Goal: Task Accomplishment & Management: Manage account settings

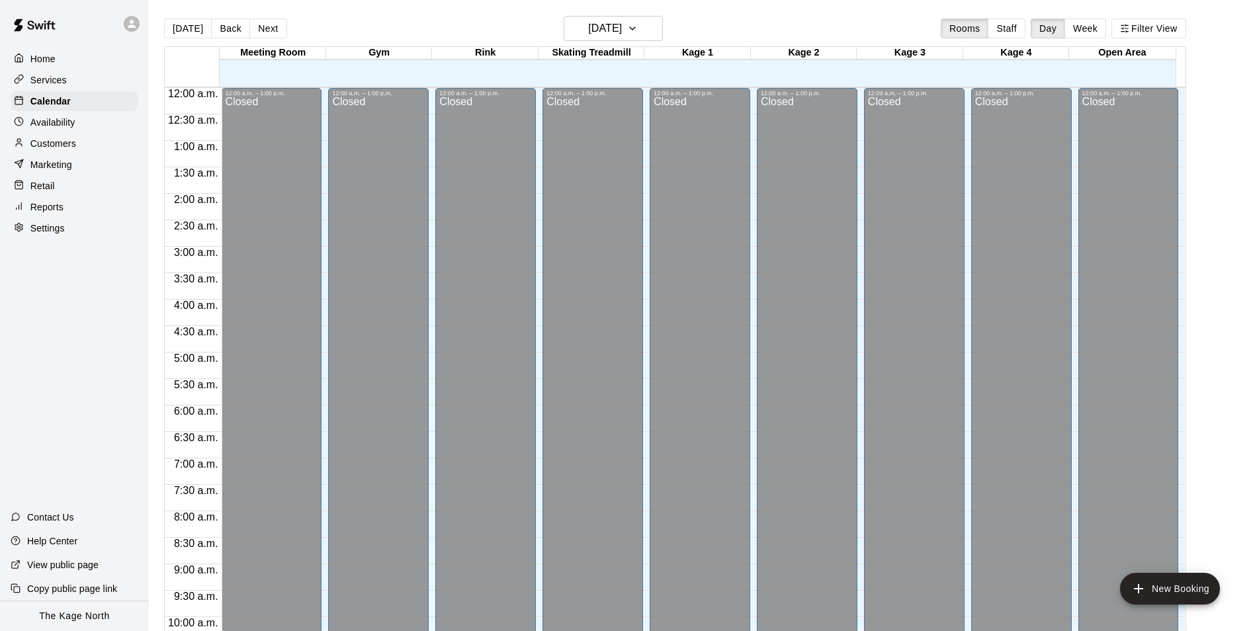
scroll to position [672, 0]
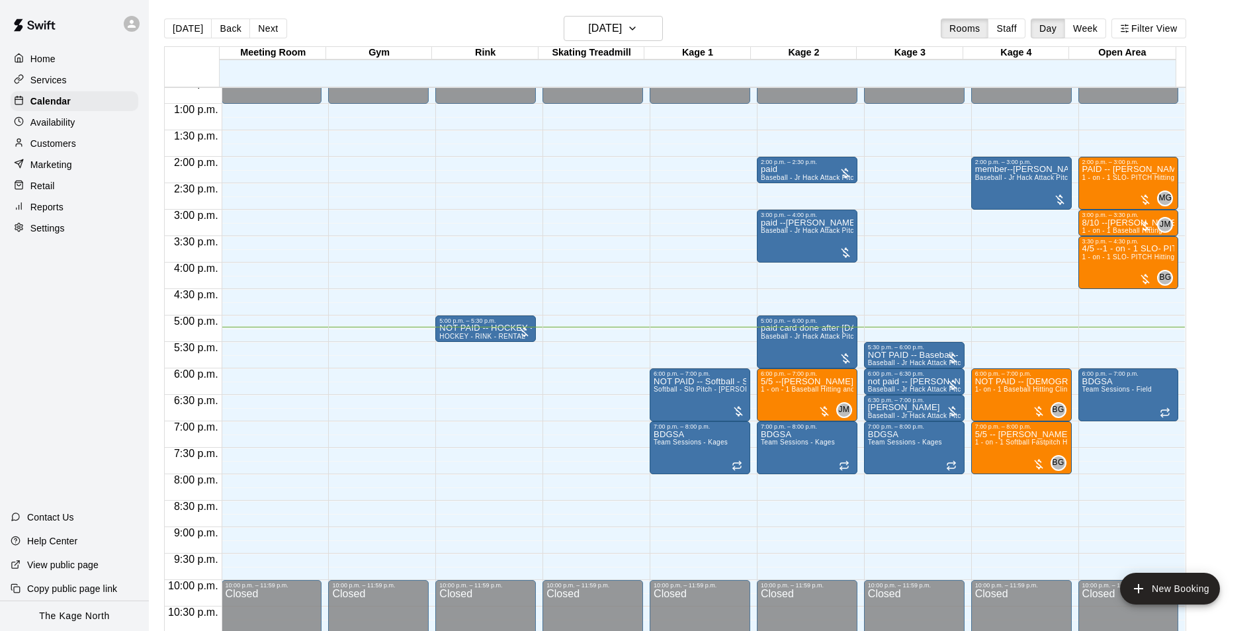
click at [54, 60] on p "Home" at bounding box center [42, 58] width 25 height 13
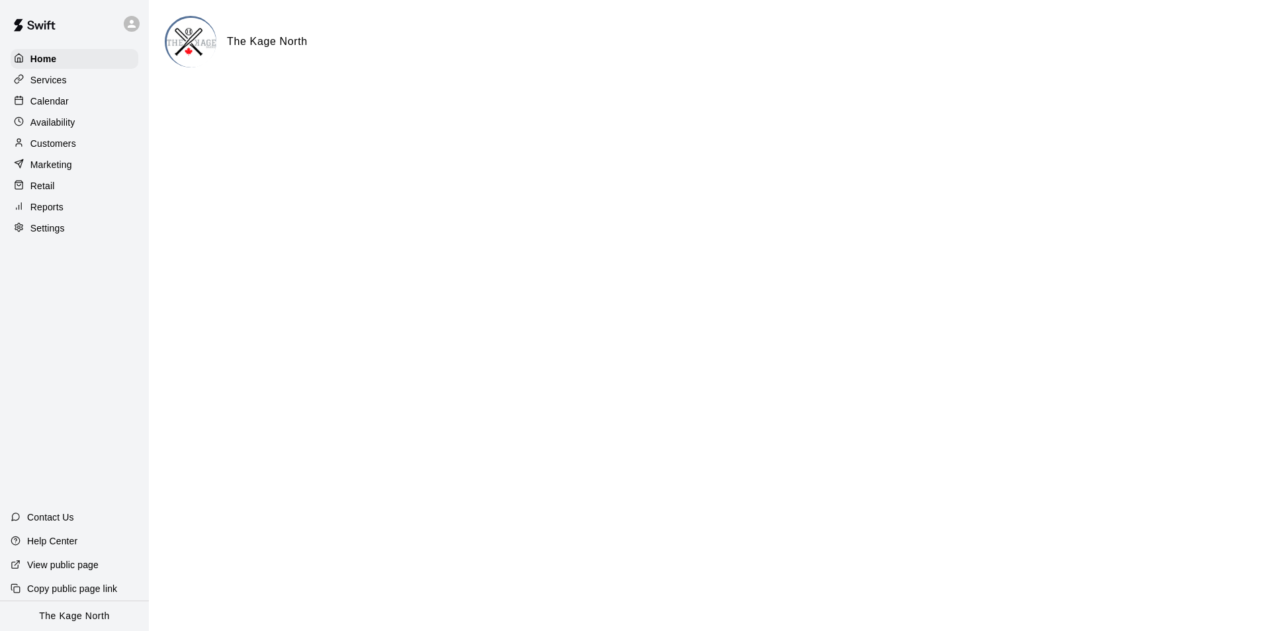
click at [60, 105] on p "Calendar" at bounding box center [49, 101] width 38 height 13
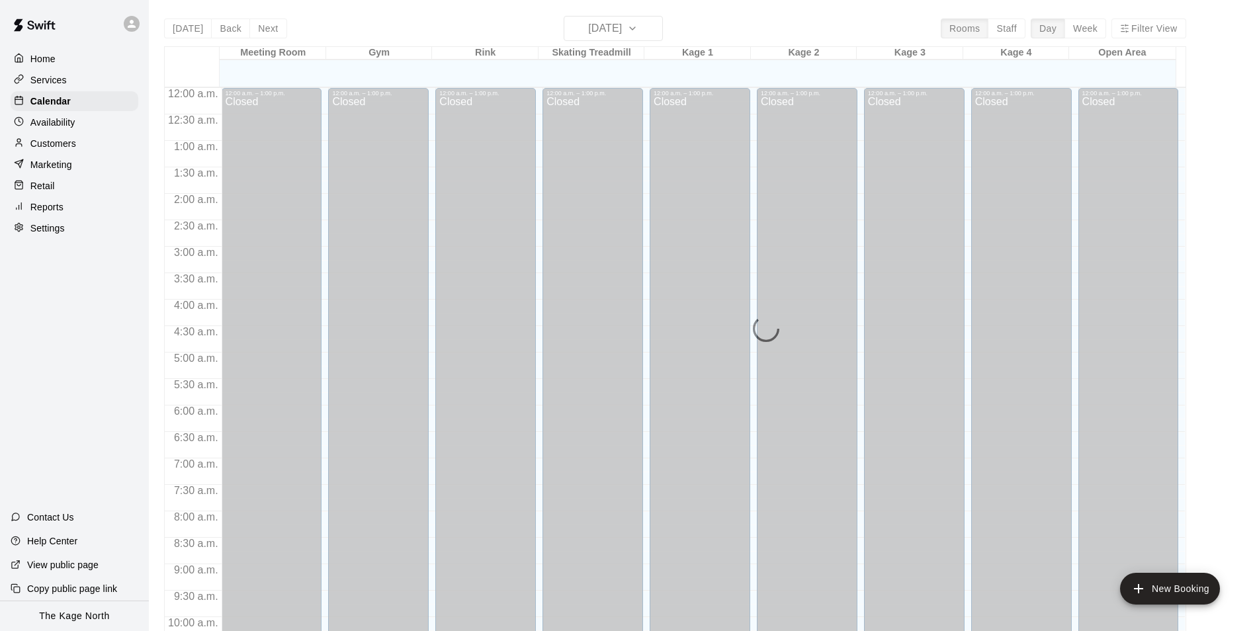
scroll to position [672, 0]
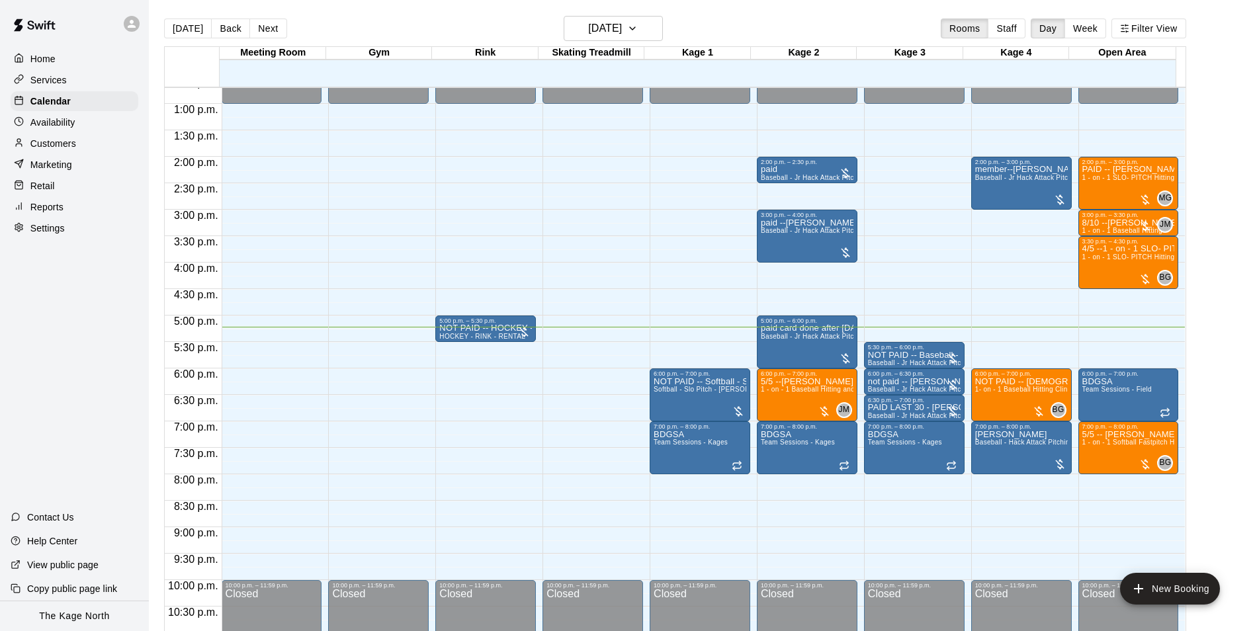
click at [74, 147] on p "Customers" at bounding box center [53, 143] width 46 height 13
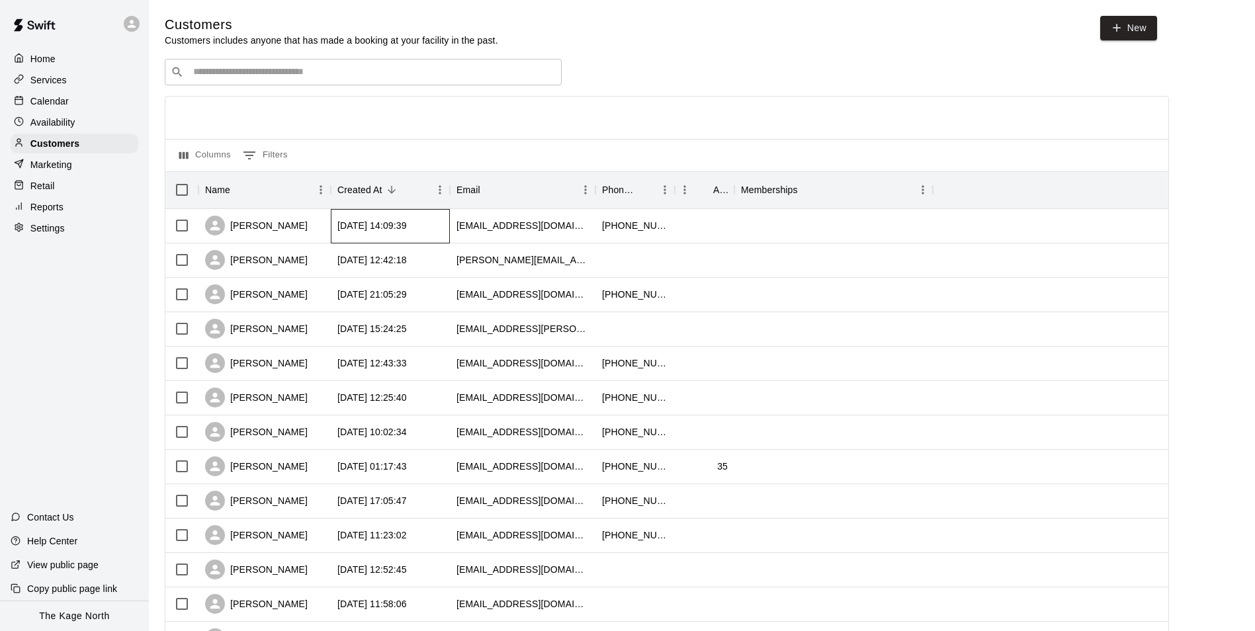
click at [370, 235] on div "2025-08-13 14:09:39" at bounding box center [390, 226] width 119 height 34
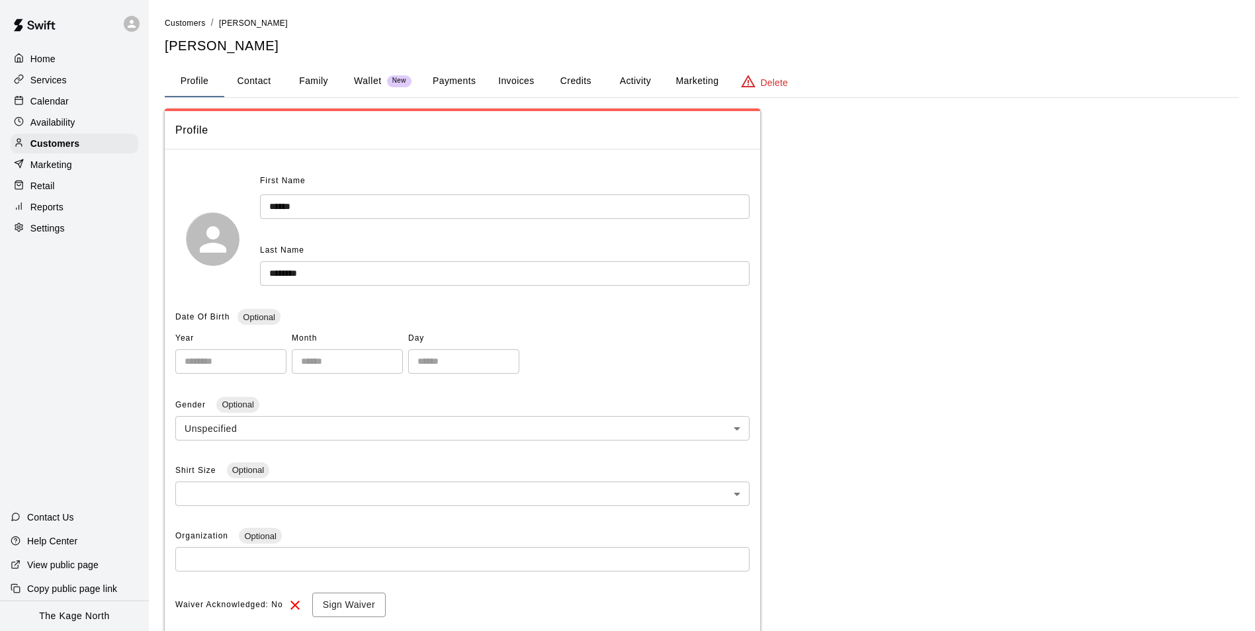
click at [636, 81] on button "Activity" at bounding box center [635, 81] width 60 height 32
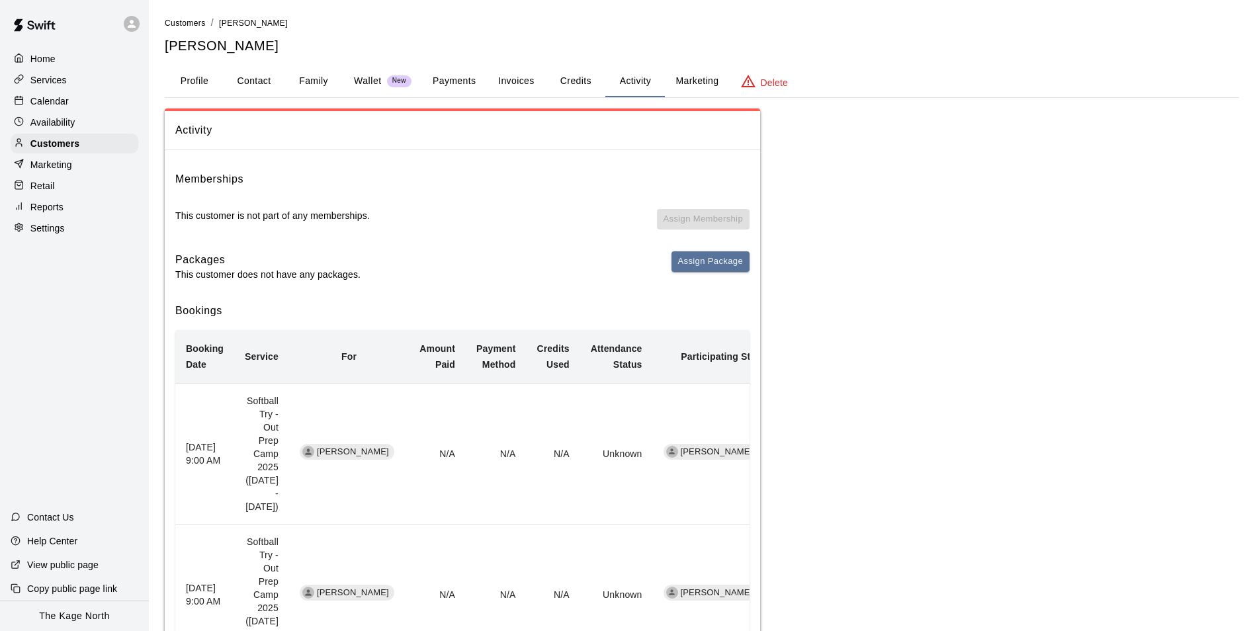
click at [38, 101] on p "Calendar" at bounding box center [49, 101] width 38 height 13
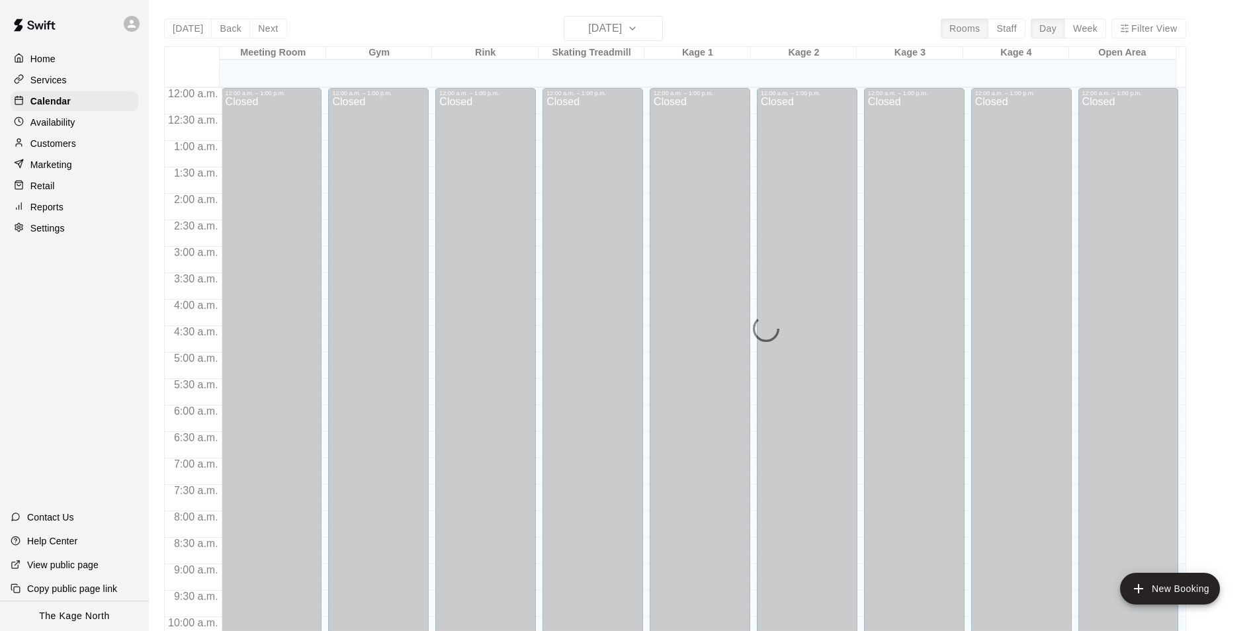
scroll to position [672, 0]
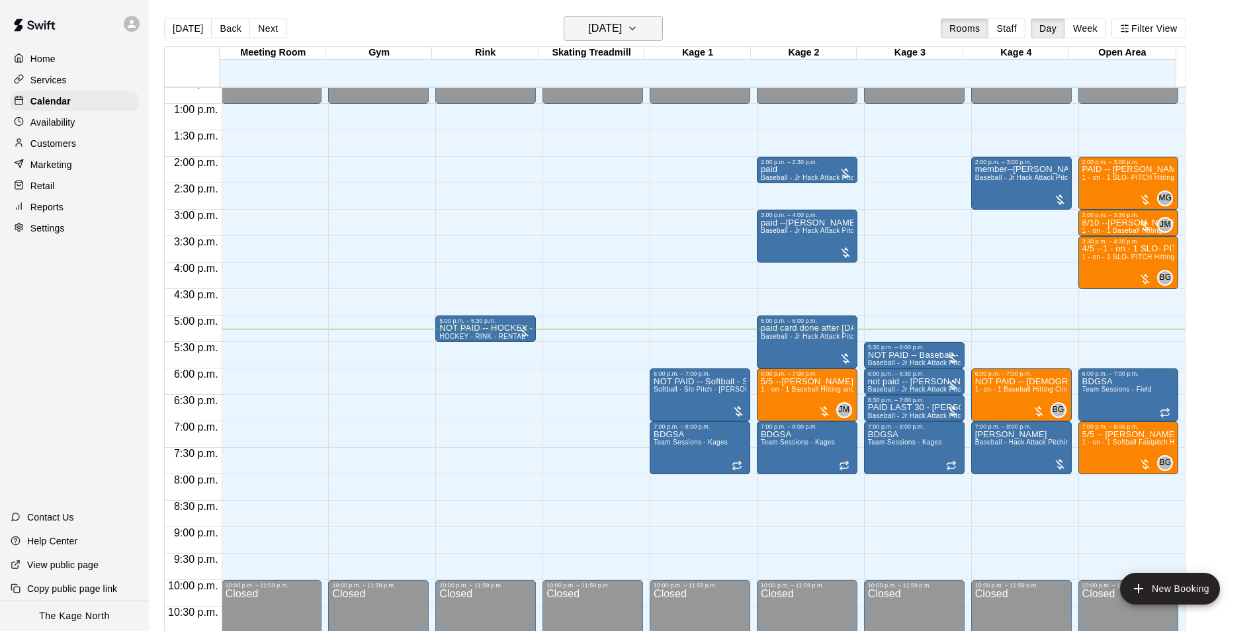
click at [638, 26] on icon "button" at bounding box center [632, 29] width 11 height 16
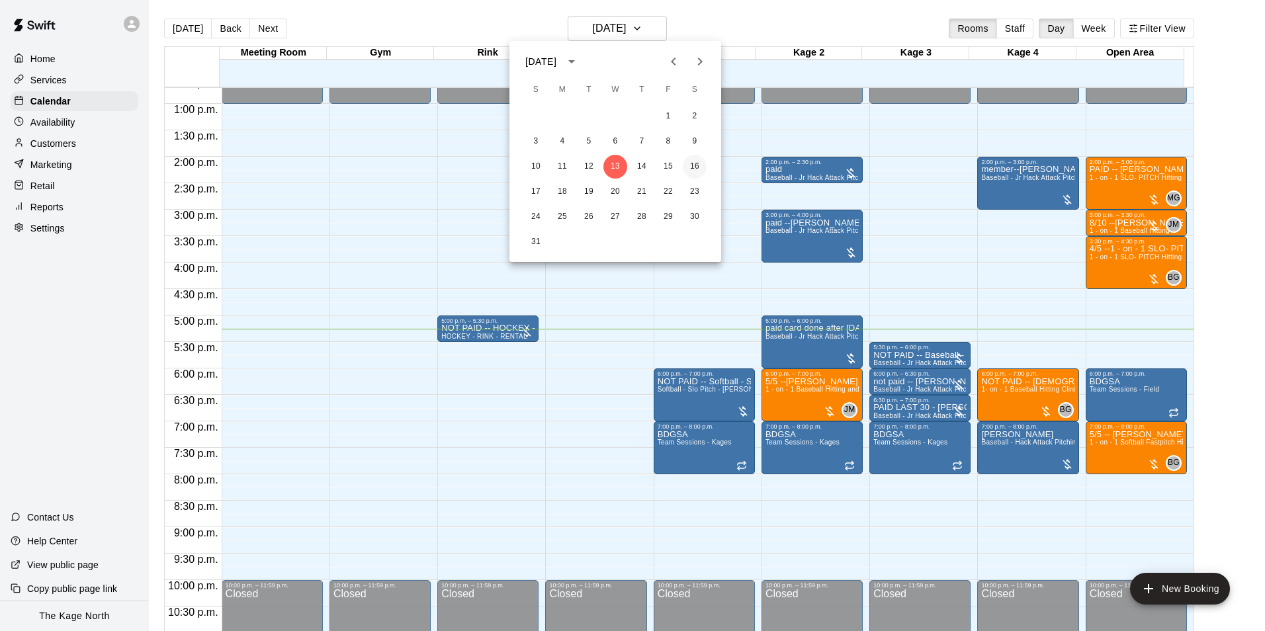
click at [692, 171] on button "16" at bounding box center [695, 167] width 24 height 24
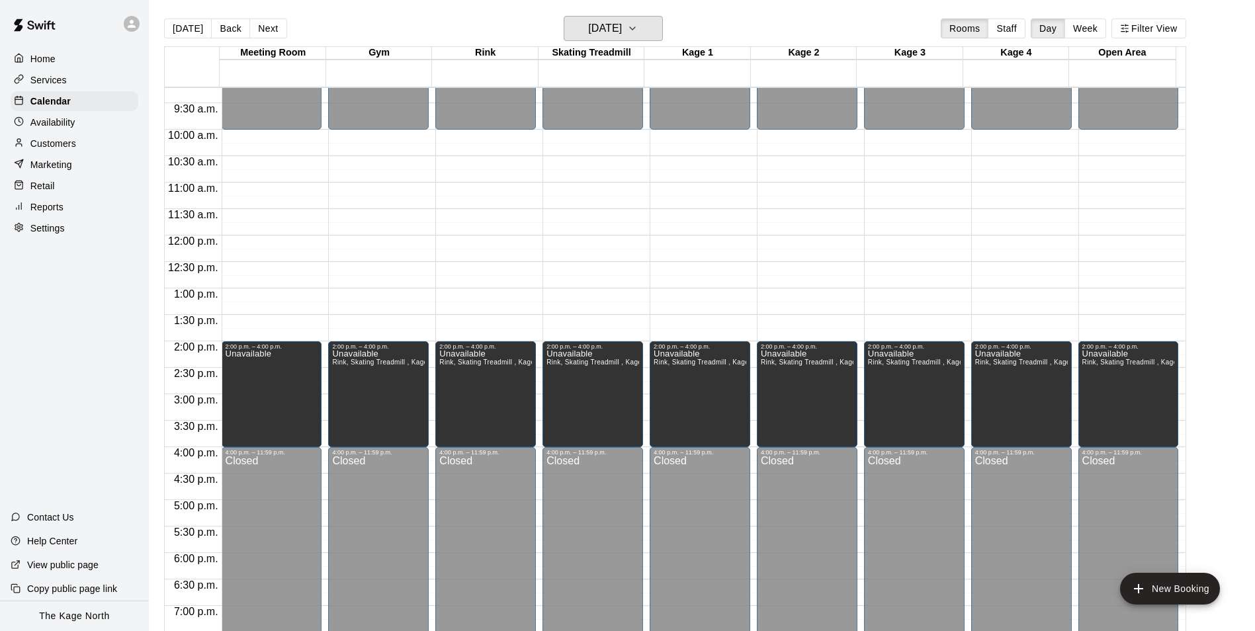
scroll to position [474, 0]
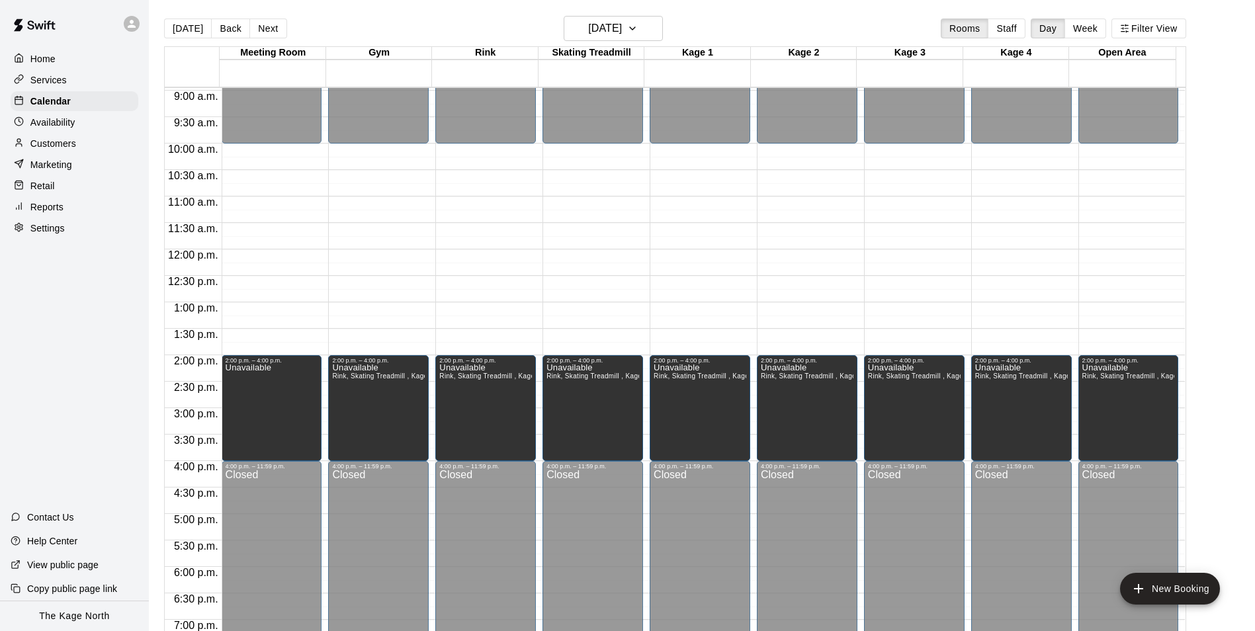
drag, startPoint x: 445, startPoint y: 28, endPoint x: 439, endPoint y: 2, distance: 26.5
click at [444, 26] on div "Today Back Next Saturday Aug 16 Rooms Staff Day Week Filter View" at bounding box center [675, 31] width 1022 height 30
click at [64, 142] on p "Customers" at bounding box center [53, 143] width 46 height 13
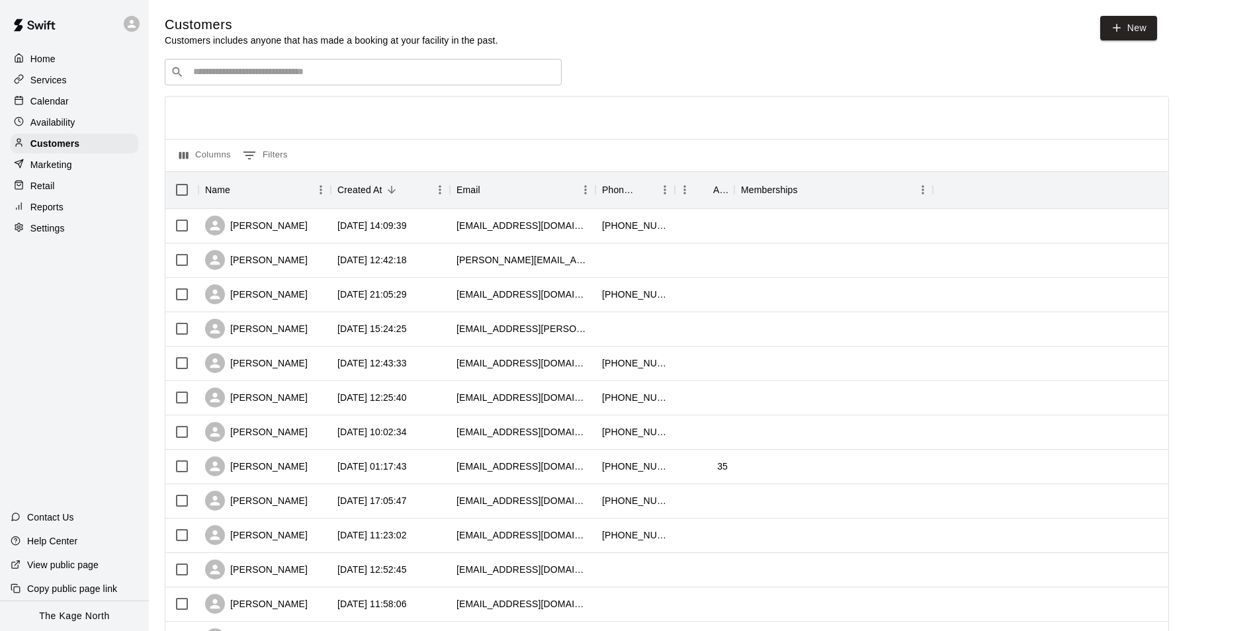
click at [56, 99] on p "Calendar" at bounding box center [49, 101] width 38 height 13
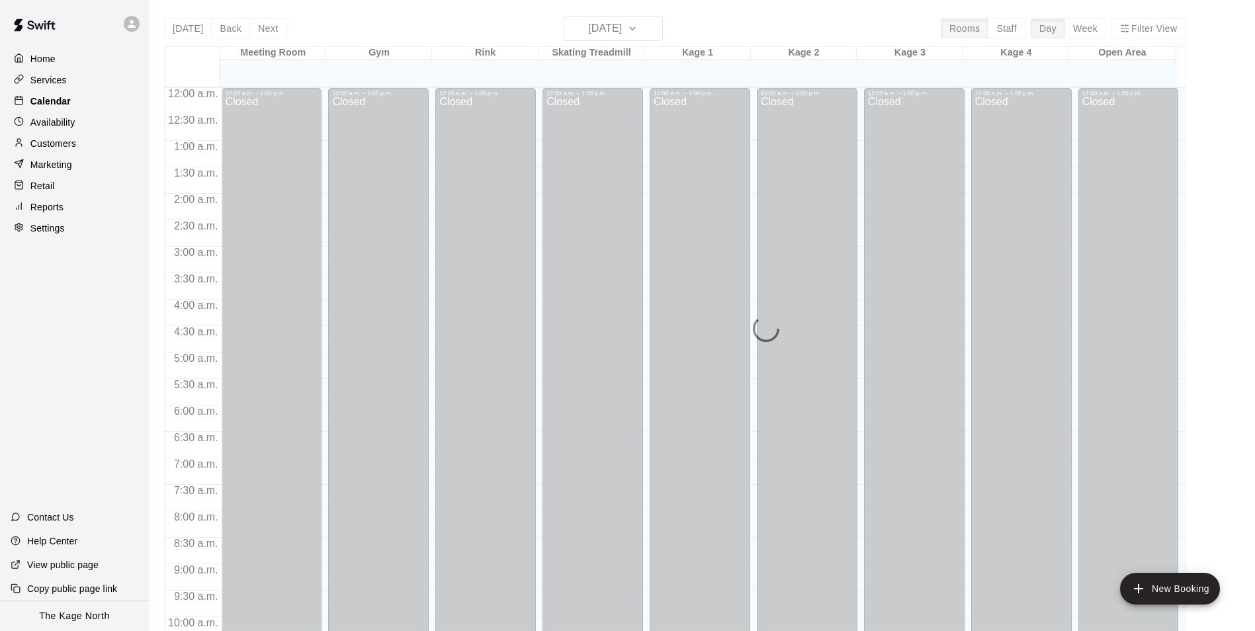
scroll to position [672, 0]
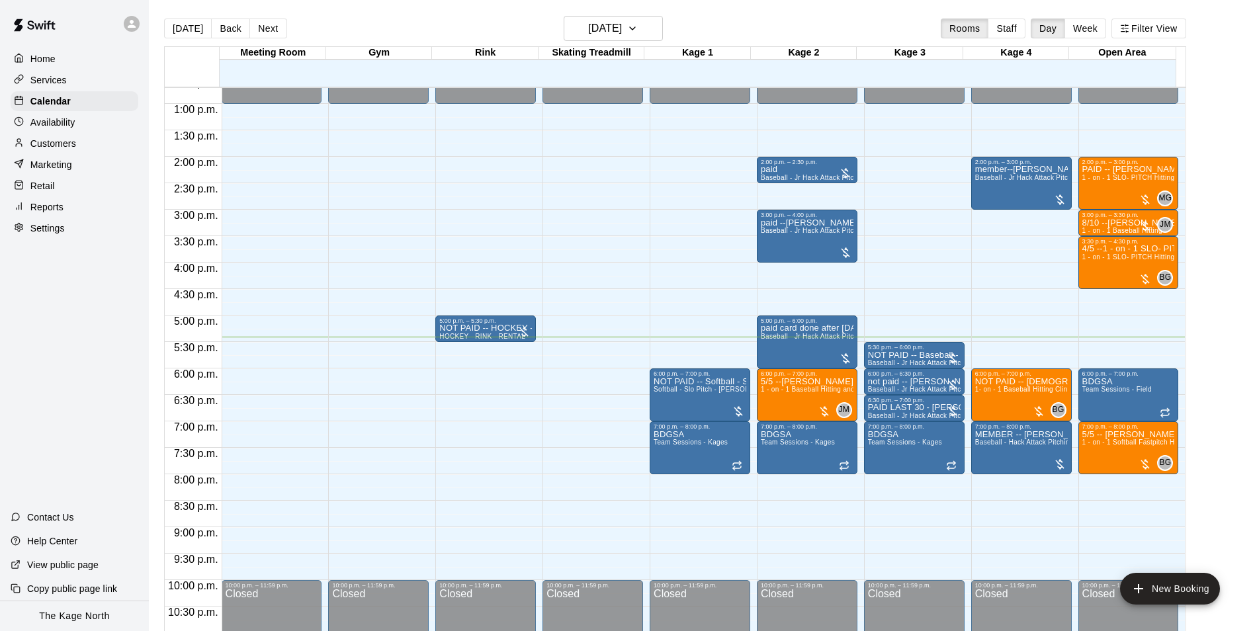
click at [730, 25] on div "Today Back Next Wednesday Aug 13 Rooms Staff Day Week Filter View" at bounding box center [675, 31] width 1022 height 30
click at [656, 28] on button "[DATE]" at bounding box center [613, 28] width 99 height 25
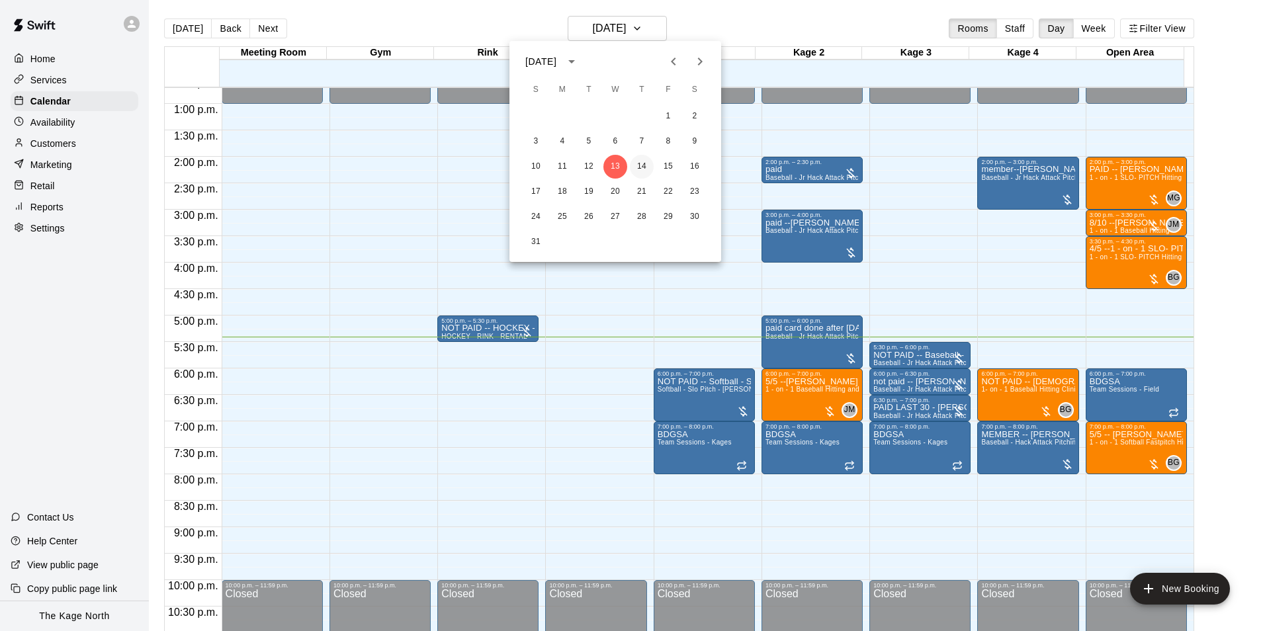
click at [647, 166] on button "14" at bounding box center [642, 167] width 24 height 24
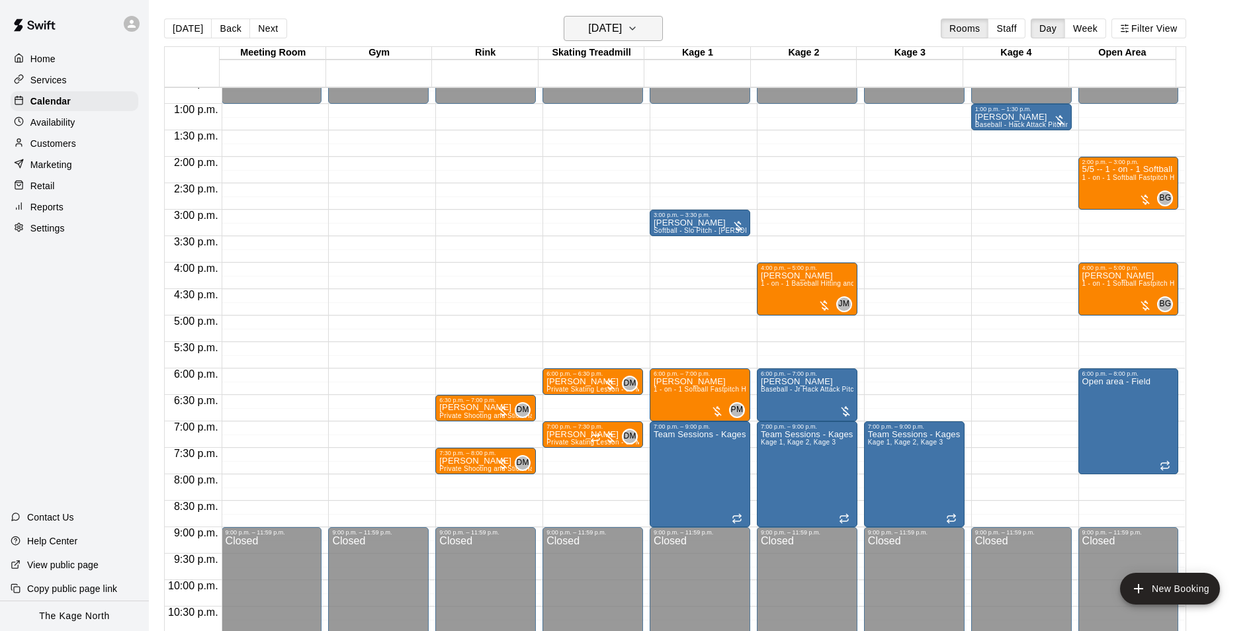
click at [622, 29] on h6 "[DATE]" at bounding box center [605, 28] width 34 height 19
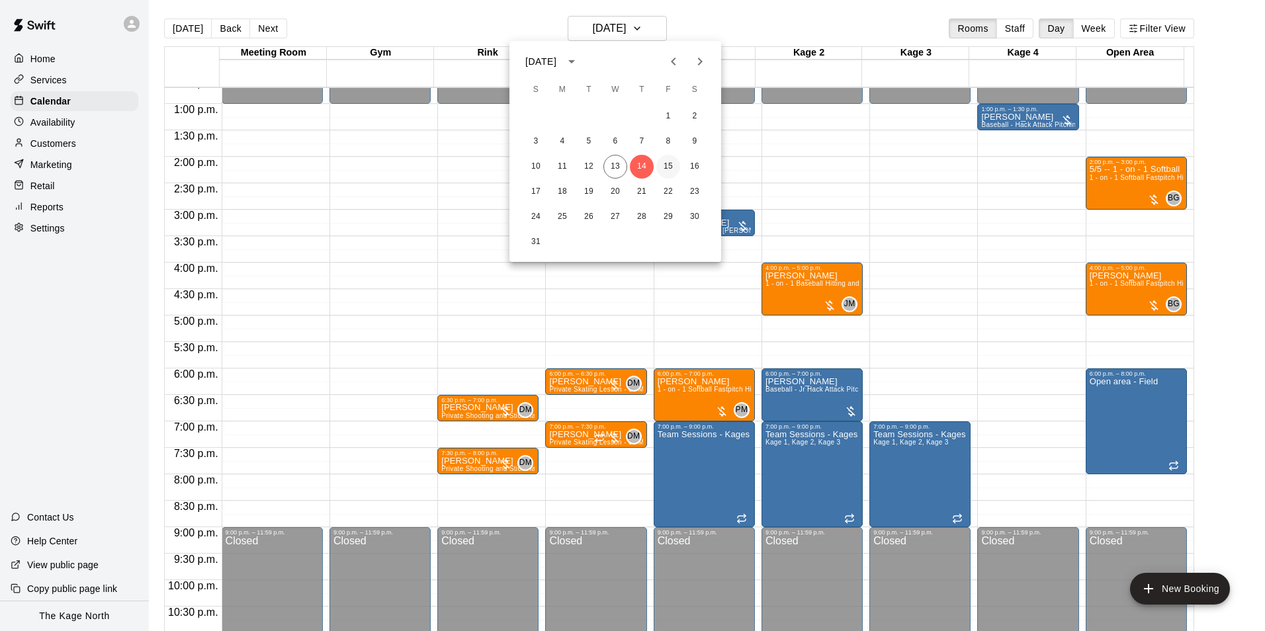
click at [661, 163] on button "15" at bounding box center [668, 167] width 24 height 24
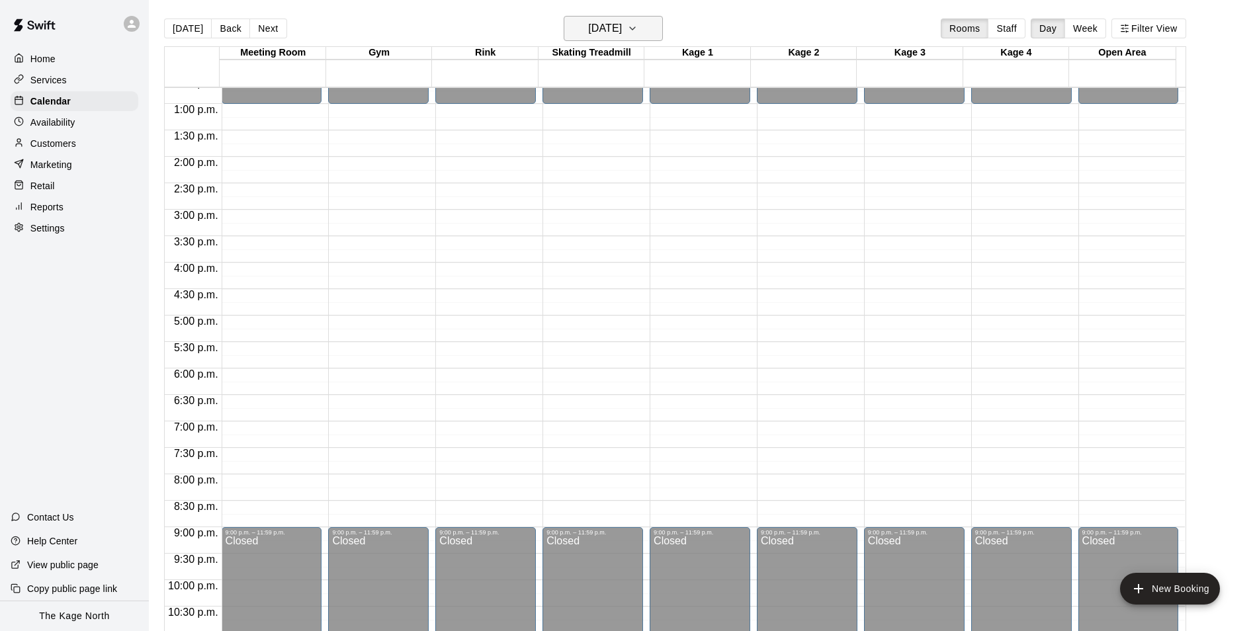
click at [641, 26] on button "Friday Aug 15" at bounding box center [613, 28] width 99 height 25
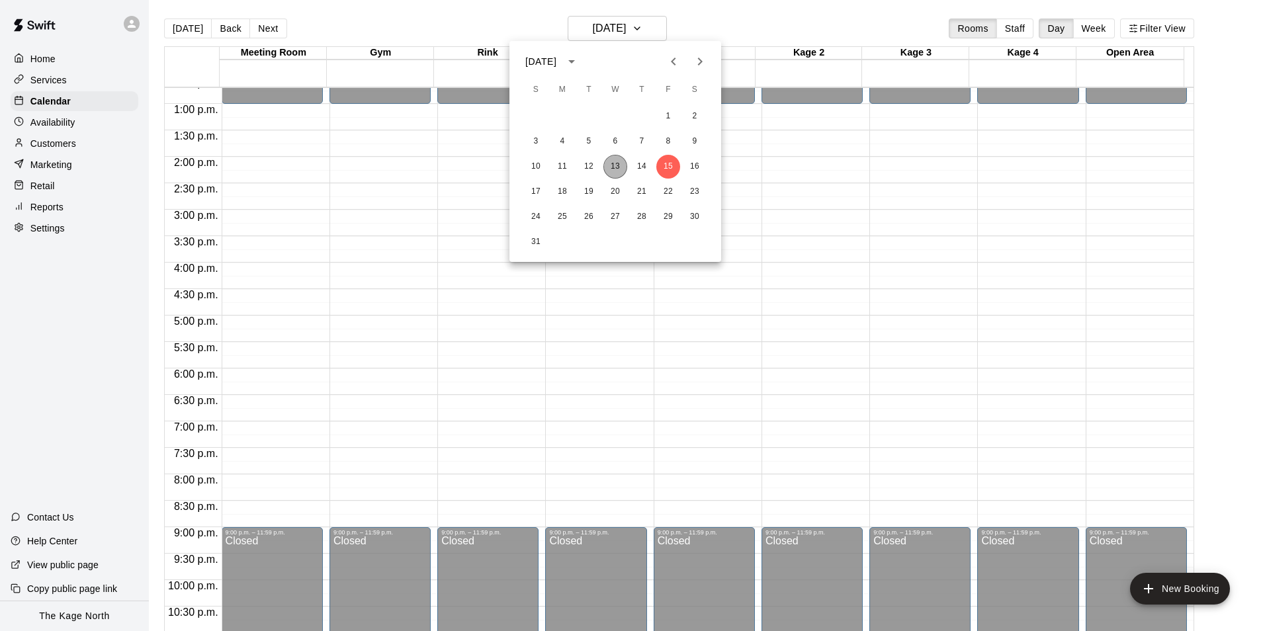
click at [615, 164] on button "13" at bounding box center [615, 167] width 24 height 24
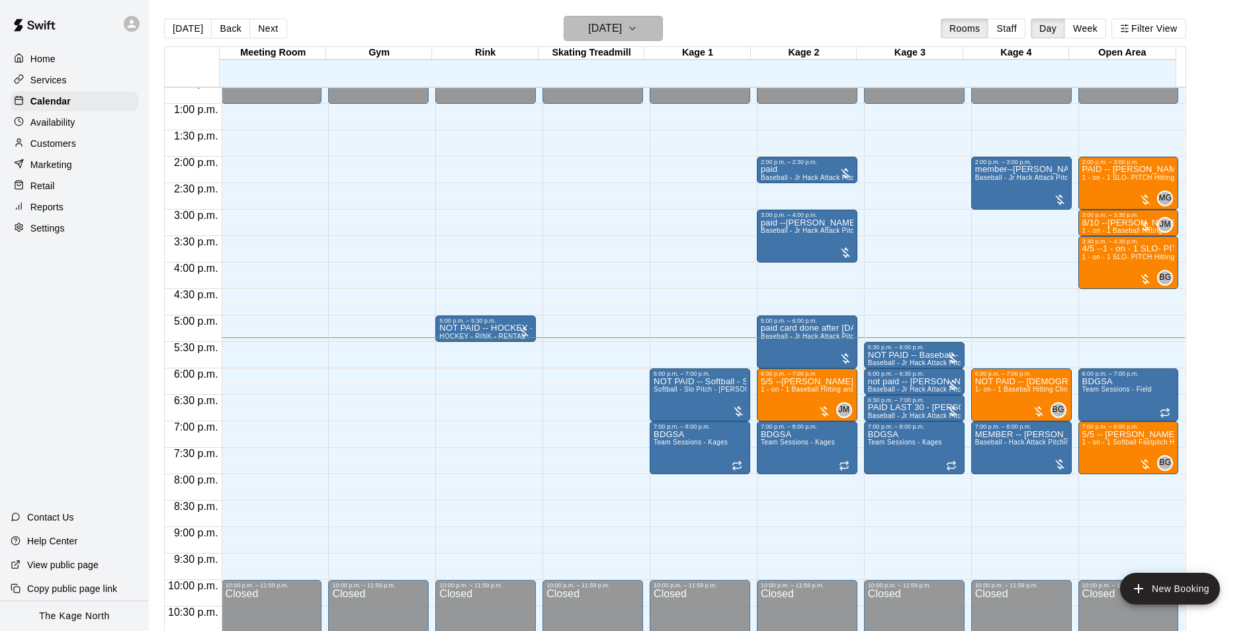
click at [622, 19] on h6 "[DATE]" at bounding box center [605, 28] width 34 height 19
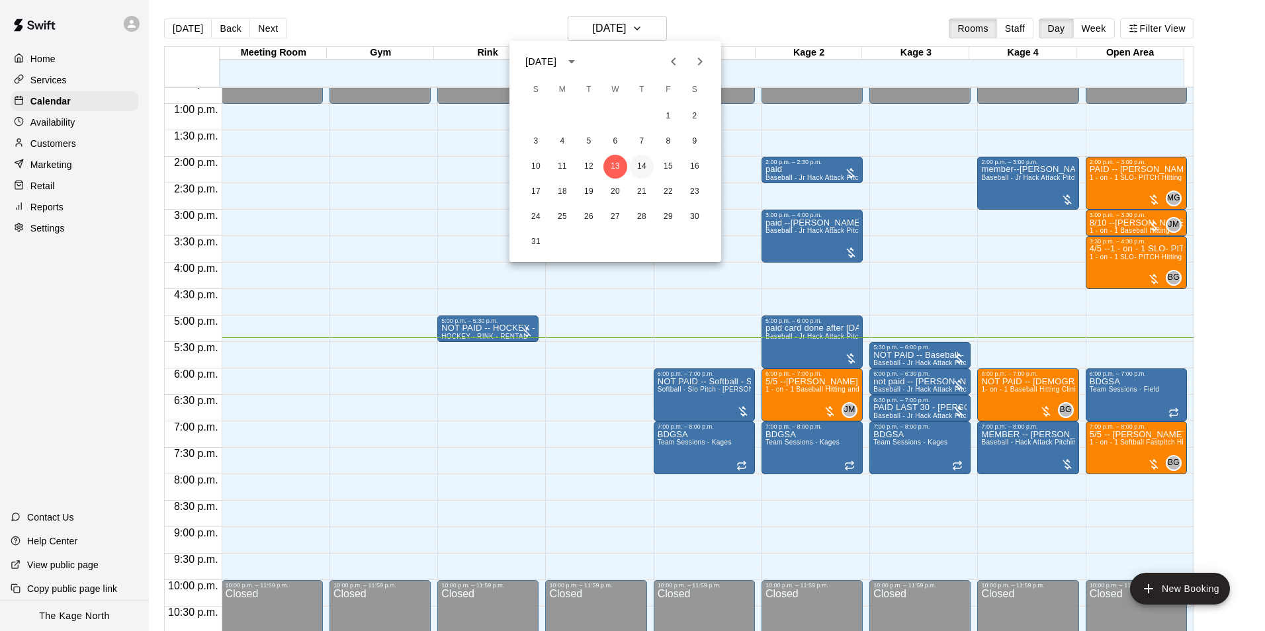
click at [643, 162] on button "14" at bounding box center [642, 167] width 24 height 24
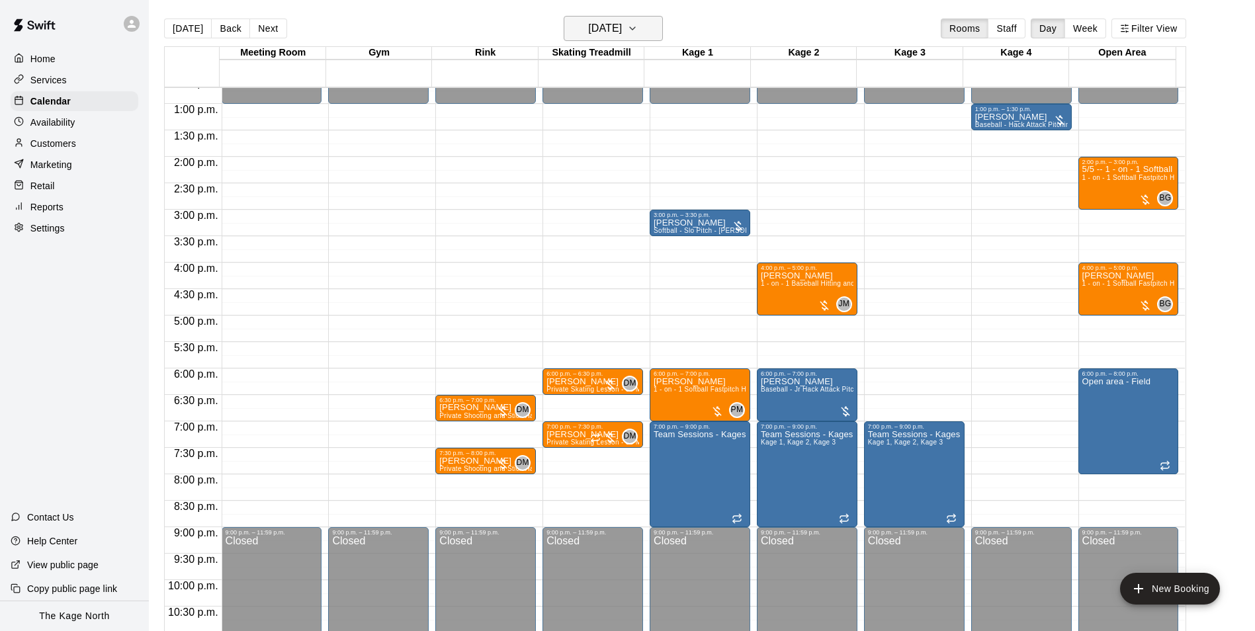
click at [622, 26] on h6 "[DATE]" at bounding box center [605, 28] width 34 height 19
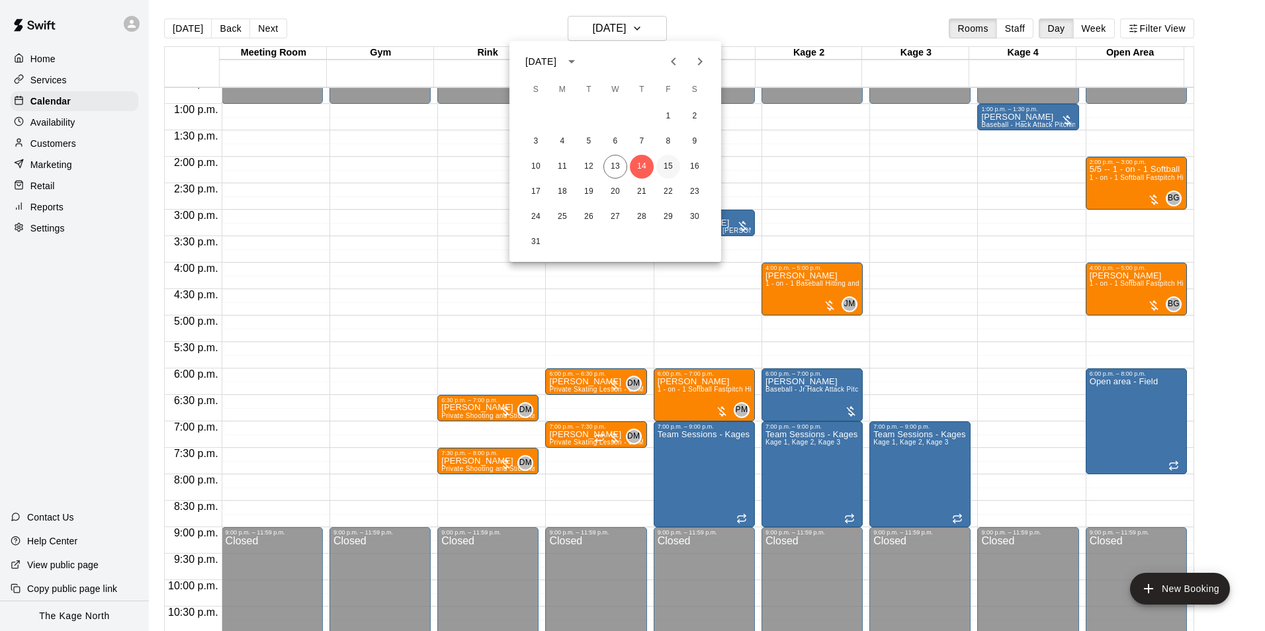
click at [667, 157] on button "15" at bounding box center [668, 167] width 24 height 24
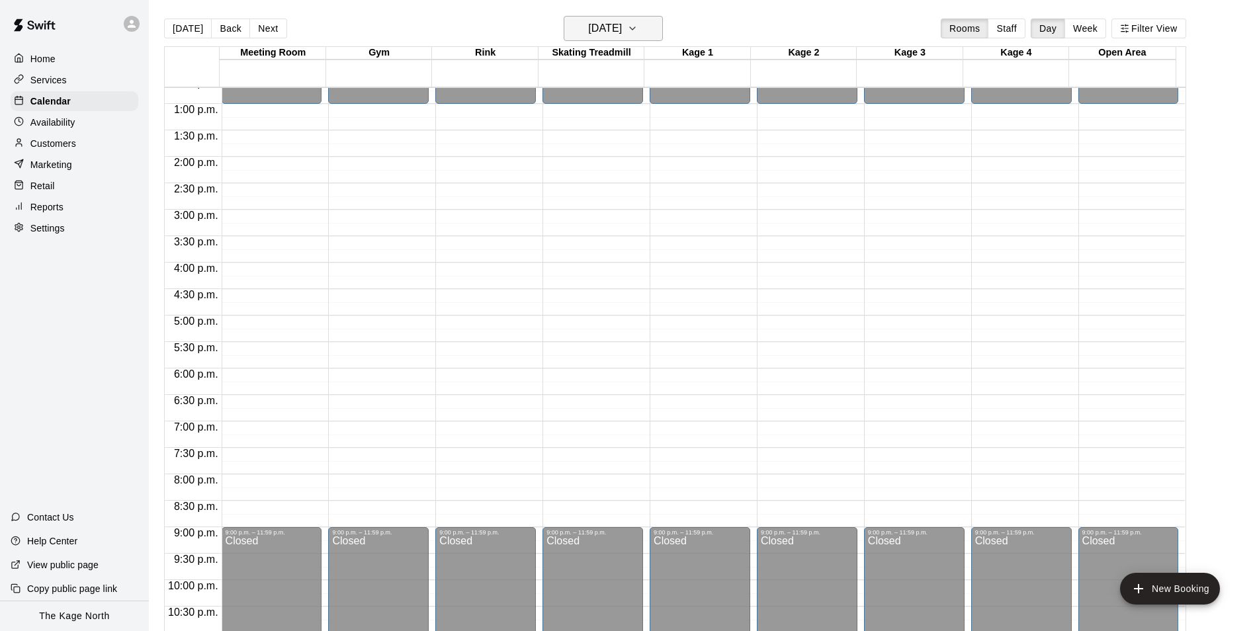
click at [622, 21] on h6 "Friday Aug 15" at bounding box center [605, 28] width 34 height 19
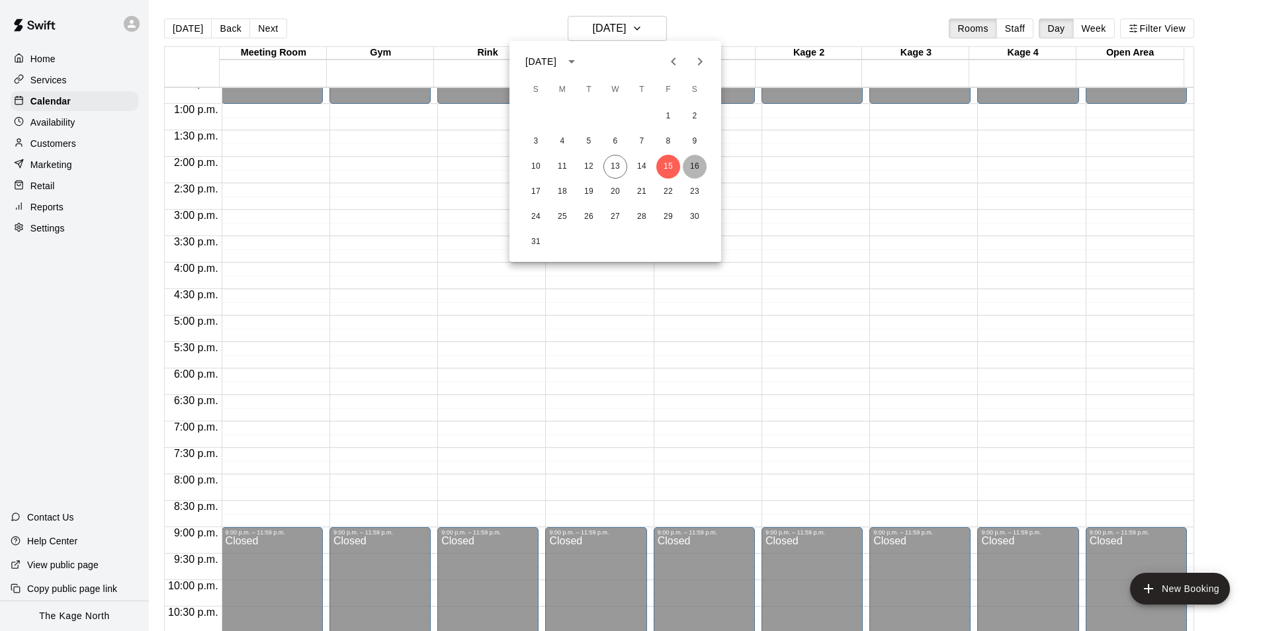
click at [699, 161] on button "16" at bounding box center [695, 167] width 24 height 24
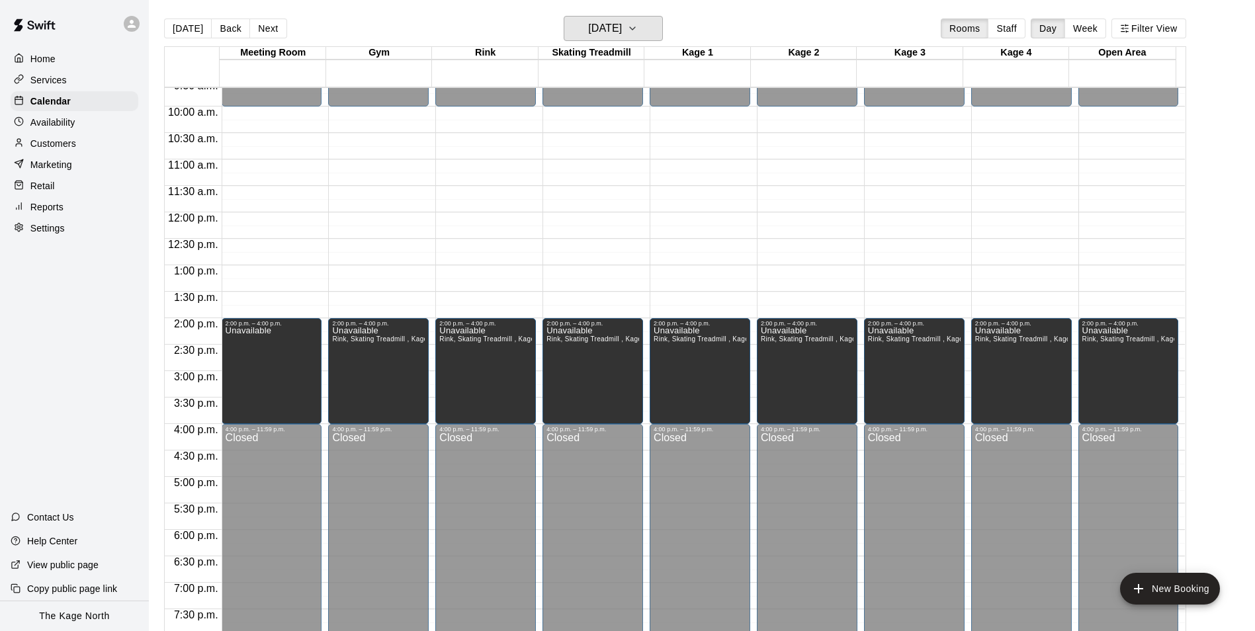
scroll to position [474, 0]
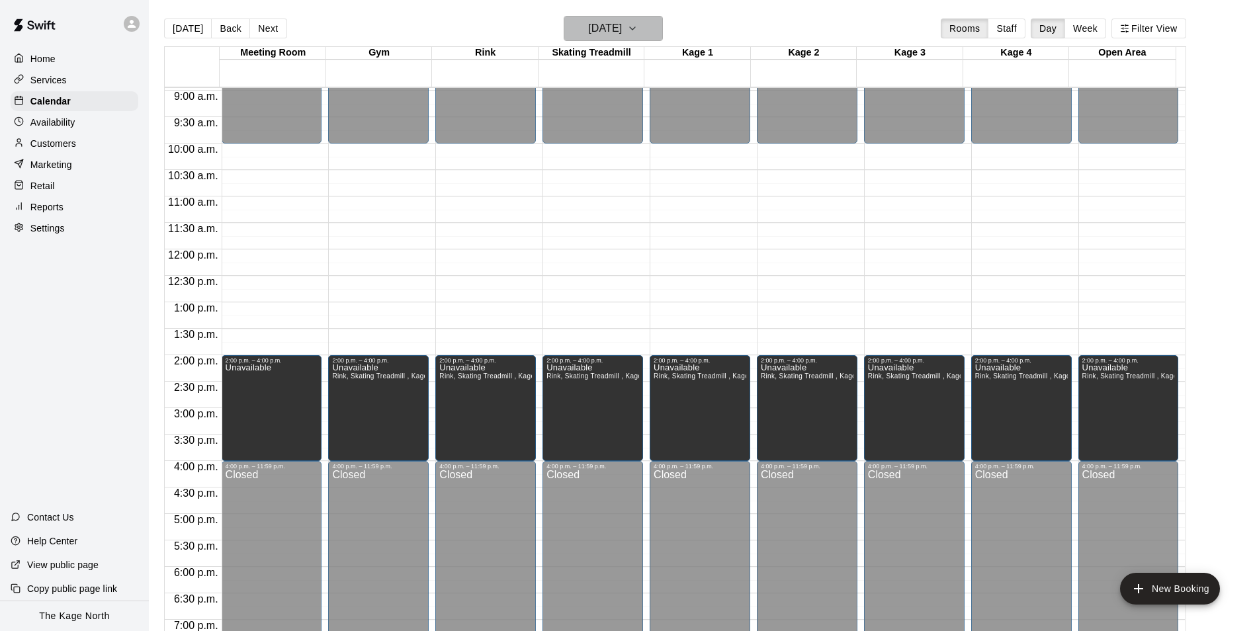
click at [627, 16] on button "Saturday Aug 16" at bounding box center [613, 28] width 99 height 25
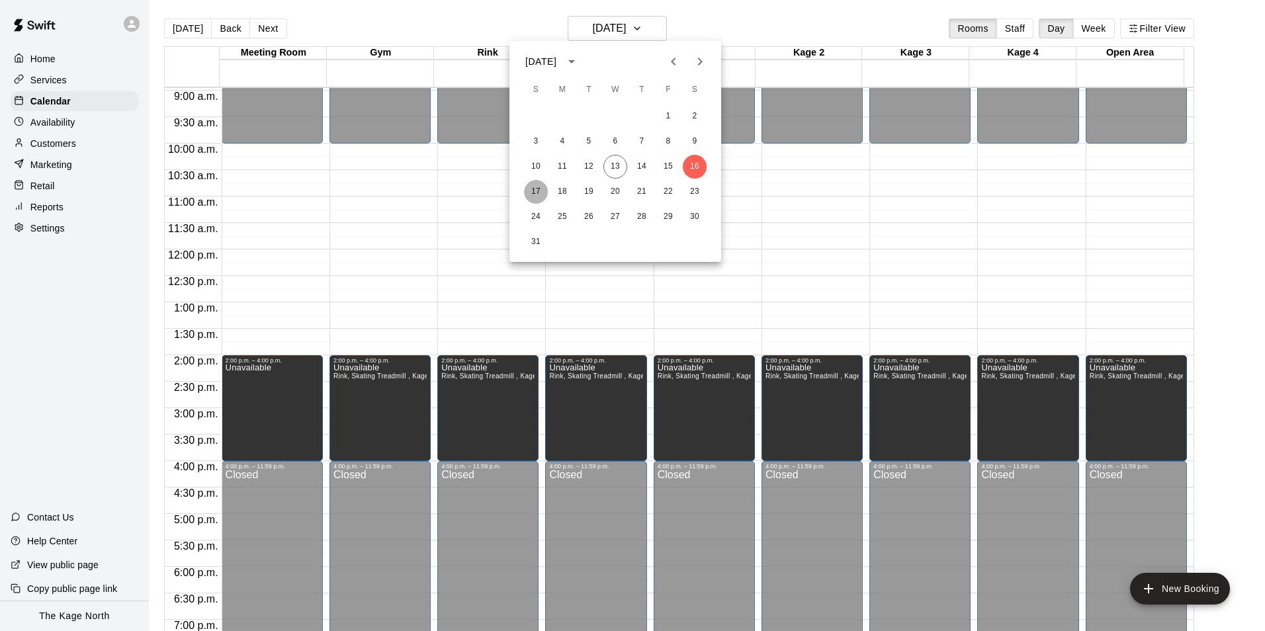
click at [536, 192] on button "17" at bounding box center [536, 192] width 24 height 24
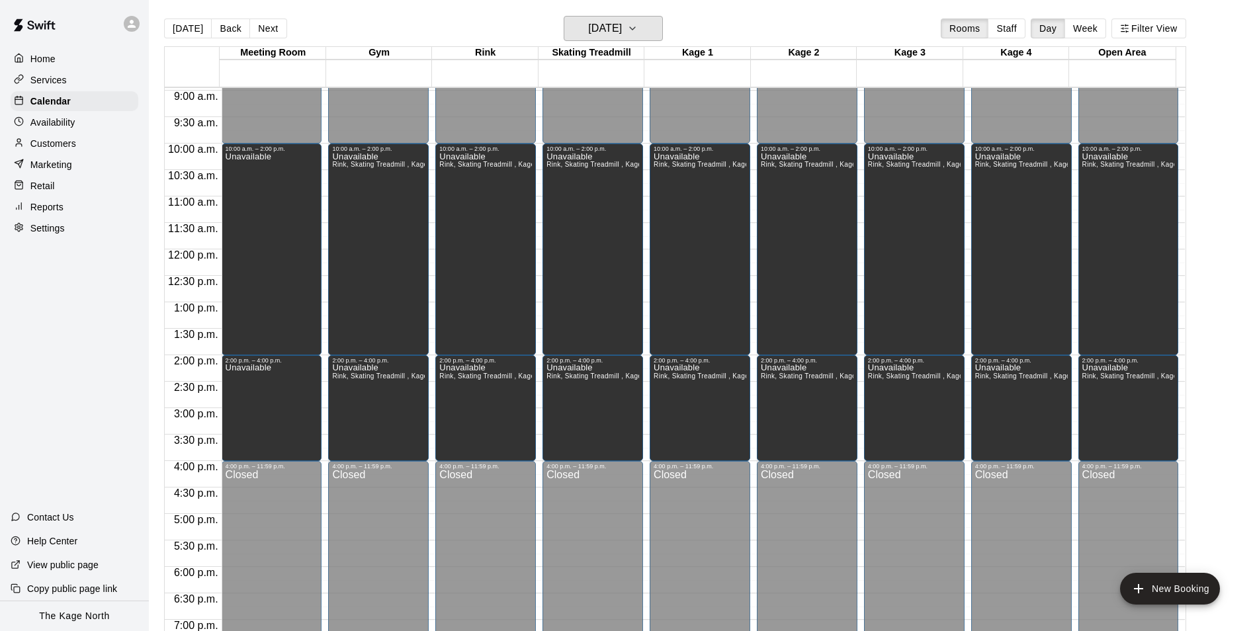
click at [622, 29] on h6 "Sunday Aug 17" at bounding box center [605, 28] width 34 height 19
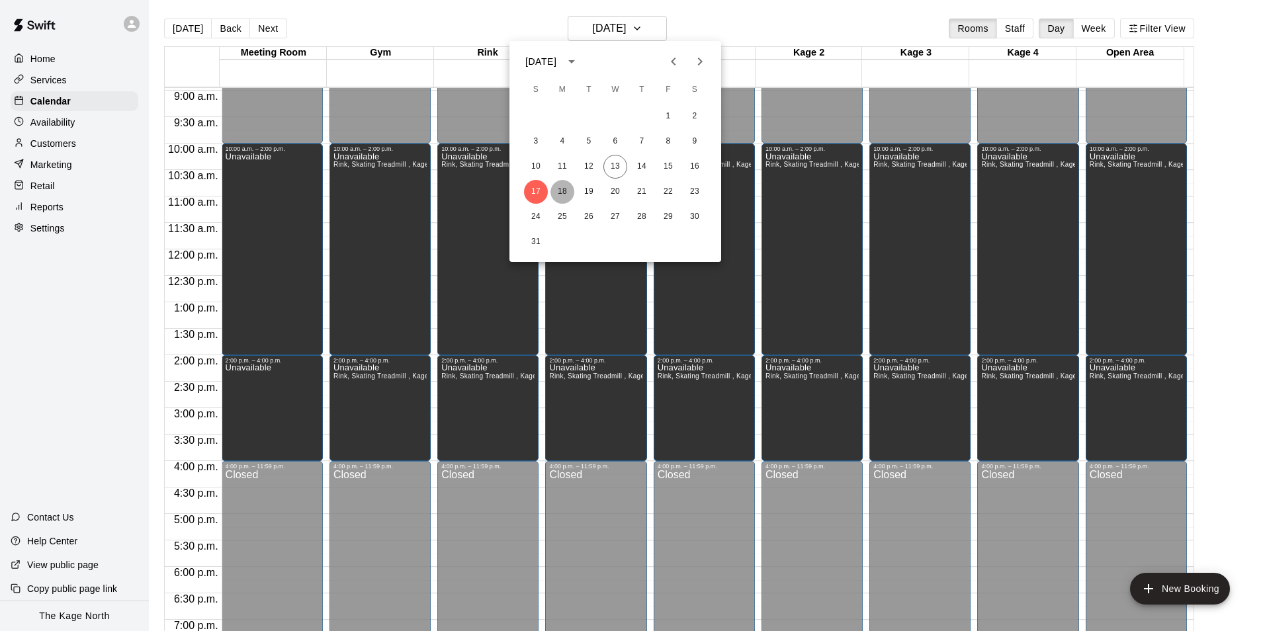
click at [563, 188] on button "18" at bounding box center [562, 192] width 24 height 24
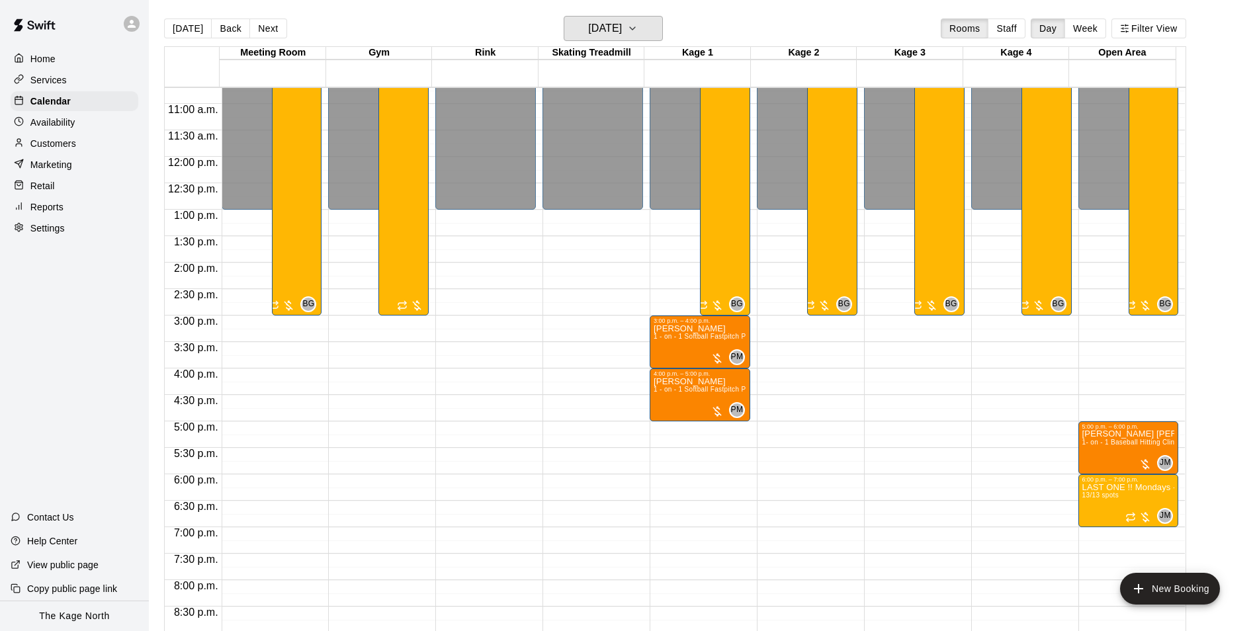
scroll to position [713, 0]
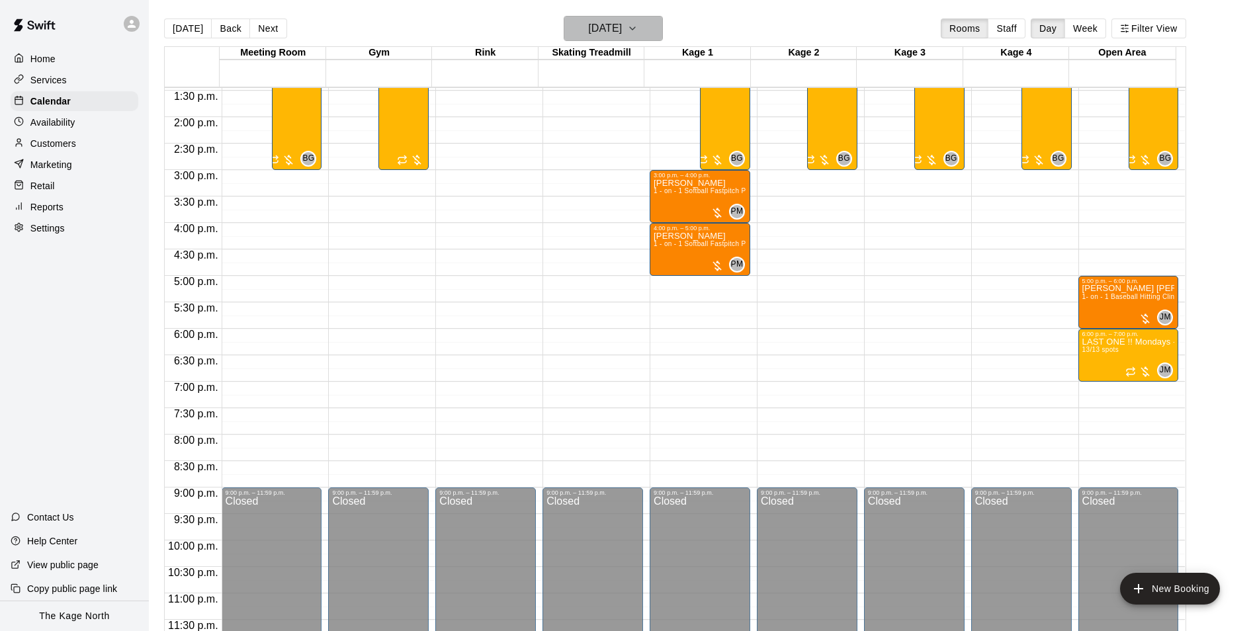
click at [622, 21] on h6 "Monday Aug 18" at bounding box center [605, 28] width 34 height 19
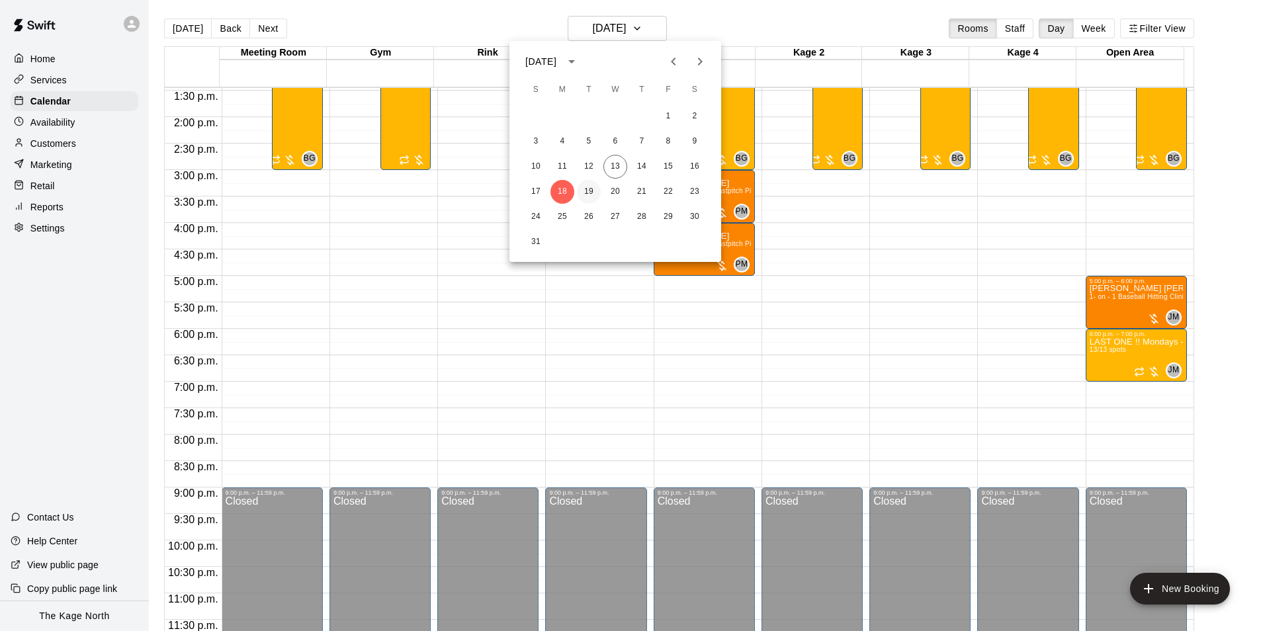
click at [591, 185] on button "19" at bounding box center [589, 192] width 24 height 24
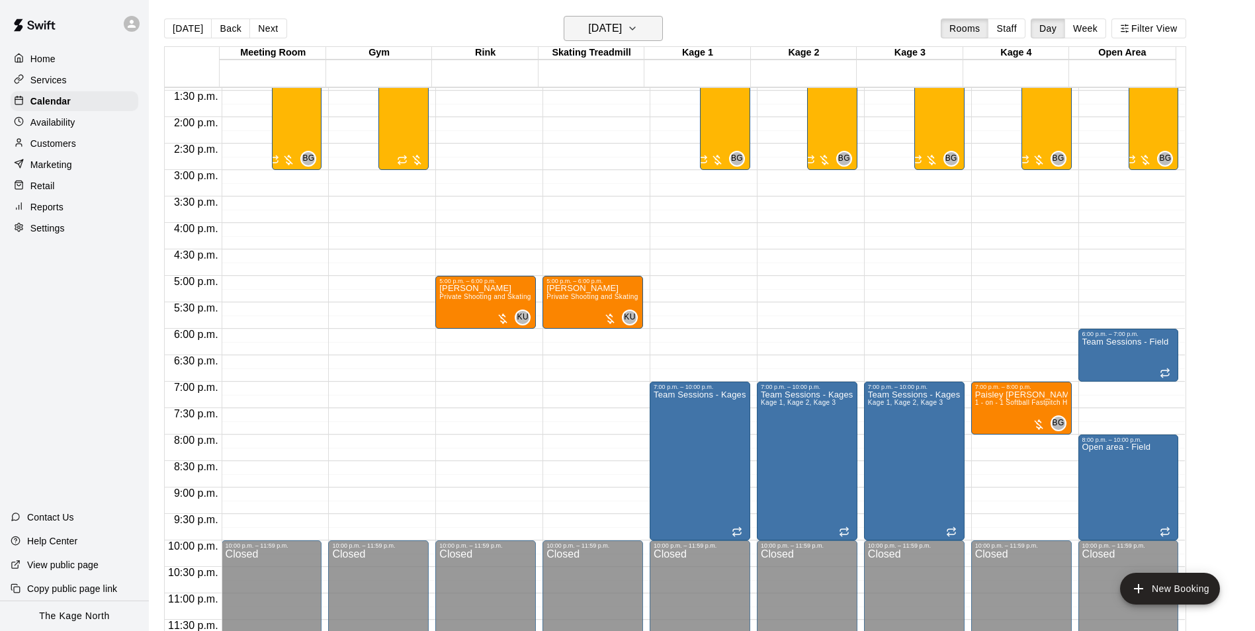
click at [635, 28] on icon "button" at bounding box center [632, 28] width 5 height 3
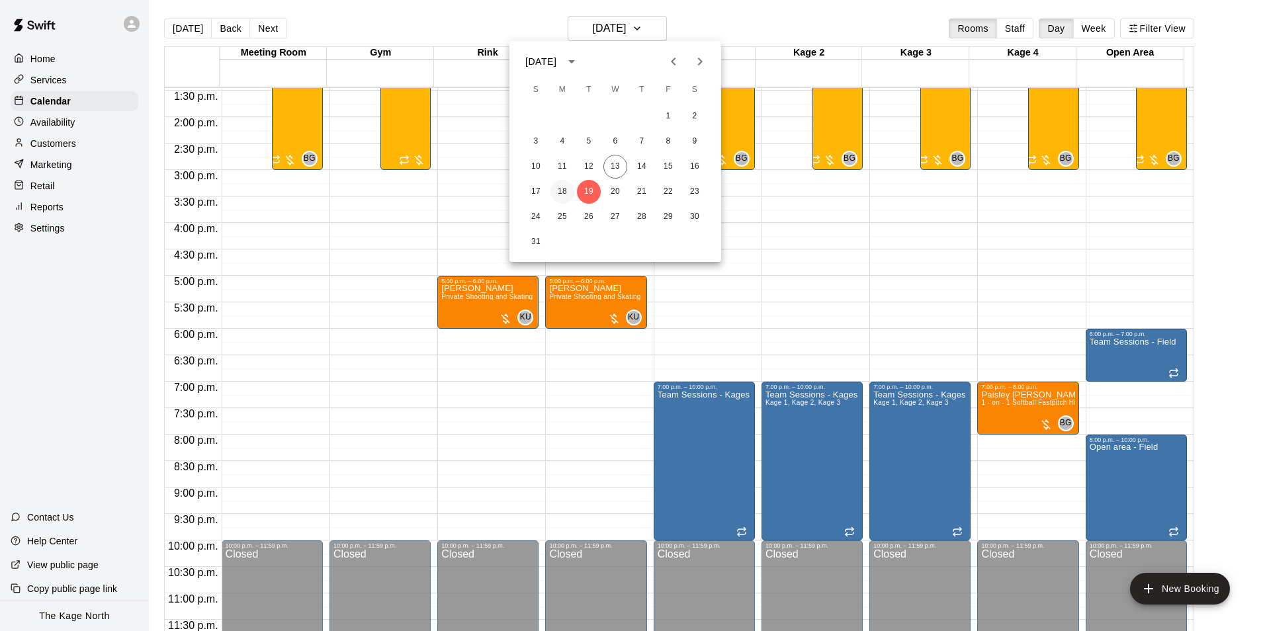
click at [568, 190] on button "18" at bounding box center [562, 192] width 24 height 24
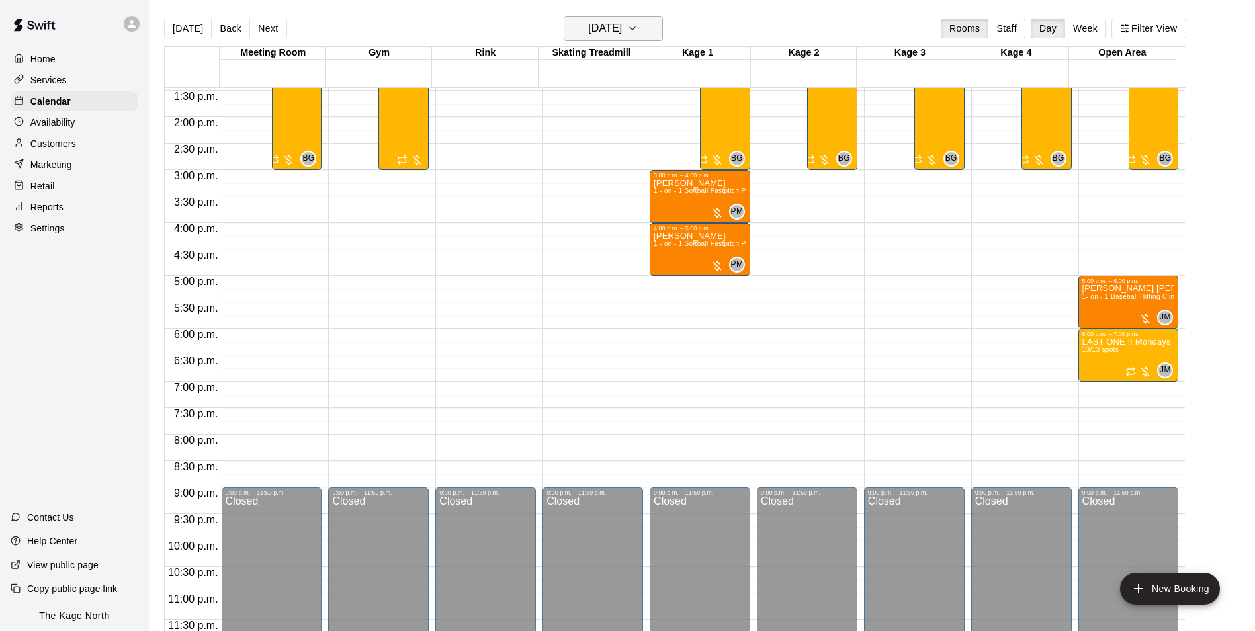
click at [622, 27] on h6 "Monday Aug 18" at bounding box center [605, 28] width 34 height 19
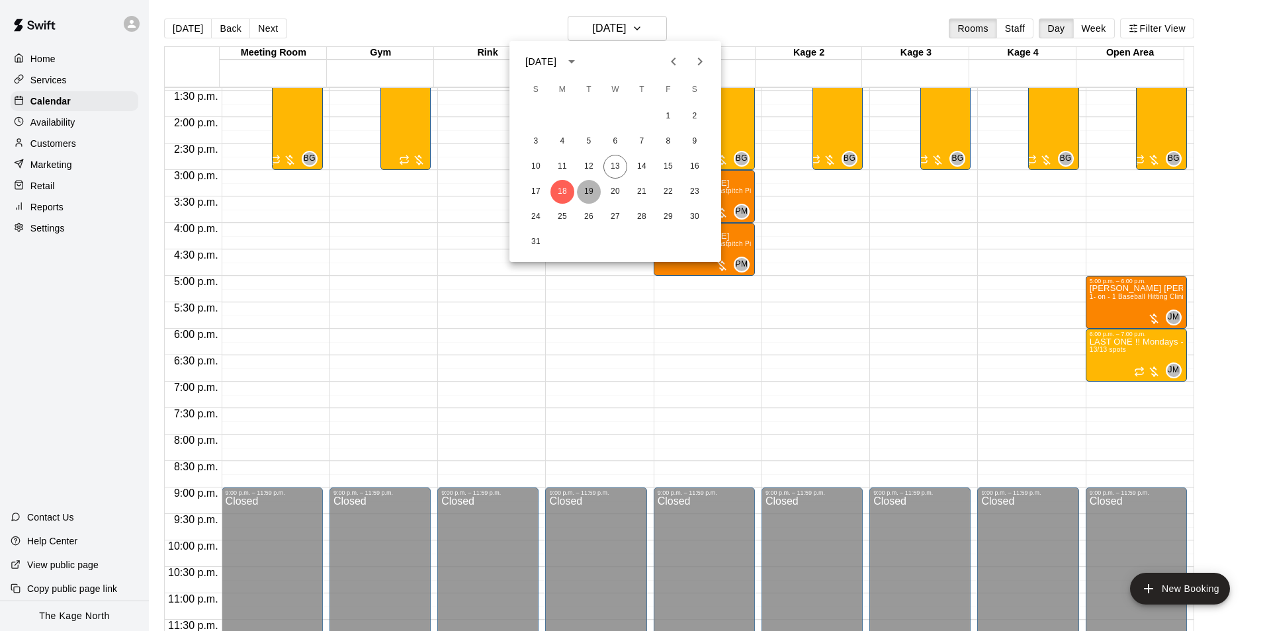
click at [589, 189] on button "19" at bounding box center [589, 192] width 24 height 24
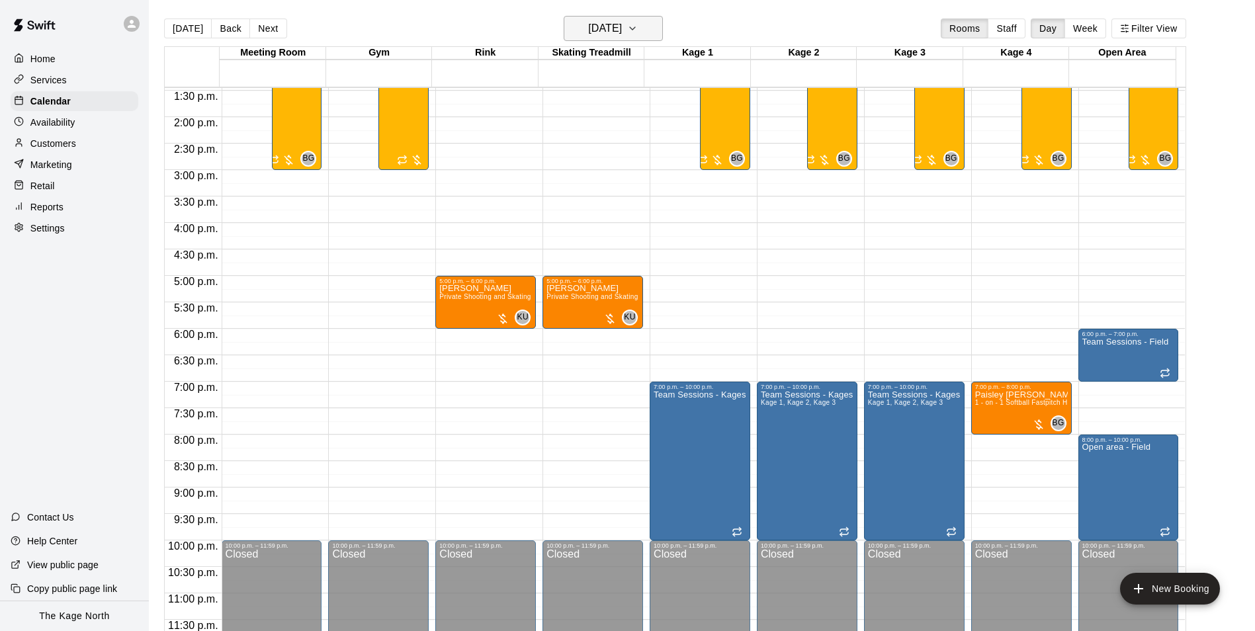
click at [622, 28] on h6 "Tuesday Aug 19" at bounding box center [605, 28] width 34 height 19
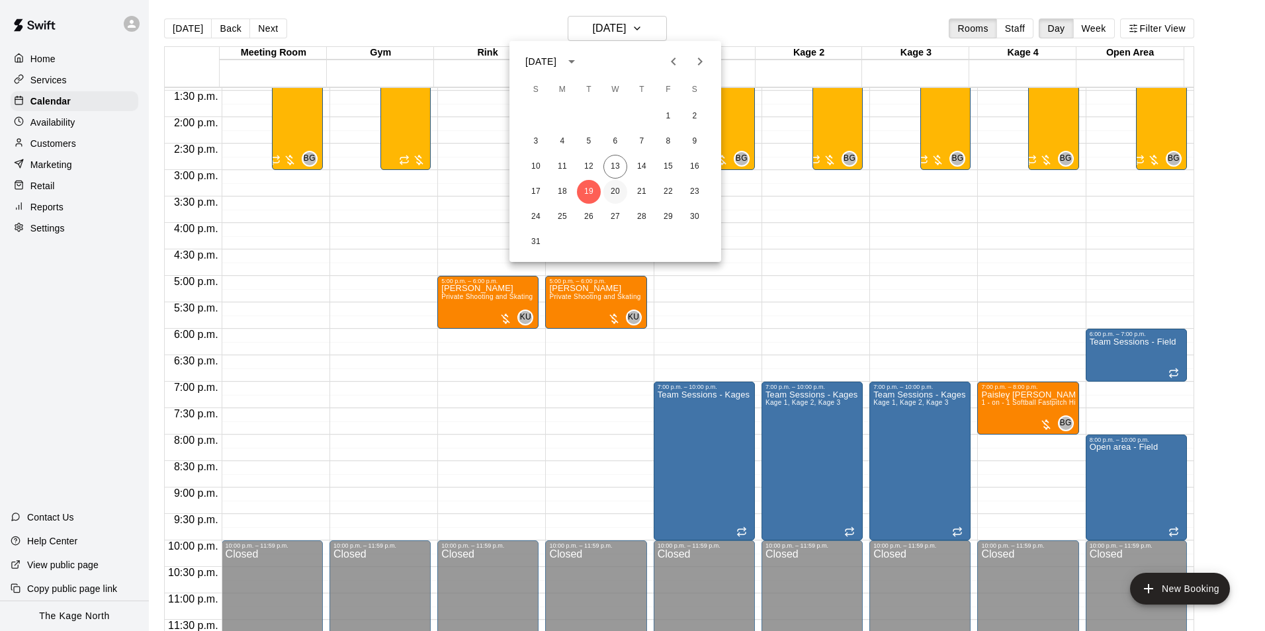
click at [618, 188] on button "20" at bounding box center [615, 192] width 24 height 24
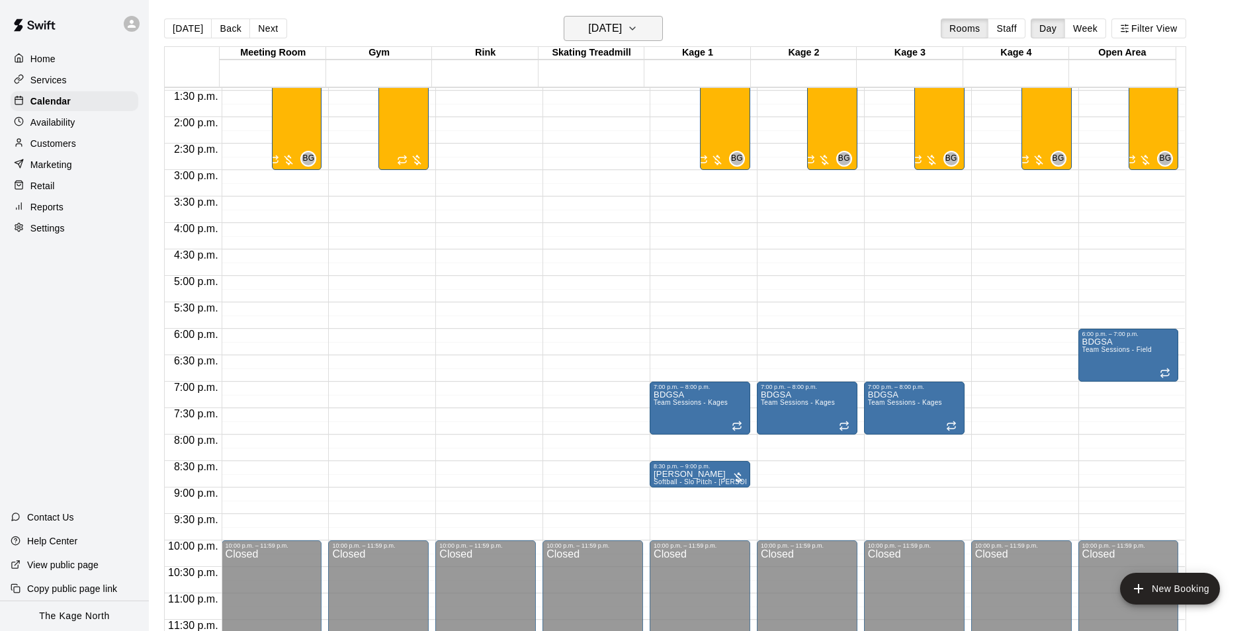
click at [622, 29] on h6 "Wednesday Aug 20" at bounding box center [605, 28] width 34 height 19
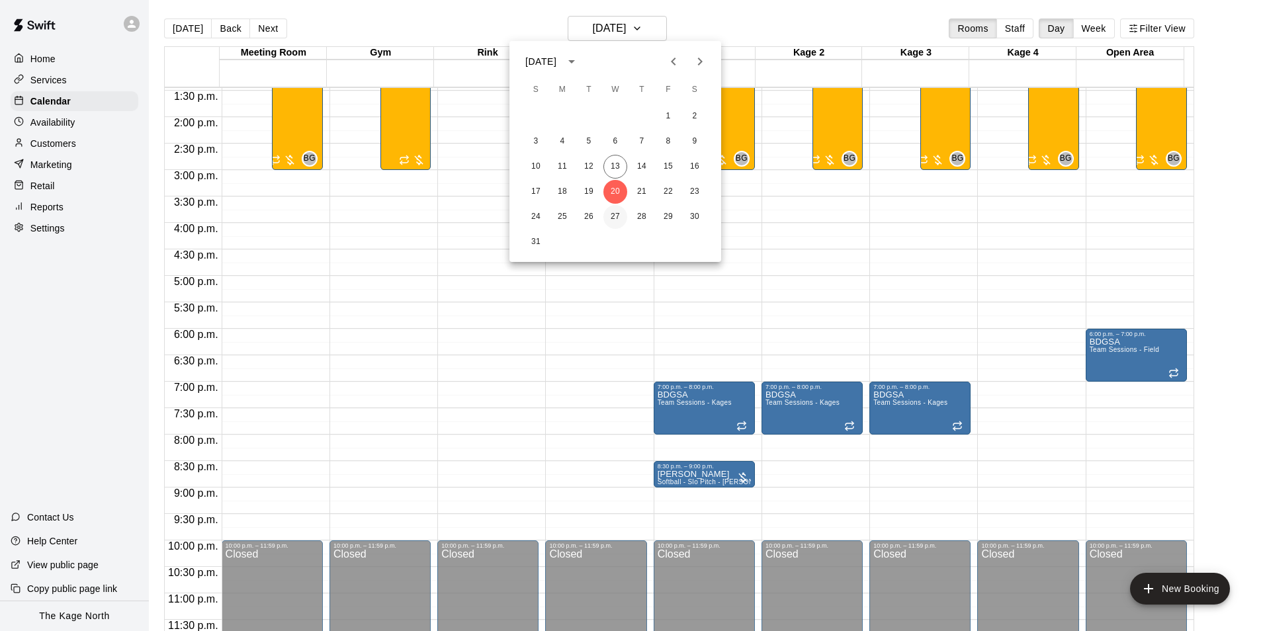
click at [616, 214] on button "27" at bounding box center [615, 217] width 24 height 24
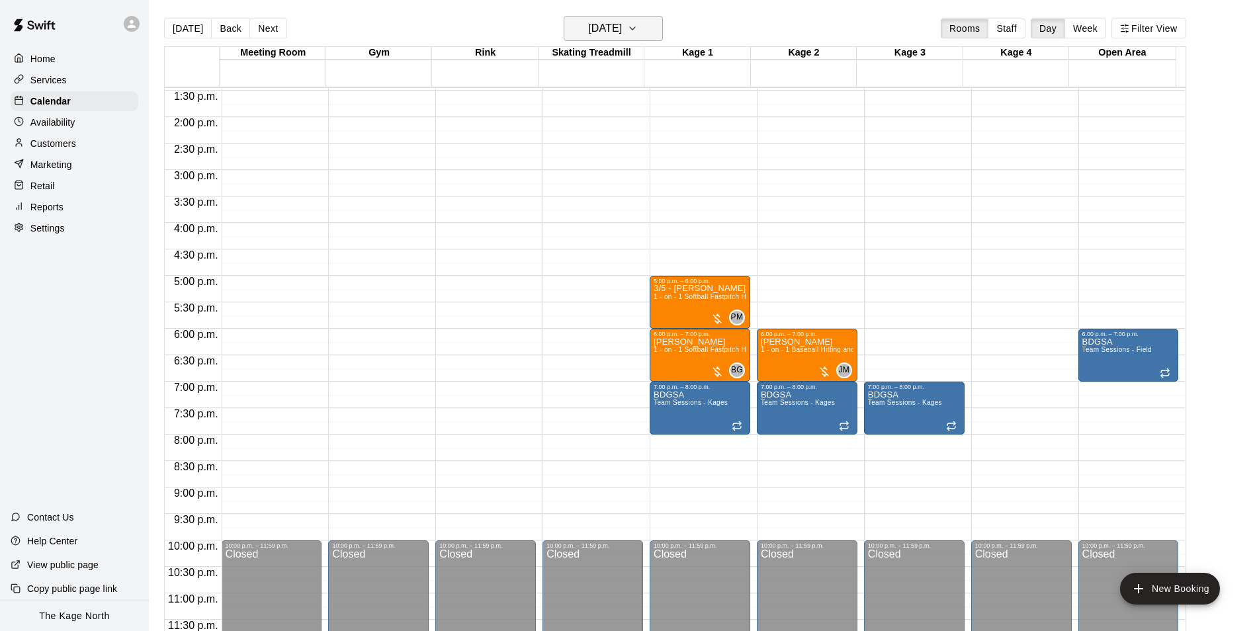
click at [622, 28] on h6 "Wednesday Aug 27" at bounding box center [605, 28] width 34 height 19
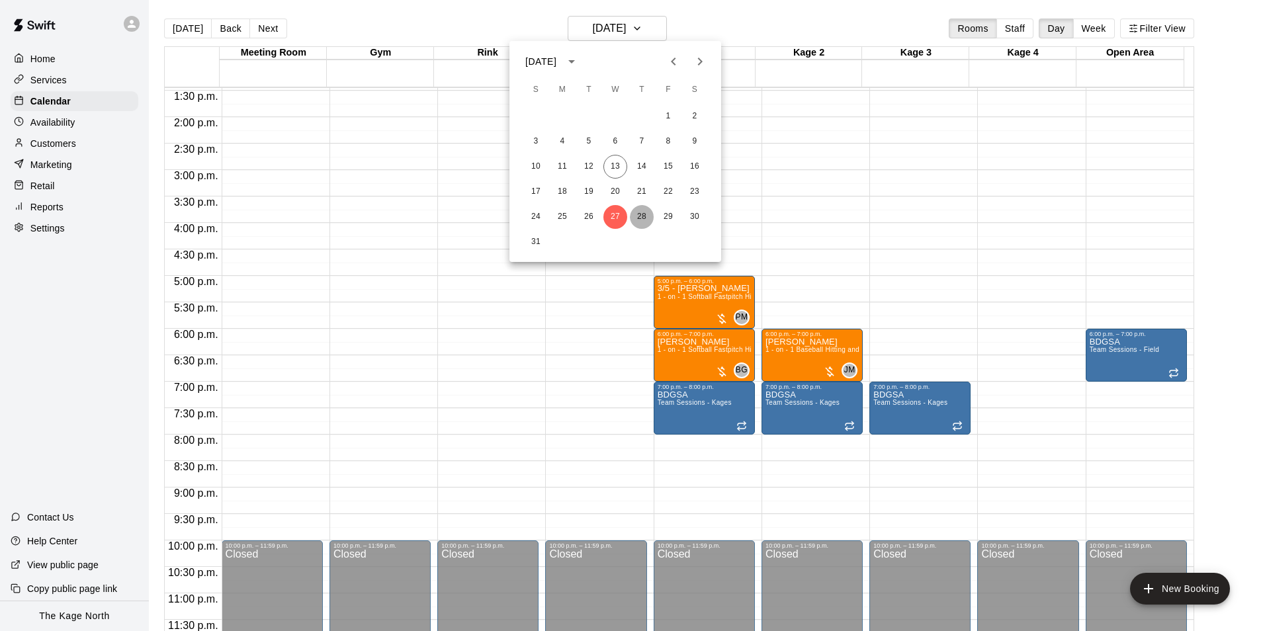
click at [638, 218] on button "28" at bounding box center [642, 217] width 24 height 24
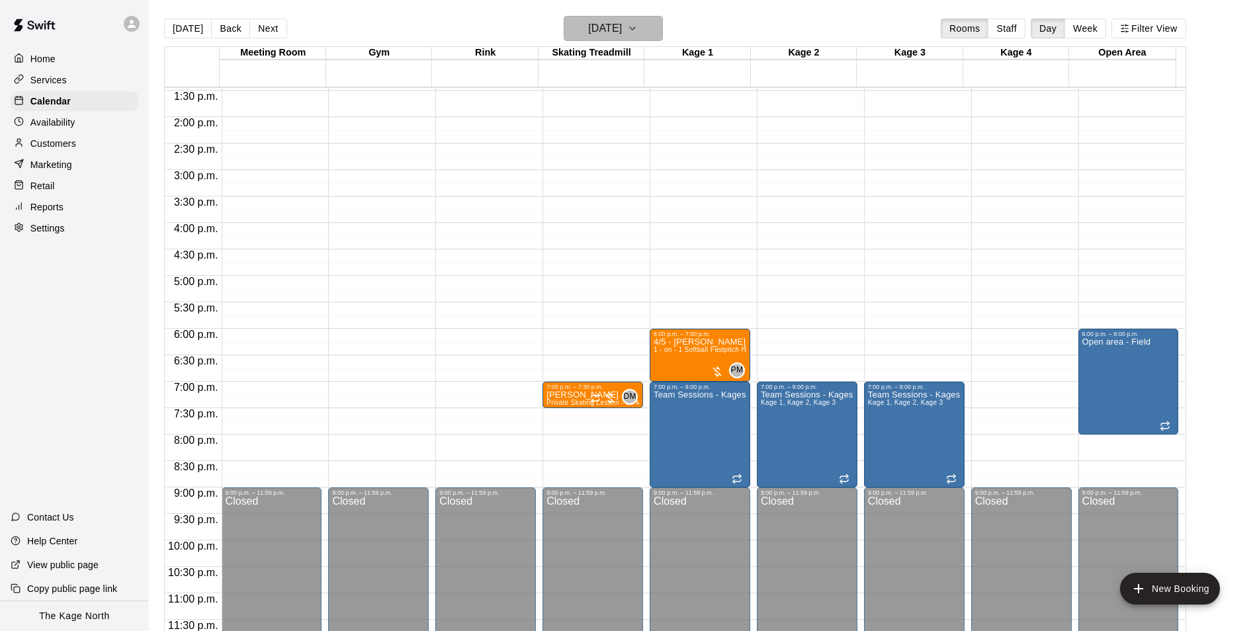
click at [622, 22] on h6 "Thursday Aug 28" at bounding box center [605, 28] width 34 height 19
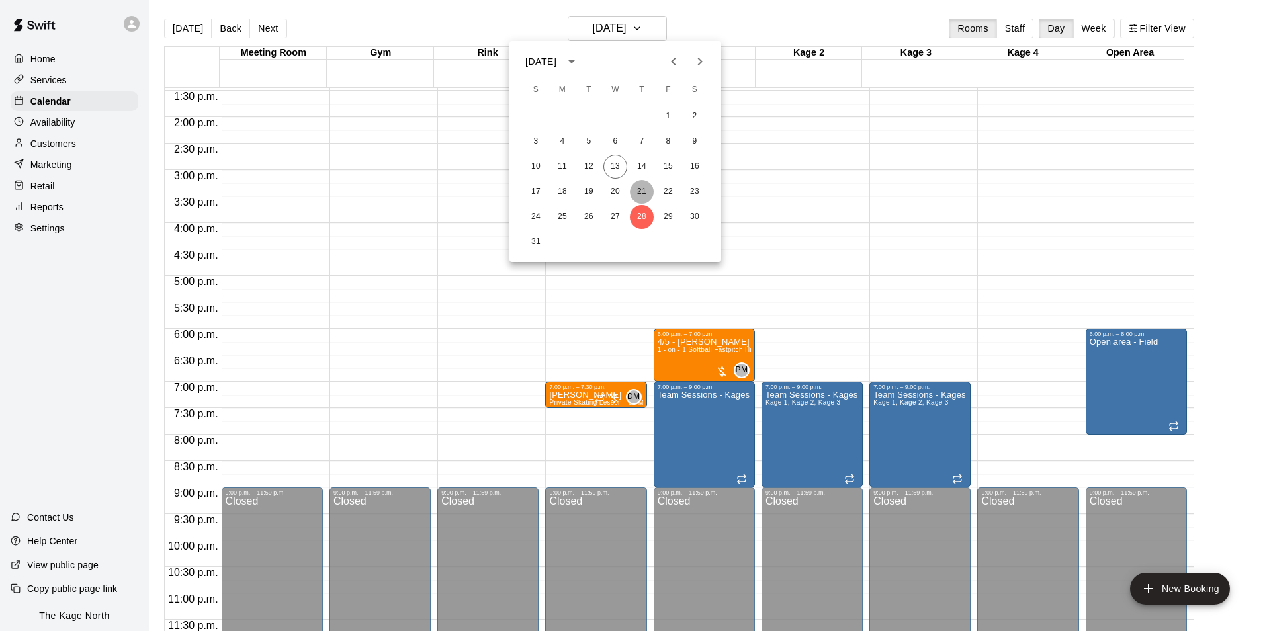
click at [637, 183] on button "21" at bounding box center [642, 192] width 24 height 24
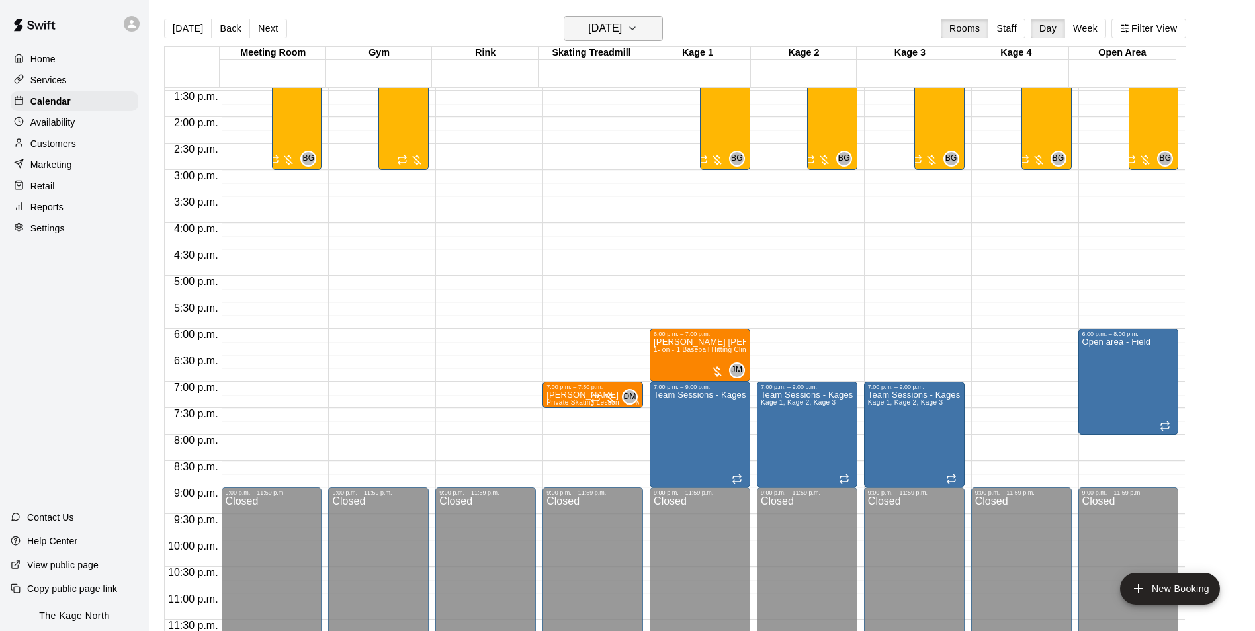
click at [622, 22] on h6 "Thursday Aug 21" at bounding box center [605, 28] width 34 height 19
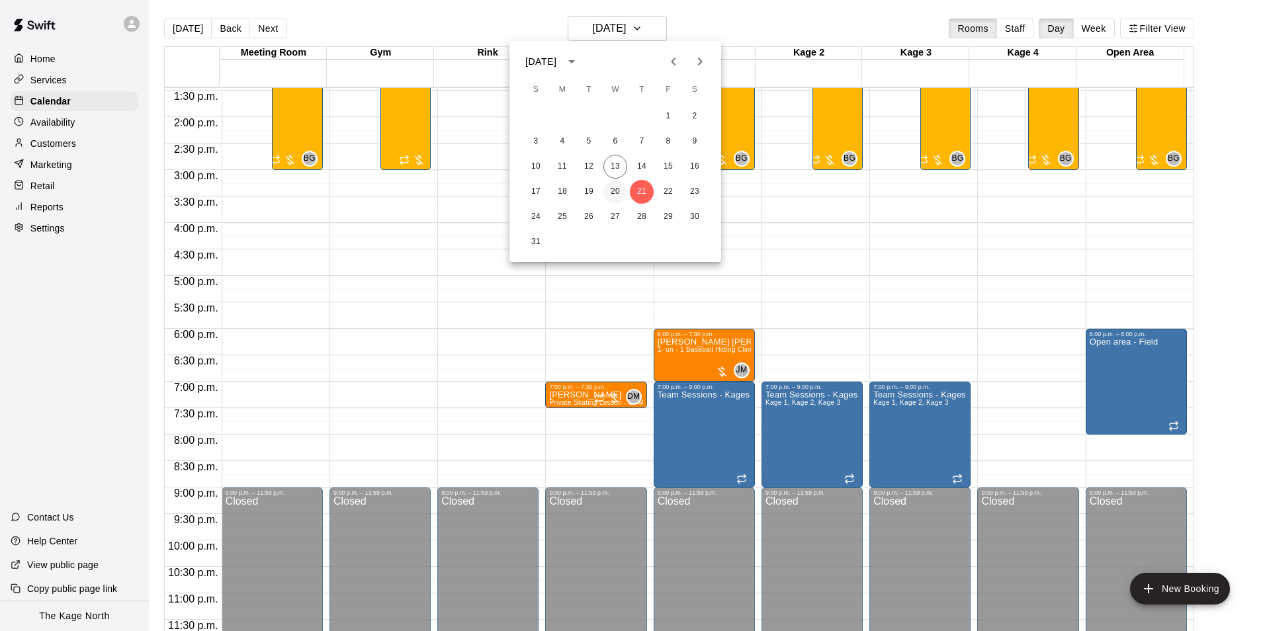
click at [616, 187] on button "20" at bounding box center [615, 192] width 24 height 24
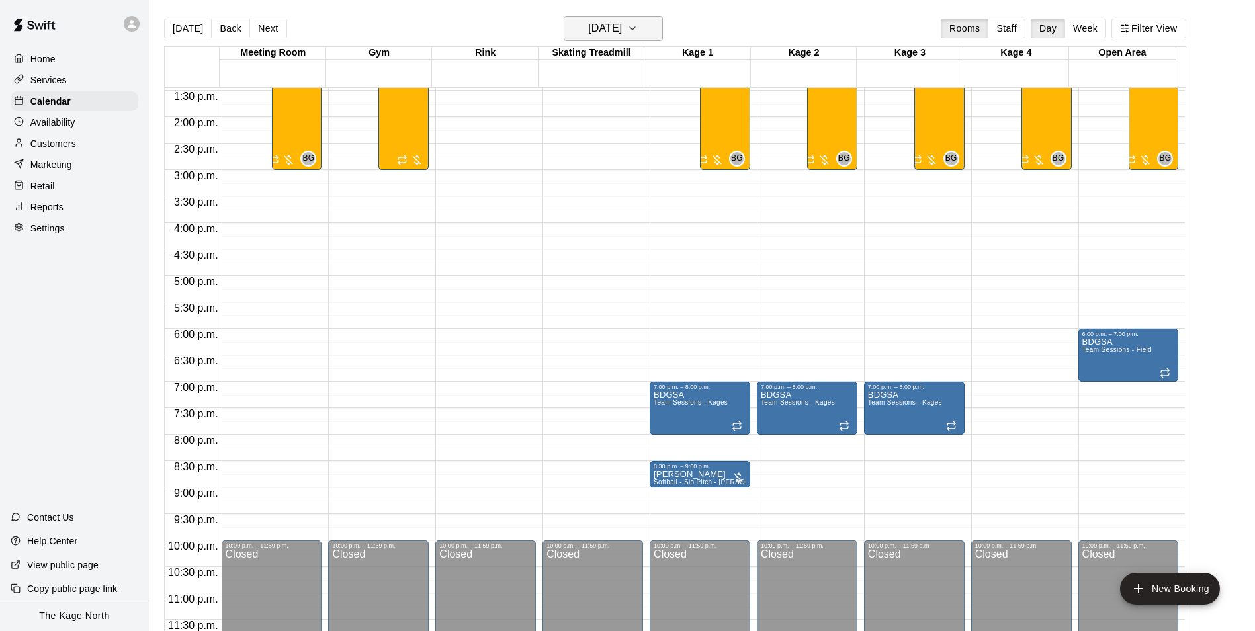
click at [622, 28] on h6 "Wednesday Aug 20" at bounding box center [605, 28] width 34 height 19
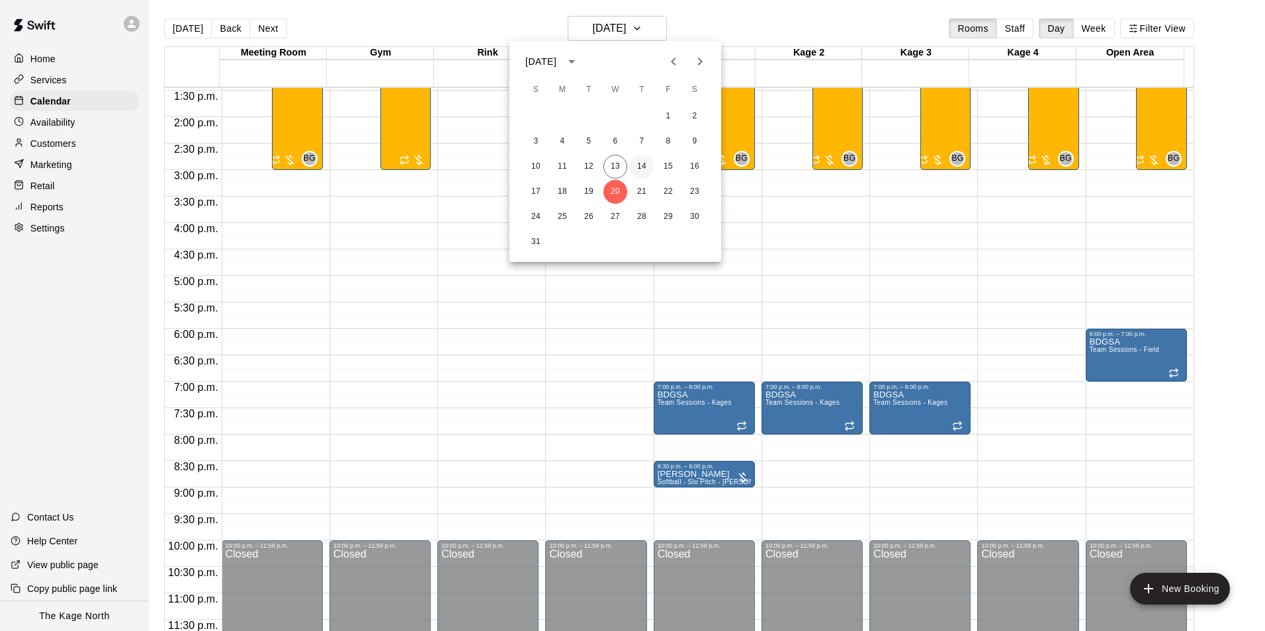
click at [649, 168] on button "14" at bounding box center [642, 167] width 24 height 24
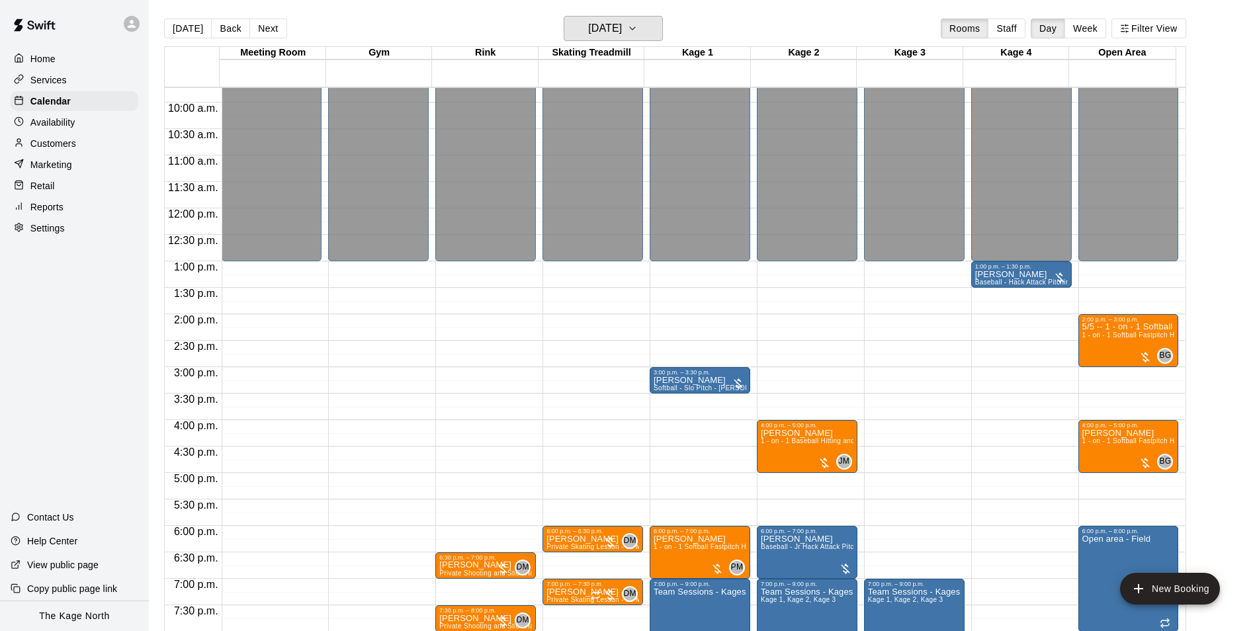
scroll to position [581, 0]
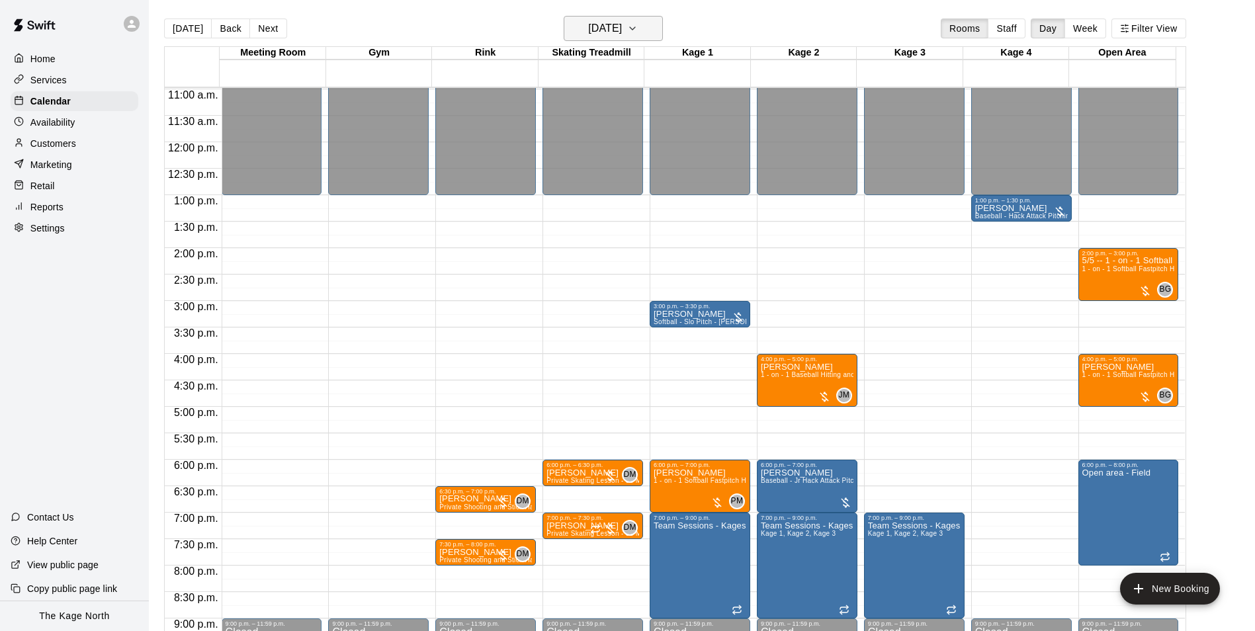
click at [622, 31] on h6 "[DATE]" at bounding box center [605, 28] width 34 height 19
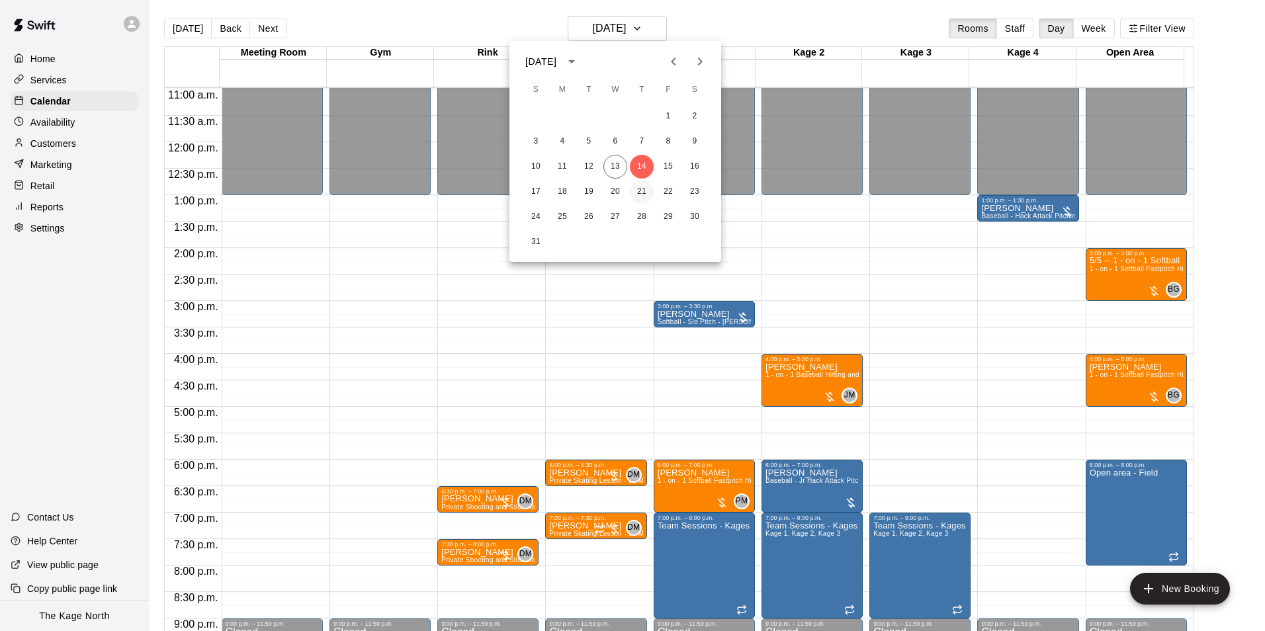
click at [642, 191] on button "21" at bounding box center [642, 192] width 24 height 24
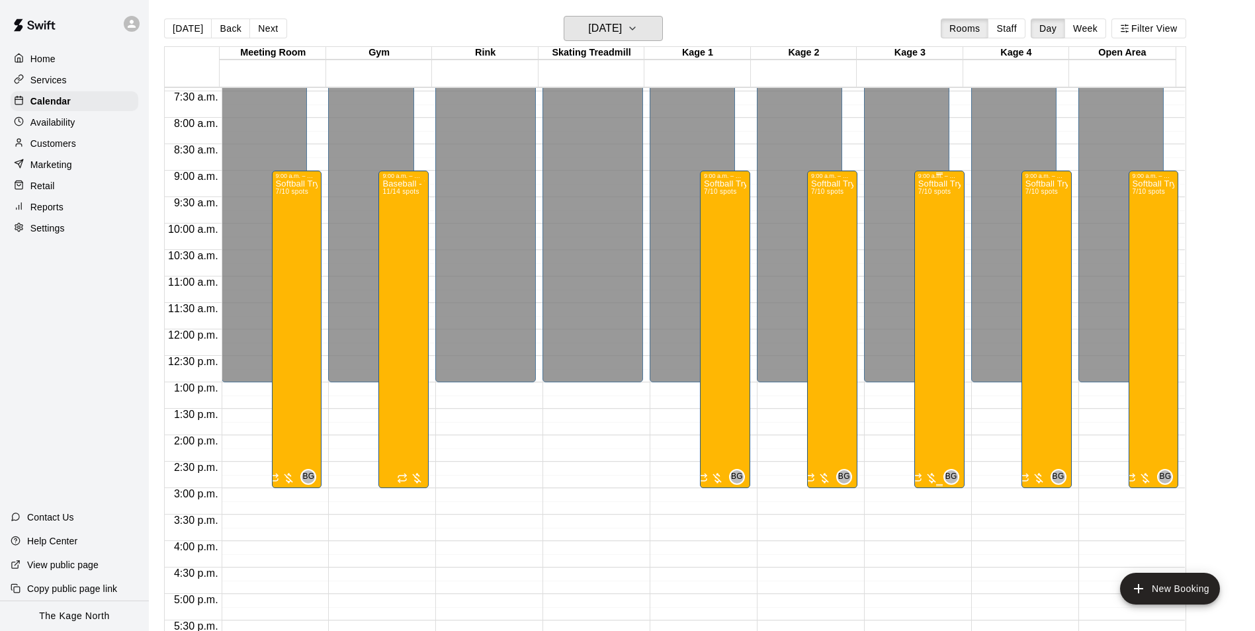
scroll to position [382, 0]
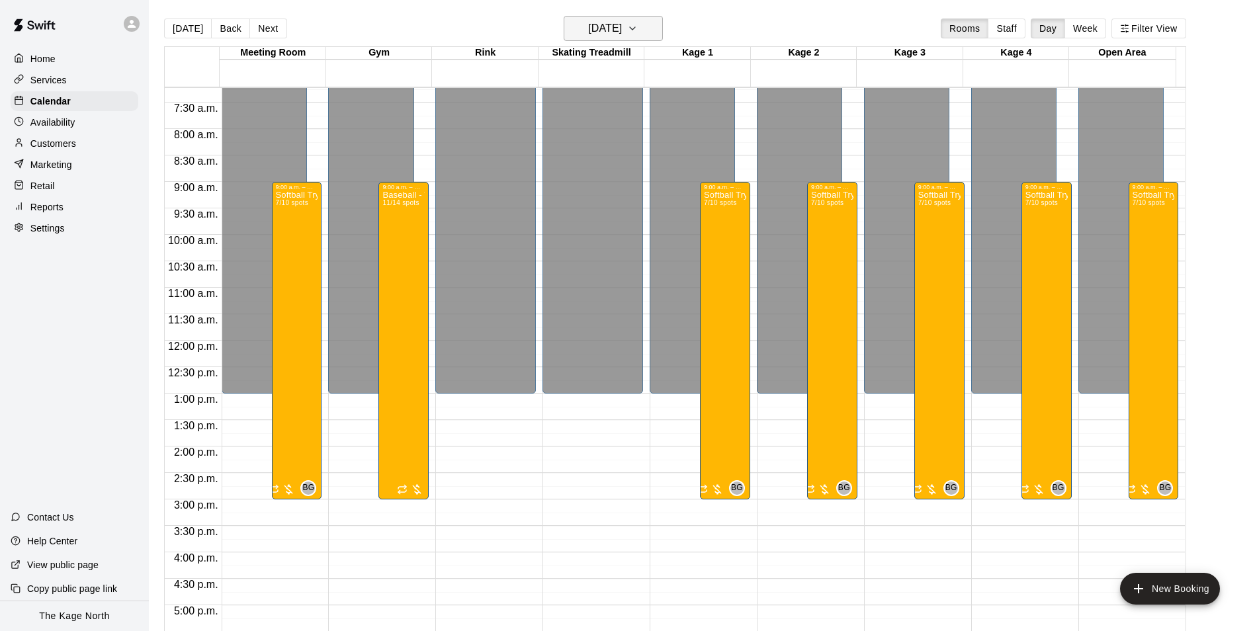
click at [622, 21] on h6 "Thursday Aug 21" at bounding box center [605, 28] width 34 height 19
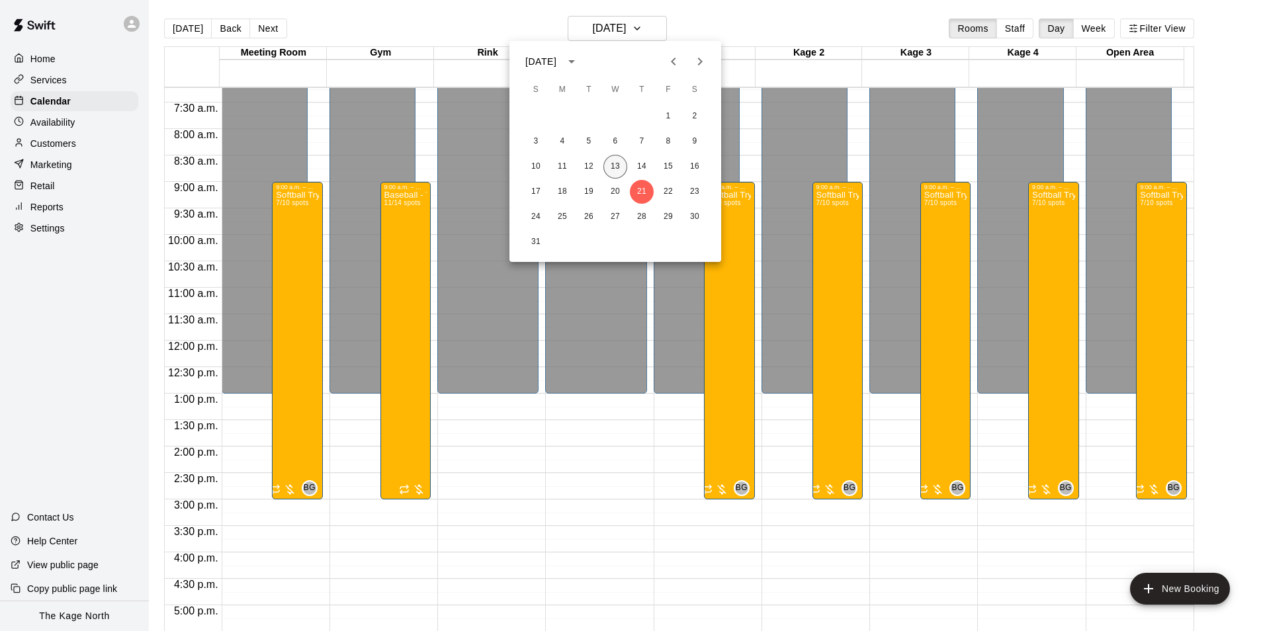
click at [620, 167] on button "13" at bounding box center [615, 167] width 24 height 24
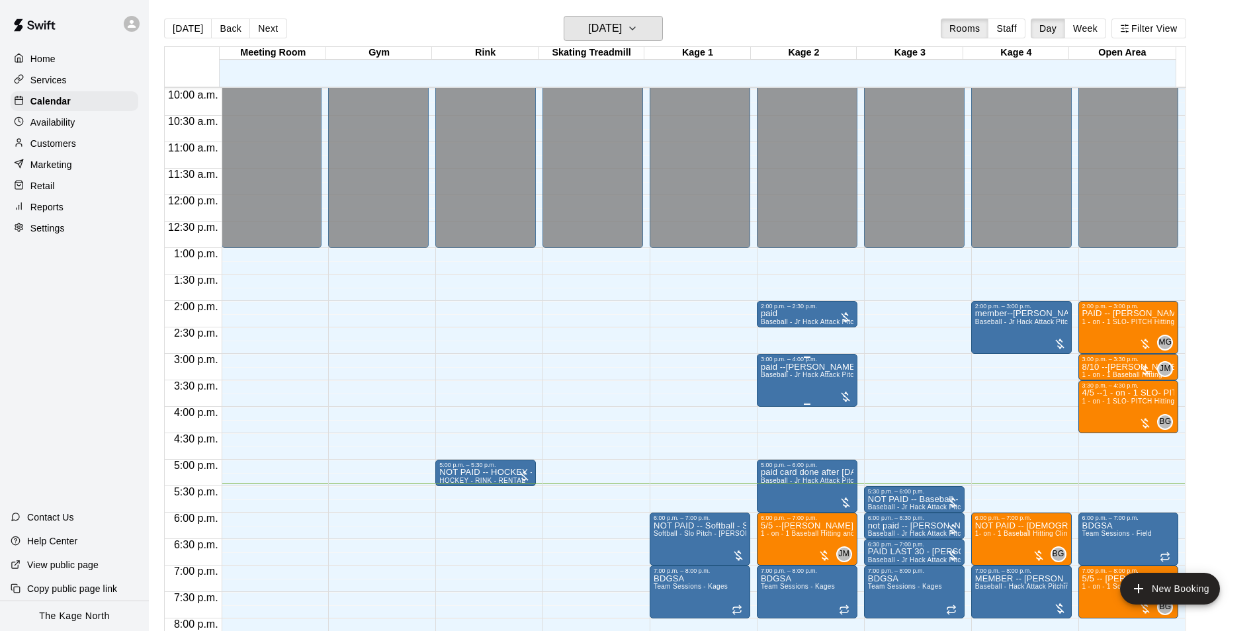
scroll to position [647, 0]
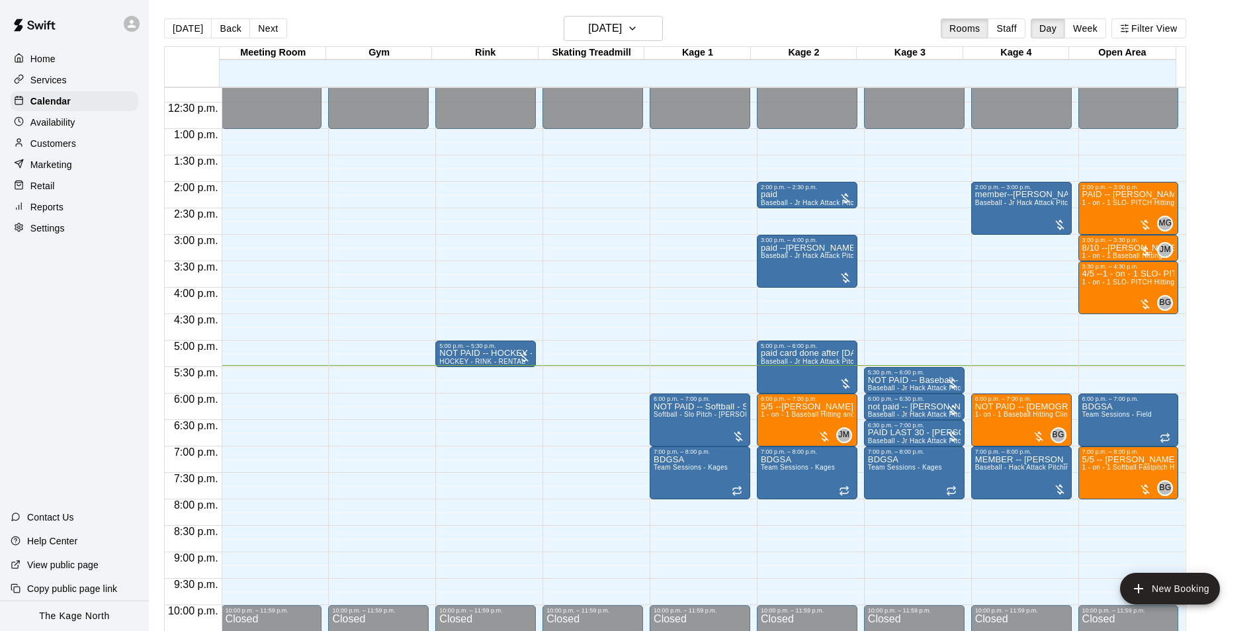
click at [56, 73] on div "Services" at bounding box center [75, 80] width 128 height 20
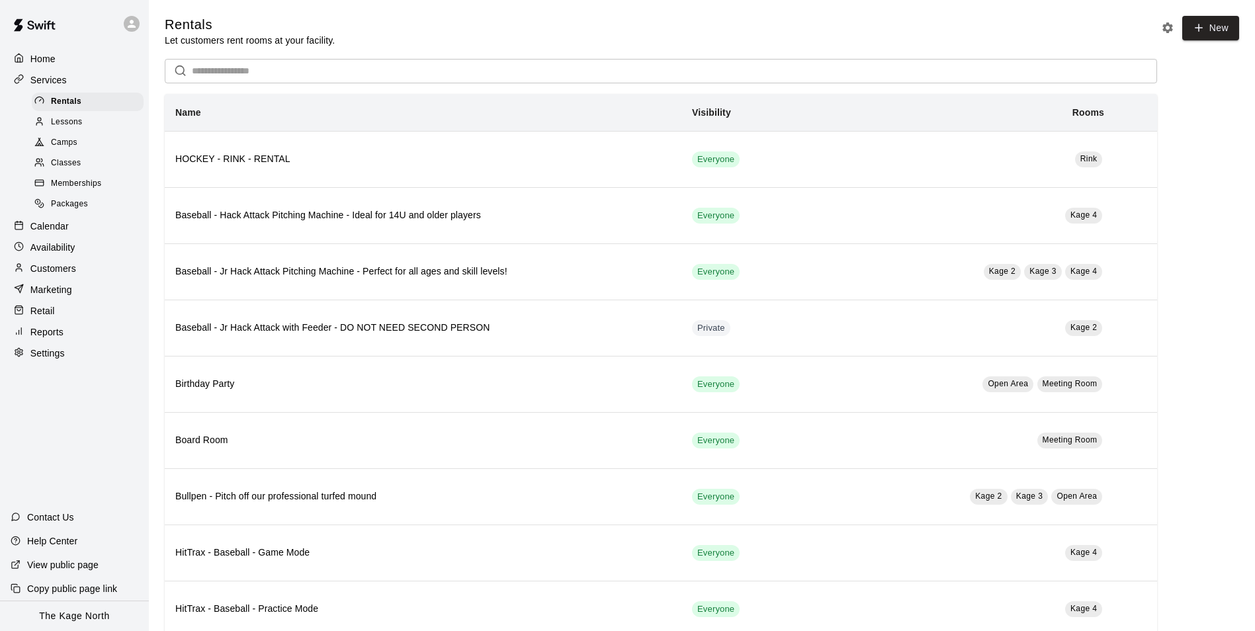
click at [81, 142] on div "Camps" at bounding box center [88, 143] width 112 height 19
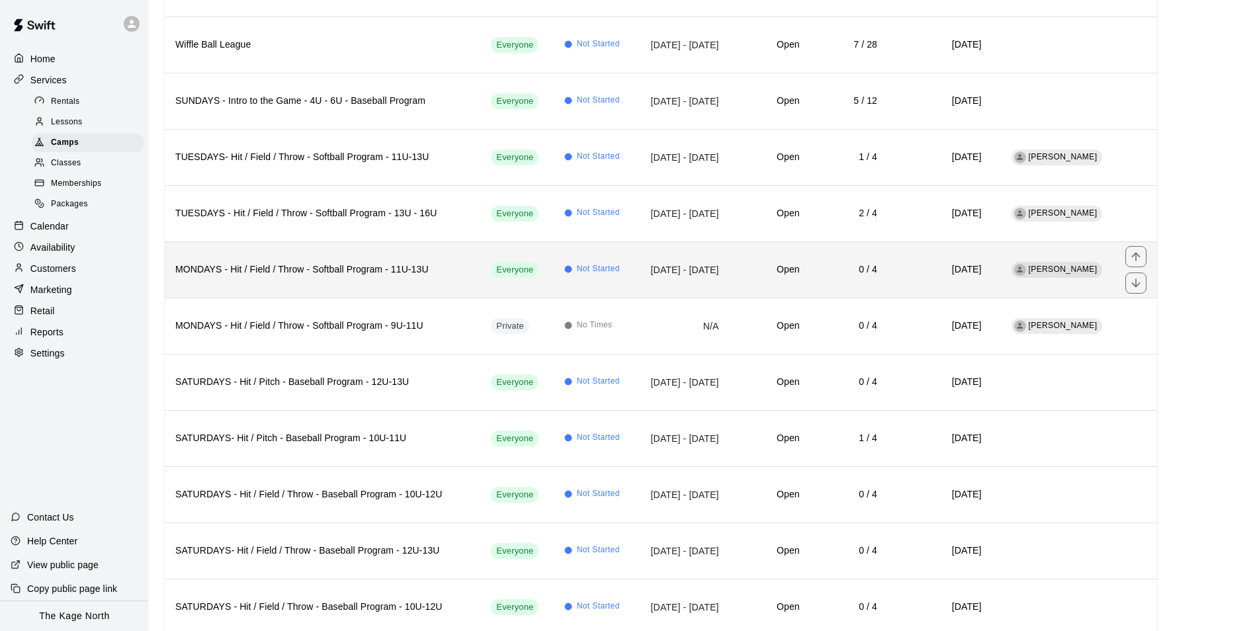
scroll to position [888, 0]
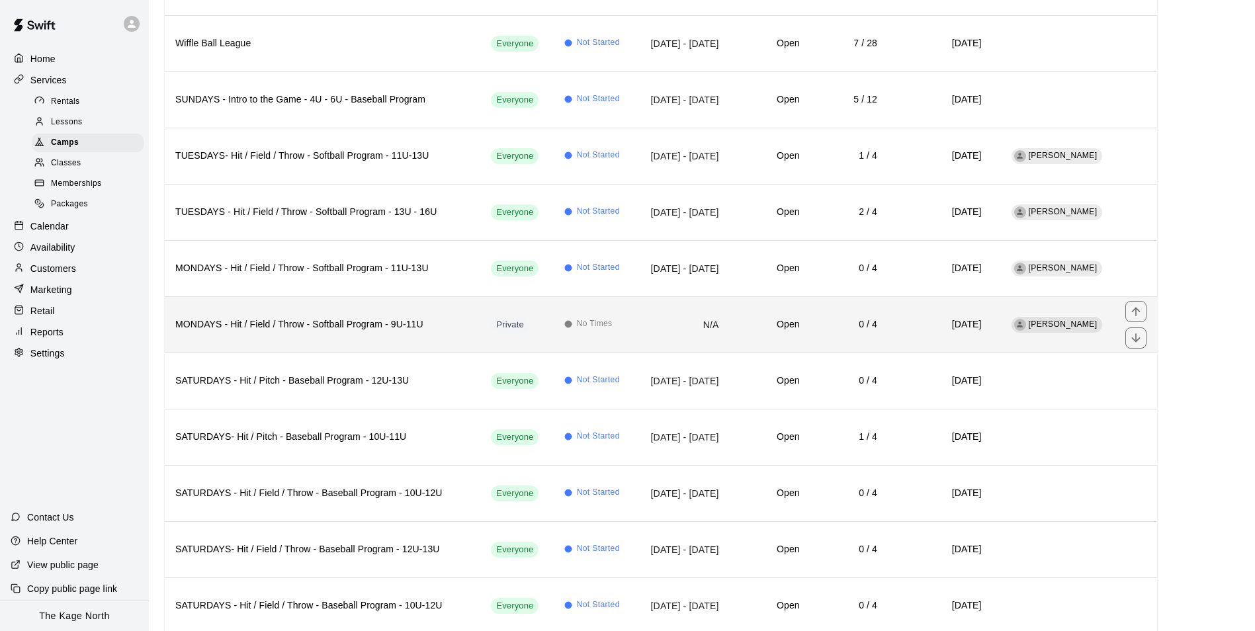
click at [635, 327] on td "N/A" at bounding box center [682, 324] width 95 height 56
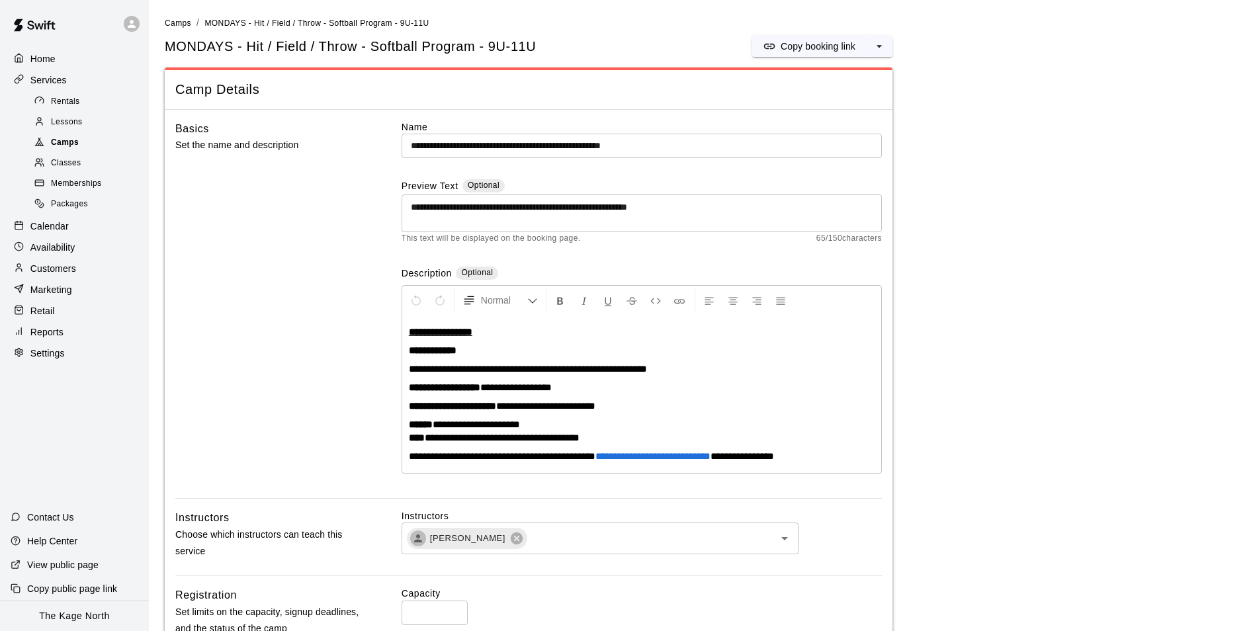
click at [62, 143] on span "Camps" at bounding box center [65, 142] width 28 height 13
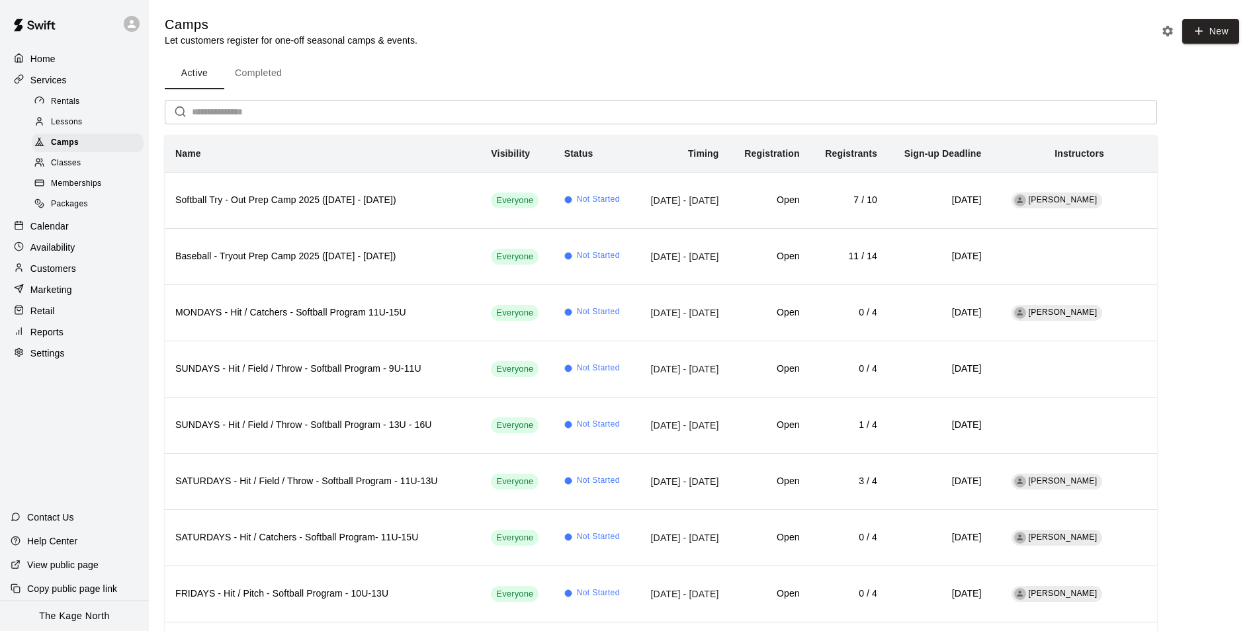
click at [55, 54] on p "Home" at bounding box center [42, 58] width 25 height 13
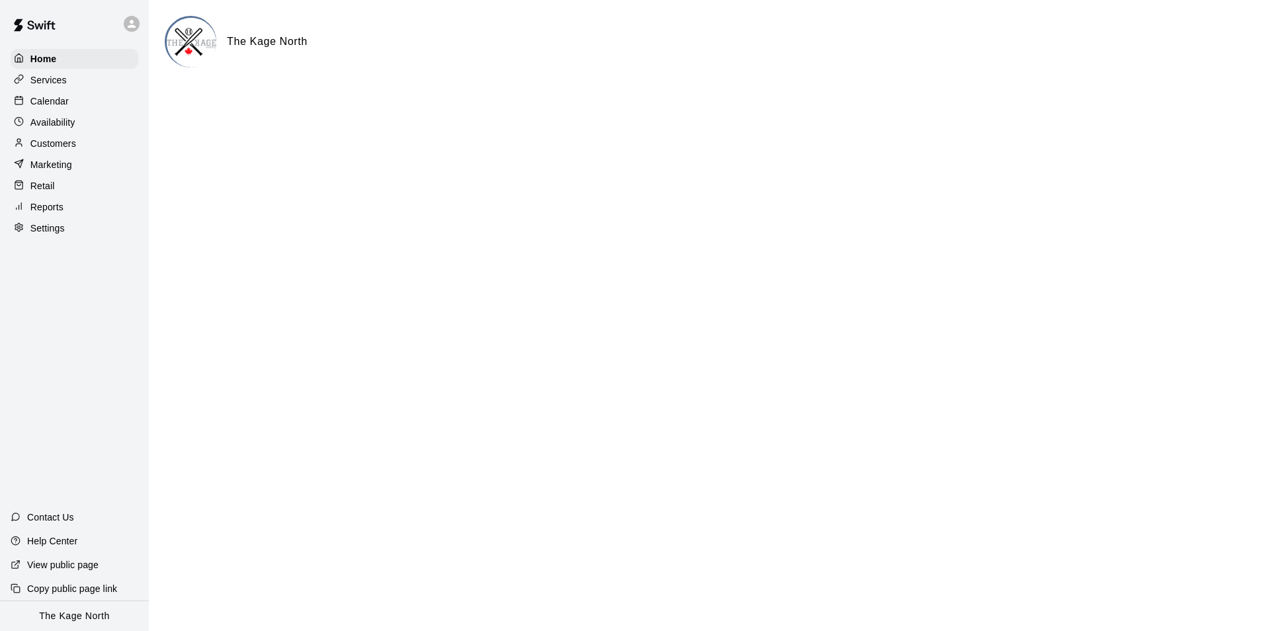
click at [68, 103] on div "Calendar" at bounding box center [75, 101] width 128 height 20
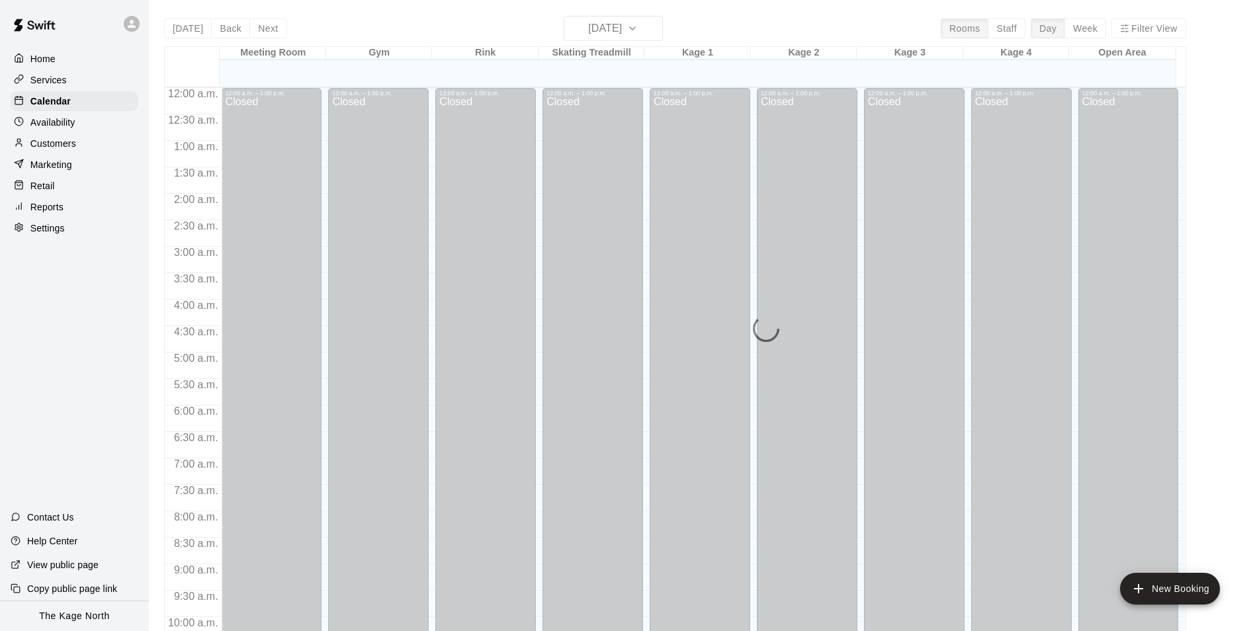
scroll to position [672, 0]
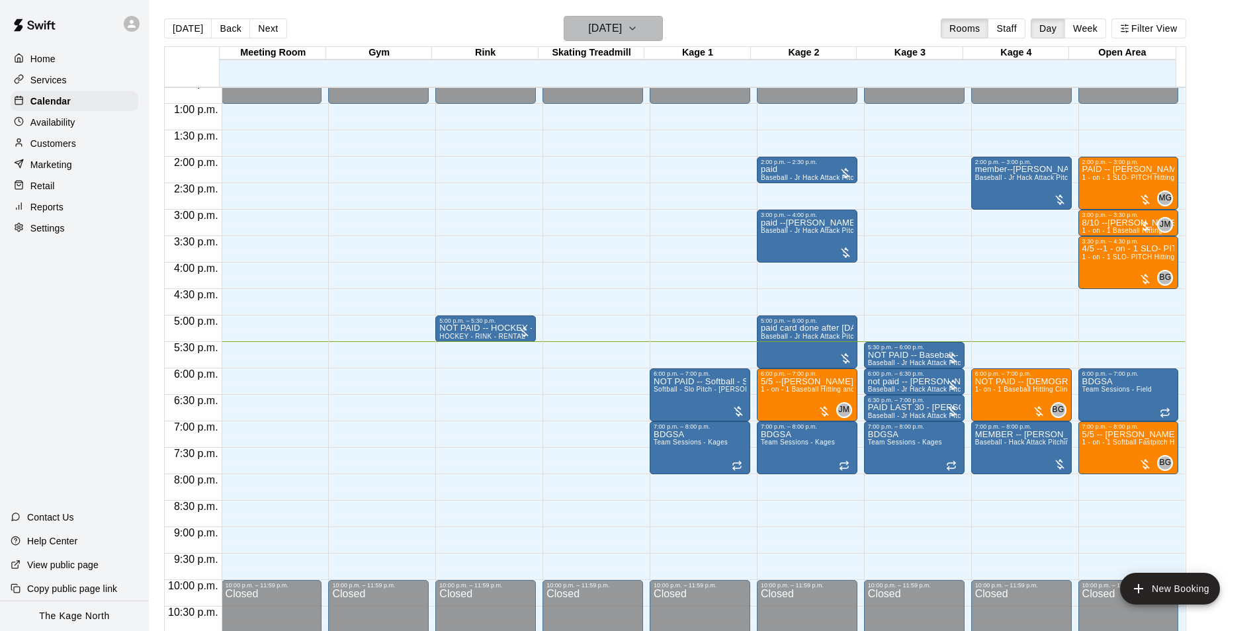
click at [622, 31] on h6 "[DATE]" at bounding box center [605, 28] width 34 height 19
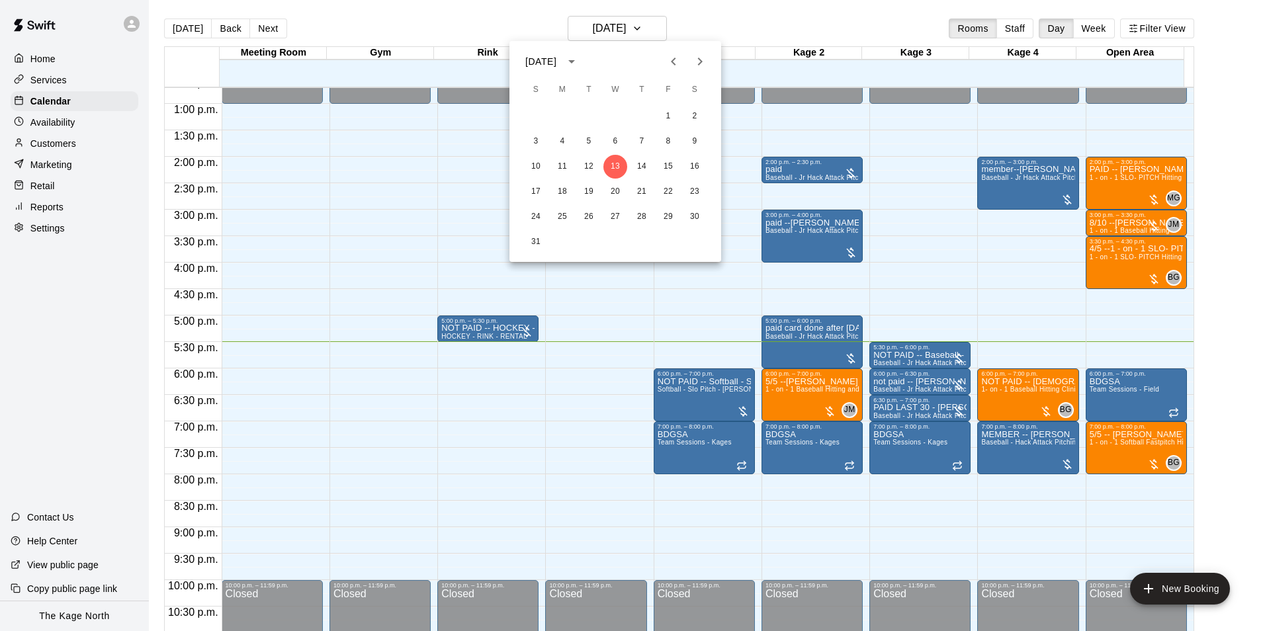
click at [695, 56] on icon "Next month" at bounding box center [700, 62] width 16 height 16
click at [560, 144] on button "8" at bounding box center [562, 142] width 24 height 24
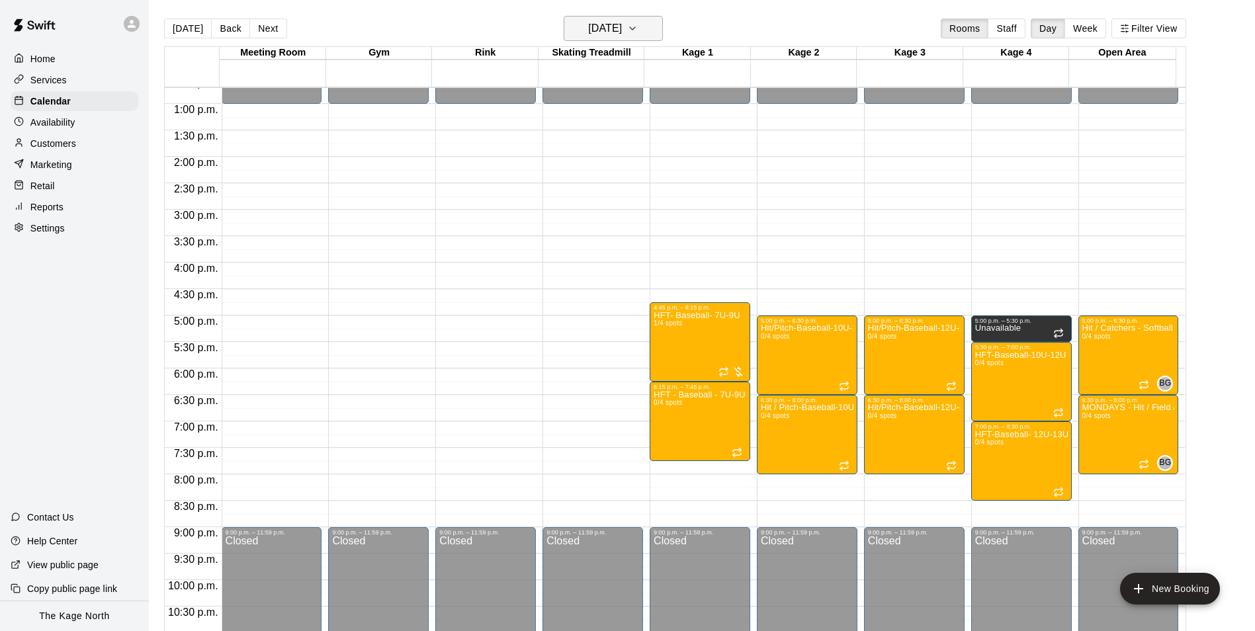
click at [622, 32] on h6 "Monday Sep 08" at bounding box center [605, 28] width 34 height 19
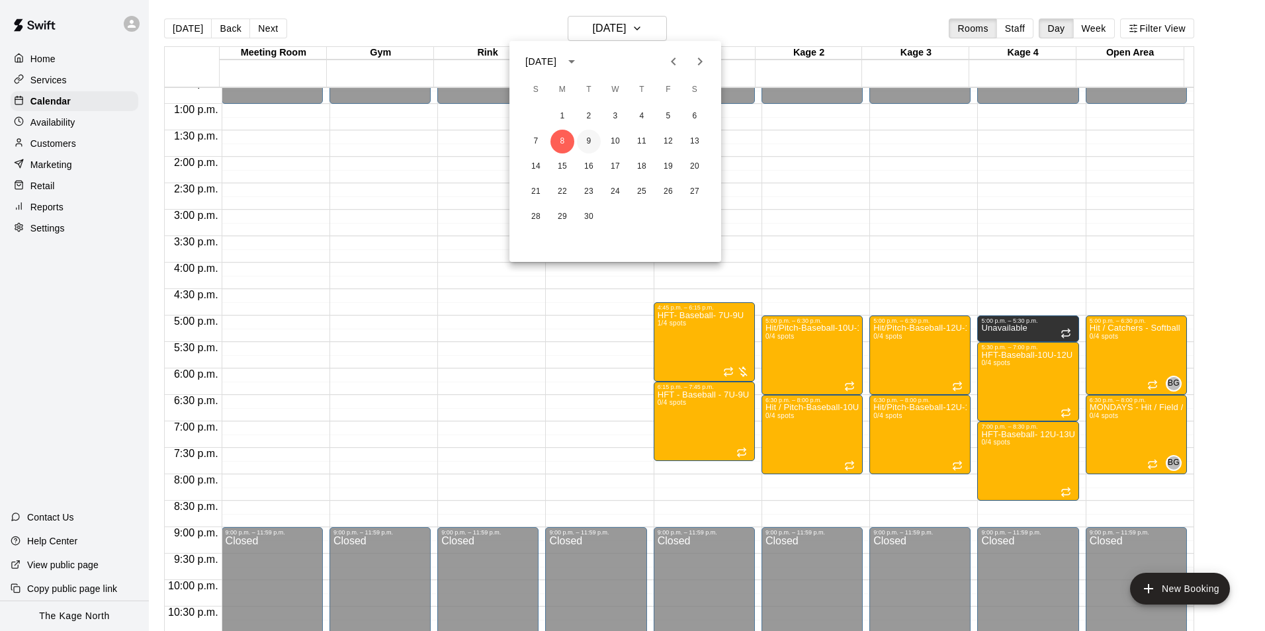
click at [595, 142] on button "9" at bounding box center [589, 142] width 24 height 24
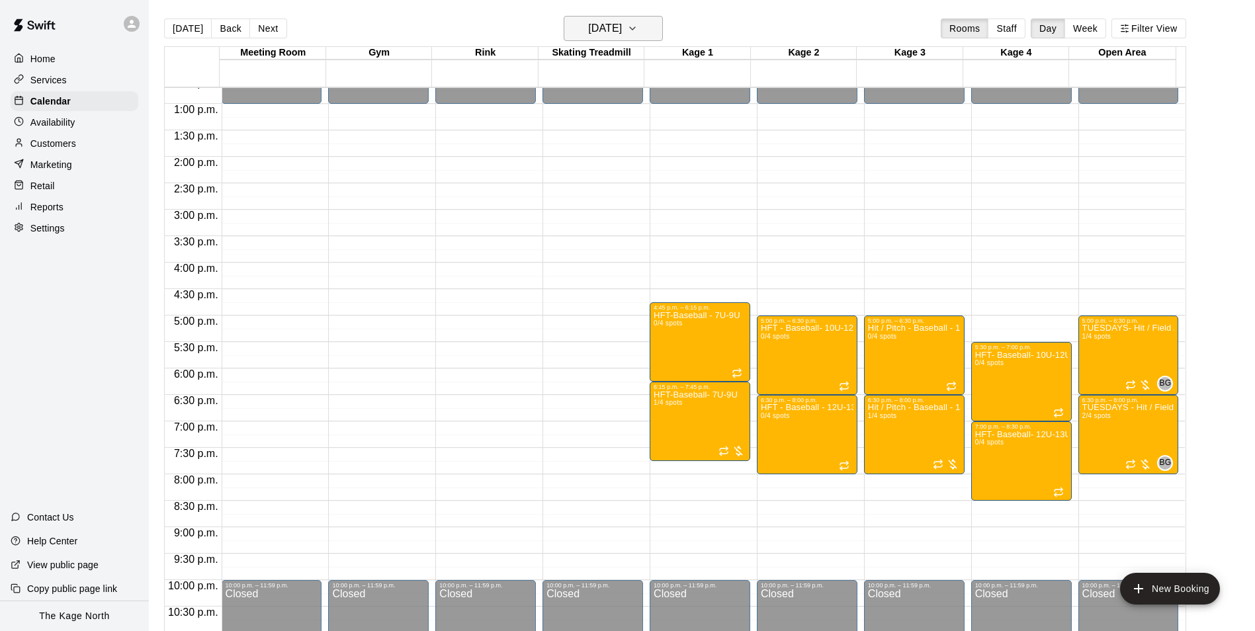
click at [622, 30] on h6 "Tuesday Sep 09" at bounding box center [605, 28] width 34 height 19
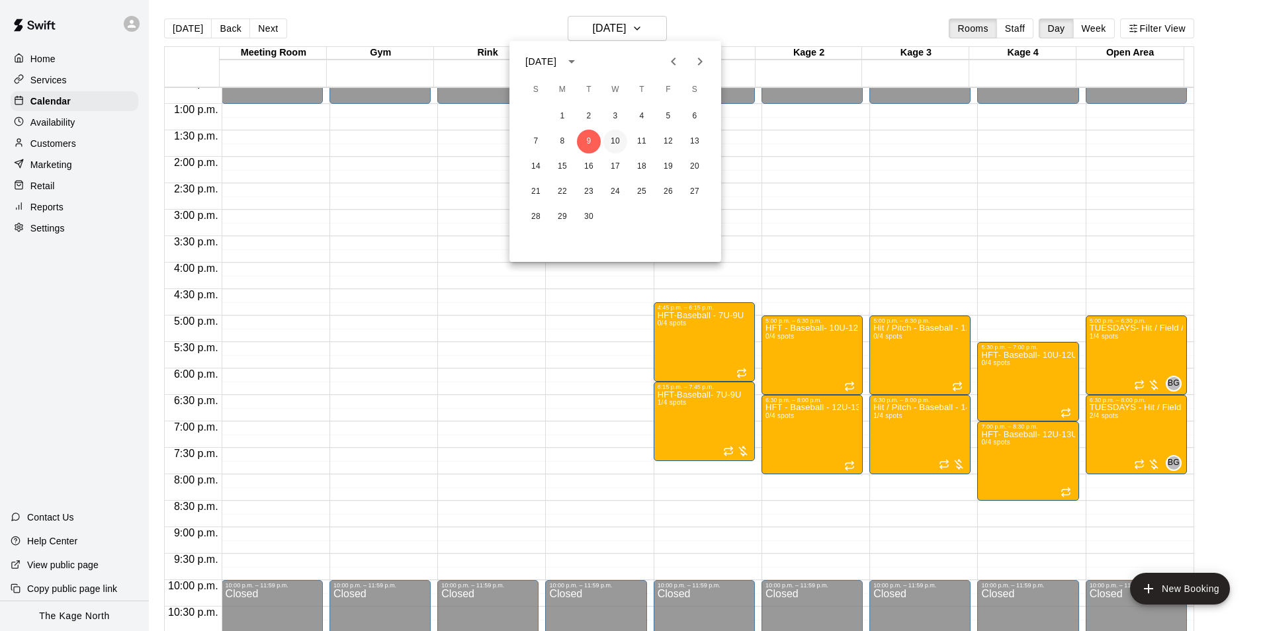
click at [613, 142] on button "10" at bounding box center [615, 142] width 24 height 24
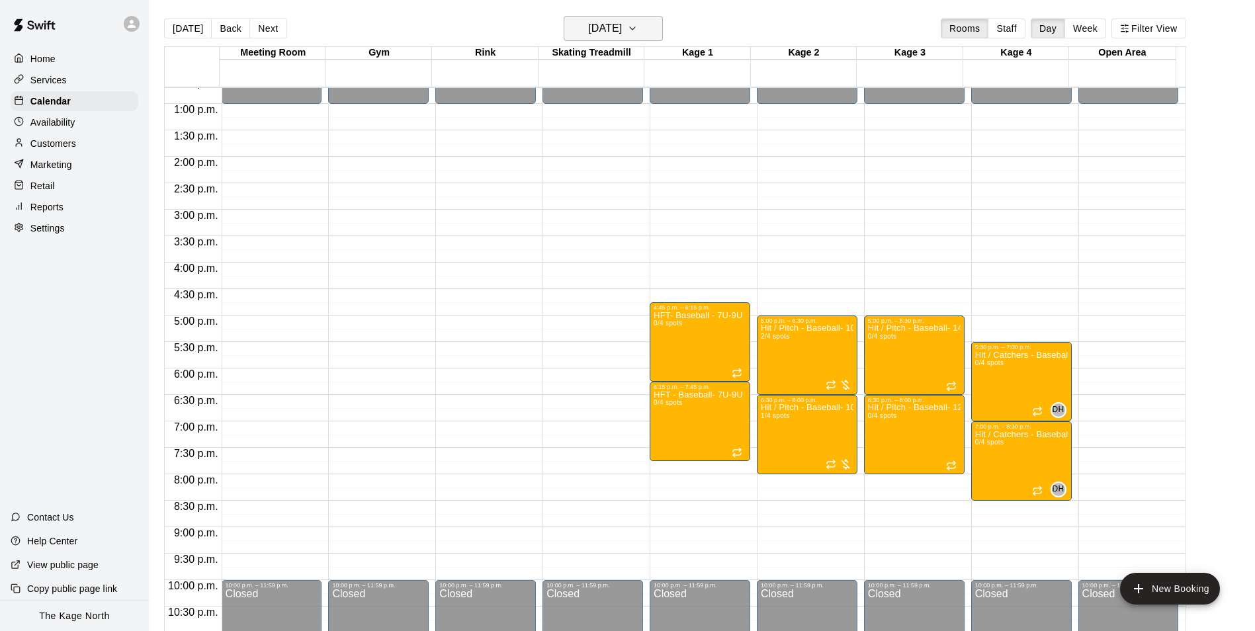
click at [622, 34] on h6 "Wednesday Sep 10" at bounding box center [605, 28] width 34 height 19
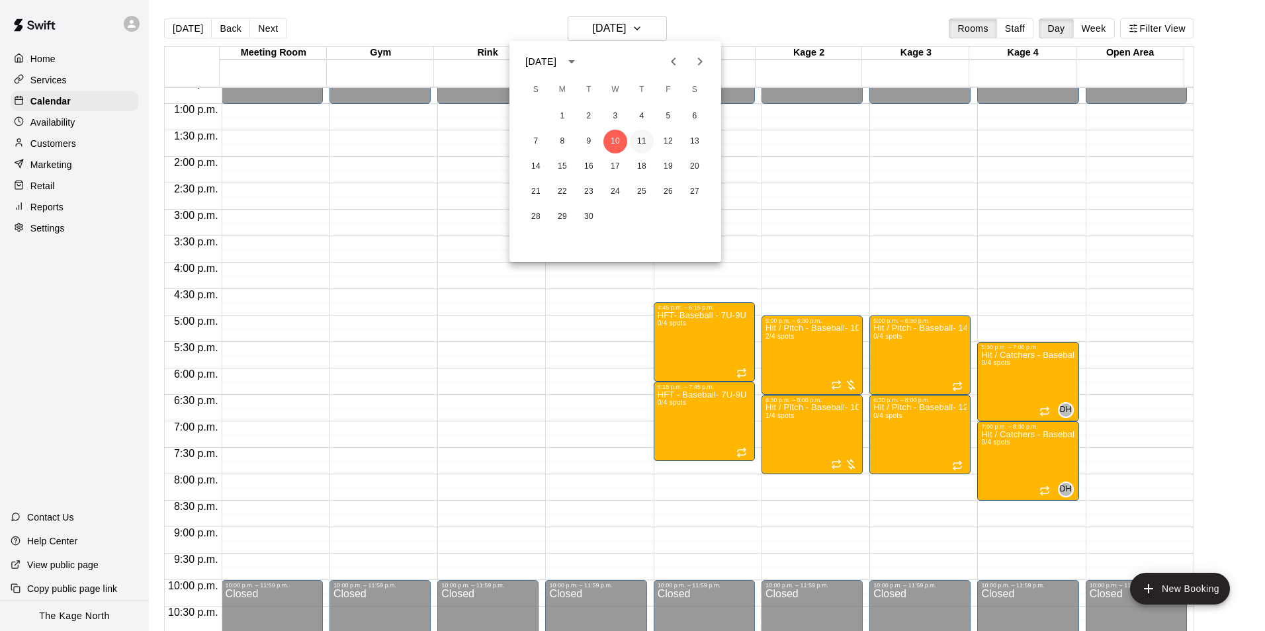
click at [636, 143] on button "11" at bounding box center [642, 142] width 24 height 24
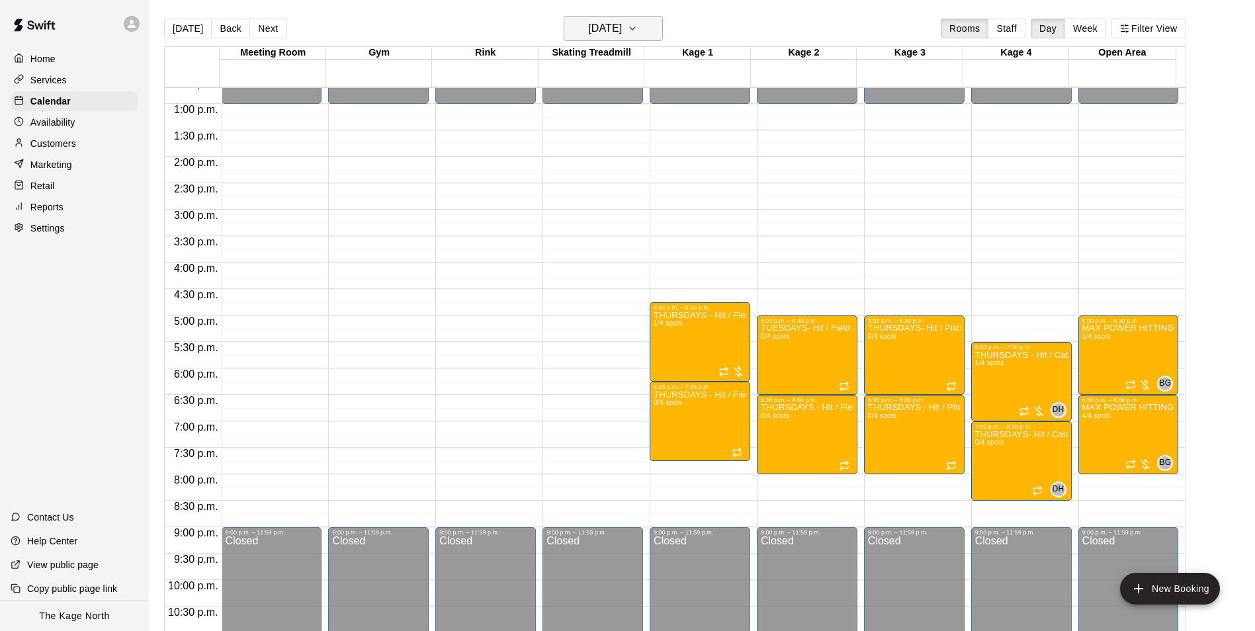
click at [622, 32] on h6 "Thursday Sep 11" at bounding box center [605, 28] width 34 height 19
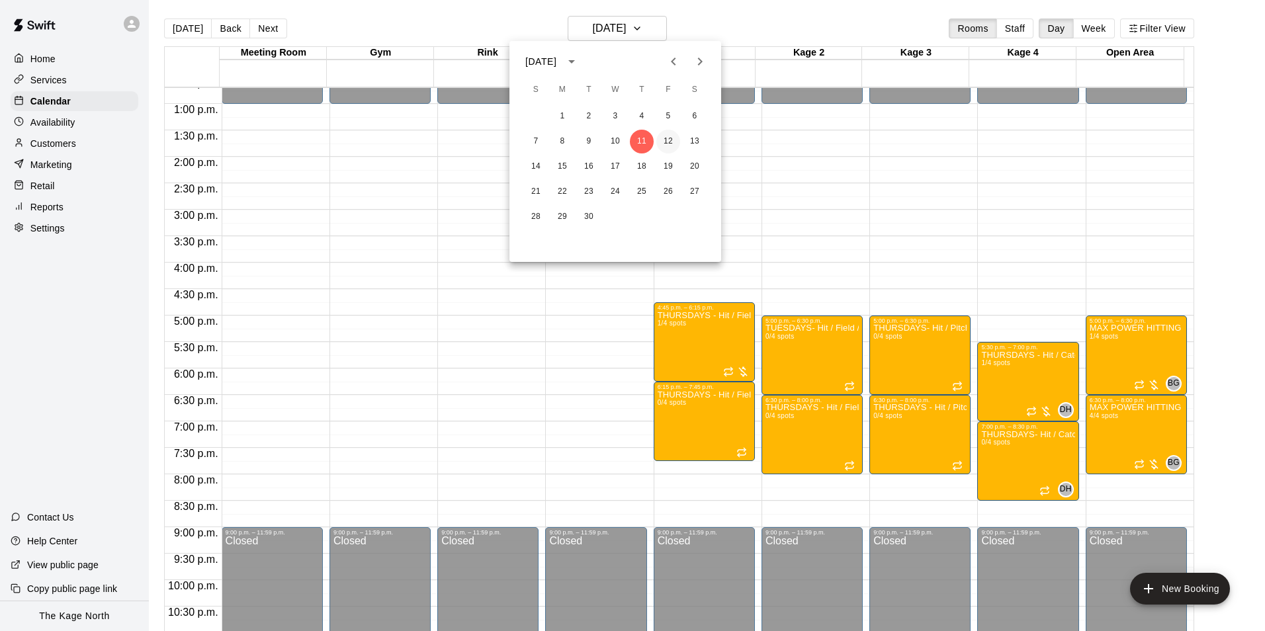
click at [664, 136] on button "12" at bounding box center [668, 142] width 24 height 24
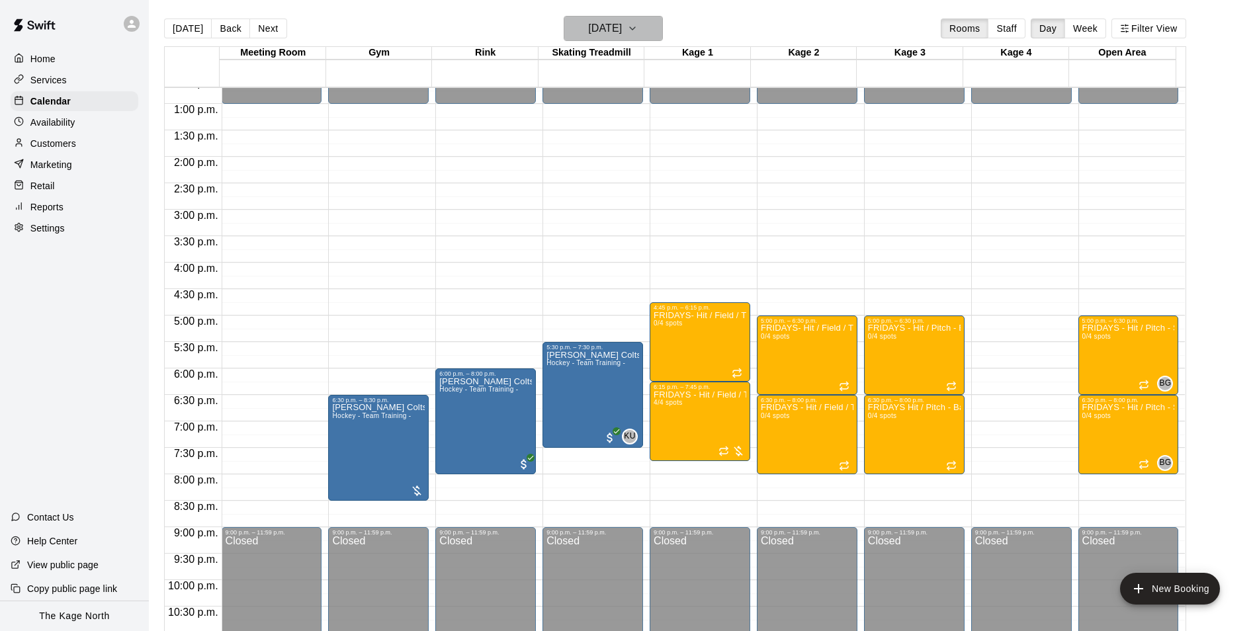
click at [622, 28] on h6 "Friday Sep 12" at bounding box center [605, 28] width 34 height 19
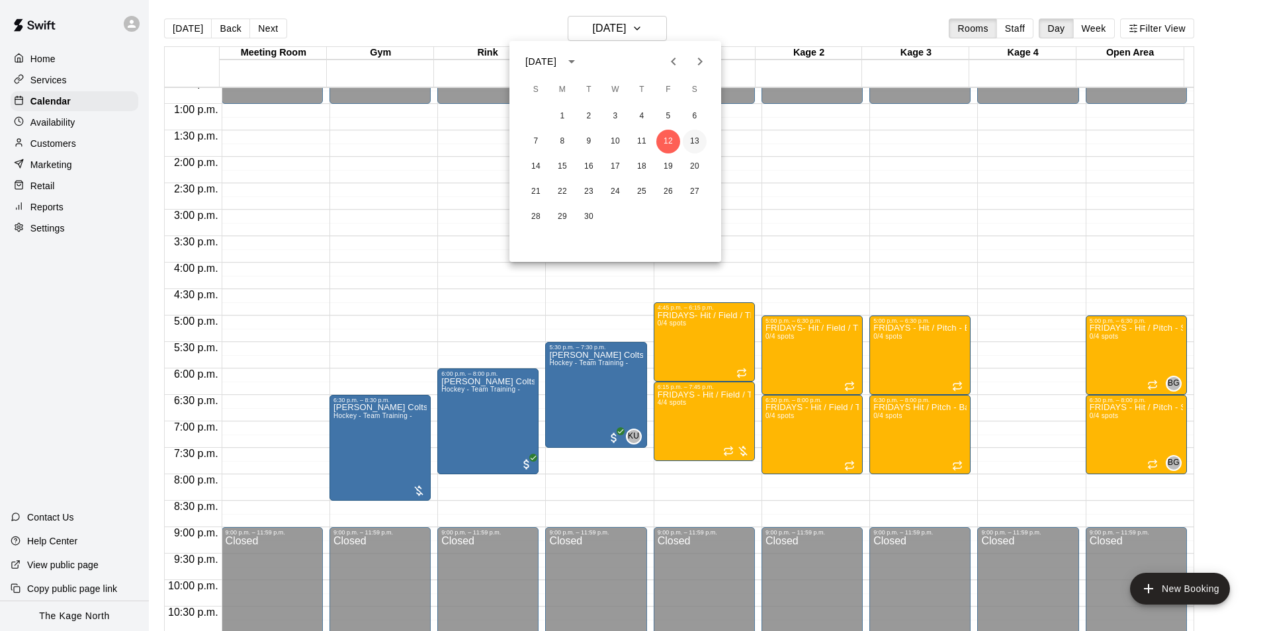
click at [693, 142] on button "13" at bounding box center [695, 142] width 24 height 24
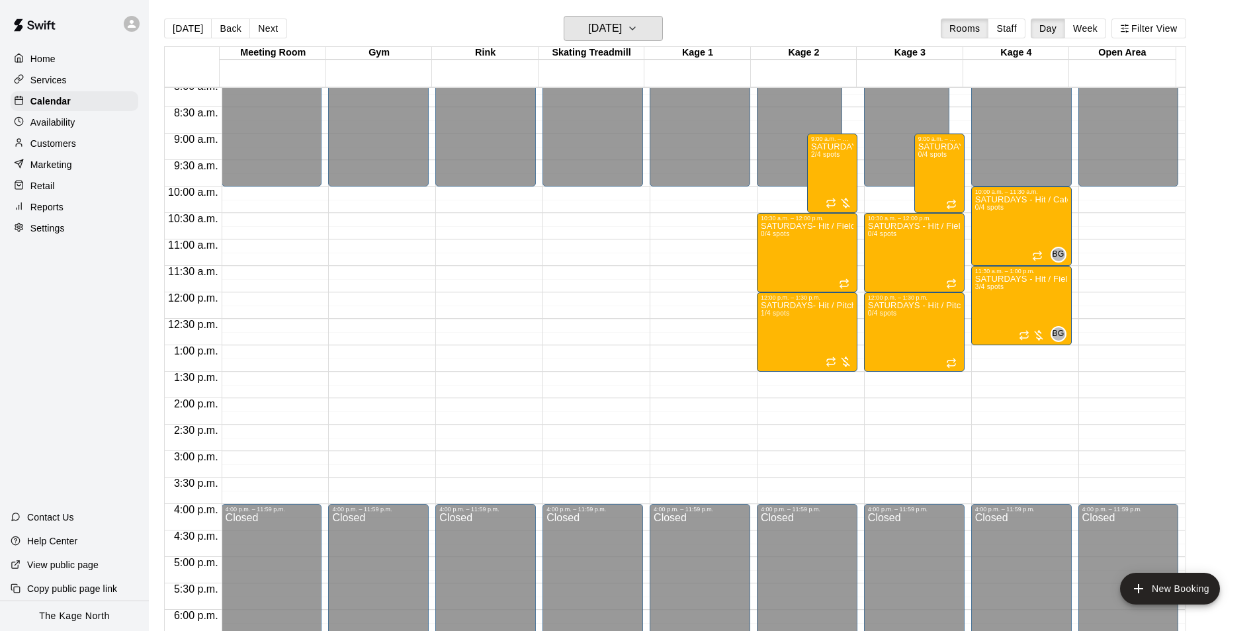
scroll to position [407, 0]
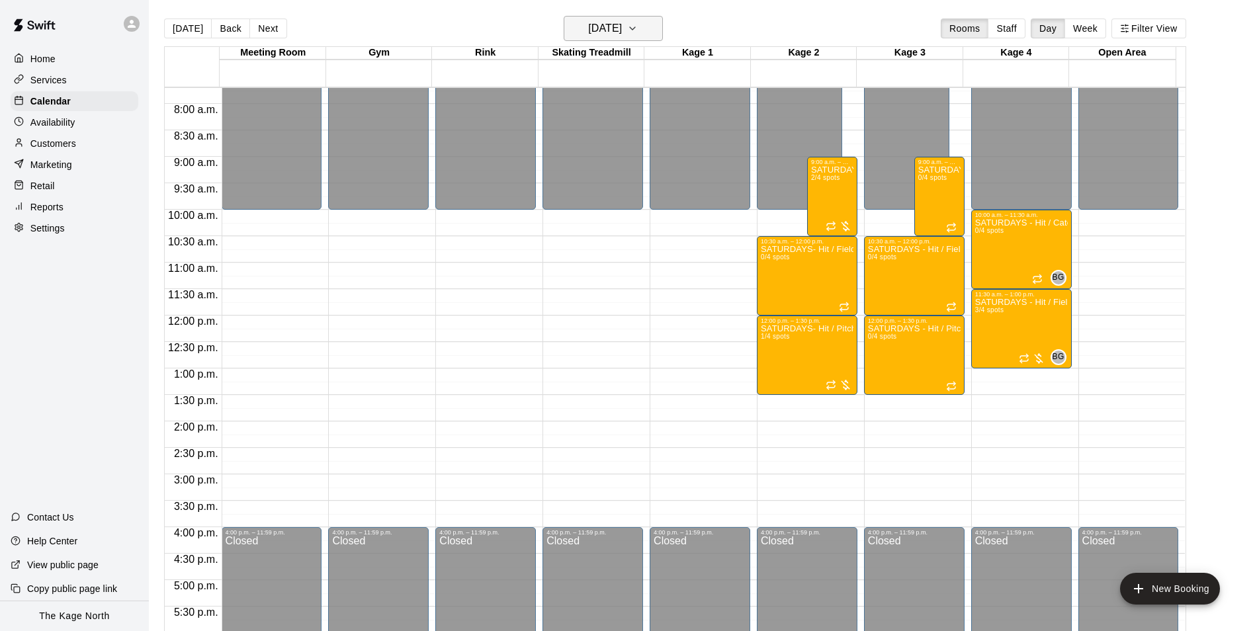
click at [622, 24] on h6 "Saturday Sep 13" at bounding box center [605, 28] width 34 height 19
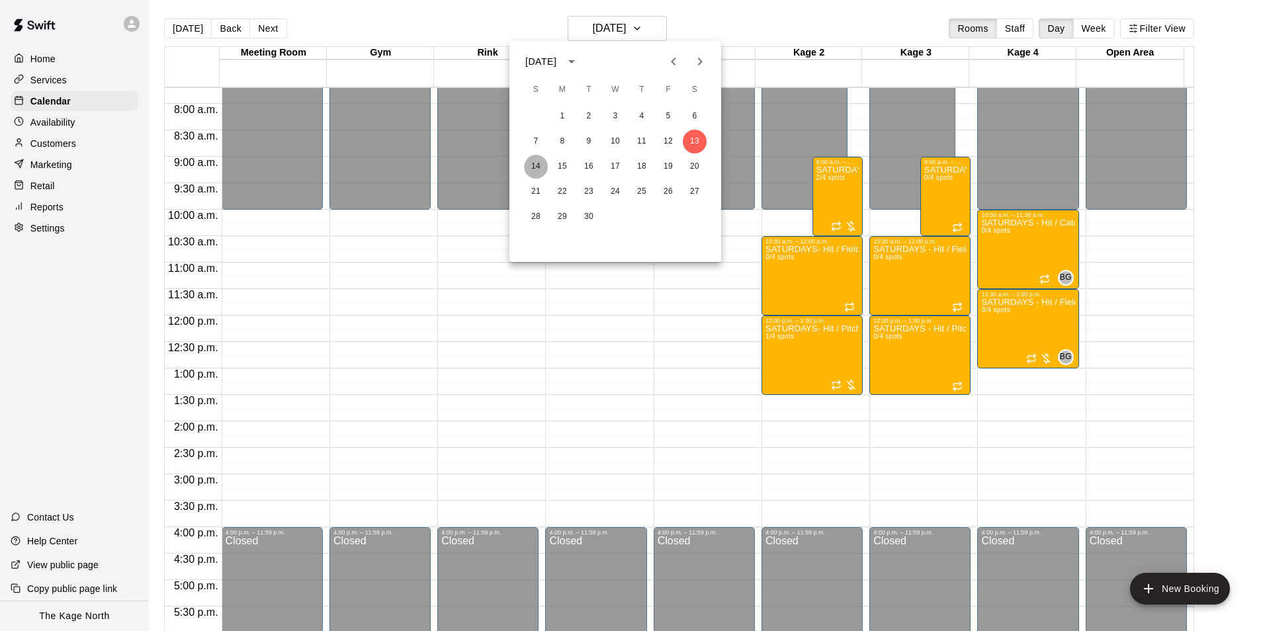
click at [538, 163] on button "14" at bounding box center [536, 167] width 24 height 24
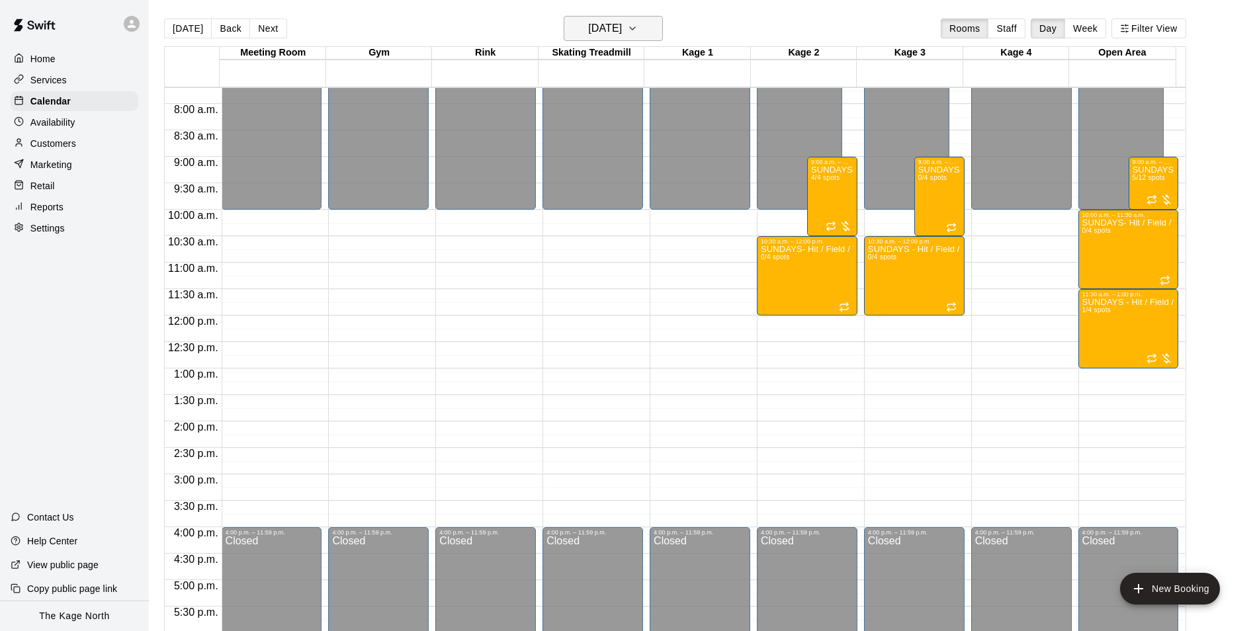
click at [622, 32] on h6 "[DATE]" at bounding box center [605, 28] width 34 height 19
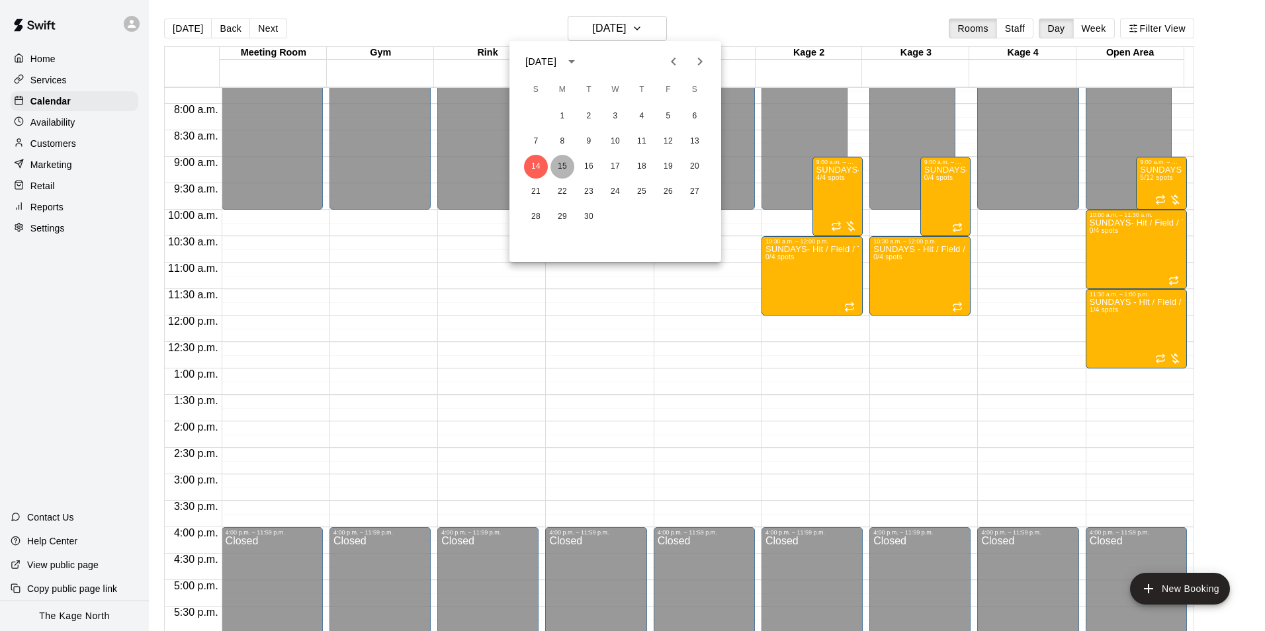
click at [557, 165] on button "15" at bounding box center [562, 167] width 24 height 24
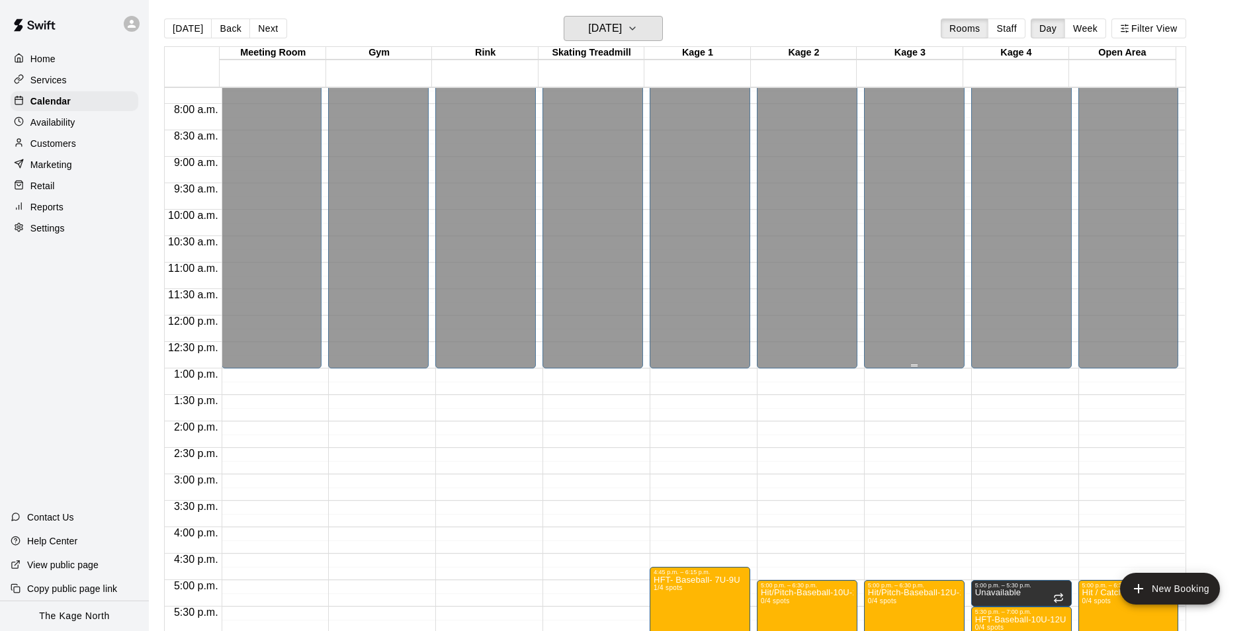
scroll to position [672, 0]
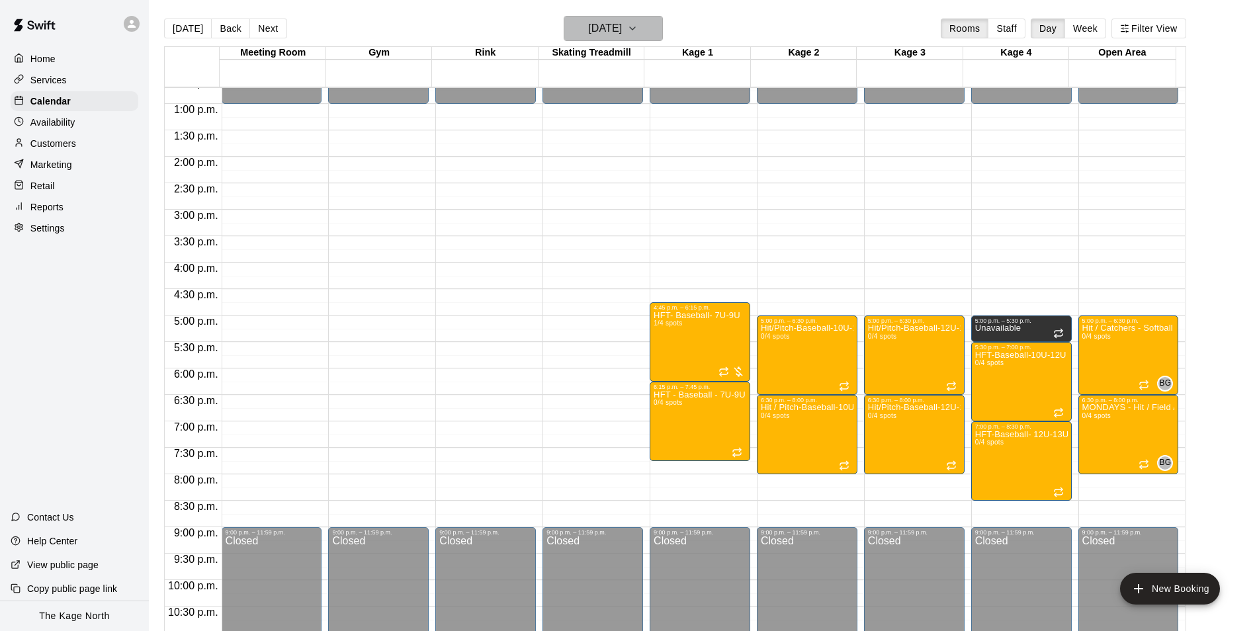
click at [622, 31] on h6 "Monday Sep 15" at bounding box center [605, 28] width 34 height 19
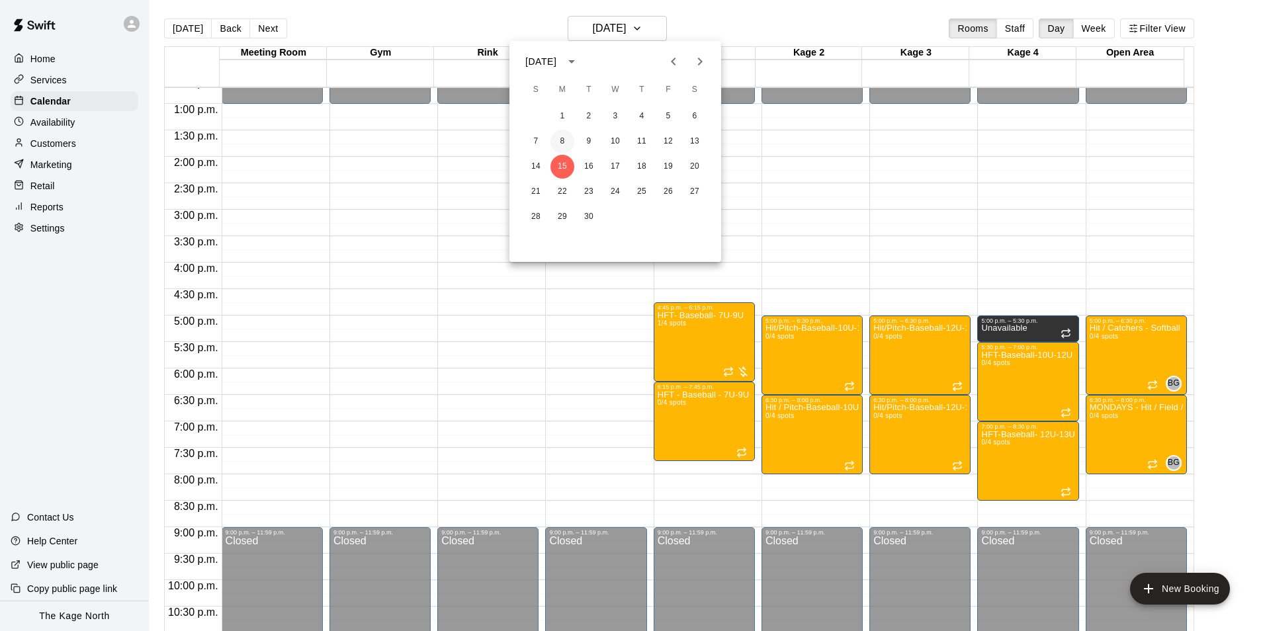
click at [562, 142] on button "8" at bounding box center [562, 142] width 24 height 24
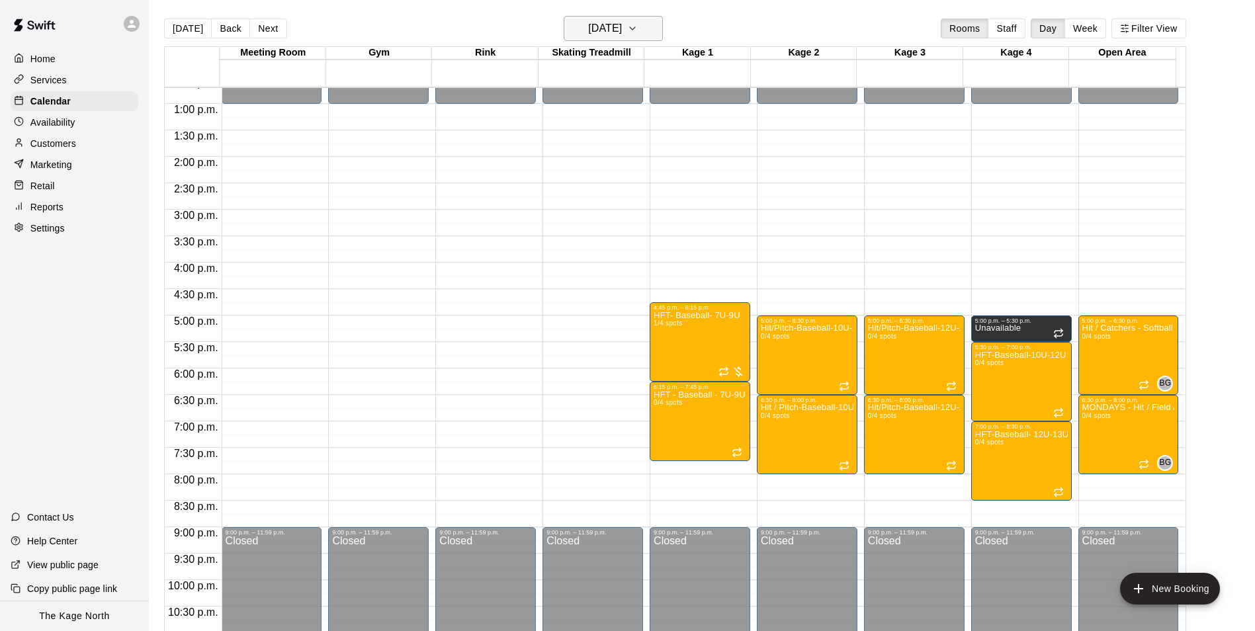
click at [621, 22] on h6 "Monday Sep 08" at bounding box center [605, 28] width 34 height 19
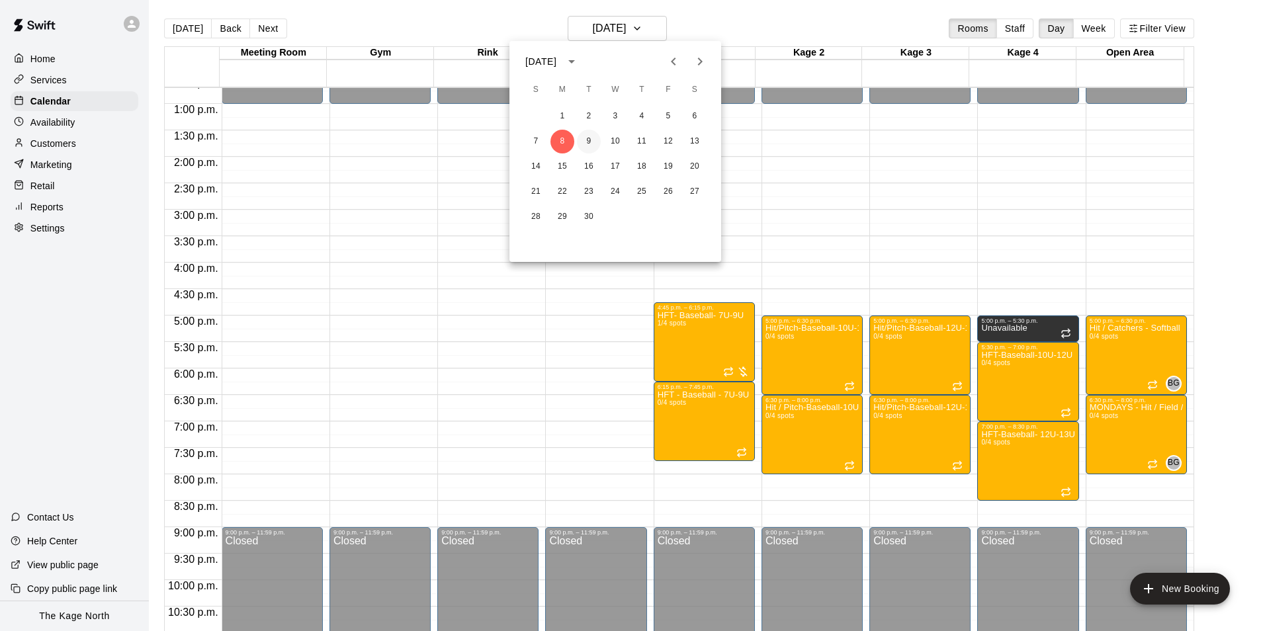
click at [589, 140] on button "9" at bounding box center [589, 142] width 24 height 24
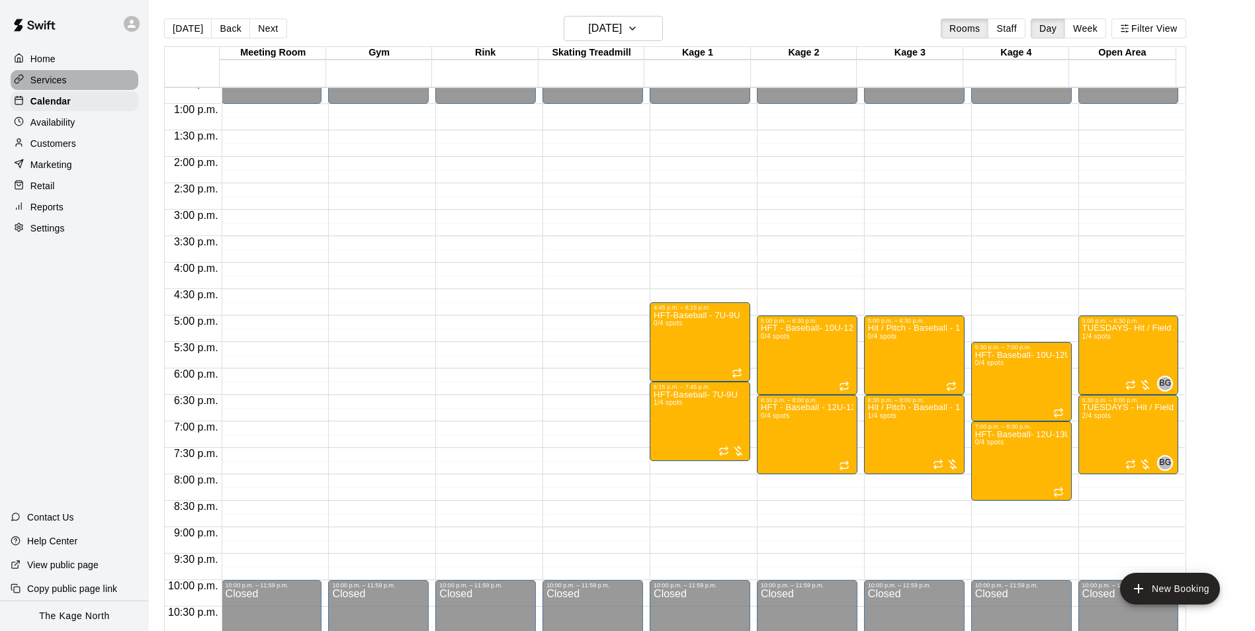
click at [58, 79] on p "Services" at bounding box center [48, 79] width 36 height 13
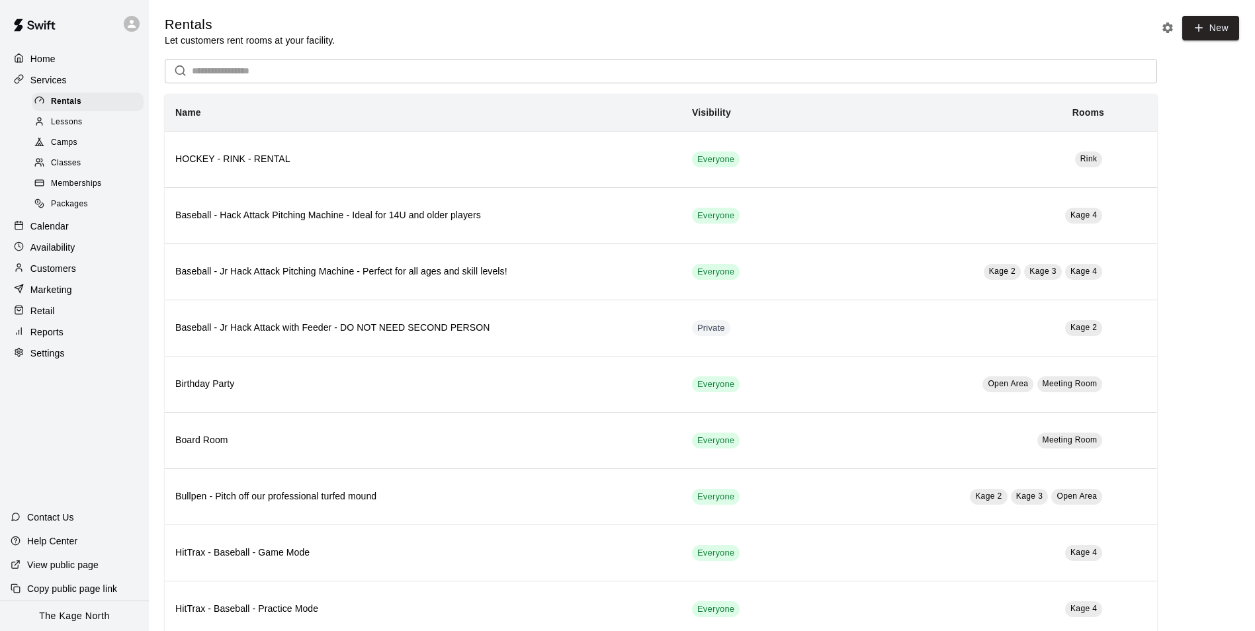
click at [69, 147] on span "Camps" at bounding box center [64, 142] width 26 height 13
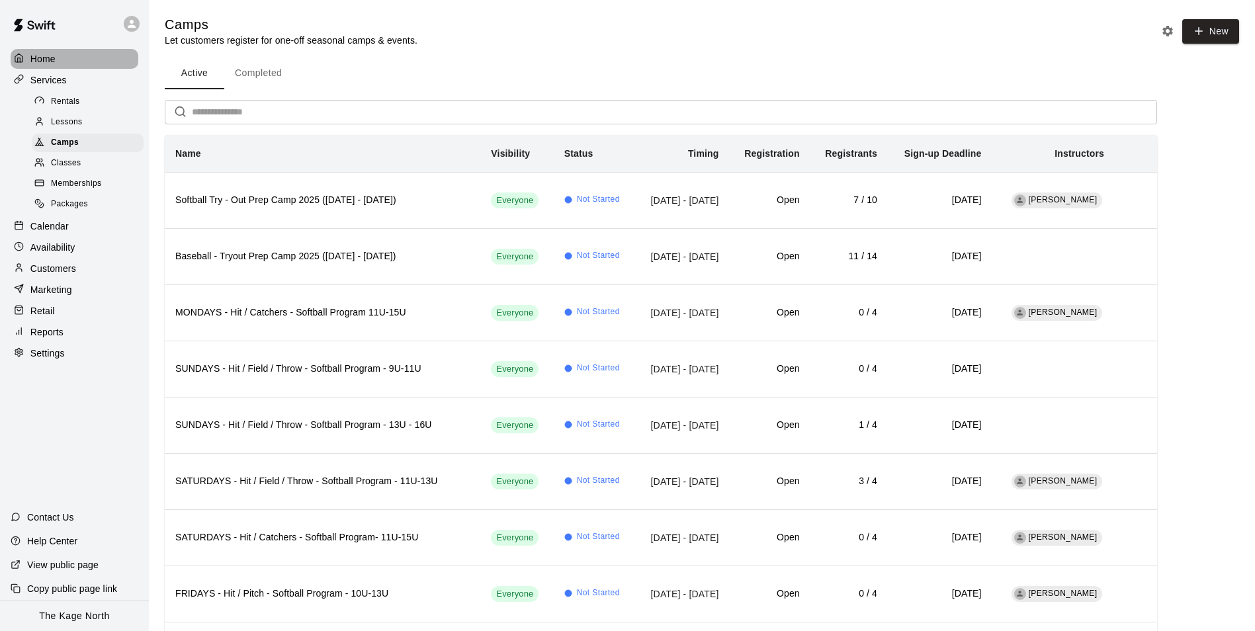
click at [82, 62] on div "Home" at bounding box center [75, 59] width 128 height 20
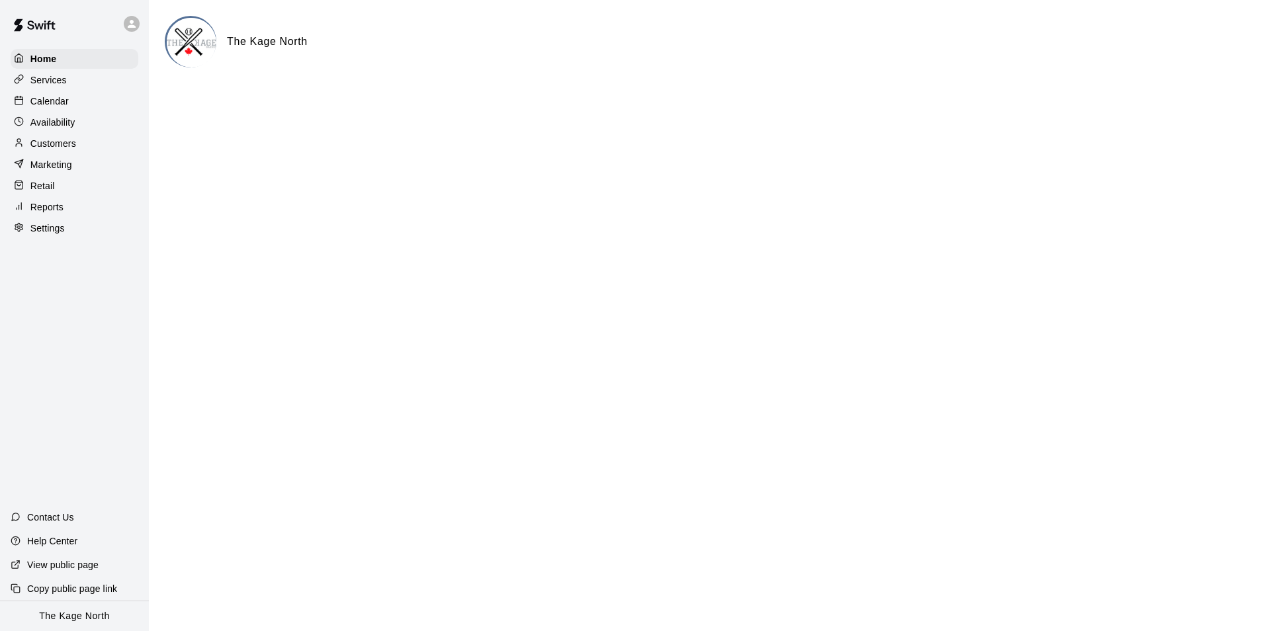
click at [68, 107] on div "Calendar" at bounding box center [75, 101] width 128 height 20
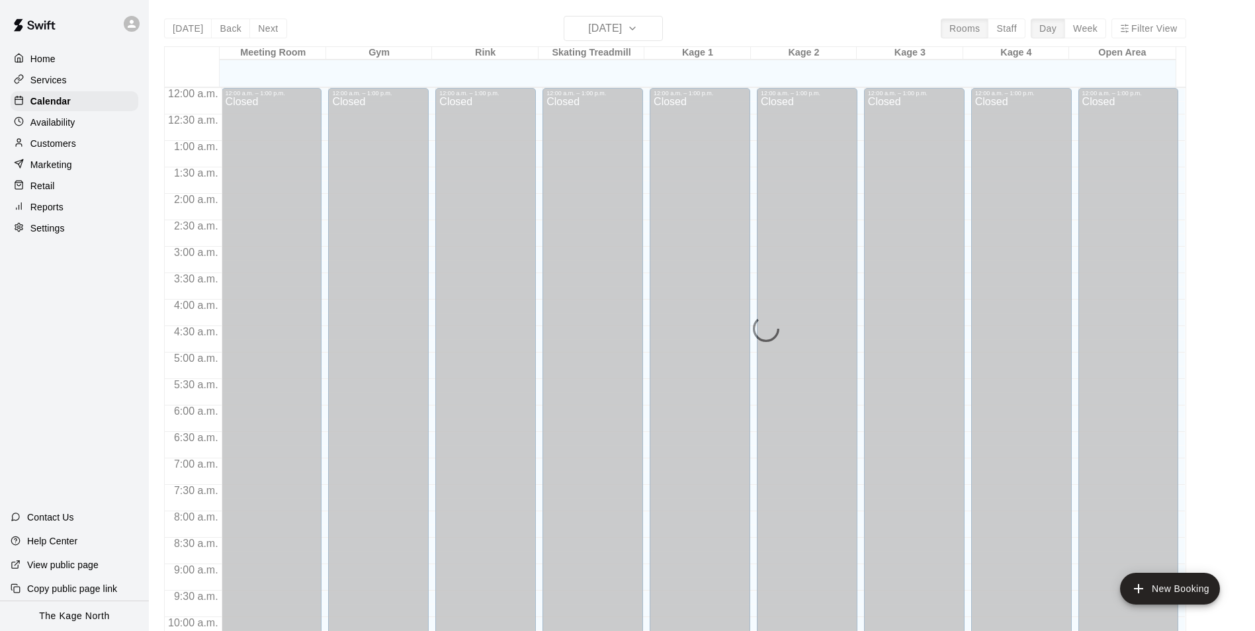
scroll to position [672, 0]
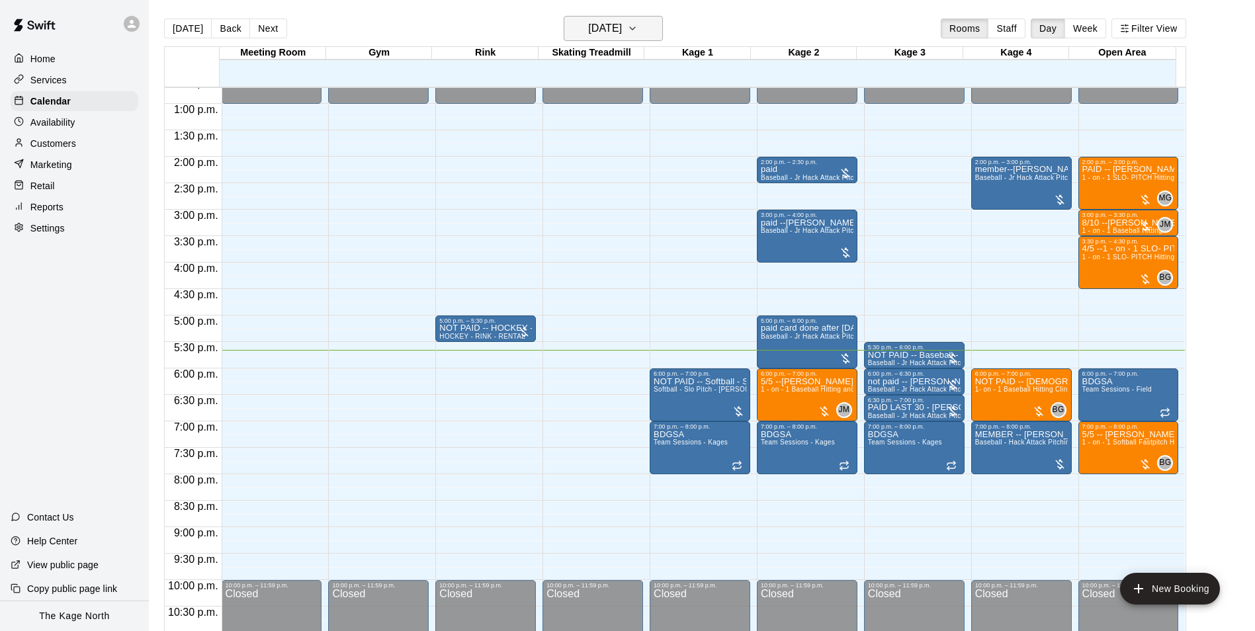
click at [622, 30] on h6 "[DATE]" at bounding box center [605, 28] width 34 height 19
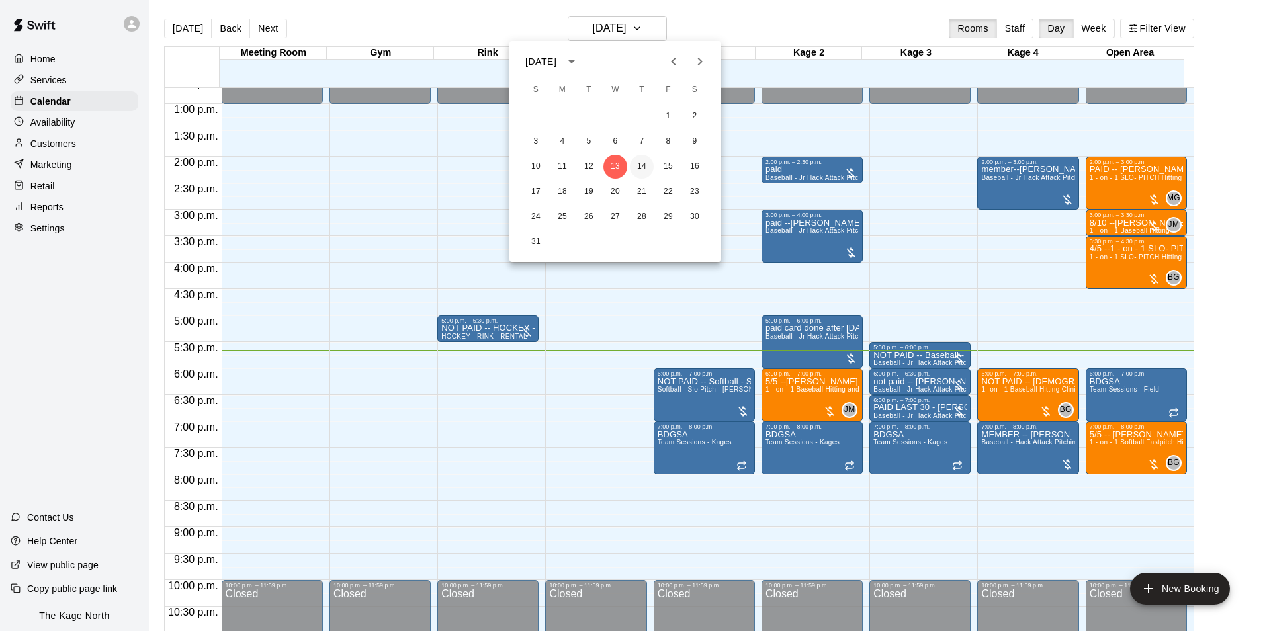
click at [640, 167] on button "14" at bounding box center [642, 167] width 24 height 24
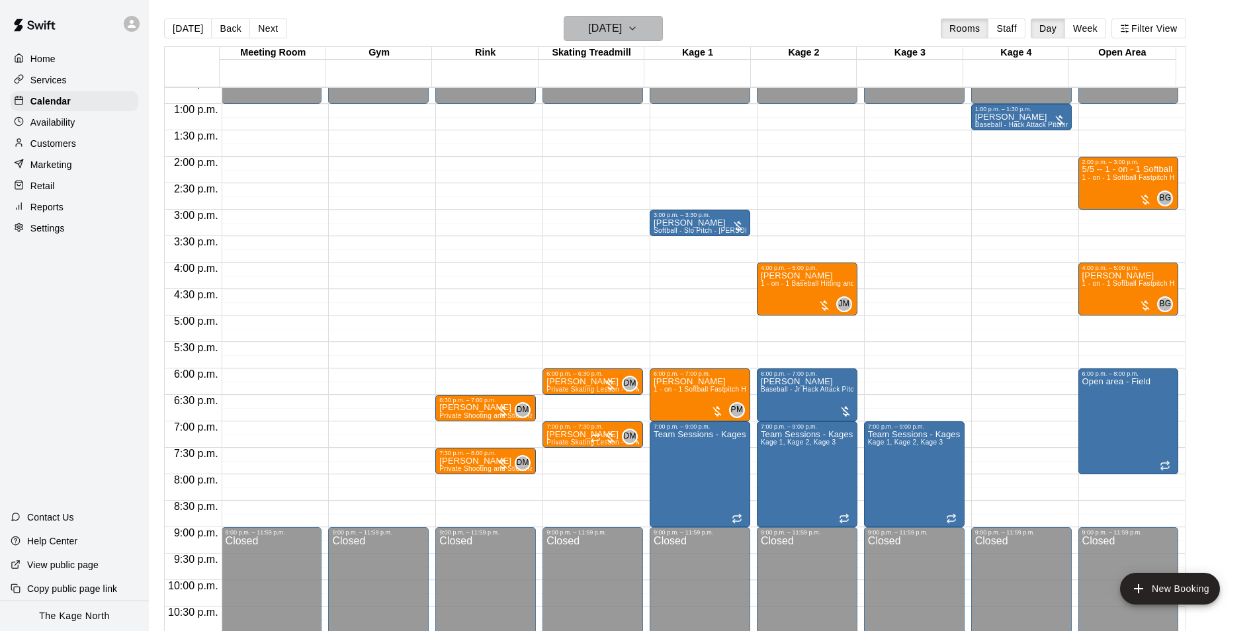
click at [663, 32] on button "[DATE]" at bounding box center [613, 28] width 99 height 25
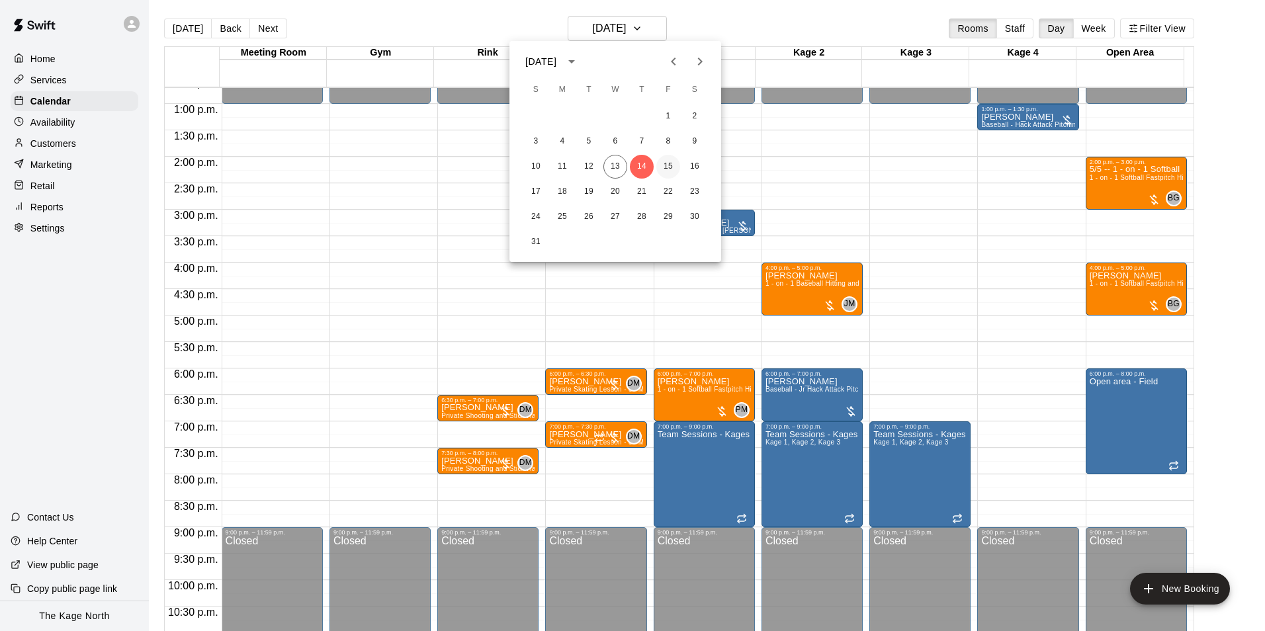
click at [664, 168] on button "15" at bounding box center [668, 167] width 24 height 24
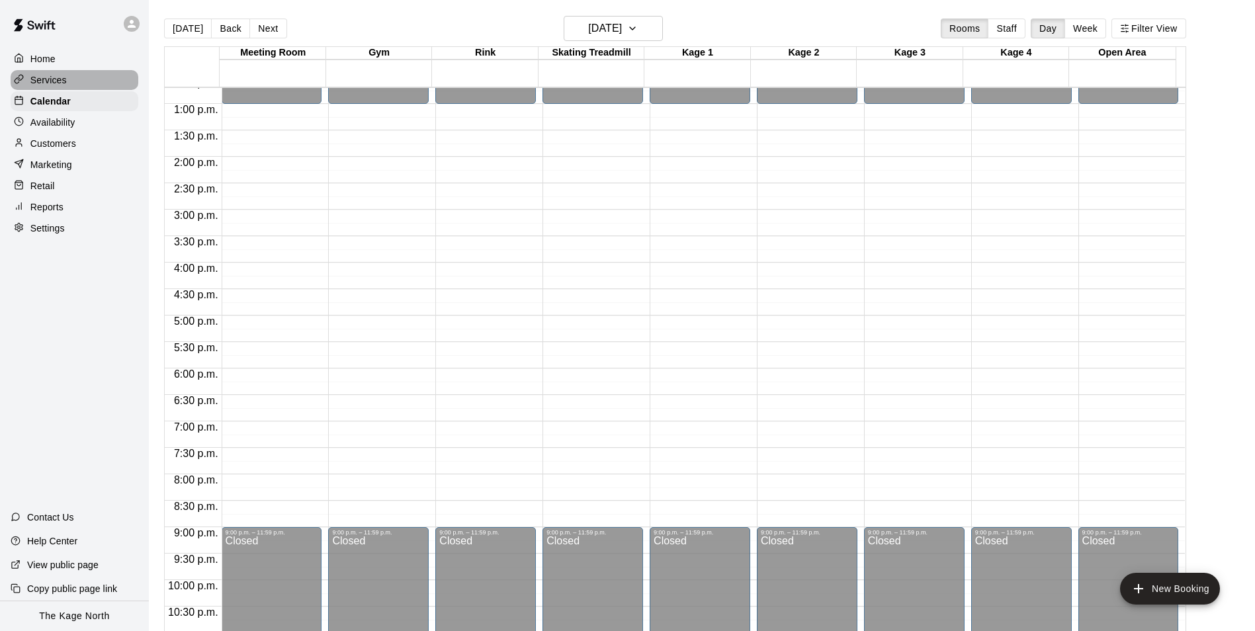
click at [42, 75] on p "Services" at bounding box center [48, 79] width 36 height 13
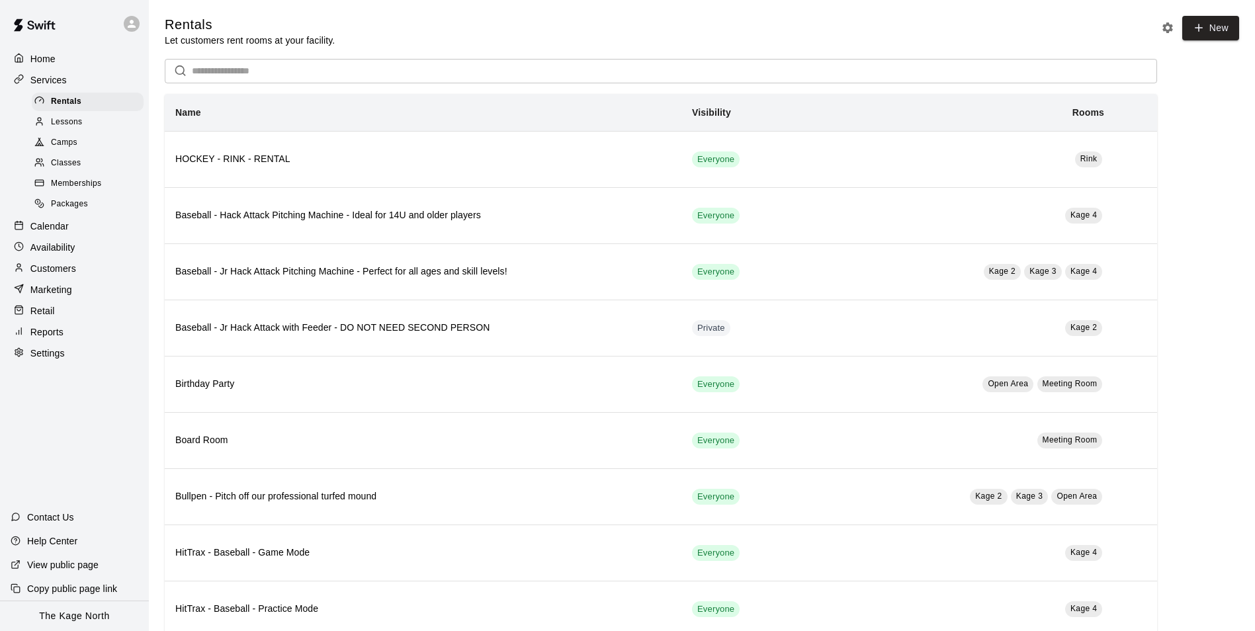
click at [69, 142] on span "Camps" at bounding box center [64, 142] width 26 height 13
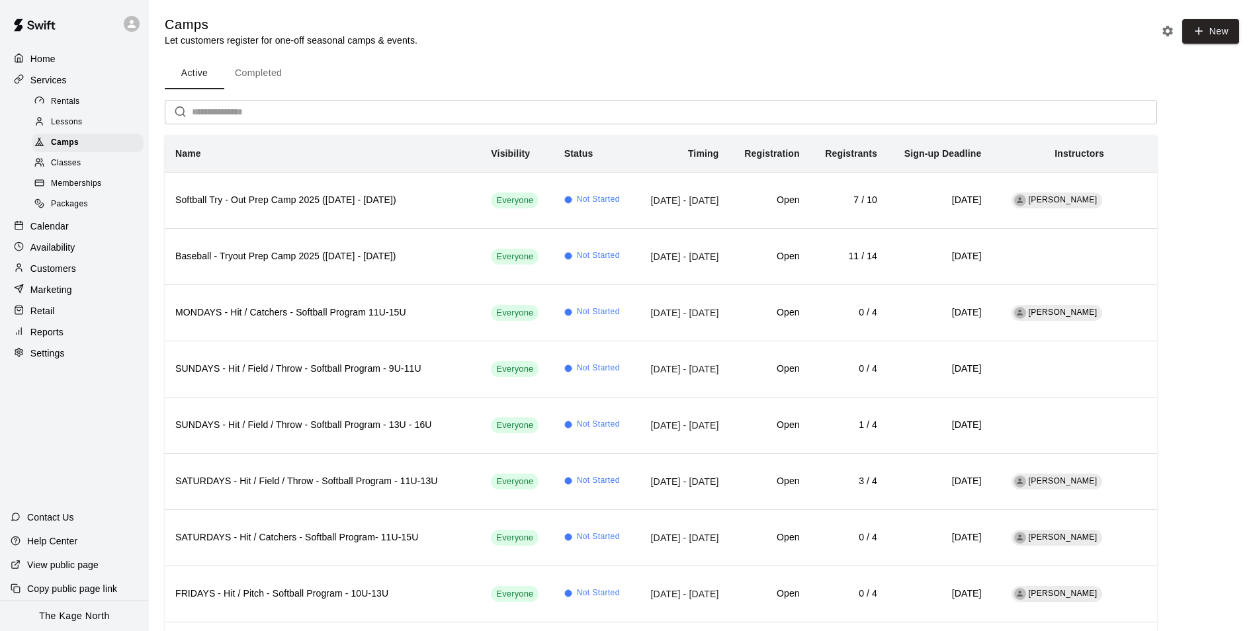
click at [47, 62] on p "Home" at bounding box center [42, 58] width 25 height 13
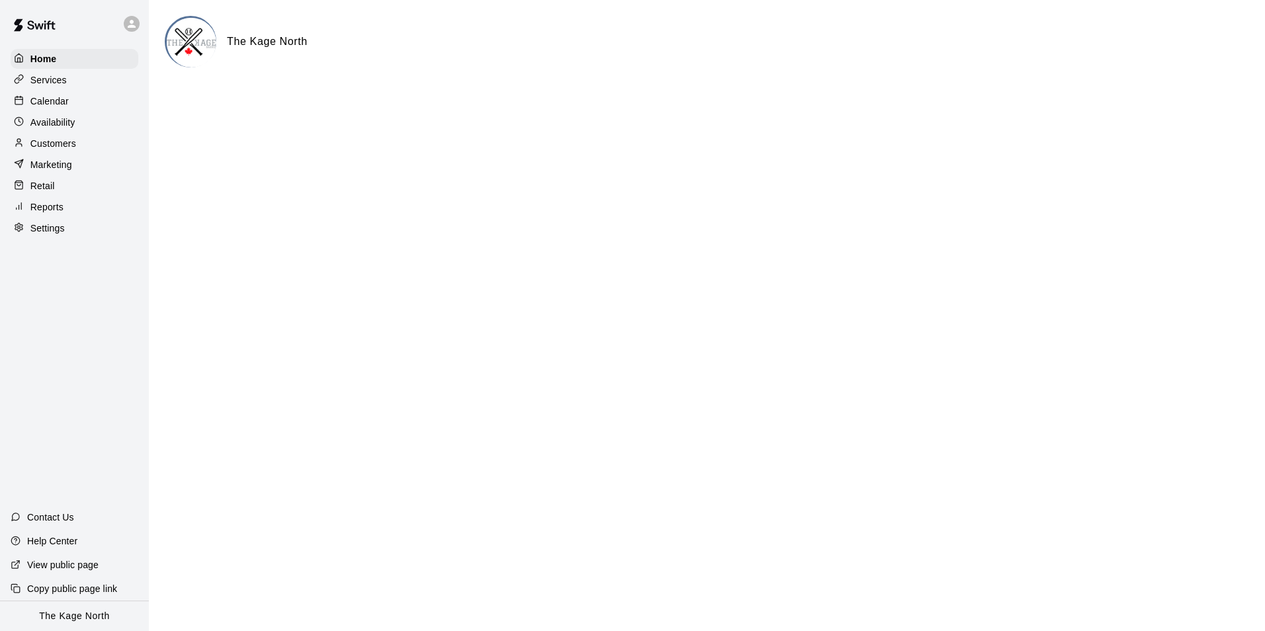
click at [57, 103] on p "Calendar" at bounding box center [49, 101] width 38 height 13
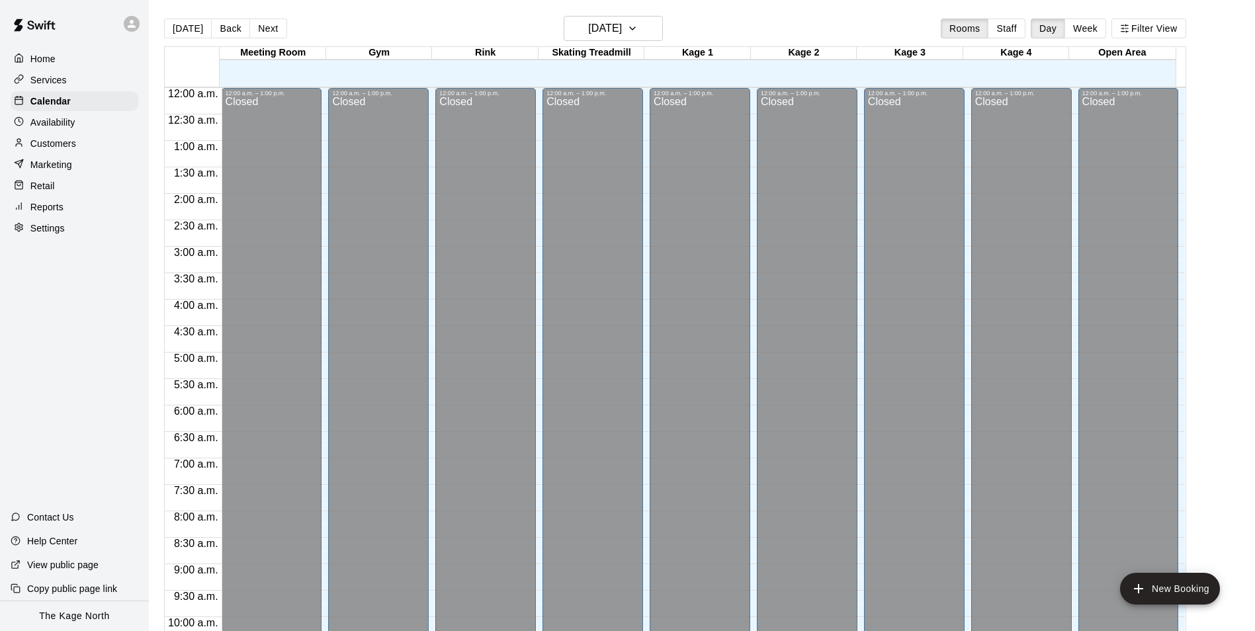
scroll to position [672, 0]
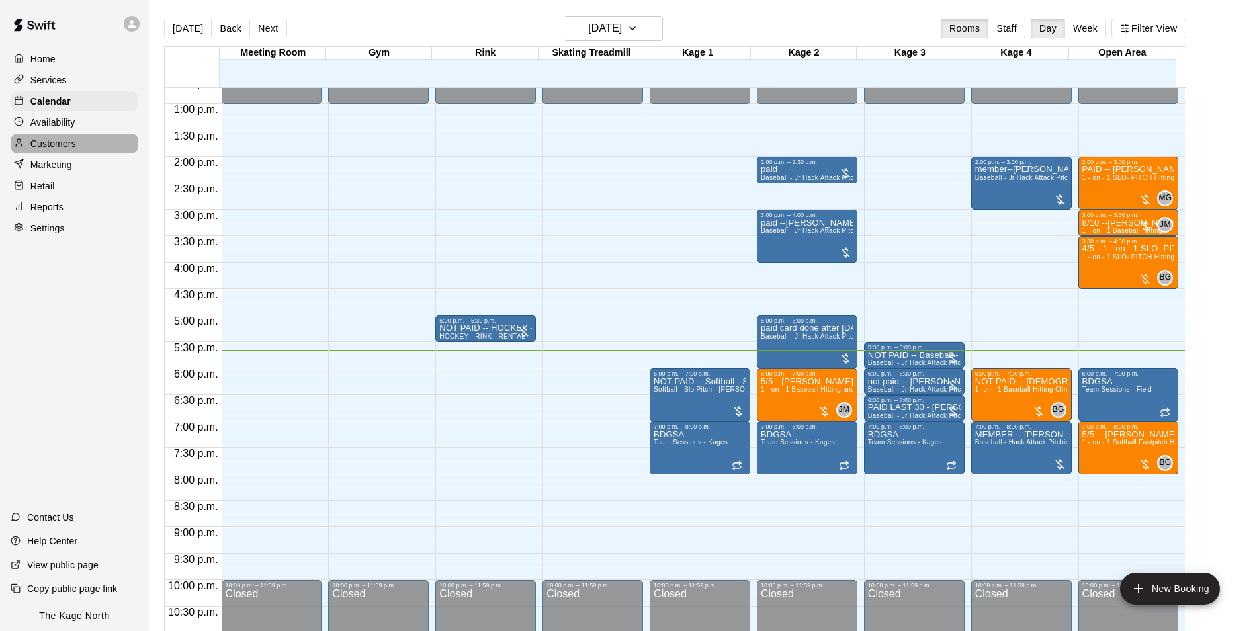
click at [49, 148] on p "Customers" at bounding box center [53, 143] width 46 height 13
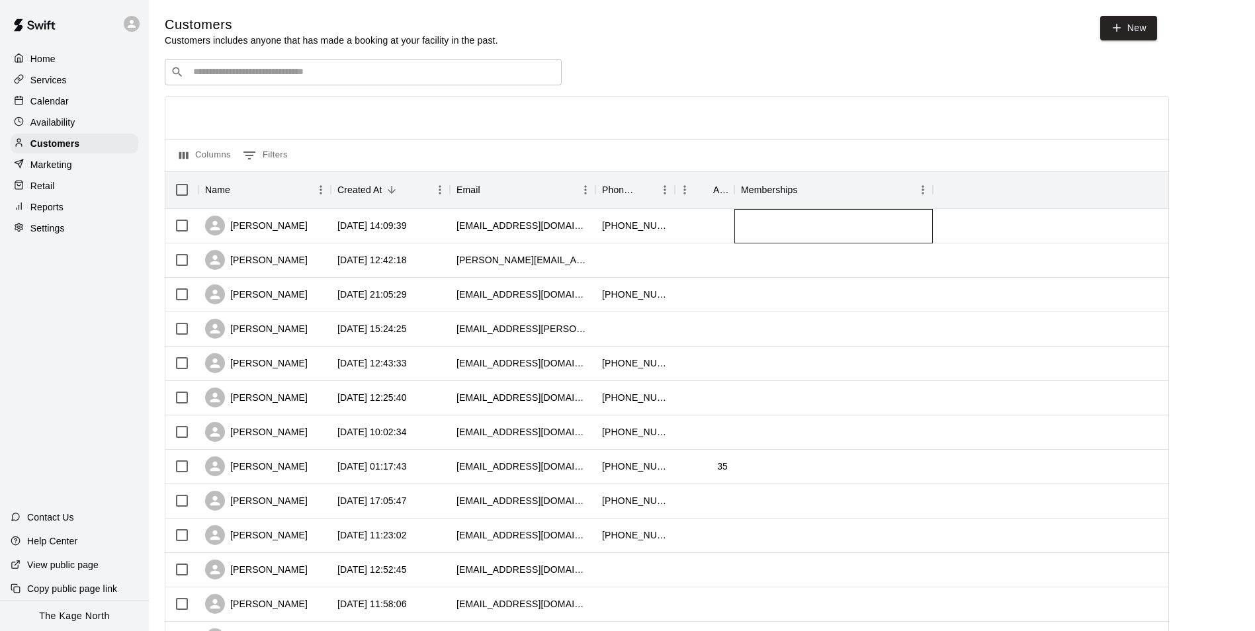
click at [865, 229] on div at bounding box center [833, 226] width 198 height 34
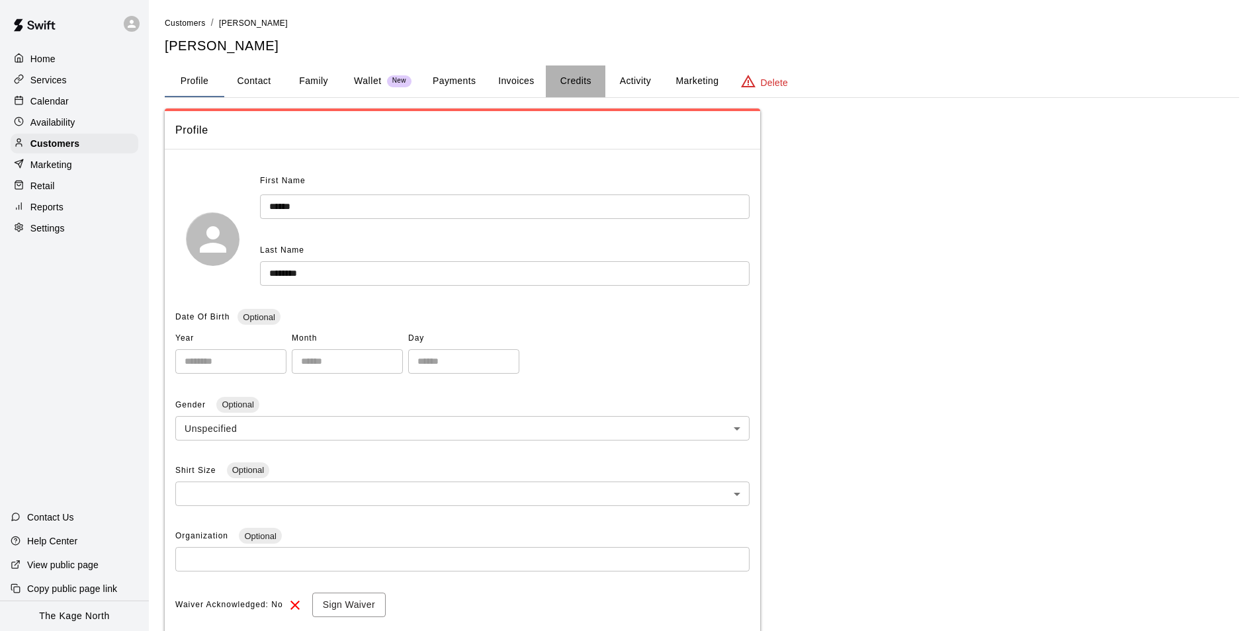
drag, startPoint x: 571, startPoint y: 75, endPoint x: 649, endPoint y: 85, distance: 78.7
click at [571, 74] on button "Credits" at bounding box center [576, 81] width 60 height 32
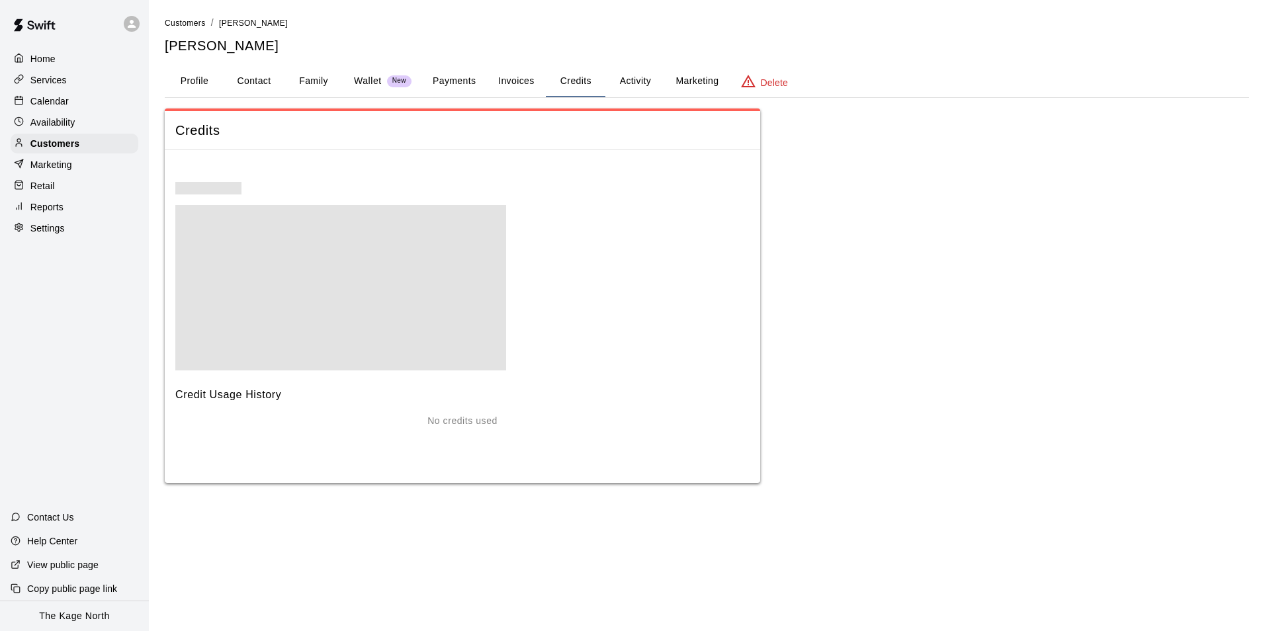
click at [653, 81] on button "Activity" at bounding box center [635, 81] width 60 height 32
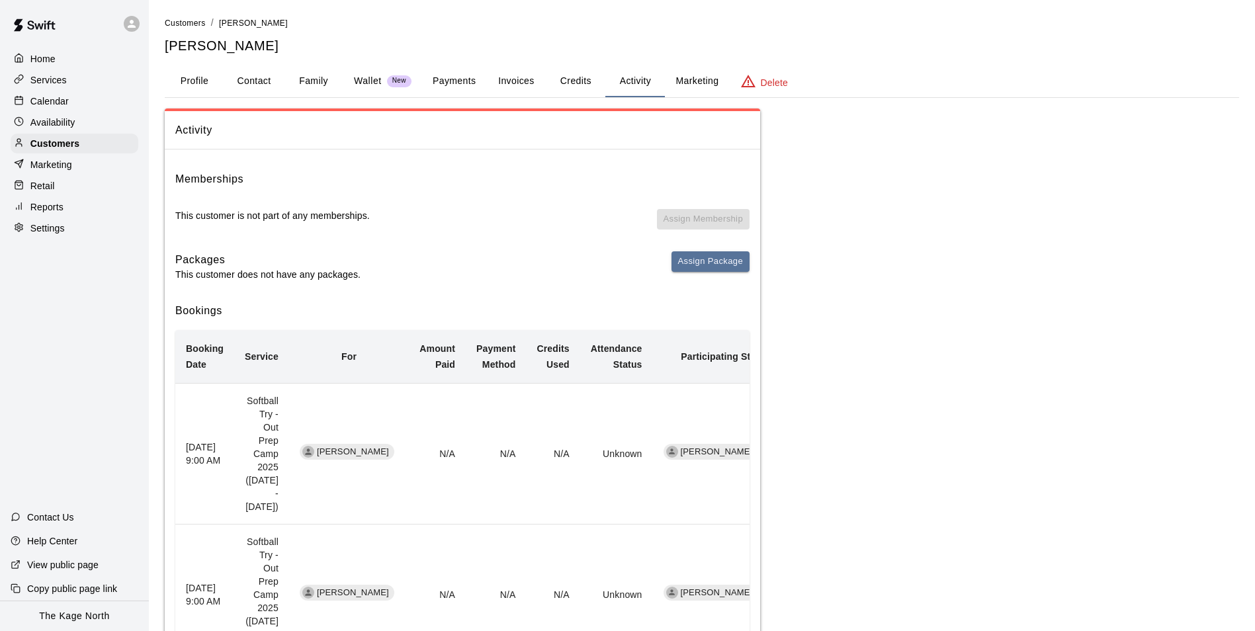
click at [302, 79] on button "Family" at bounding box center [314, 81] width 60 height 32
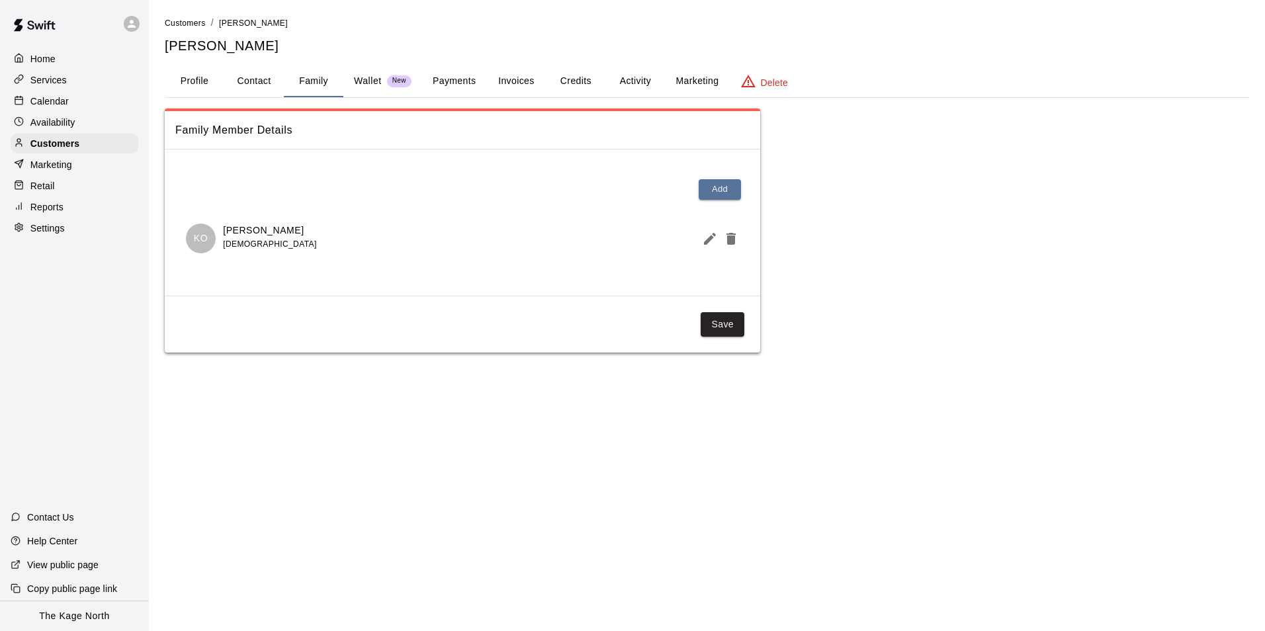
click at [247, 78] on button "Contact" at bounding box center [254, 81] width 60 height 32
select select "**"
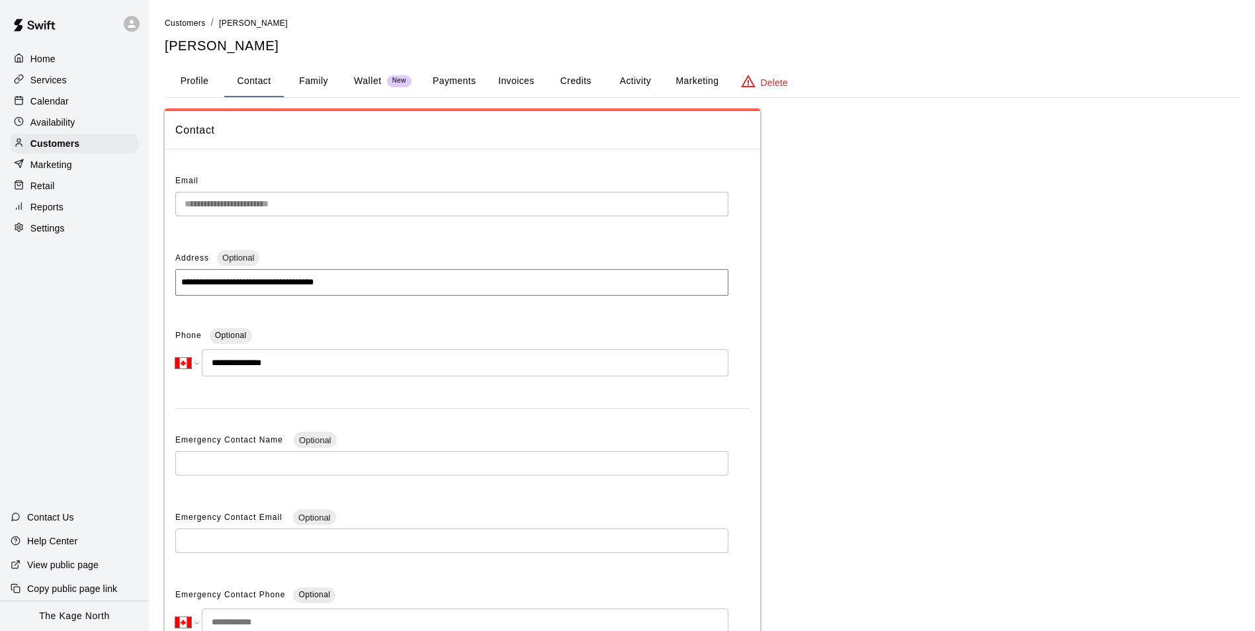
click at [198, 80] on button "Profile" at bounding box center [195, 81] width 60 height 32
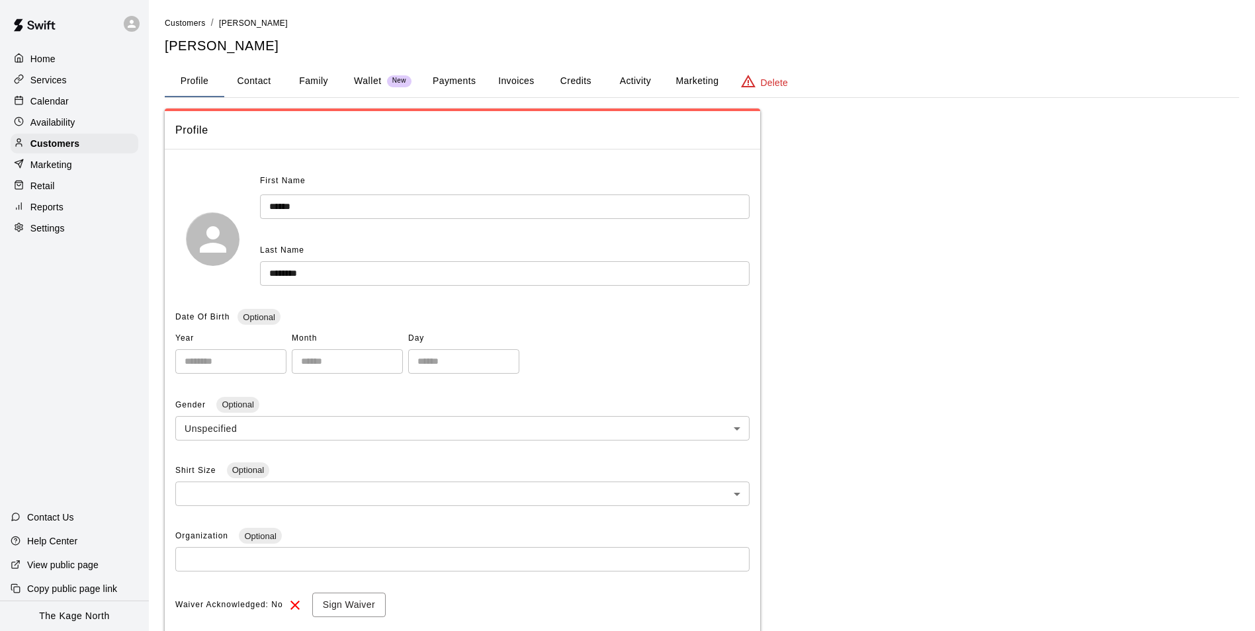
click at [296, 79] on button "Family" at bounding box center [314, 81] width 60 height 32
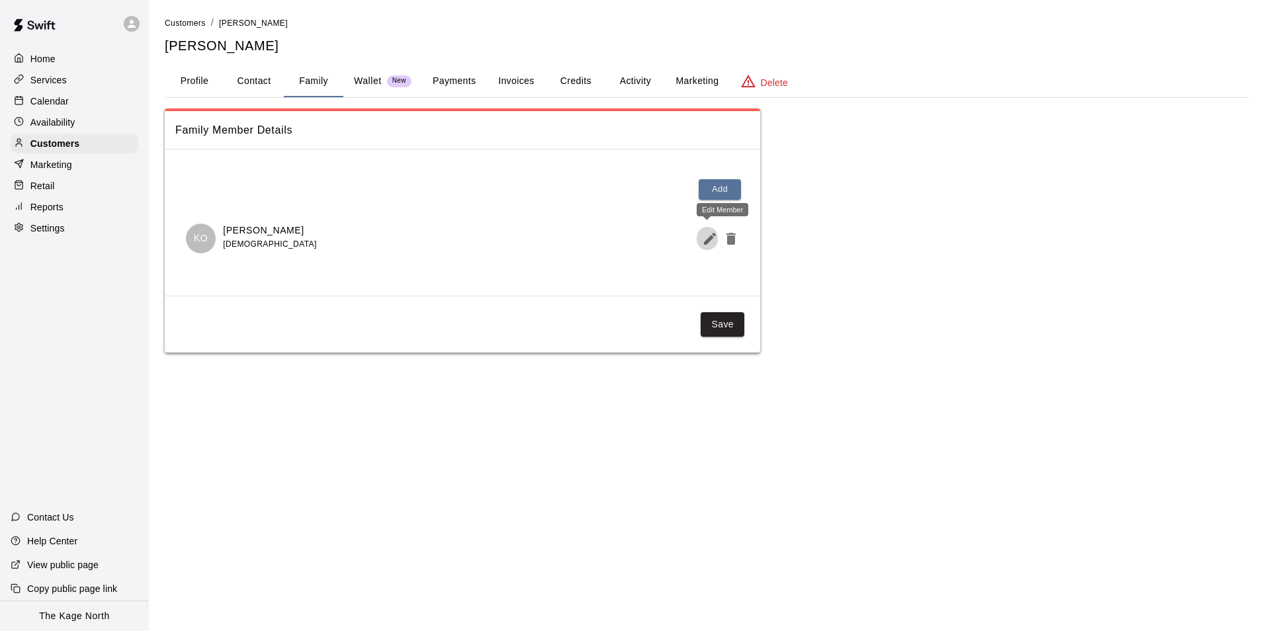
click at [706, 242] on icon "Edit Member" at bounding box center [710, 239] width 12 height 12
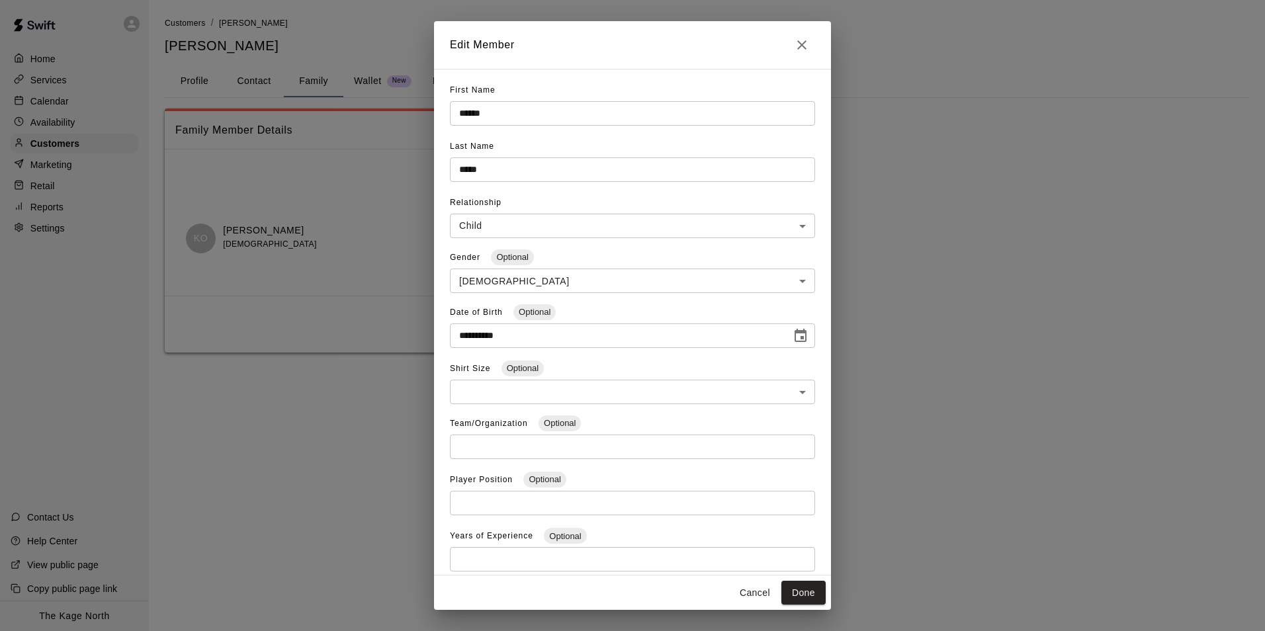
click at [798, 44] on icon "Close" at bounding box center [802, 45] width 16 height 16
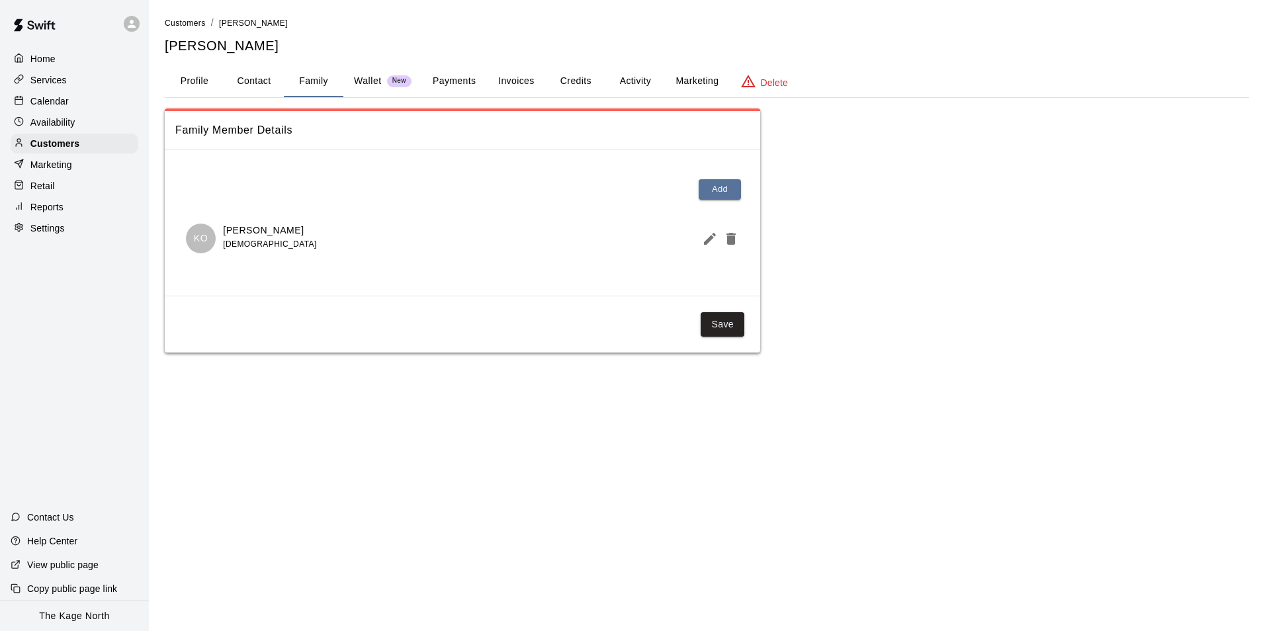
click at [58, 92] on div "Home Services Calendar Availability Customers Marketing Retail Reports Settings" at bounding box center [74, 144] width 149 height 192
click at [57, 101] on p "Calendar" at bounding box center [49, 101] width 38 height 13
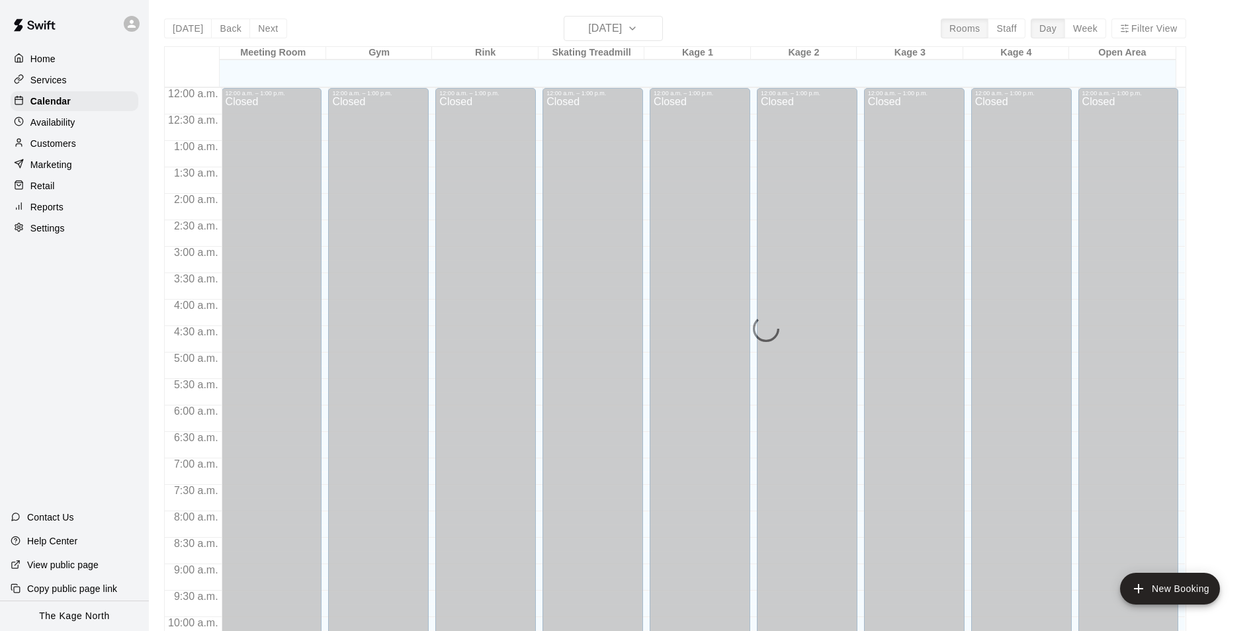
scroll to position [672, 0]
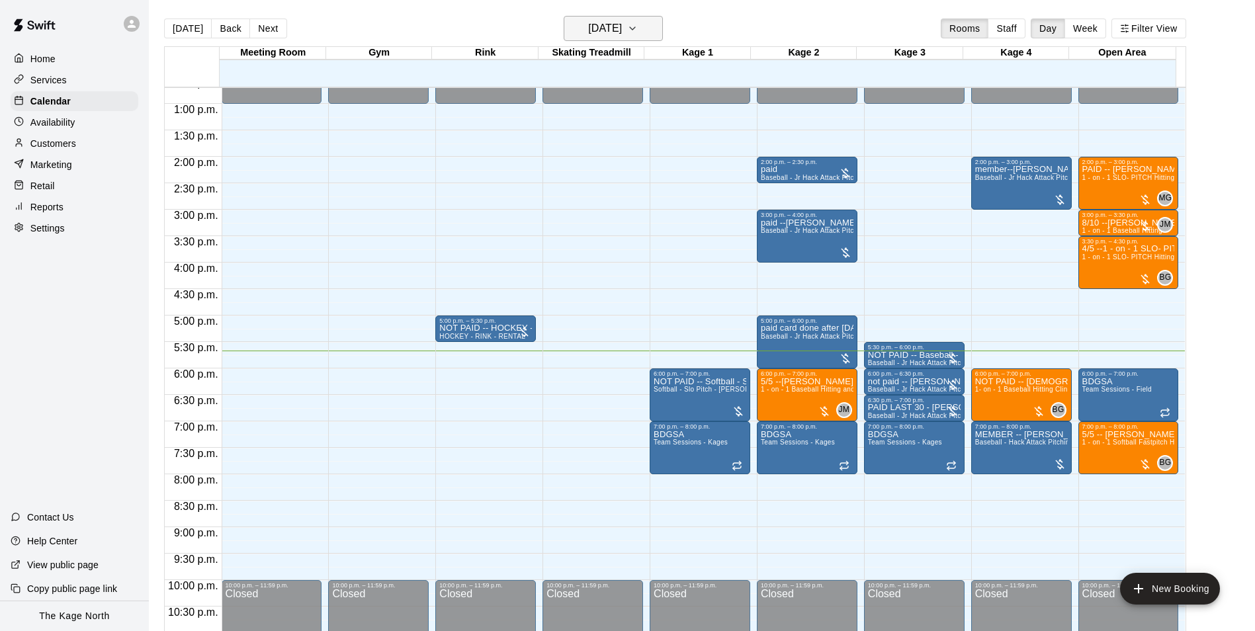
click at [622, 27] on h6 "[DATE]" at bounding box center [605, 28] width 34 height 19
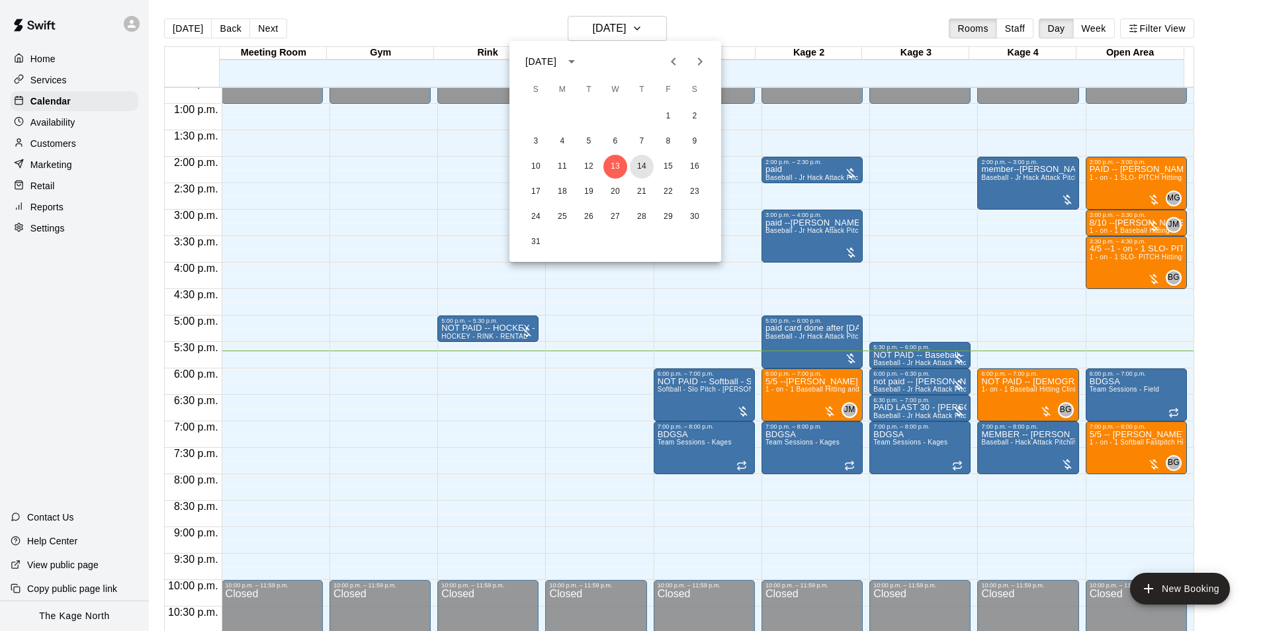
click at [644, 164] on button "14" at bounding box center [642, 167] width 24 height 24
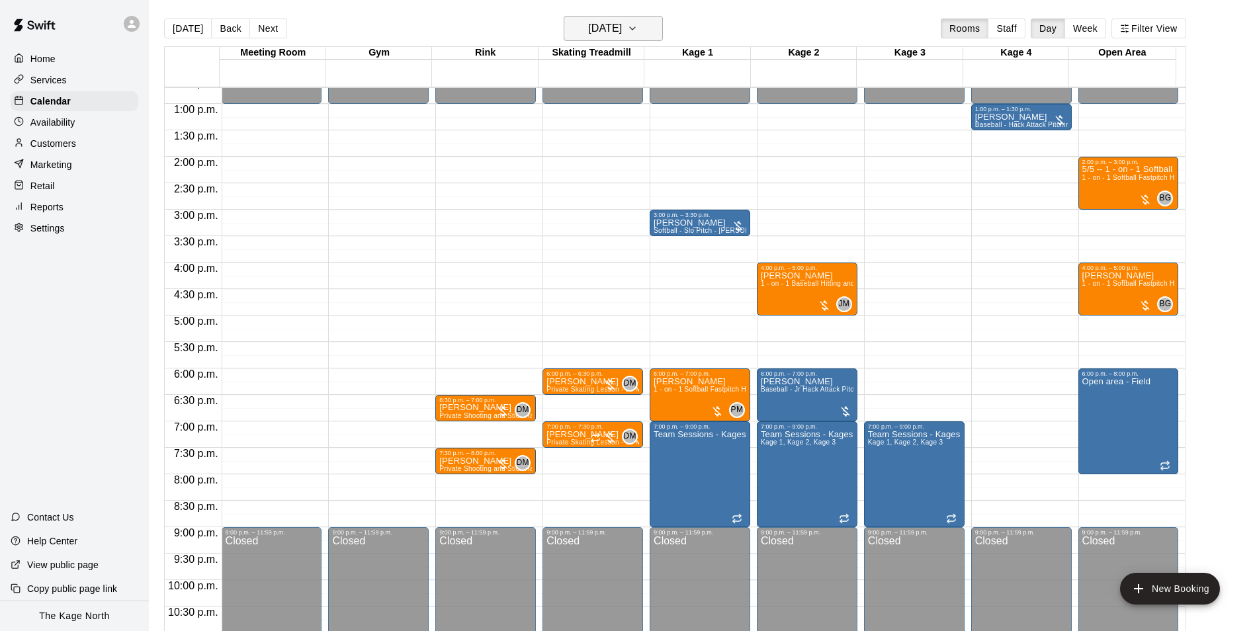
click at [622, 30] on h6 "[DATE]" at bounding box center [605, 28] width 34 height 19
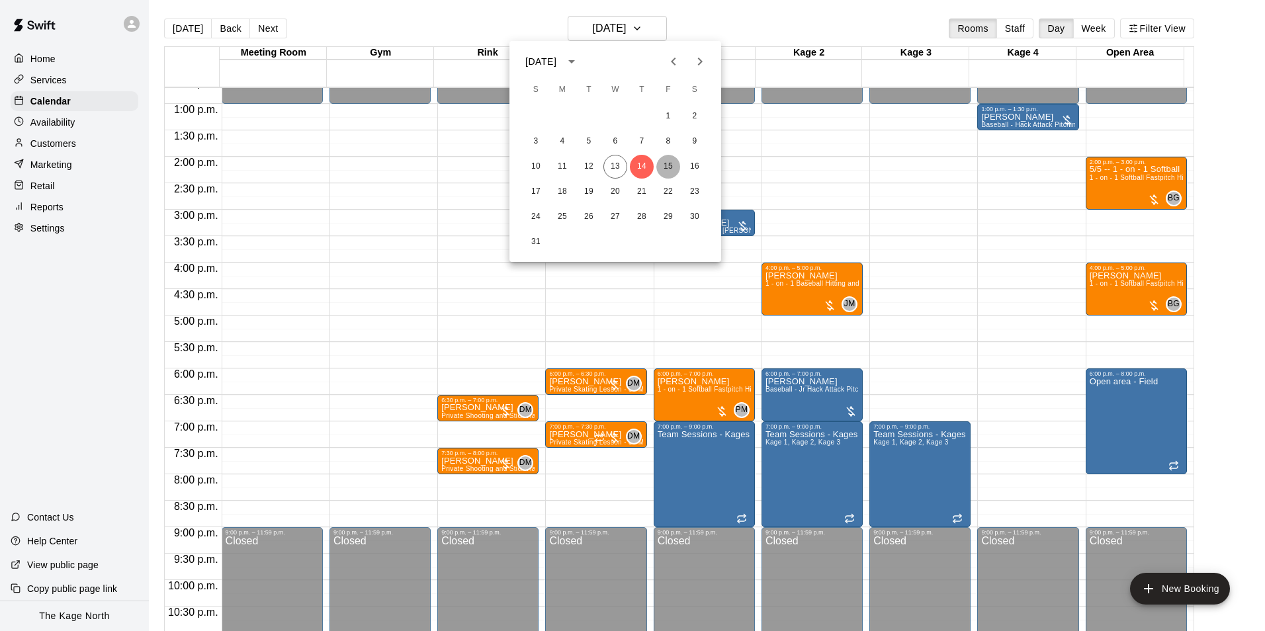
click at [665, 165] on button "15" at bounding box center [668, 167] width 24 height 24
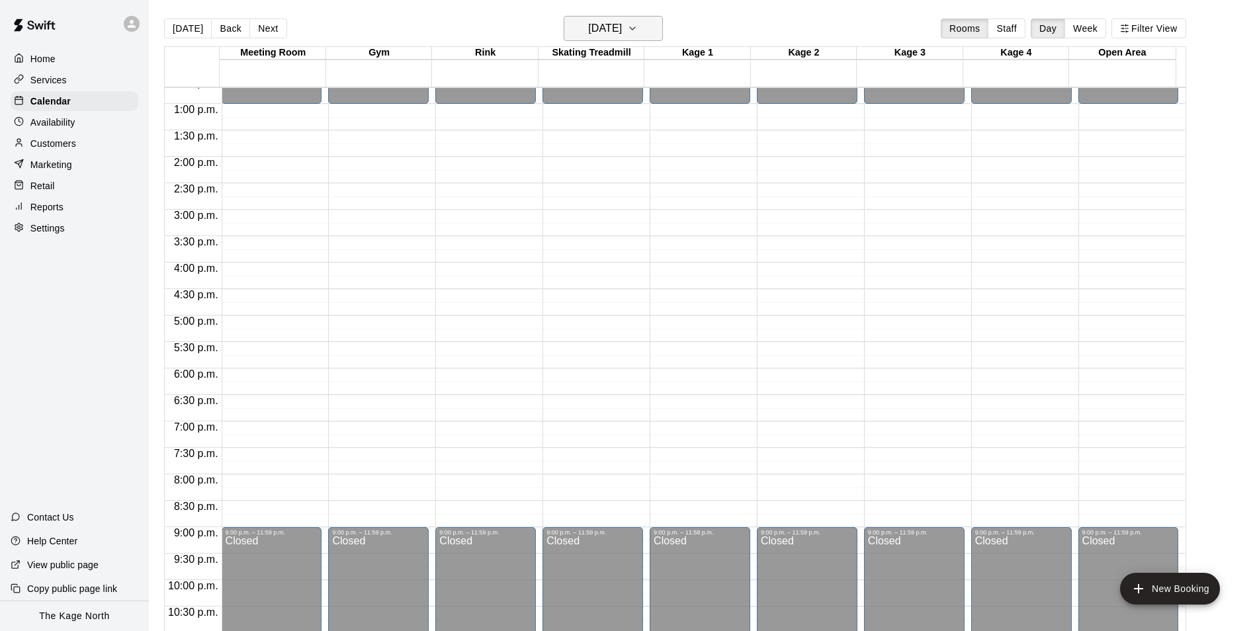
click at [622, 25] on h6 "Friday Aug 15" at bounding box center [605, 28] width 34 height 19
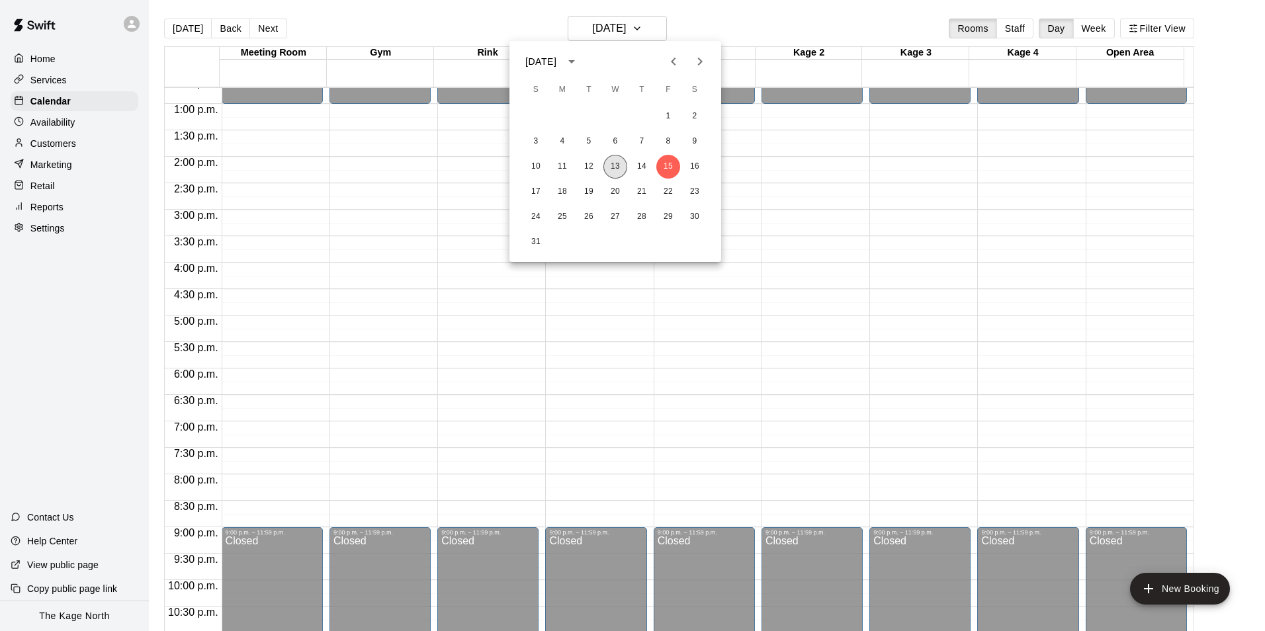
click at [616, 165] on button "13" at bounding box center [615, 167] width 24 height 24
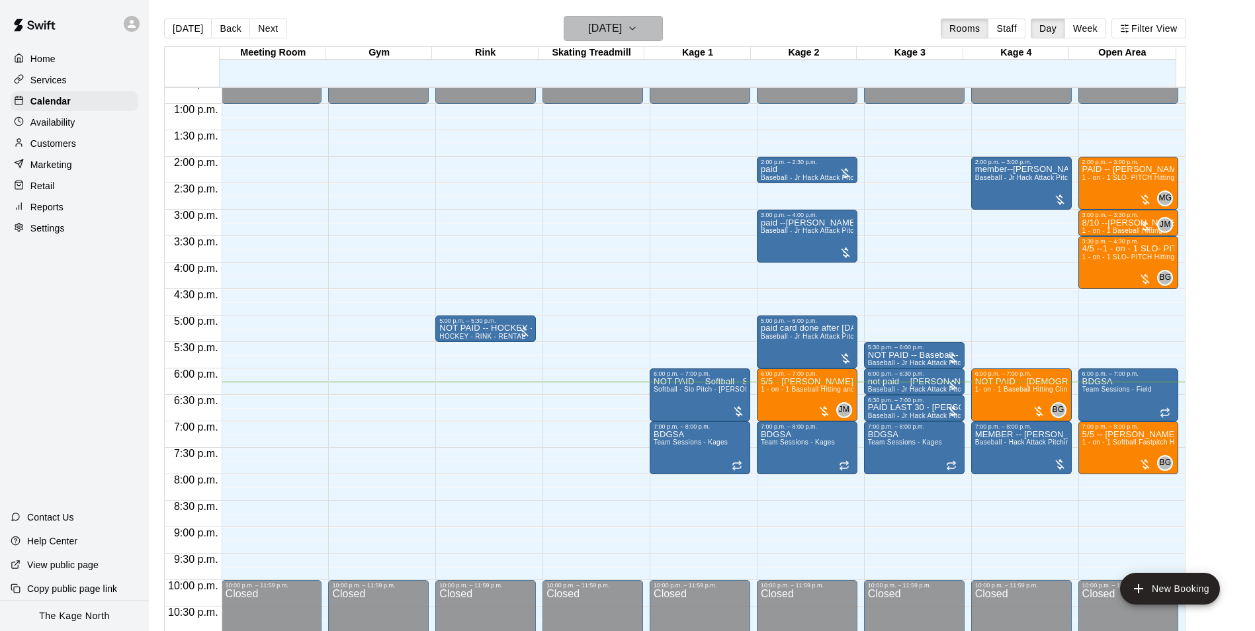
click at [622, 22] on h6 "[DATE]" at bounding box center [605, 28] width 34 height 19
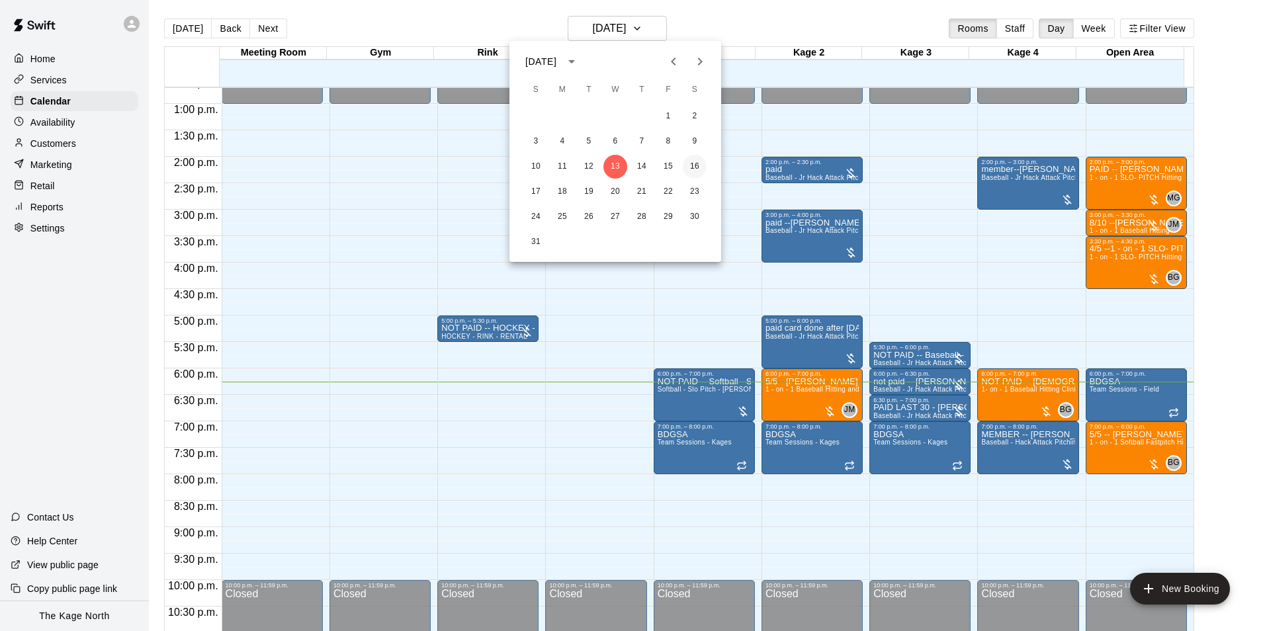
click at [691, 166] on button "16" at bounding box center [695, 167] width 24 height 24
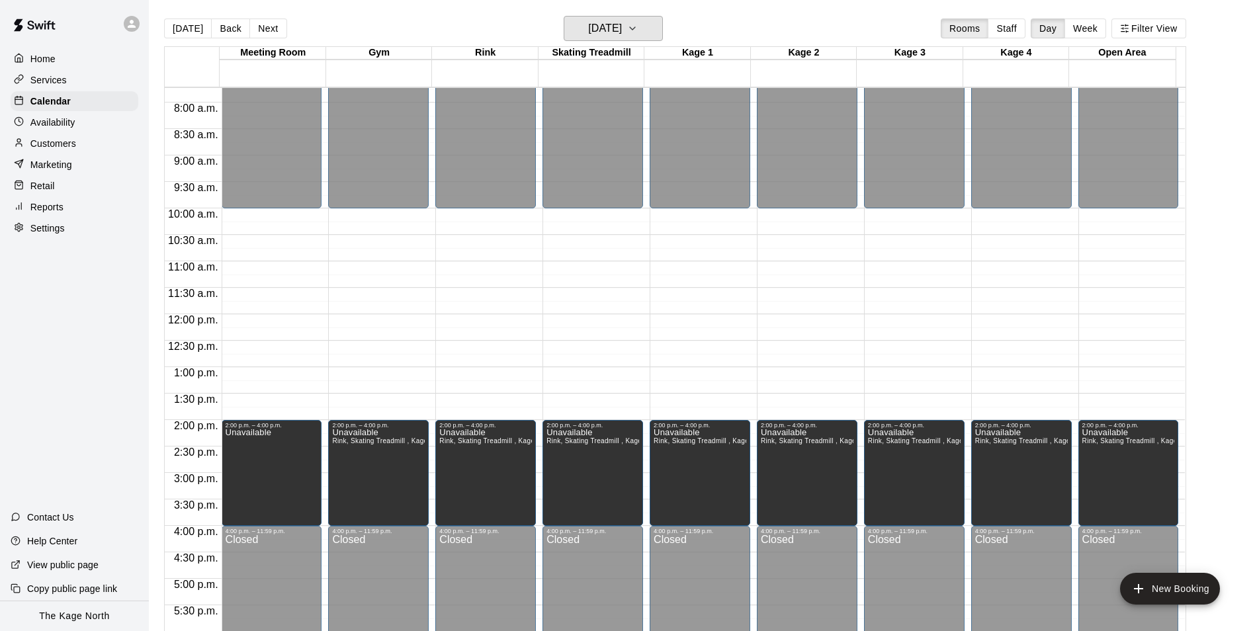
scroll to position [407, 0]
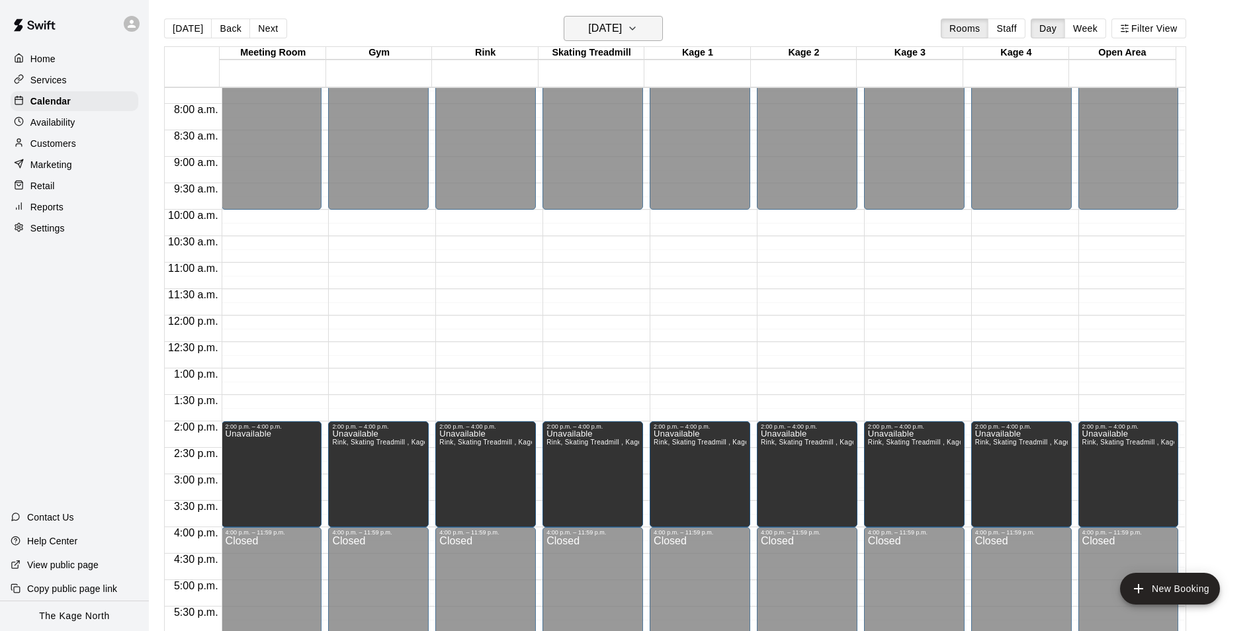
click at [638, 32] on icon "button" at bounding box center [632, 29] width 11 height 16
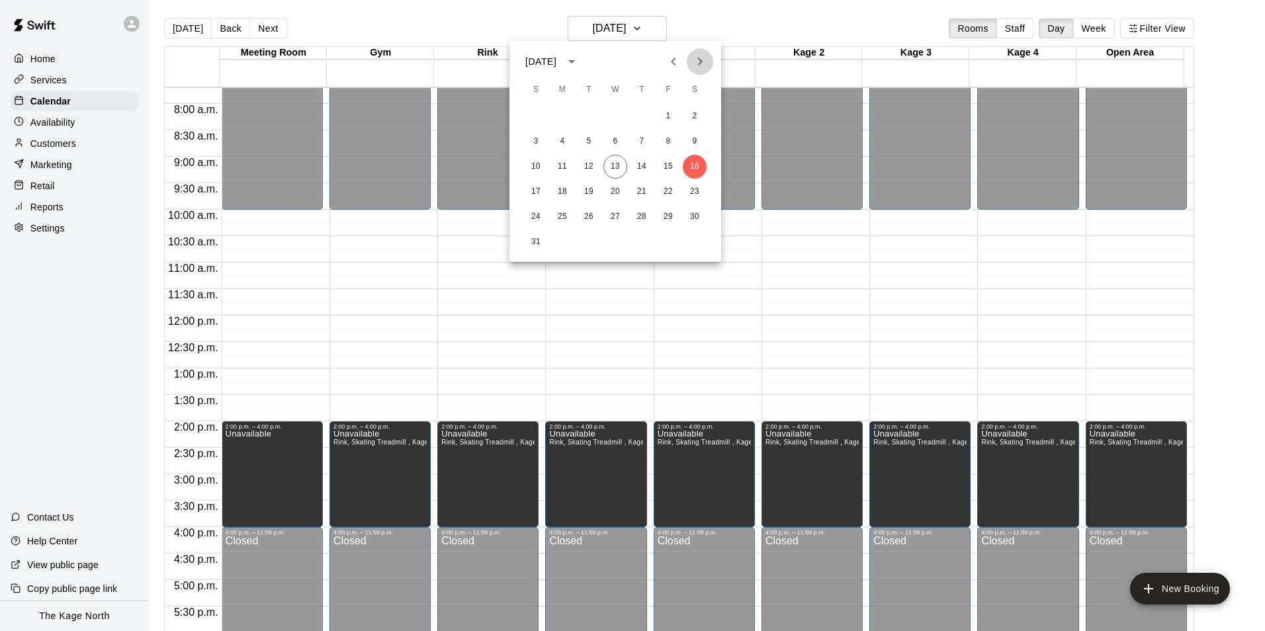
click at [704, 58] on icon "Next month" at bounding box center [700, 62] width 16 height 16
click at [558, 137] on button "8" at bounding box center [562, 142] width 24 height 24
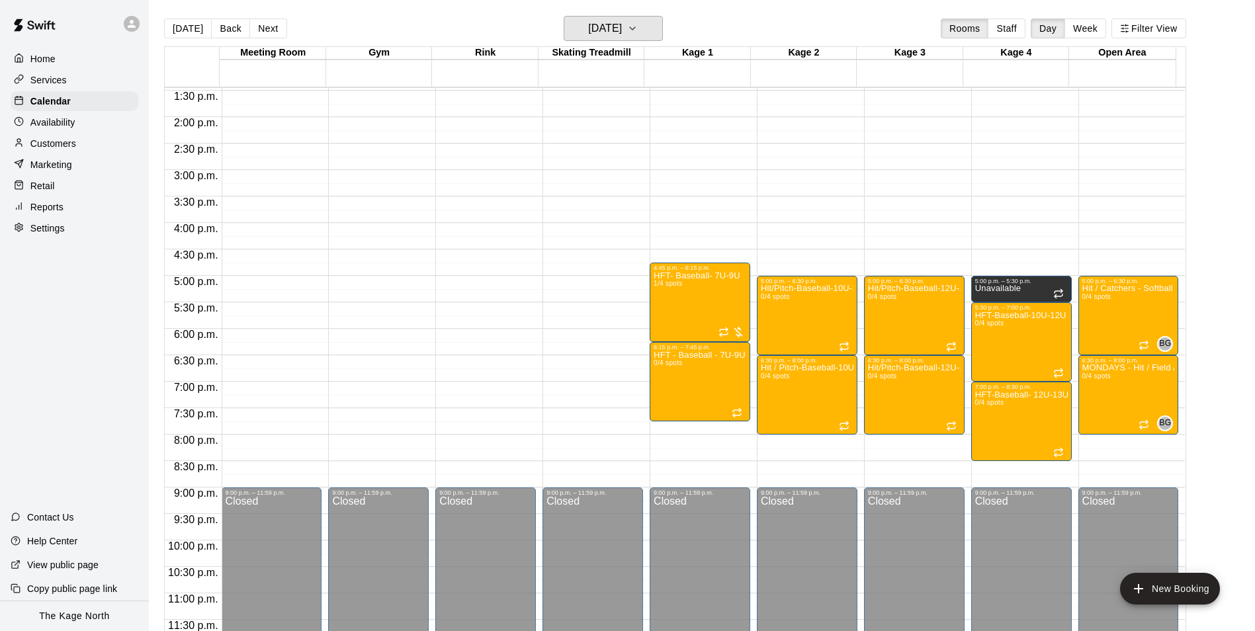
scroll to position [647, 0]
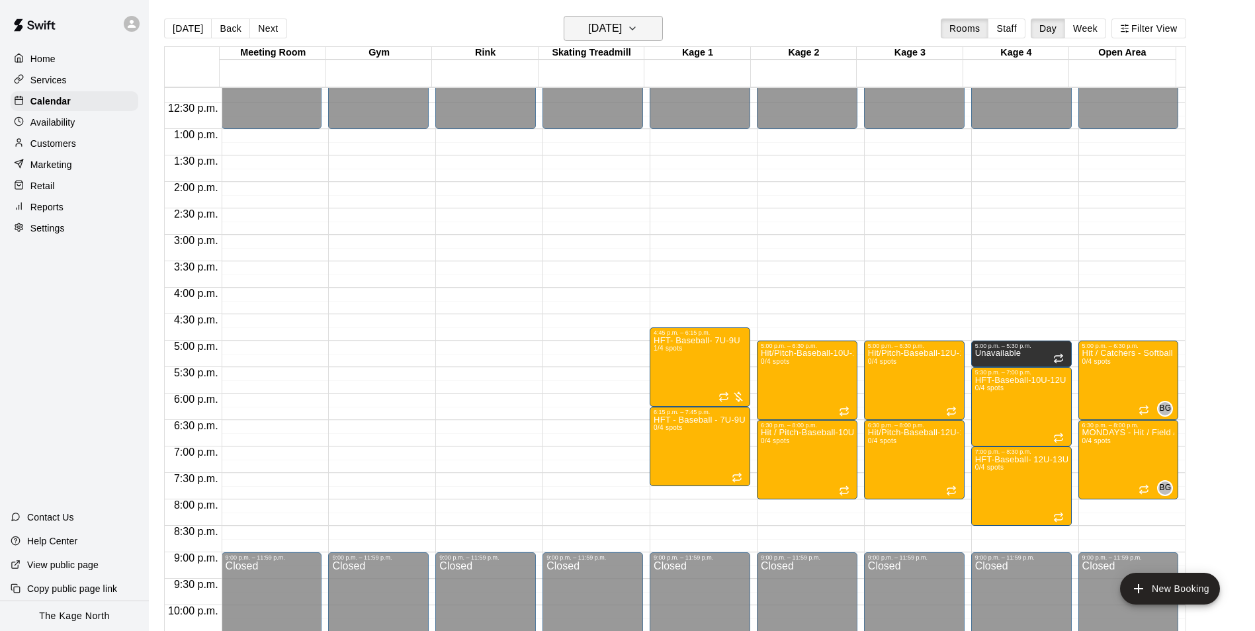
click at [622, 30] on h6 "Monday Sep 08" at bounding box center [605, 28] width 34 height 19
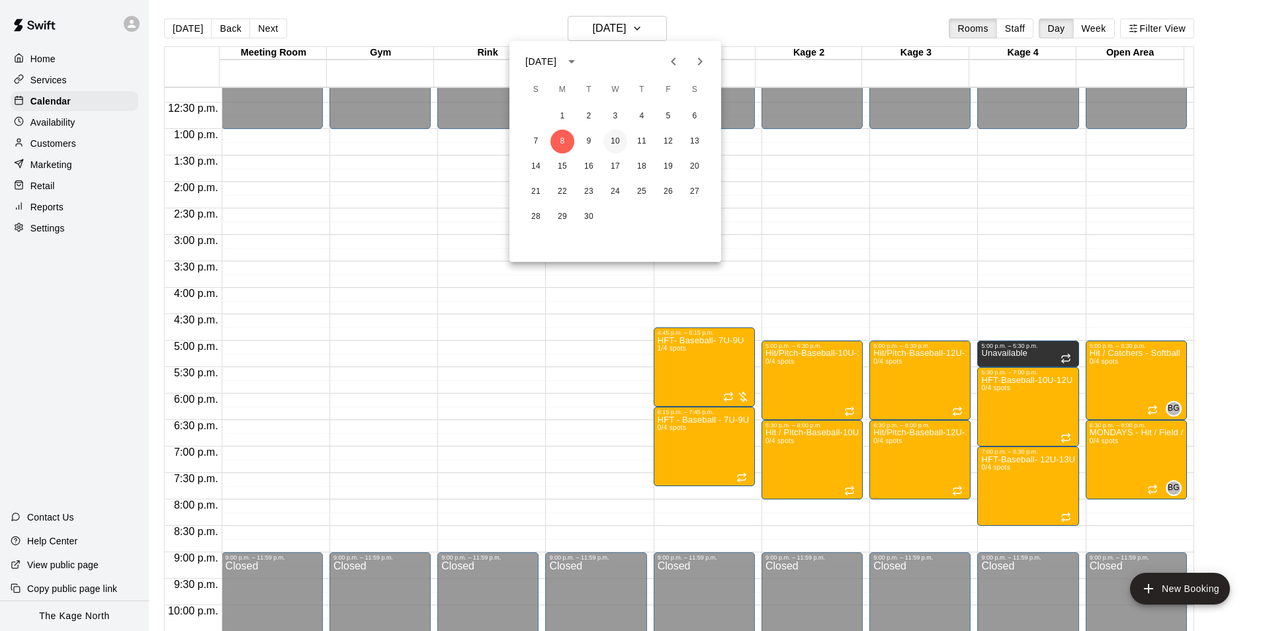
click at [619, 138] on button "10" at bounding box center [615, 142] width 24 height 24
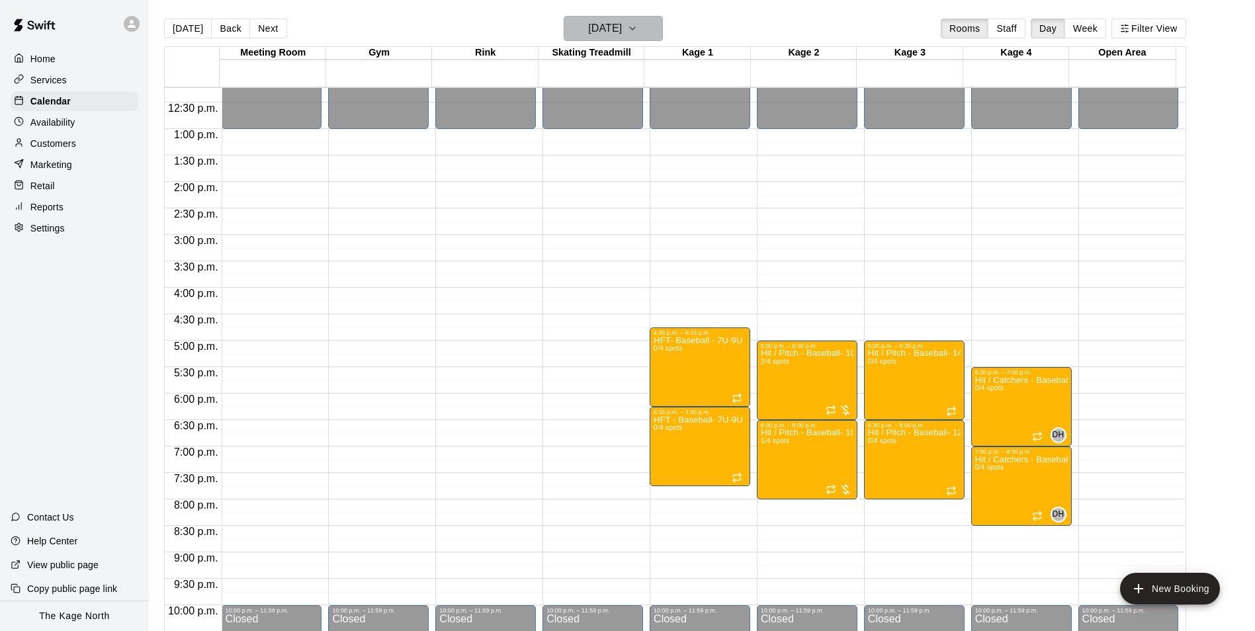
click at [638, 22] on icon "button" at bounding box center [632, 29] width 11 height 16
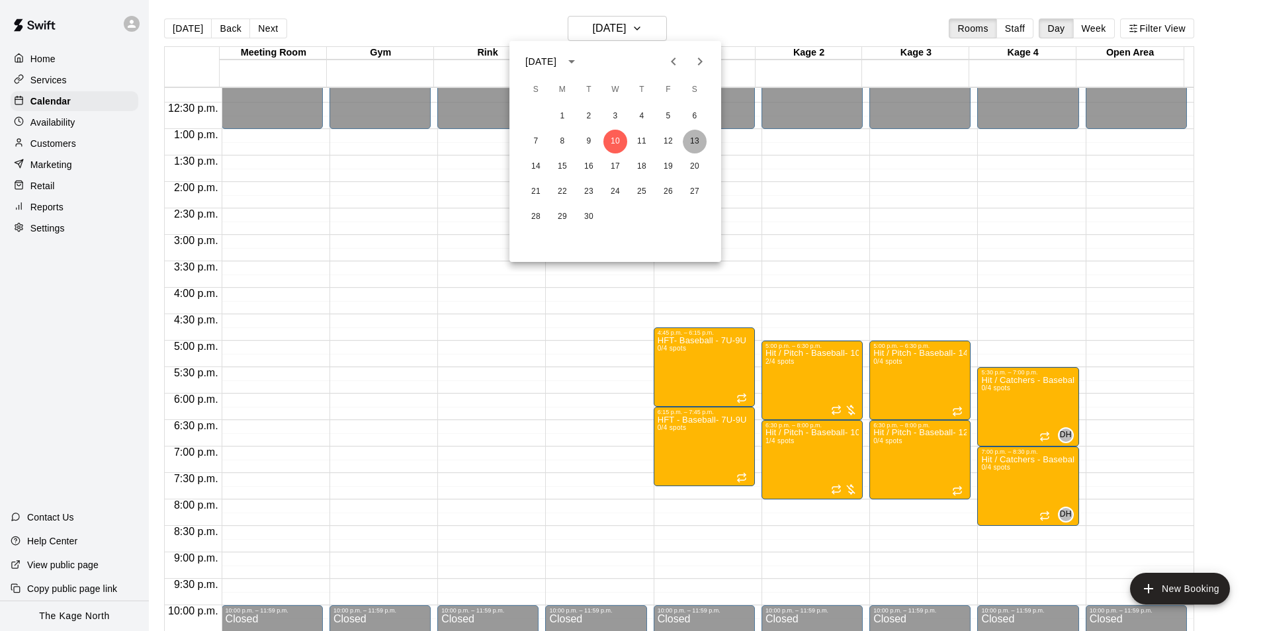
click at [697, 139] on button "13" at bounding box center [695, 142] width 24 height 24
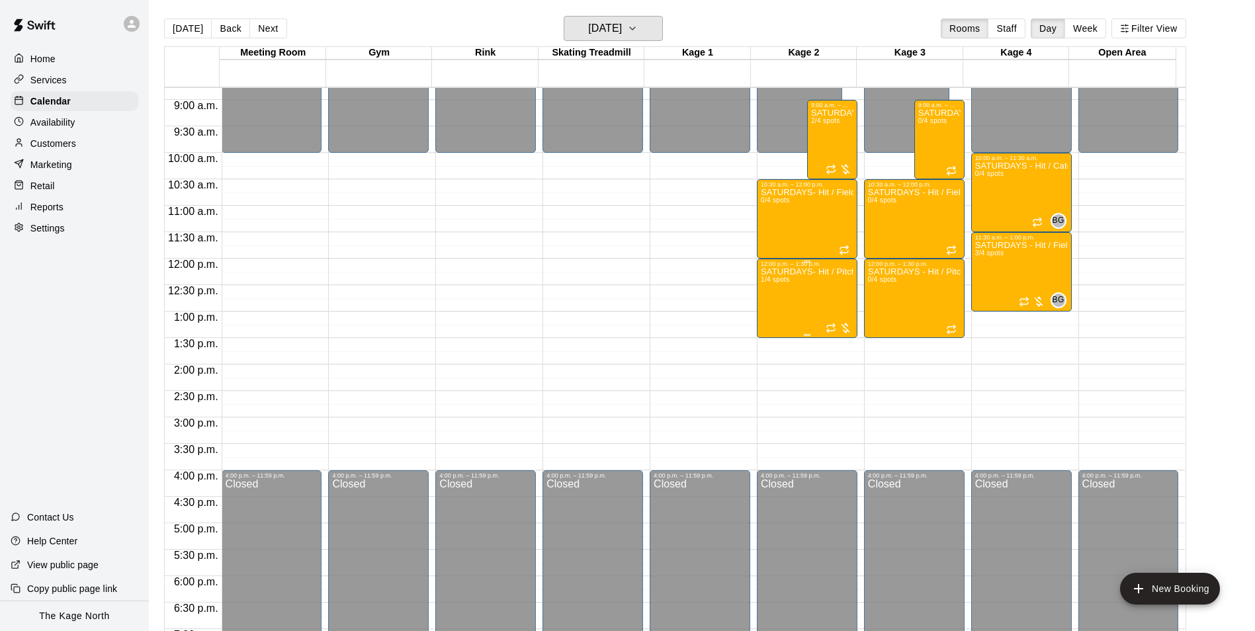
scroll to position [448, 0]
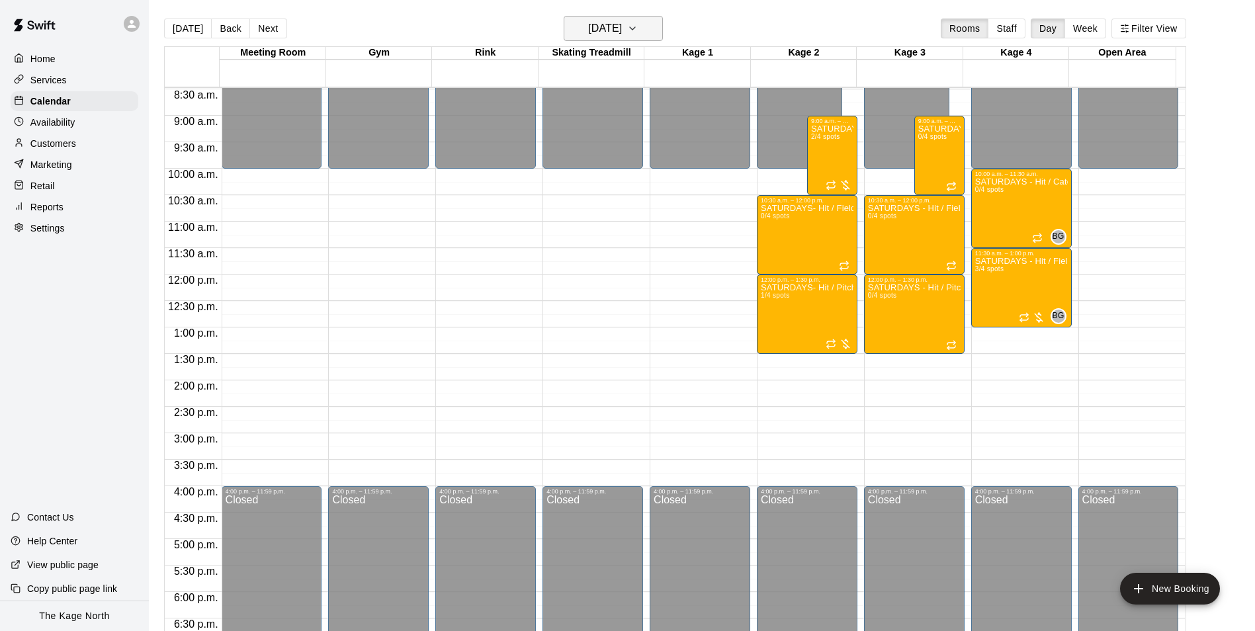
click at [613, 32] on h6 "Saturday Sep 13" at bounding box center [605, 28] width 34 height 19
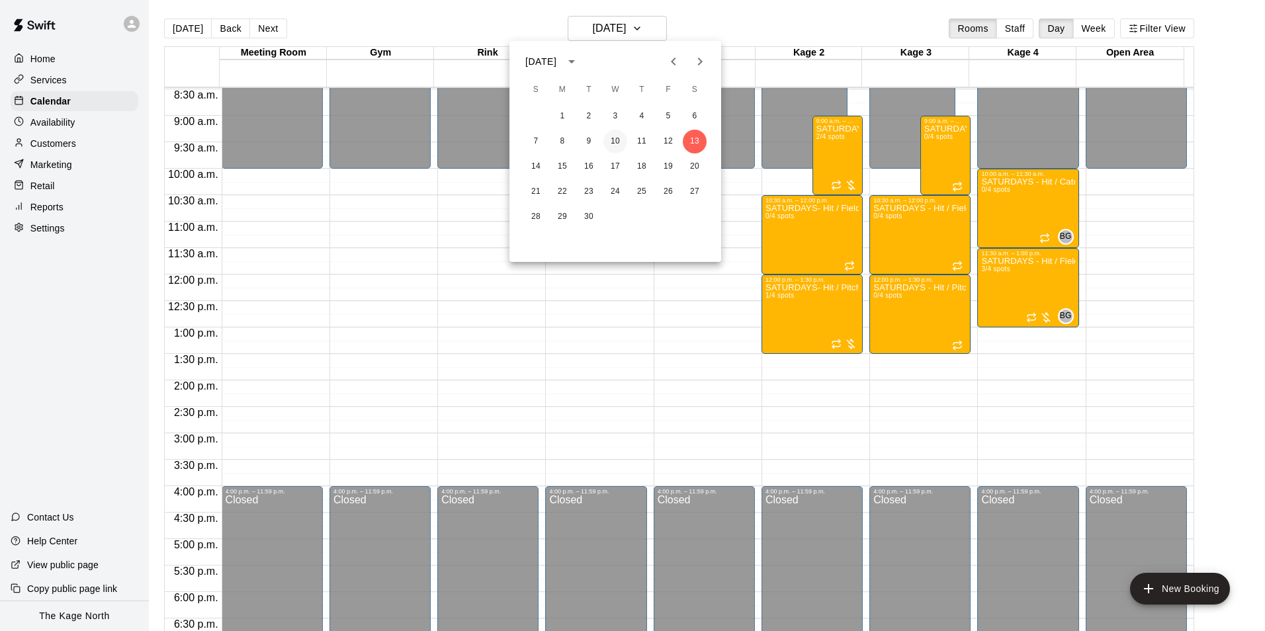
click at [618, 134] on button "10" at bounding box center [615, 142] width 24 height 24
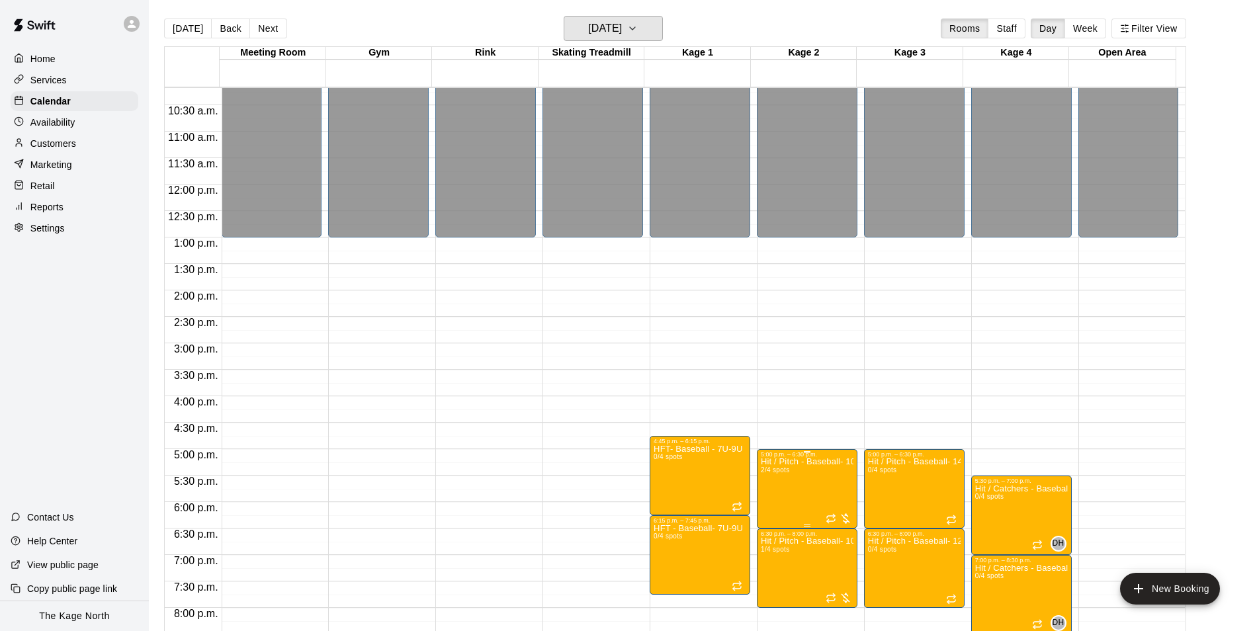
scroll to position [647, 0]
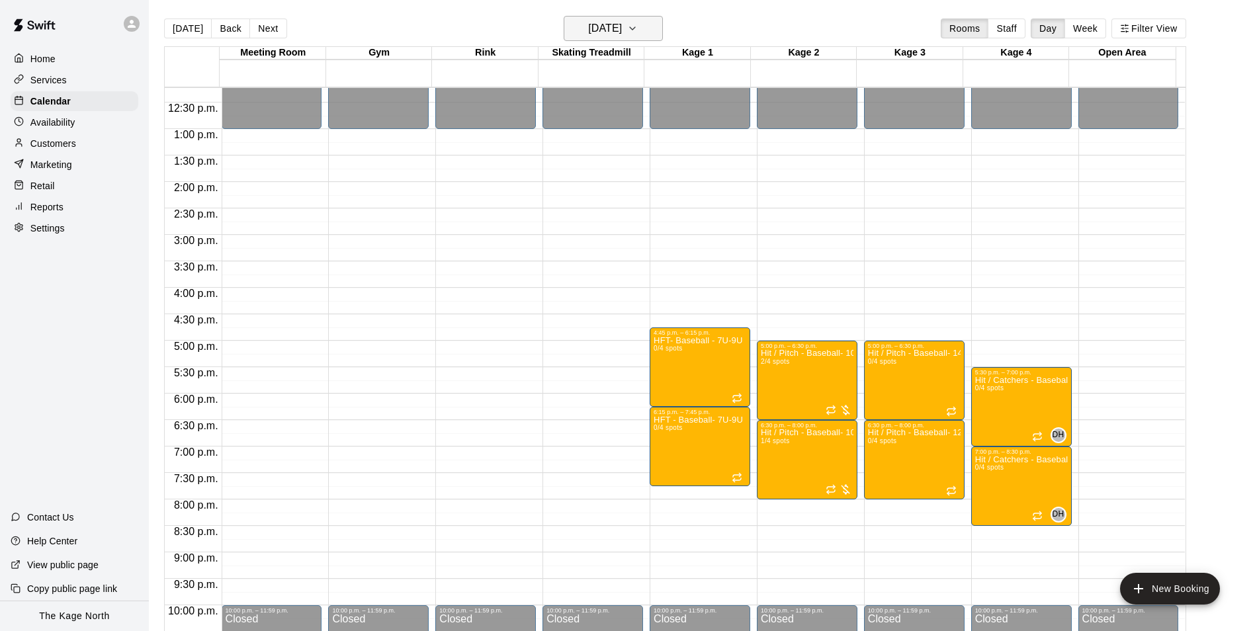
click at [657, 24] on button "Wednesday Sep 10" at bounding box center [613, 28] width 99 height 25
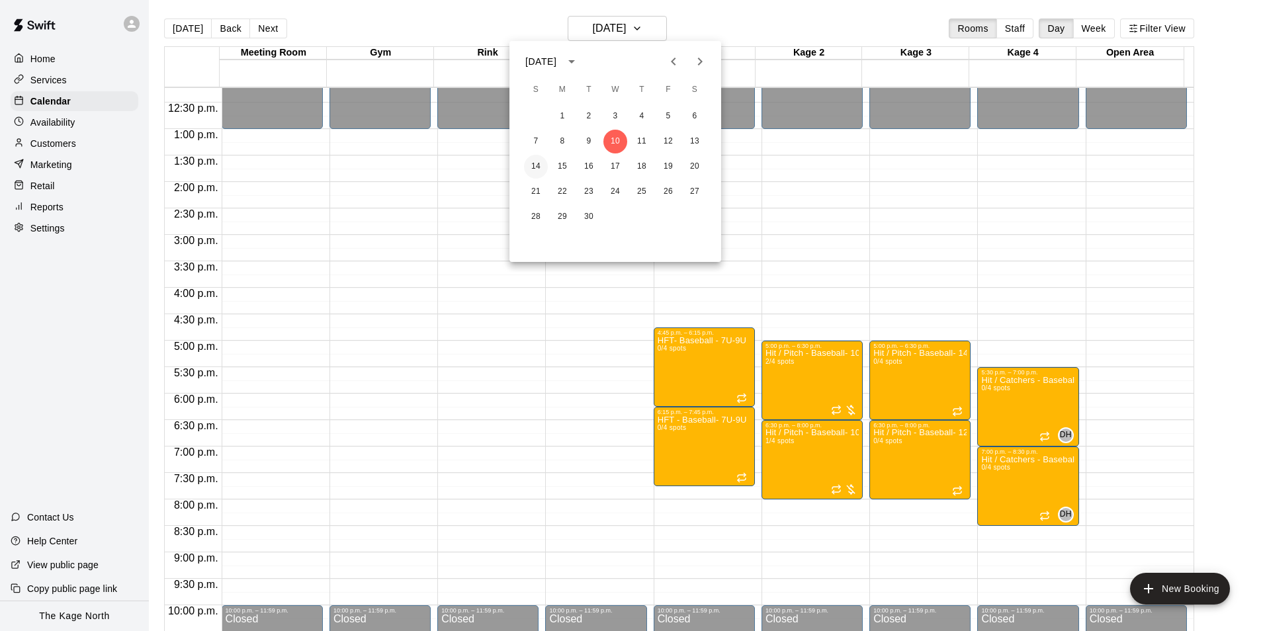
click at [540, 165] on button "14" at bounding box center [536, 167] width 24 height 24
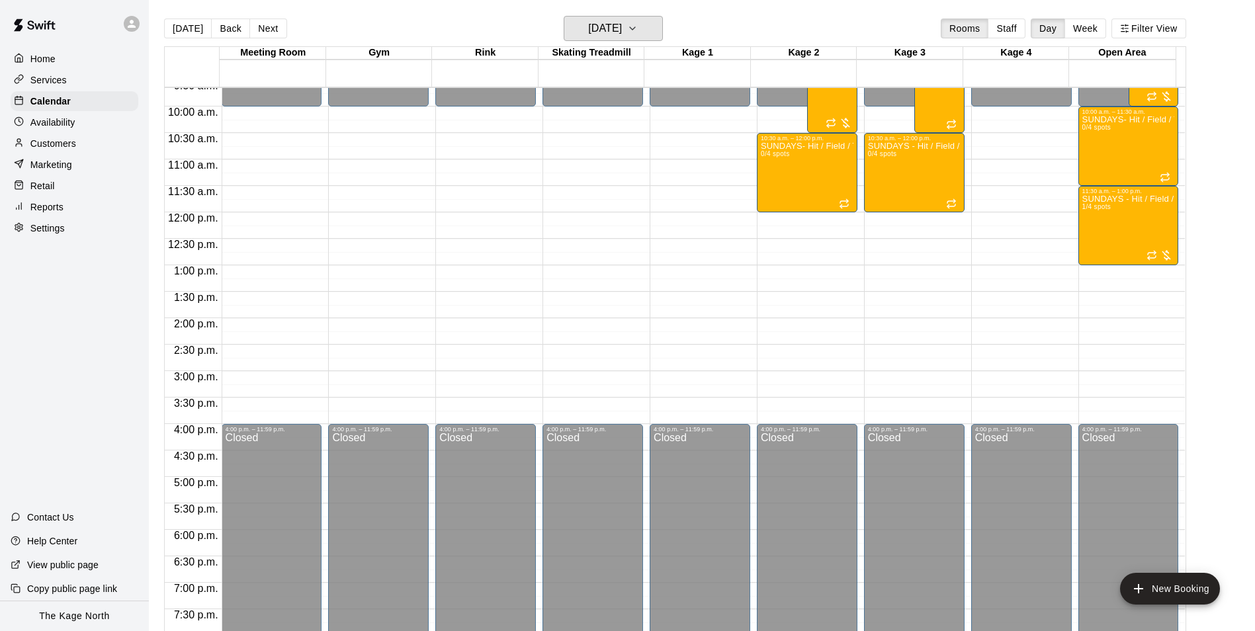
scroll to position [448, 0]
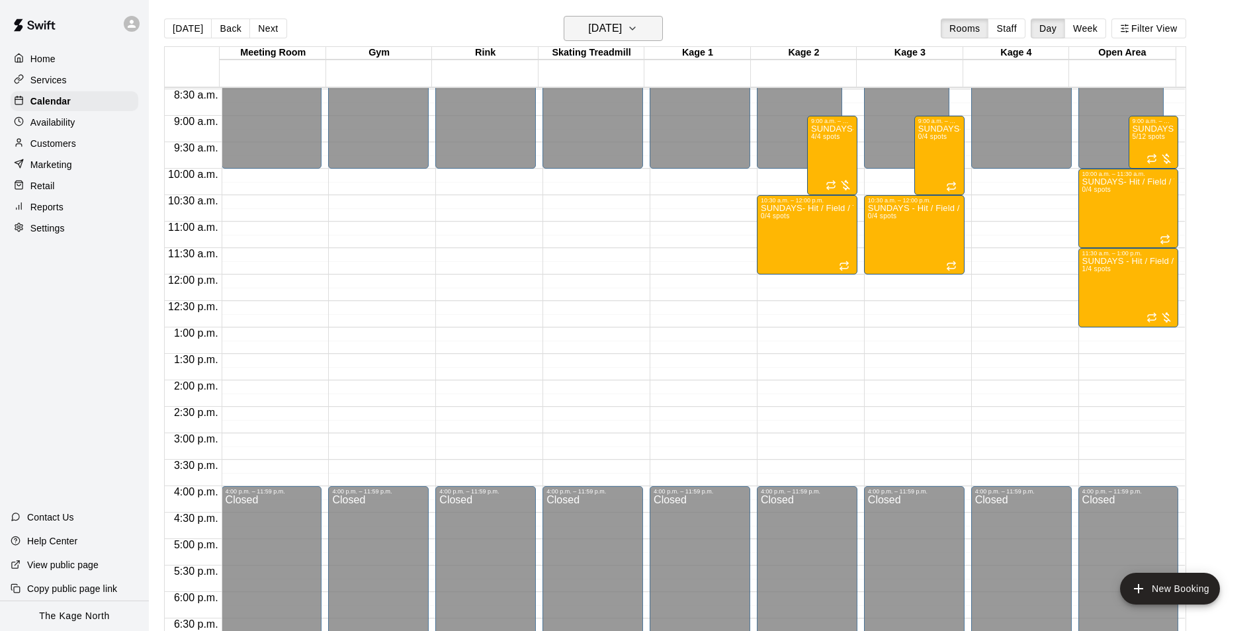
click at [622, 26] on h6 "[DATE]" at bounding box center [605, 28] width 34 height 19
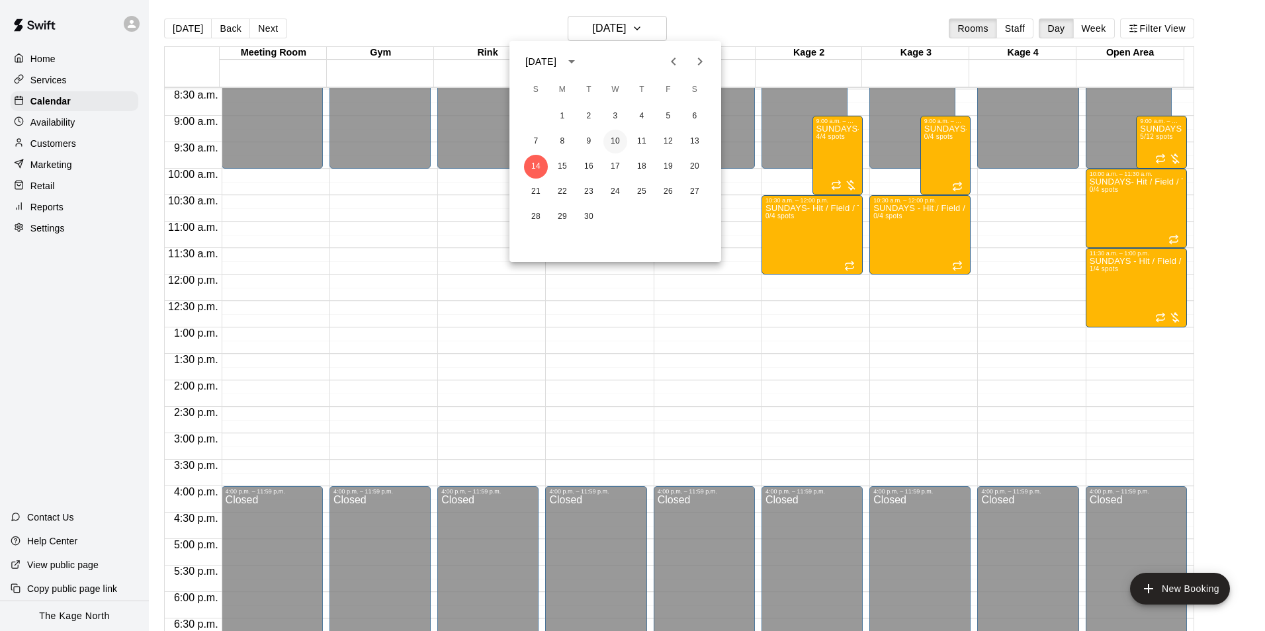
click at [616, 144] on button "10" at bounding box center [615, 142] width 24 height 24
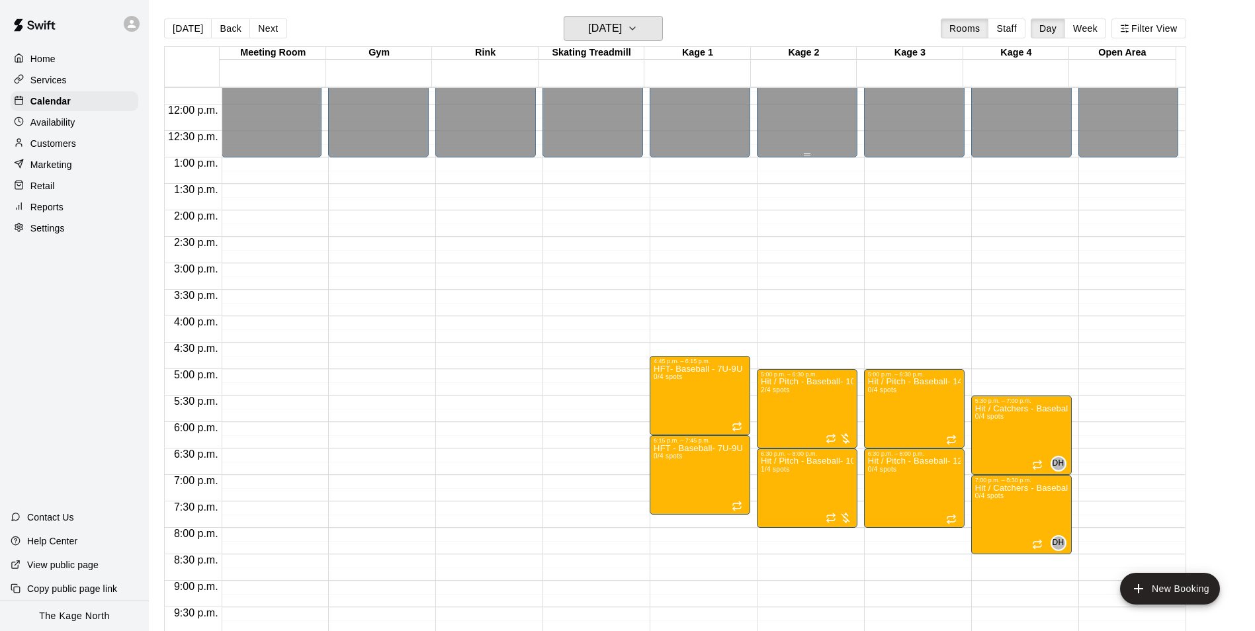
scroll to position [713, 0]
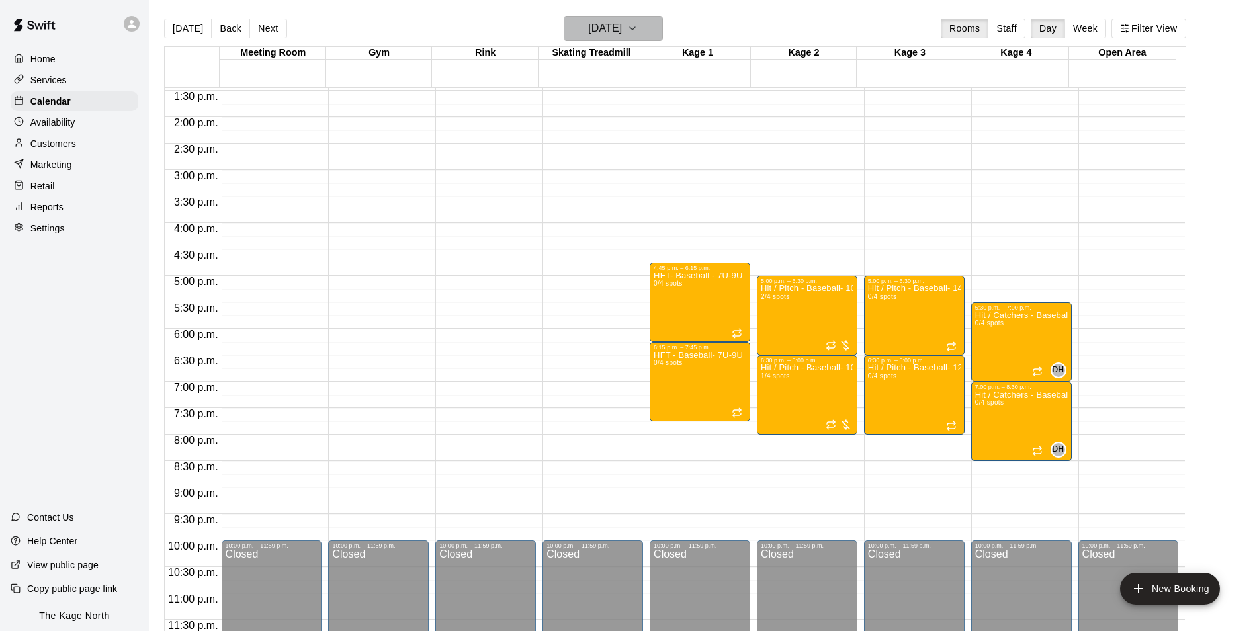
click at [622, 27] on h6 "Wednesday Sep 10" at bounding box center [605, 28] width 34 height 19
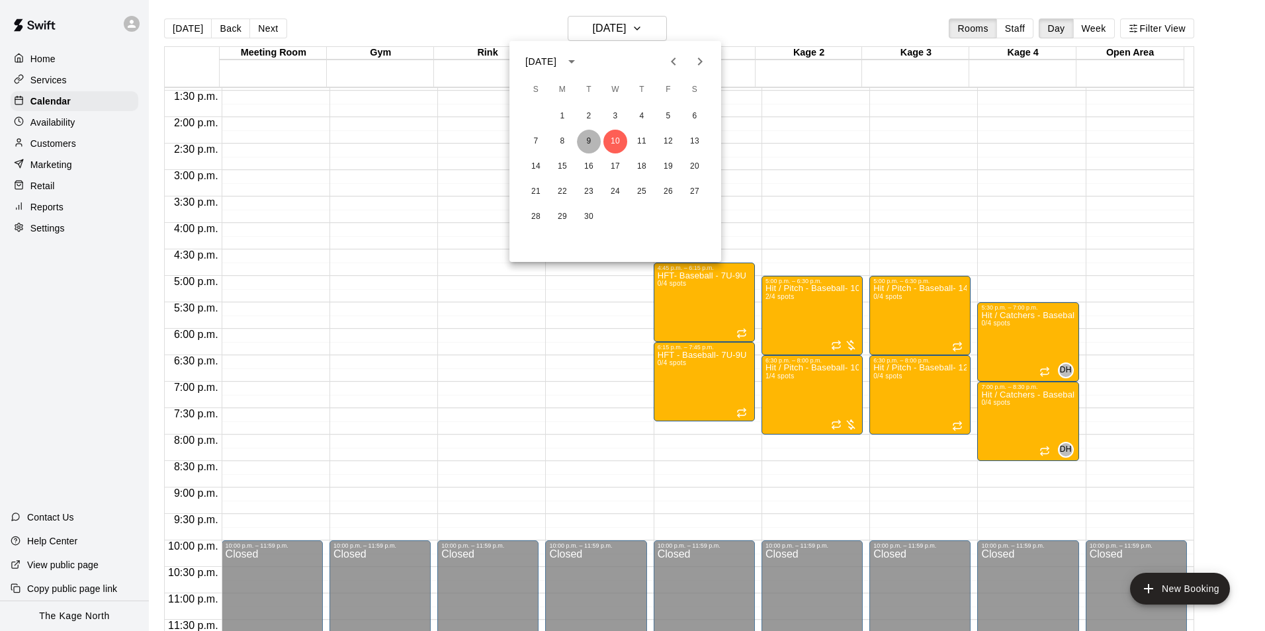
click at [589, 140] on button "9" at bounding box center [589, 142] width 24 height 24
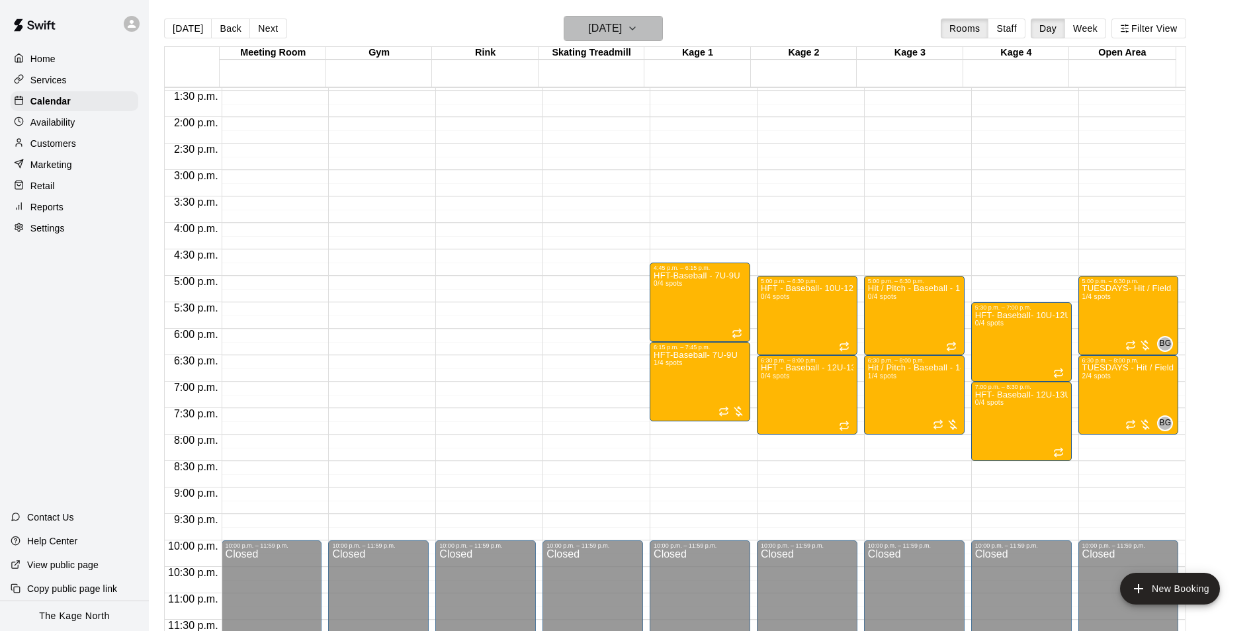
click at [622, 22] on h6 "Tuesday Sep 09" at bounding box center [605, 28] width 34 height 19
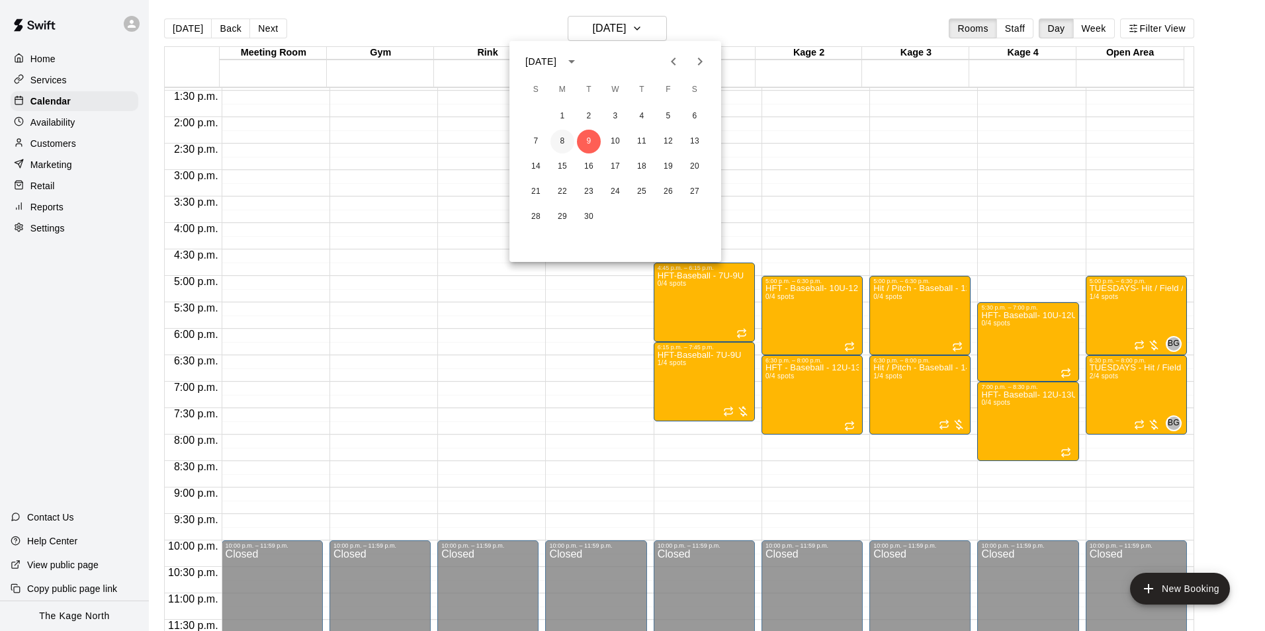
click at [558, 143] on button "8" at bounding box center [562, 142] width 24 height 24
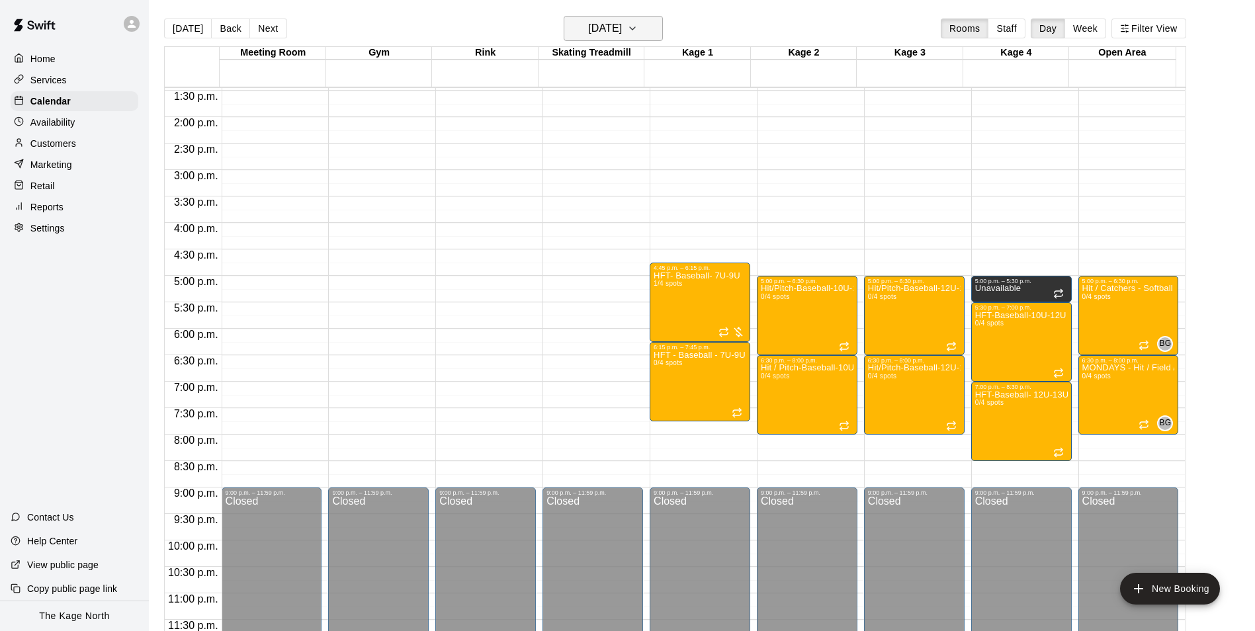
click at [622, 32] on h6 "Monday Sep 08" at bounding box center [605, 28] width 34 height 19
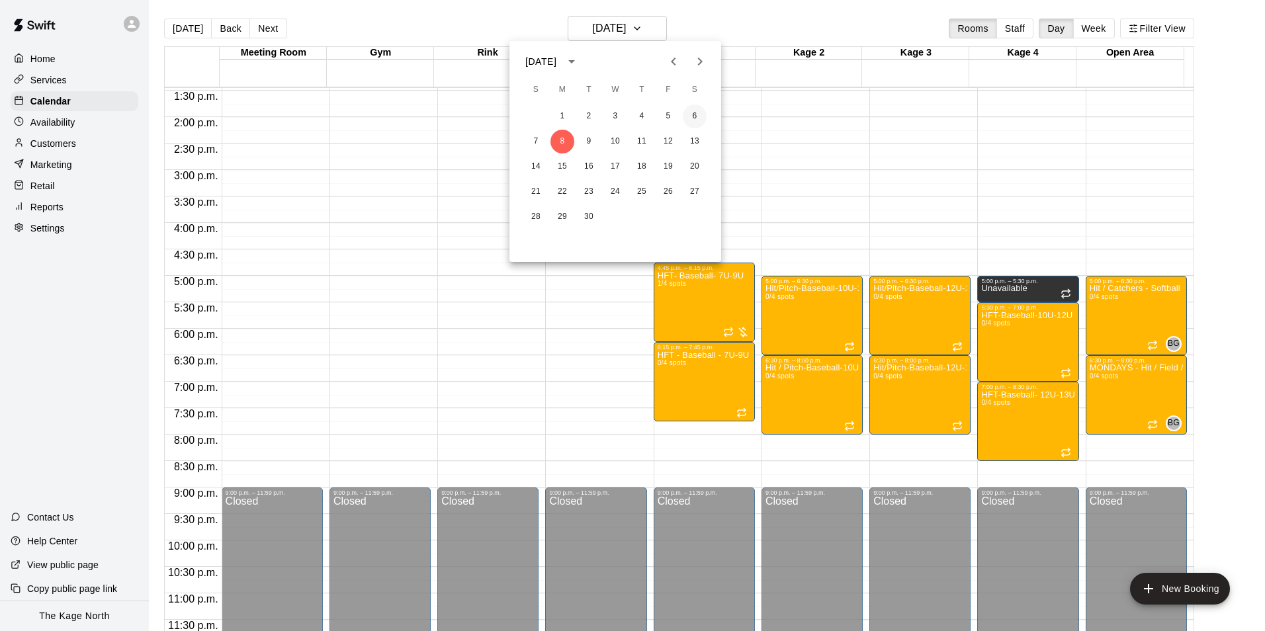
click at [693, 115] on button "6" at bounding box center [695, 117] width 24 height 24
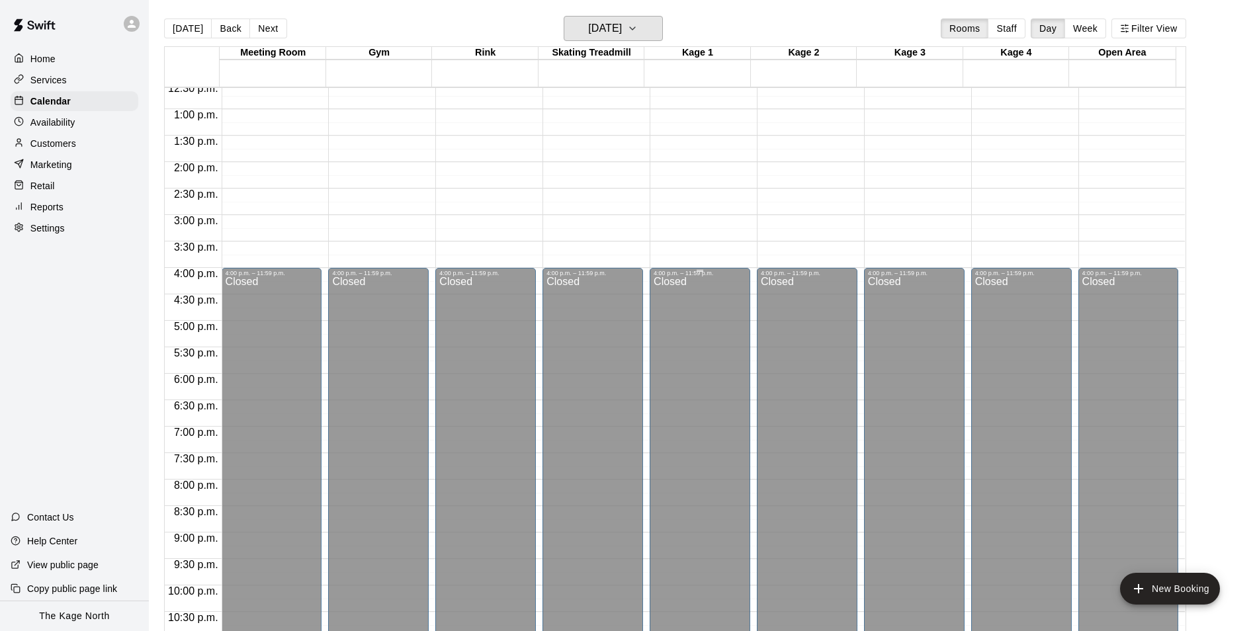
scroll to position [515, 0]
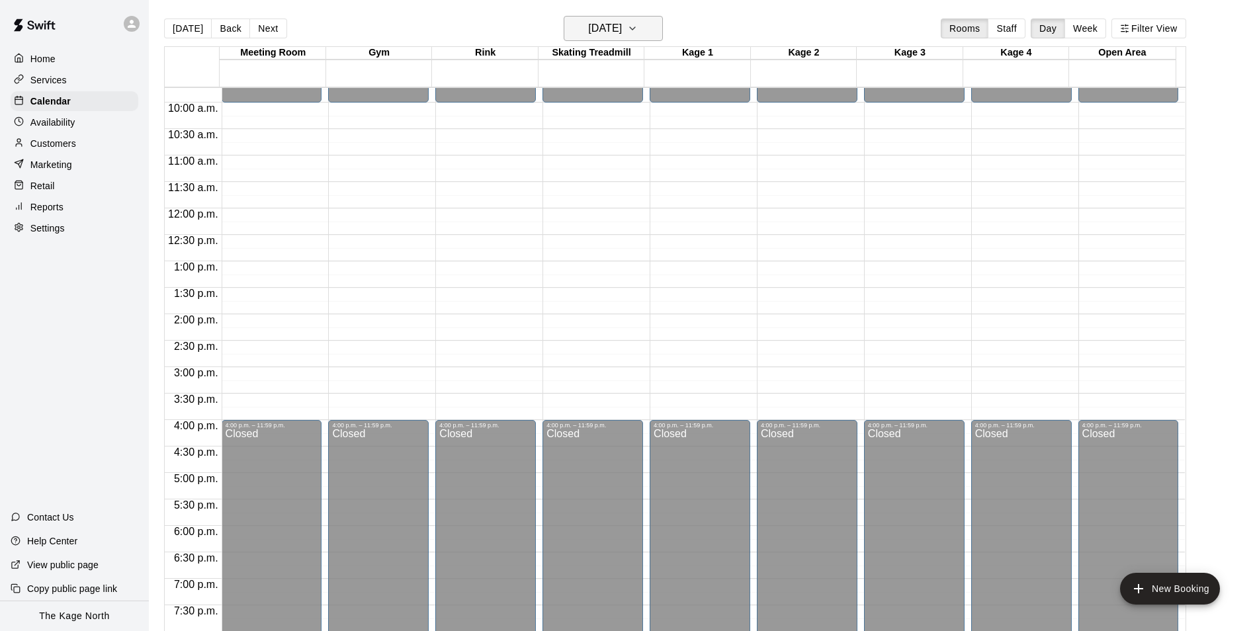
click at [622, 22] on h6 "Saturday Sep 06" at bounding box center [605, 28] width 34 height 19
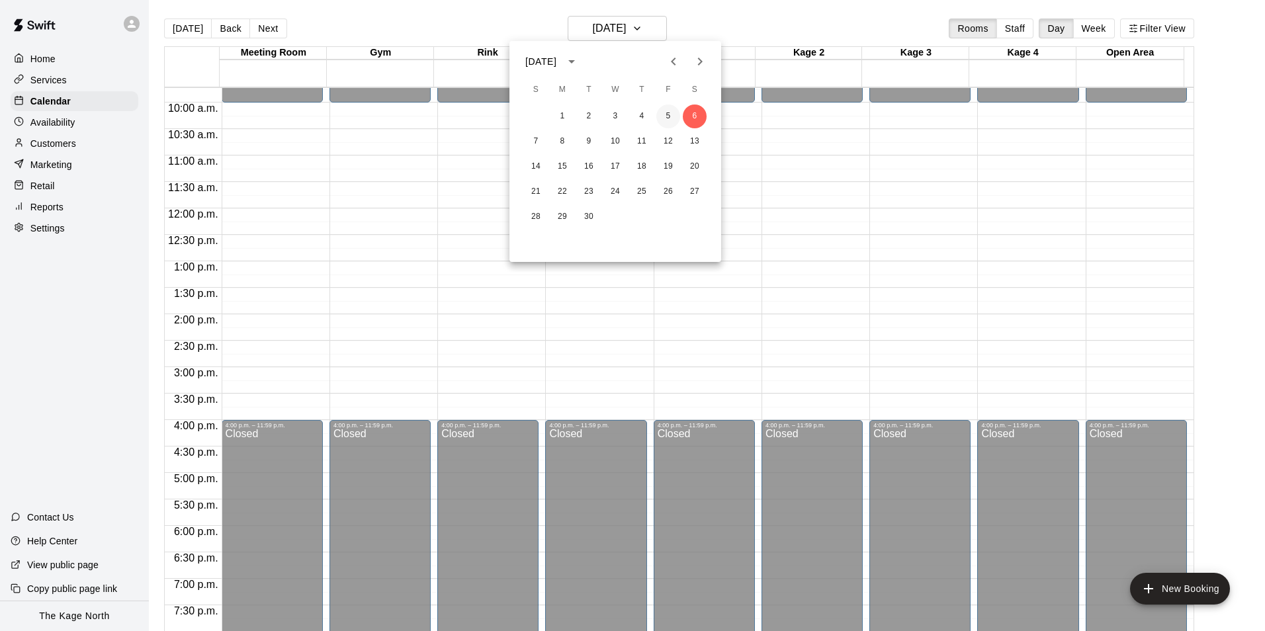
click at [665, 120] on button "5" at bounding box center [668, 117] width 24 height 24
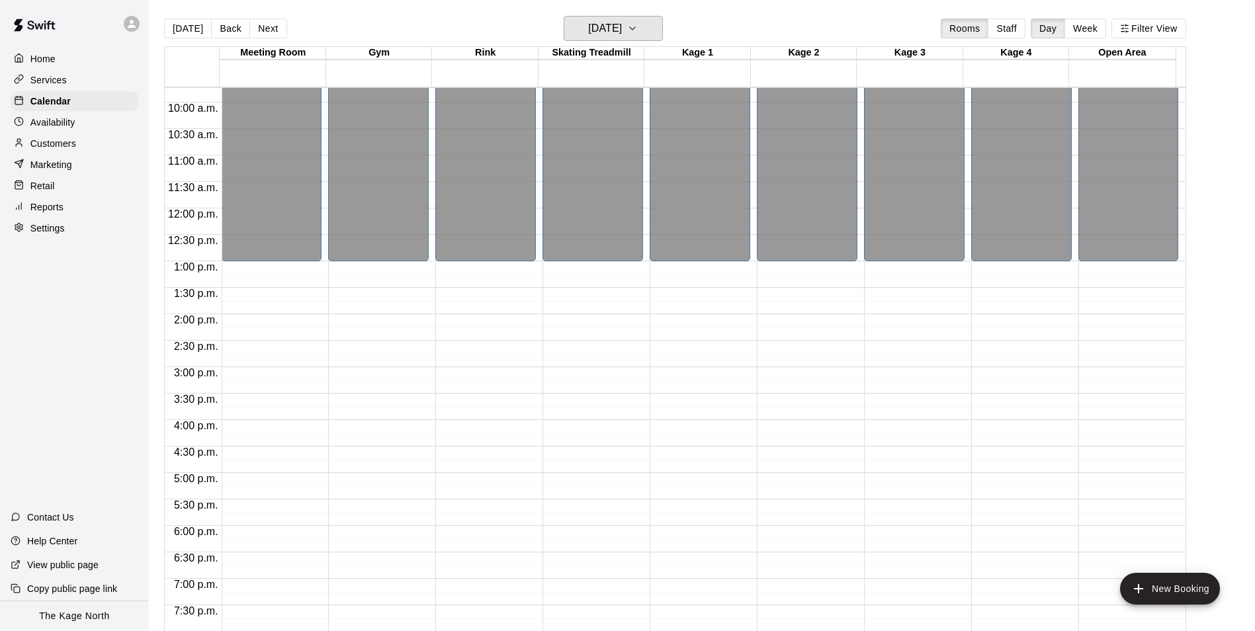
scroll to position [713, 0]
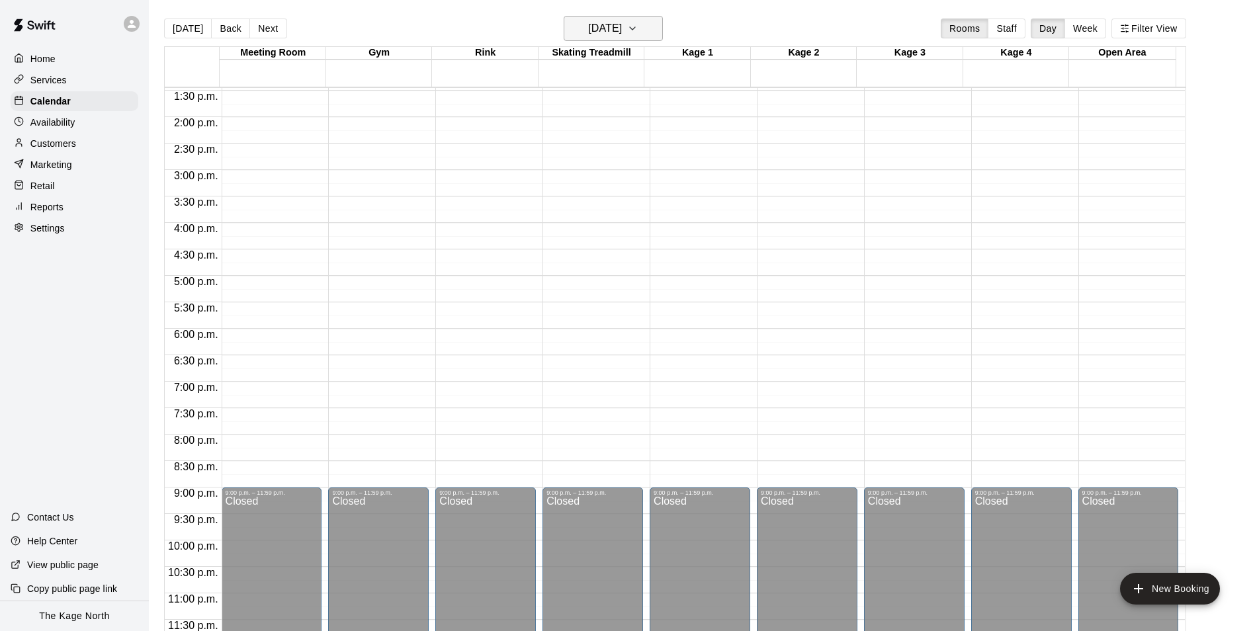
click at [622, 27] on h6 "Friday Sep 05" at bounding box center [605, 28] width 34 height 19
click at [648, 114] on button "4" at bounding box center [642, 117] width 24 height 24
click at [622, 28] on h6 "Thursday Sep 04" at bounding box center [605, 28] width 34 height 19
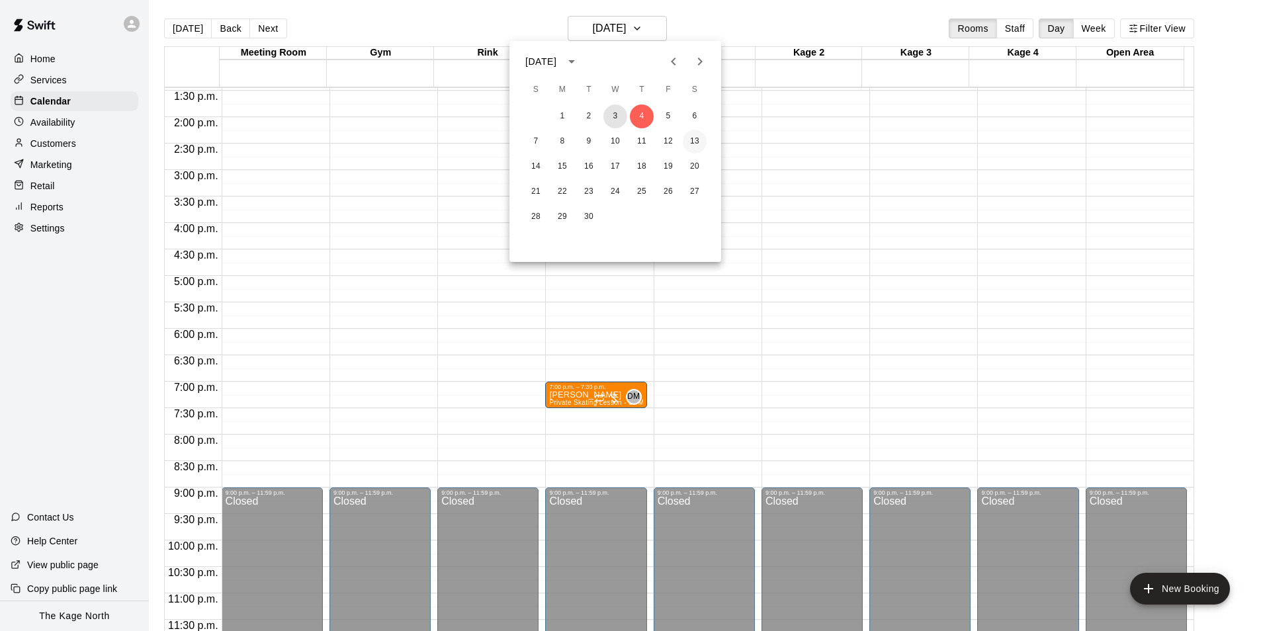
click at [616, 118] on button "3" at bounding box center [615, 117] width 24 height 24
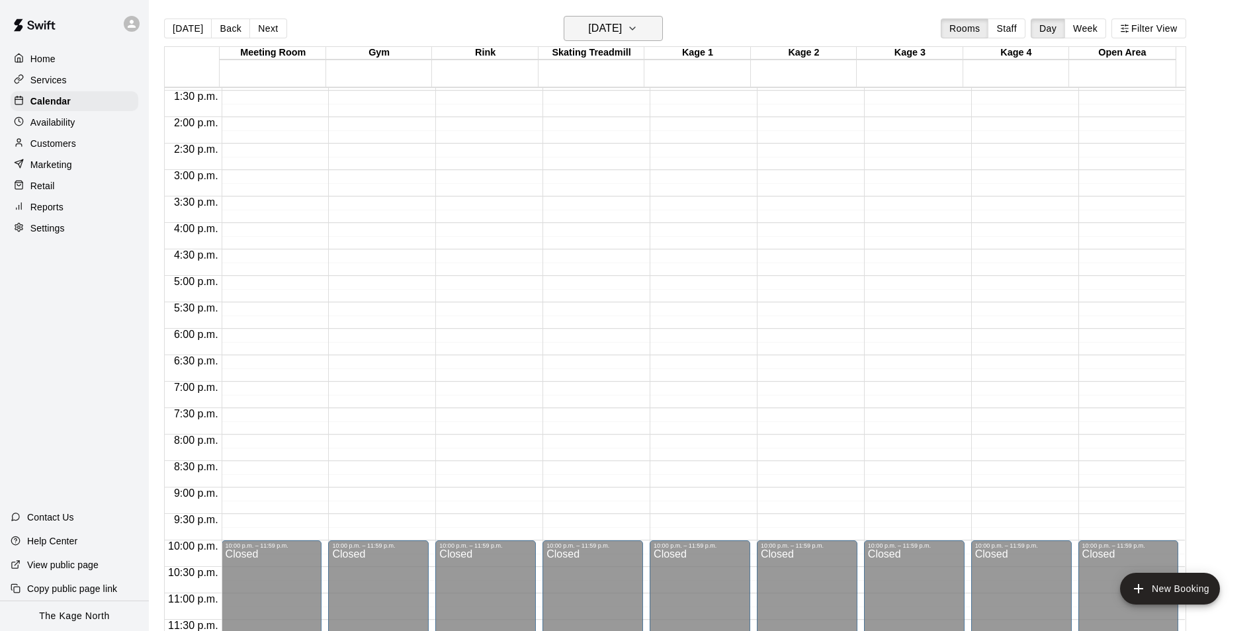
click at [622, 27] on h6 "[DATE]" at bounding box center [605, 28] width 34 height 19
click at [582, 117] on button "2" at bounding box center [589, 117] width 24 height 24
click at [622, 24] on h6 "Tuesday Sep 02" at bounding box center [605, 28] width 34 height 19
click at [567, 116] on button "1" at bounding box center [562, 117] width 24 height 24
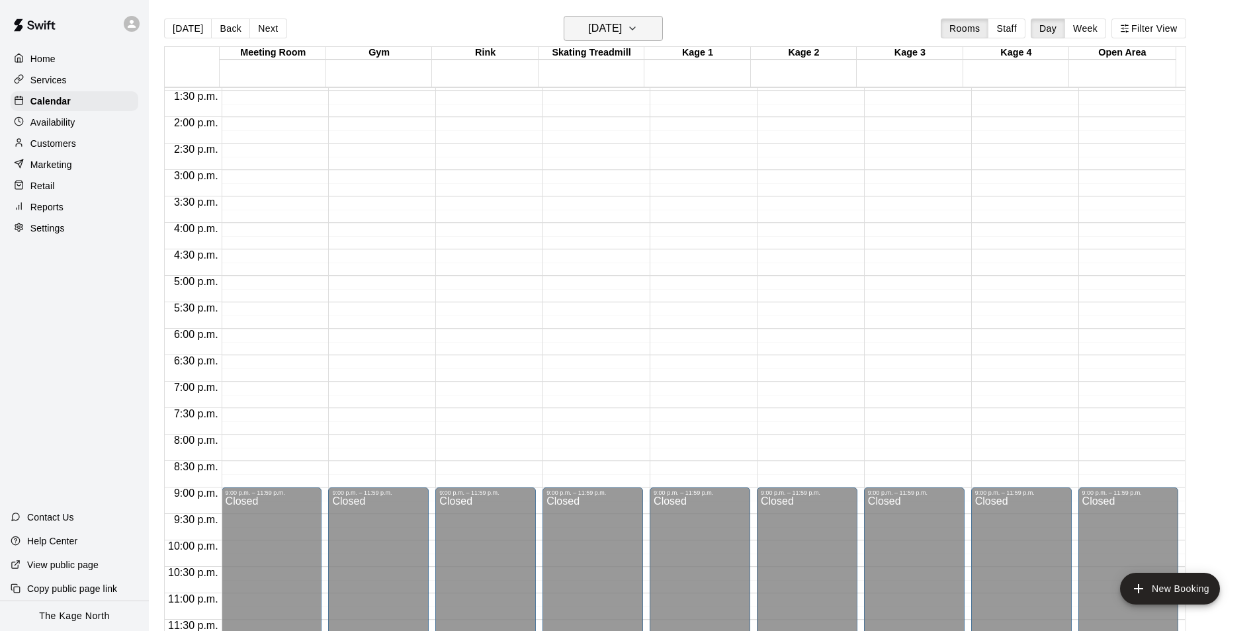
click at [622, 25] on h6 "[DATE]" at bounding box center [605, 28] width 34 height 19
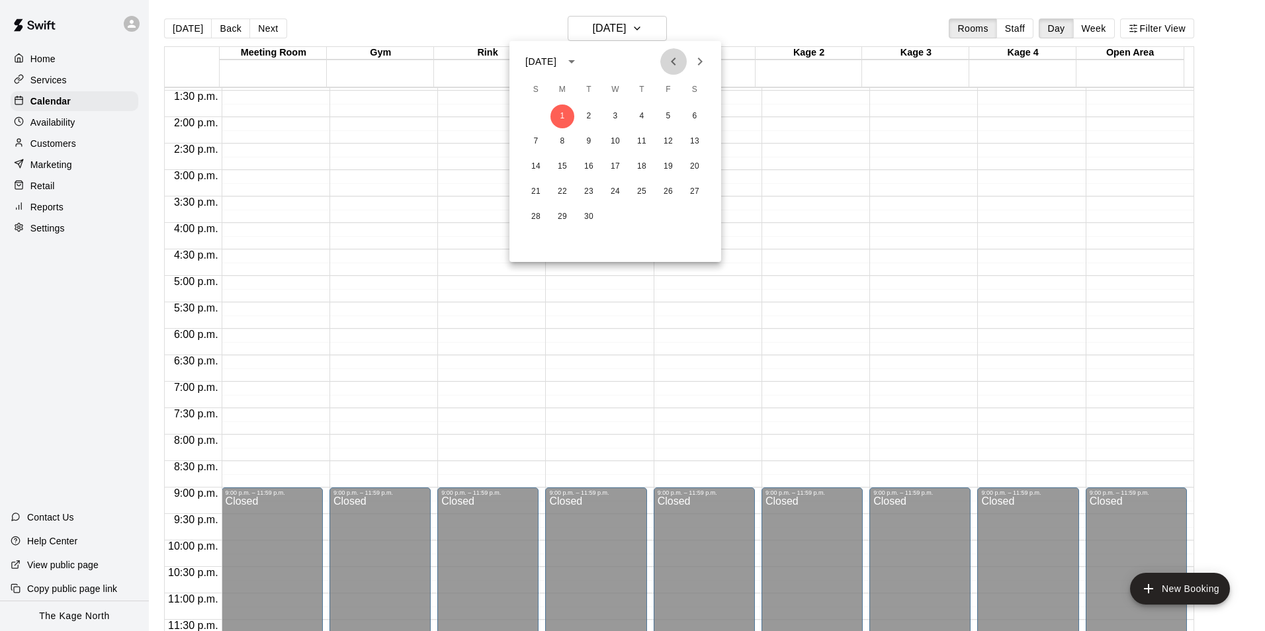
click at [673, 66] on icon "Previous month" at bounding box center [673, 62] width 16 height 16
click at [615, 161] on button "13" at bounding box center [615, 167] width 24 height 24
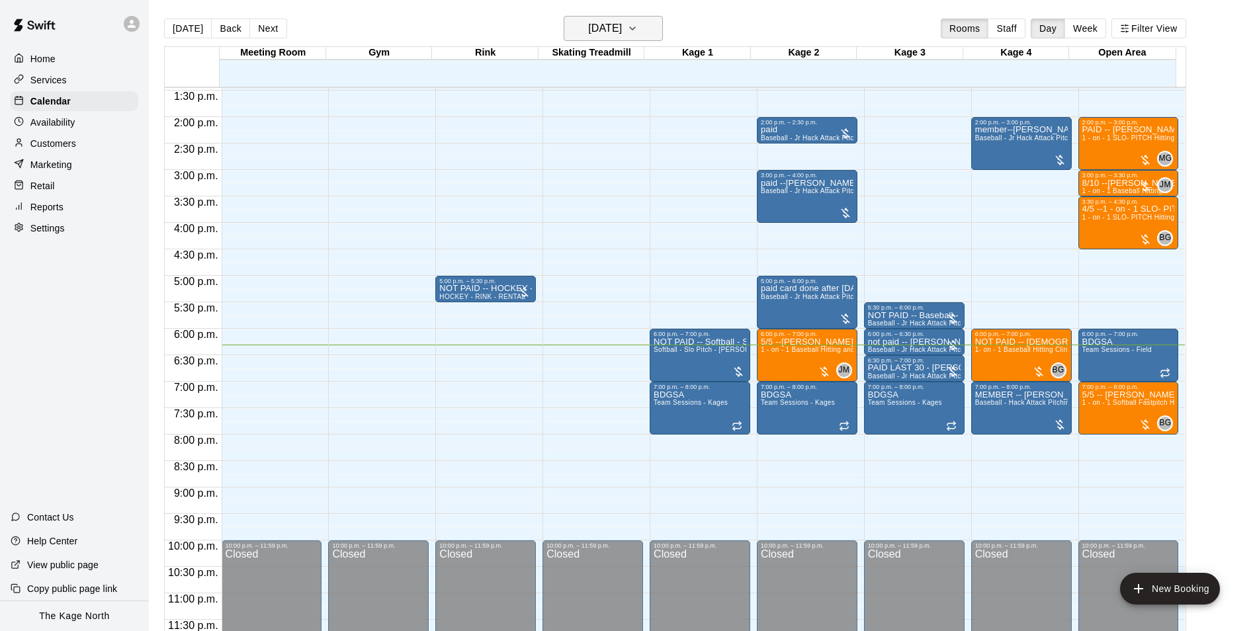
click at [622, 28] on h6 "[DATE]" at bounding box center [605, 28] width 34 height 19
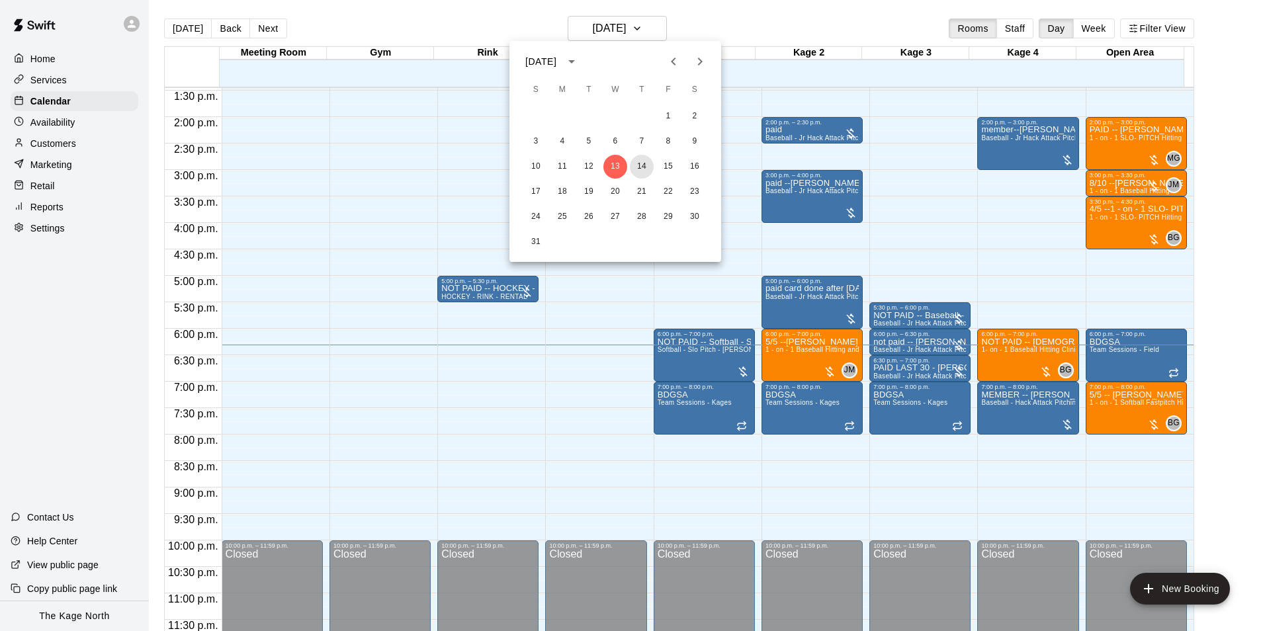
drag, startPoint x: 644, startPoint y: 168, endPoint x: 959, endPoint y: 402, distance: 392.0
click at [644, 169] on button "14" at bounding box center [642, 167] width 24 height 24
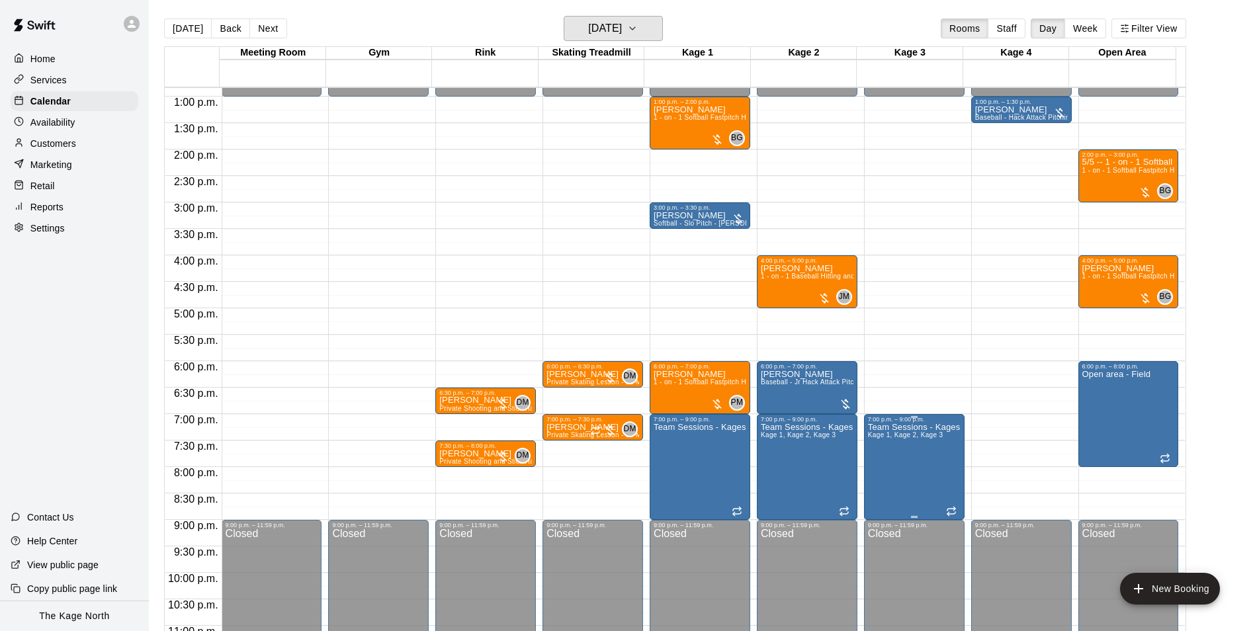
scroll to position [647, 0]
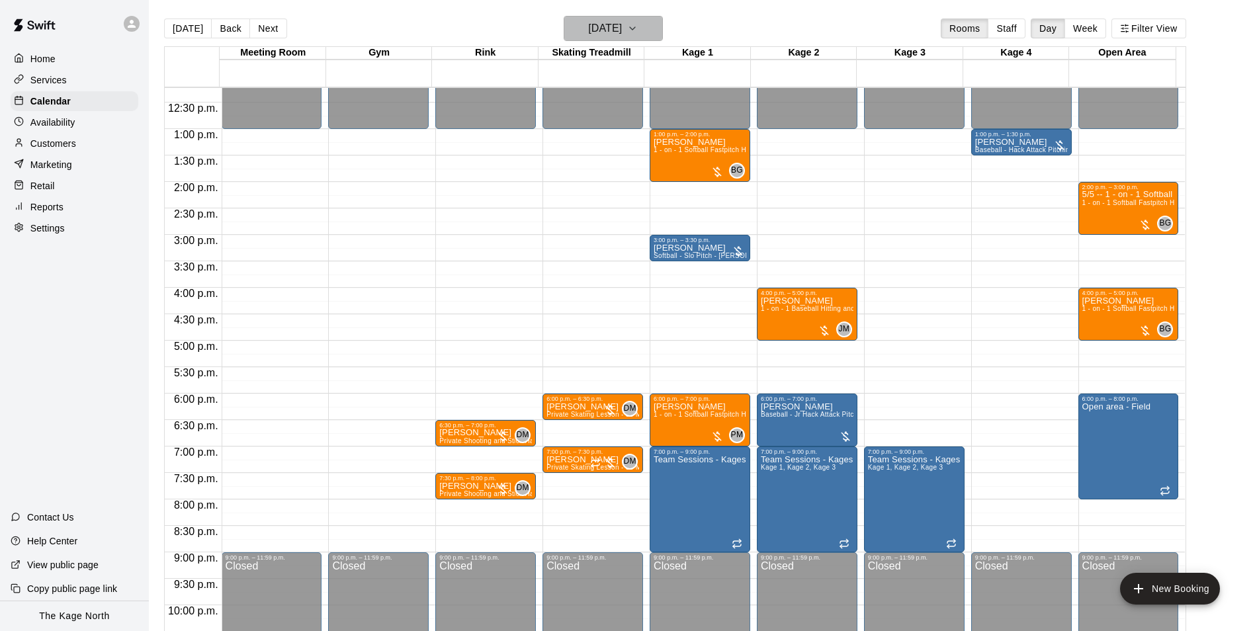
click at [622, 23] on h6 "[DATE]" at bounding box center [605, 28] width 34 height 19
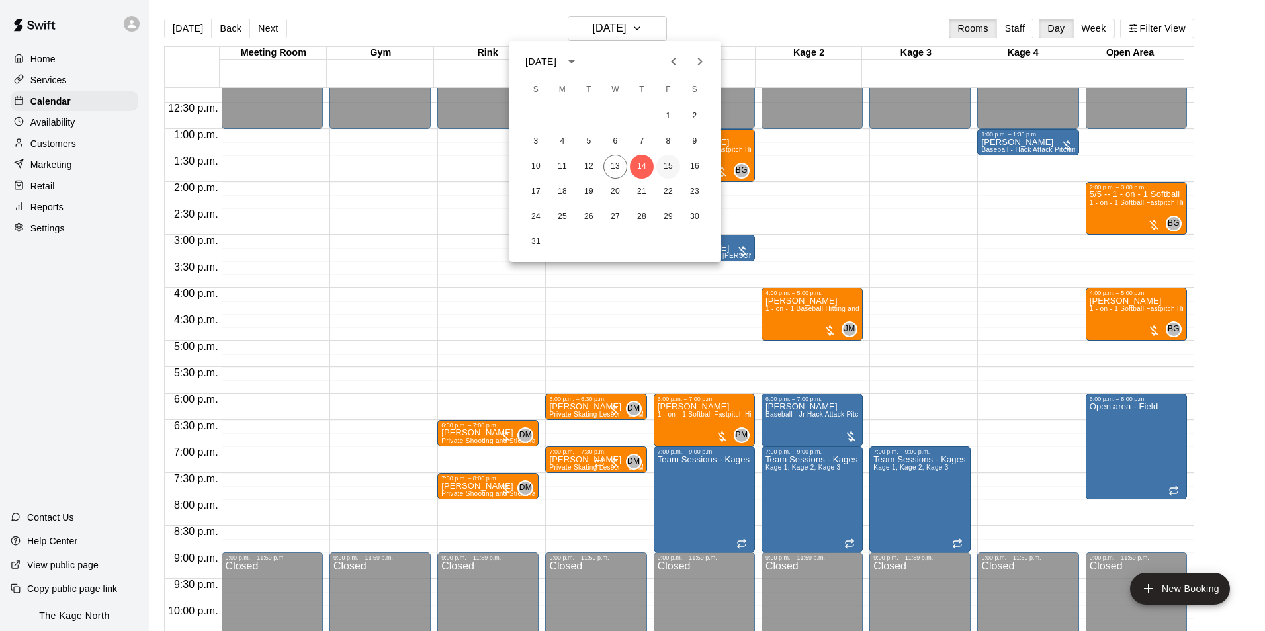
click at [660, 162] on button "15" at bounding box center [668, 167] width 24 height 24
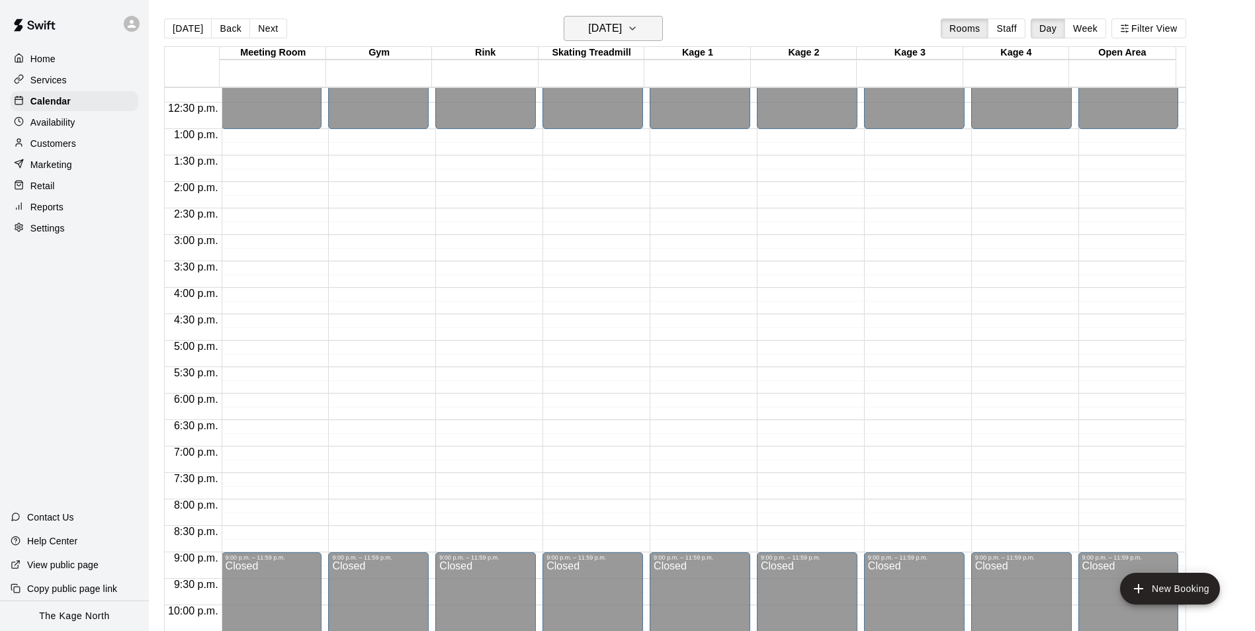
click at [622, 22] on h6 "Friday Aug 15" at bounding box center [605, 28] width 34 height 19
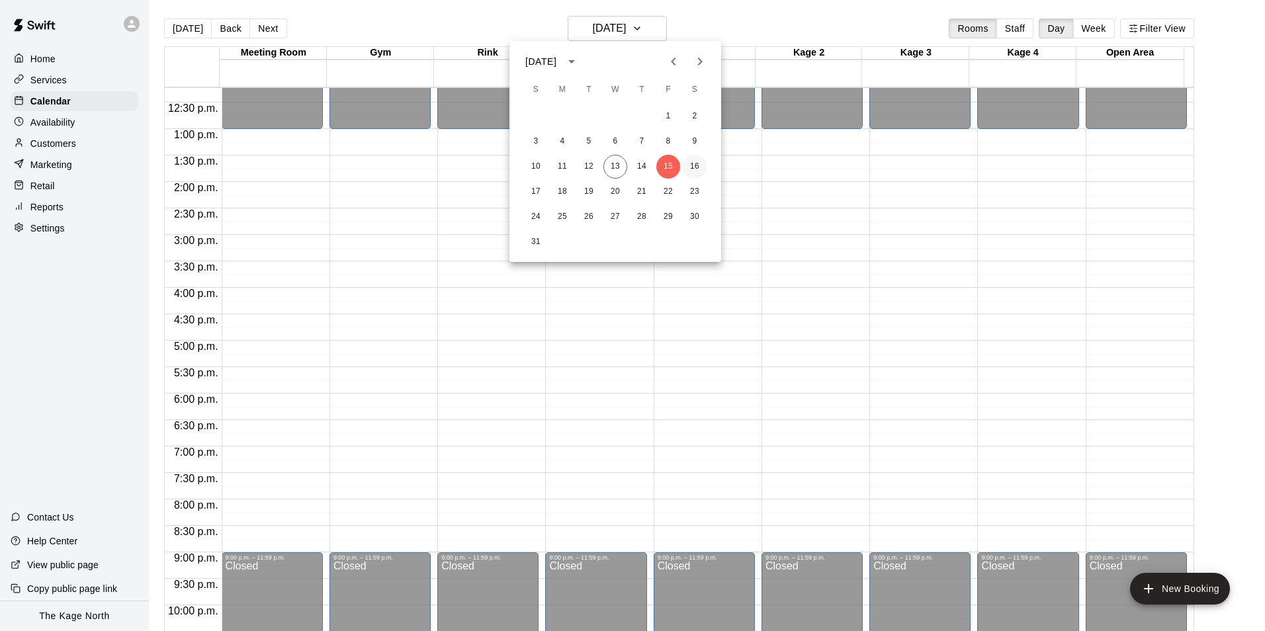
click at [697, 168] on button "16" at bounding box center [695, 167] width 24 height 24
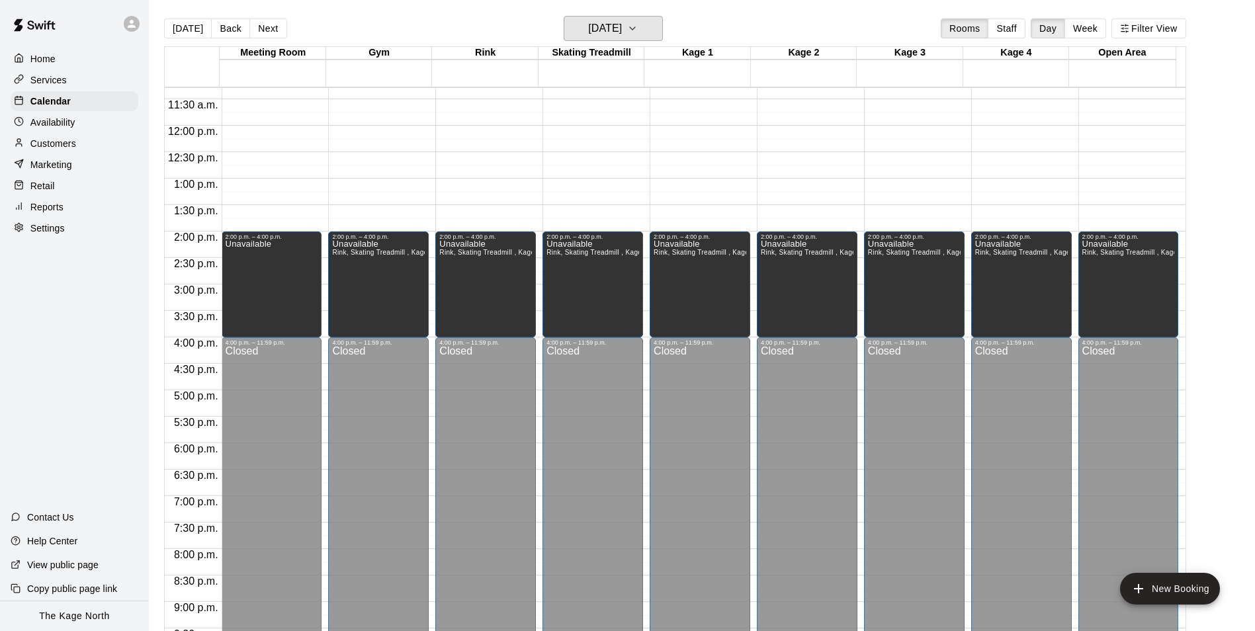
scroll to position [448, 0]
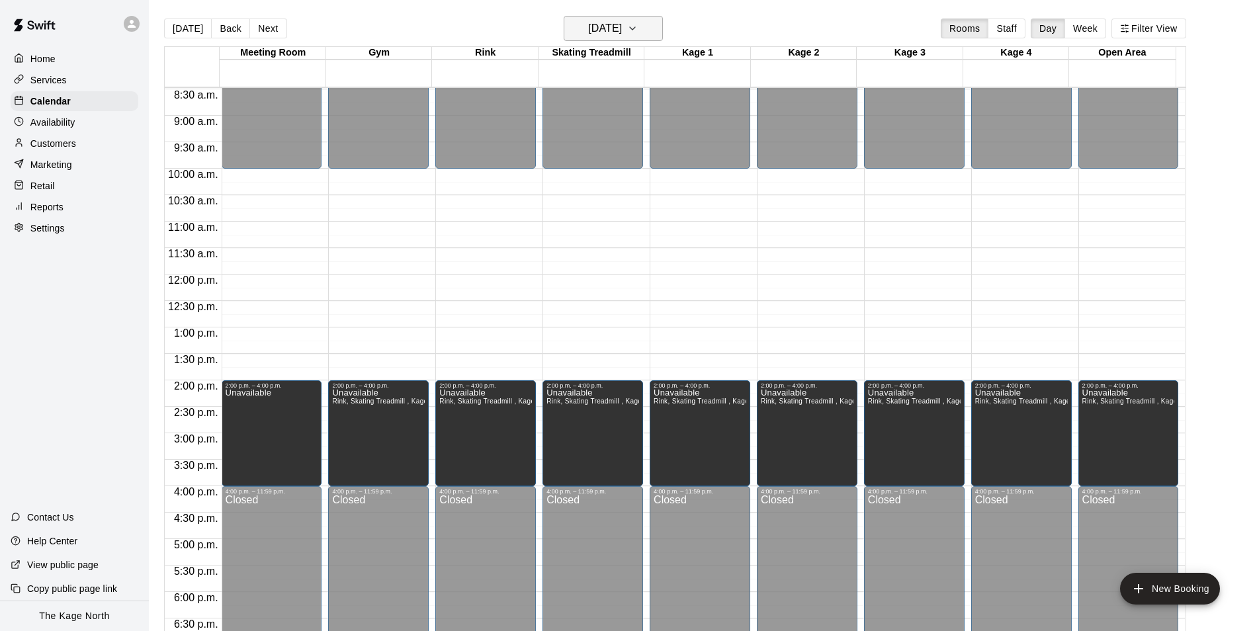
click at [638, 22] on icon "button" at bounding box center [632, 29] width 11 height 16
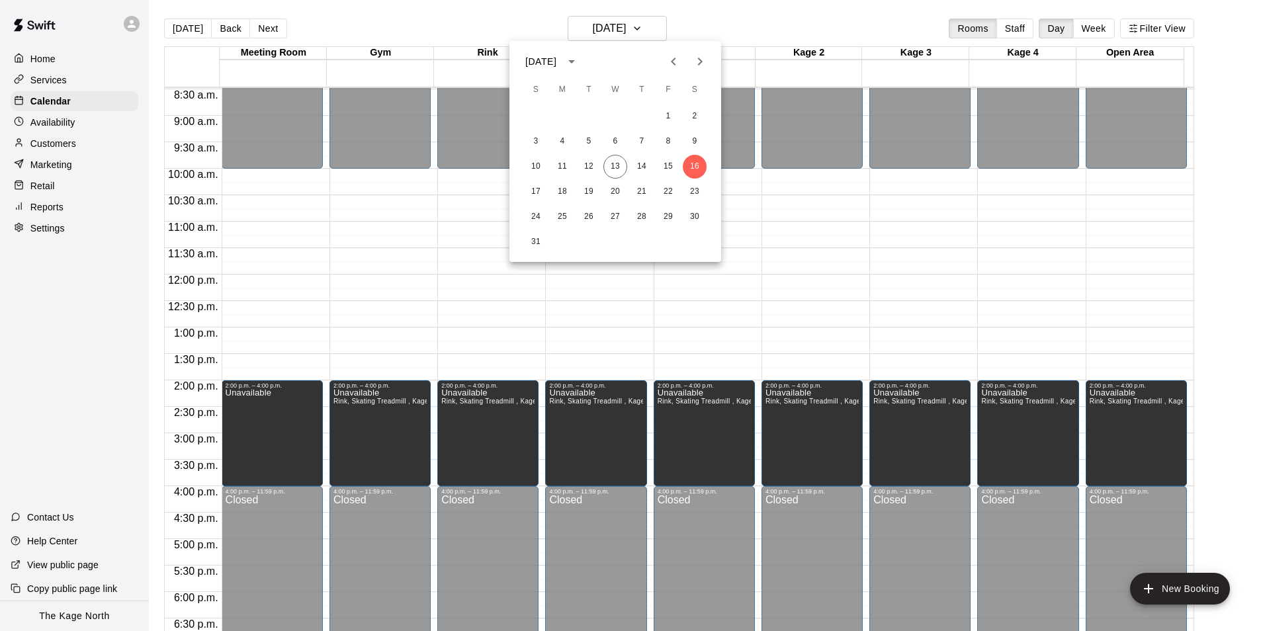
click at [712, 14] on div at bounding box center [632, 315] width 1265 height 631
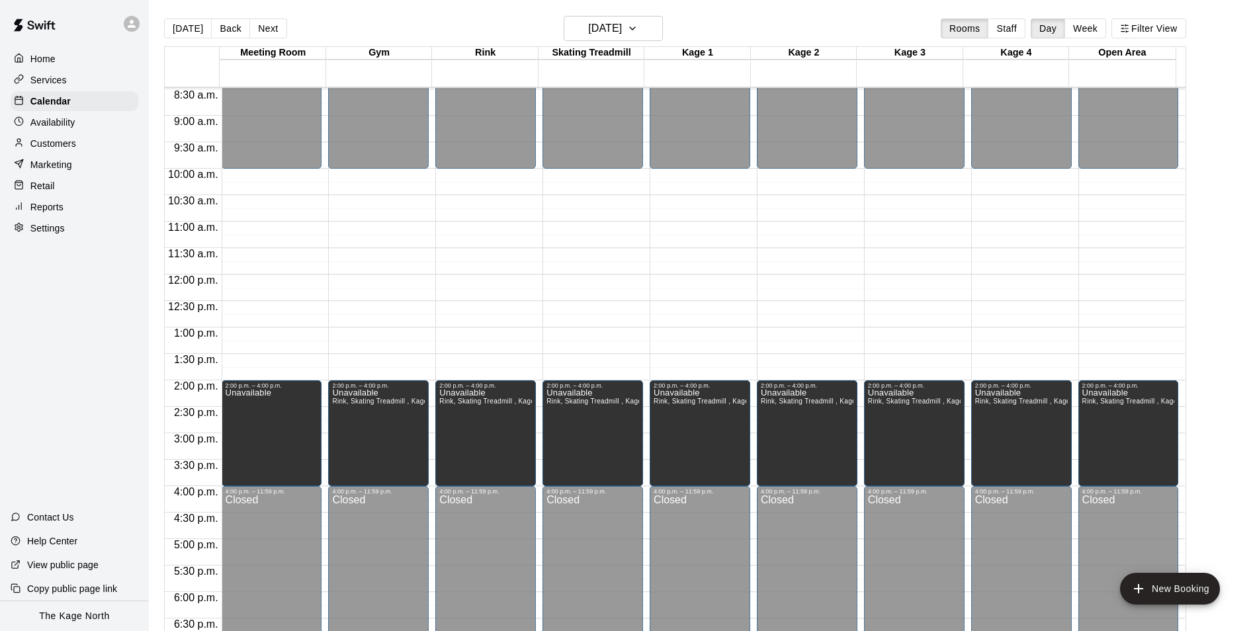
drag, startPoint x: 652, startPoint y: 28, endPoint x: 697, endPoint y: 56, distance: 52.9
click at [635, 30] on icon "button" at bounding box center [632, 28] width 5 height 3
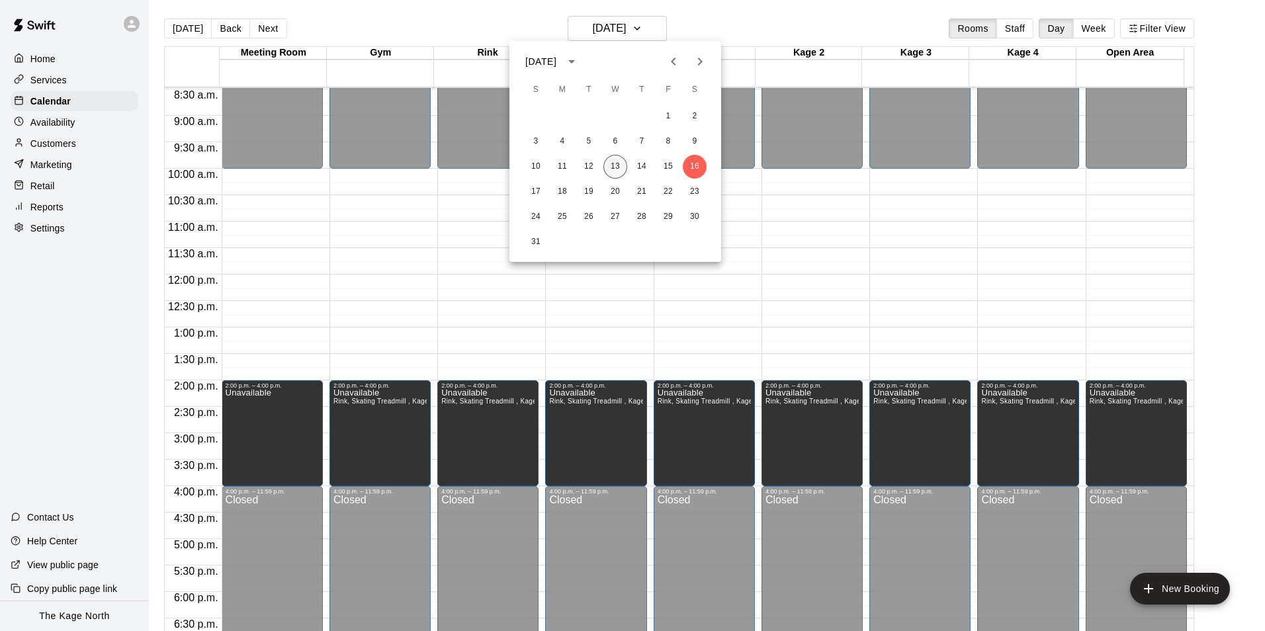
click at [618, 167] on button "13" at bounding box center [615, 167] width 24 height 24
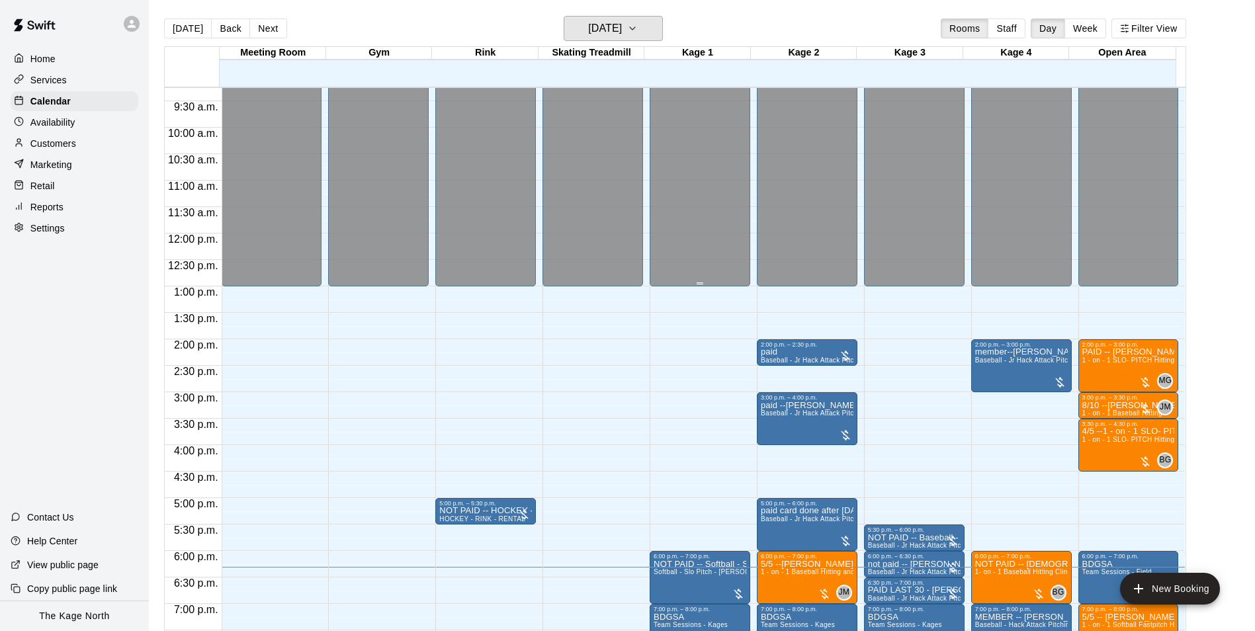
scroll to position [581, 0]
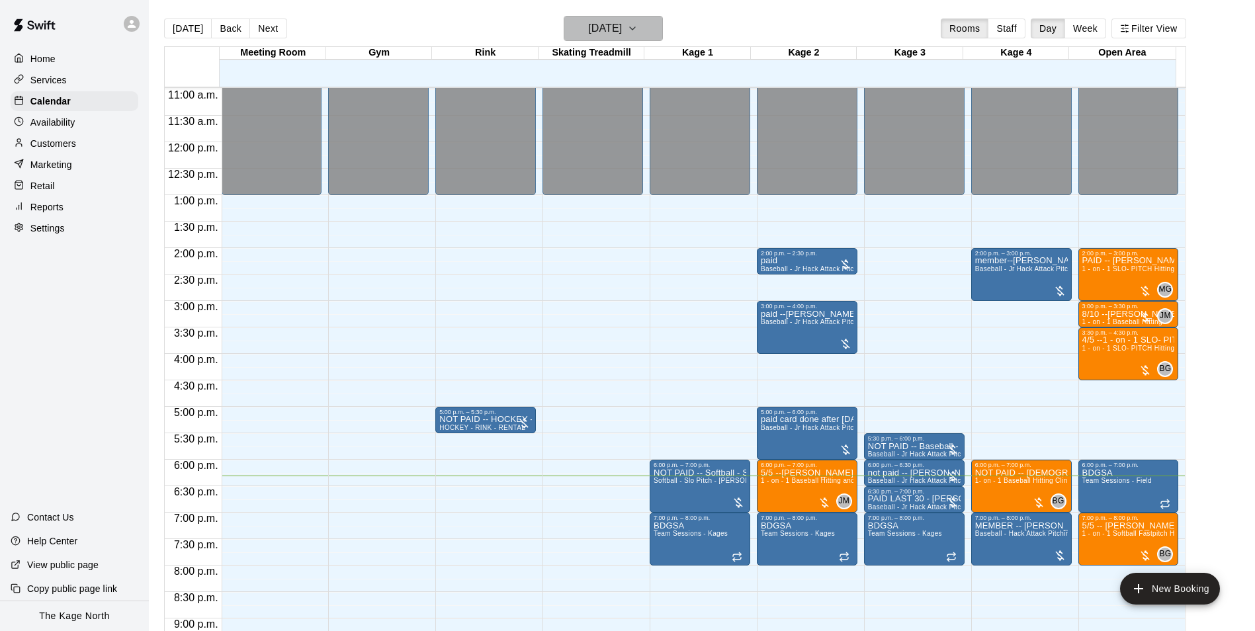
click at [622, 32] on h6 "[DATE]" at bounding box center [605, 28] width 34 height 19
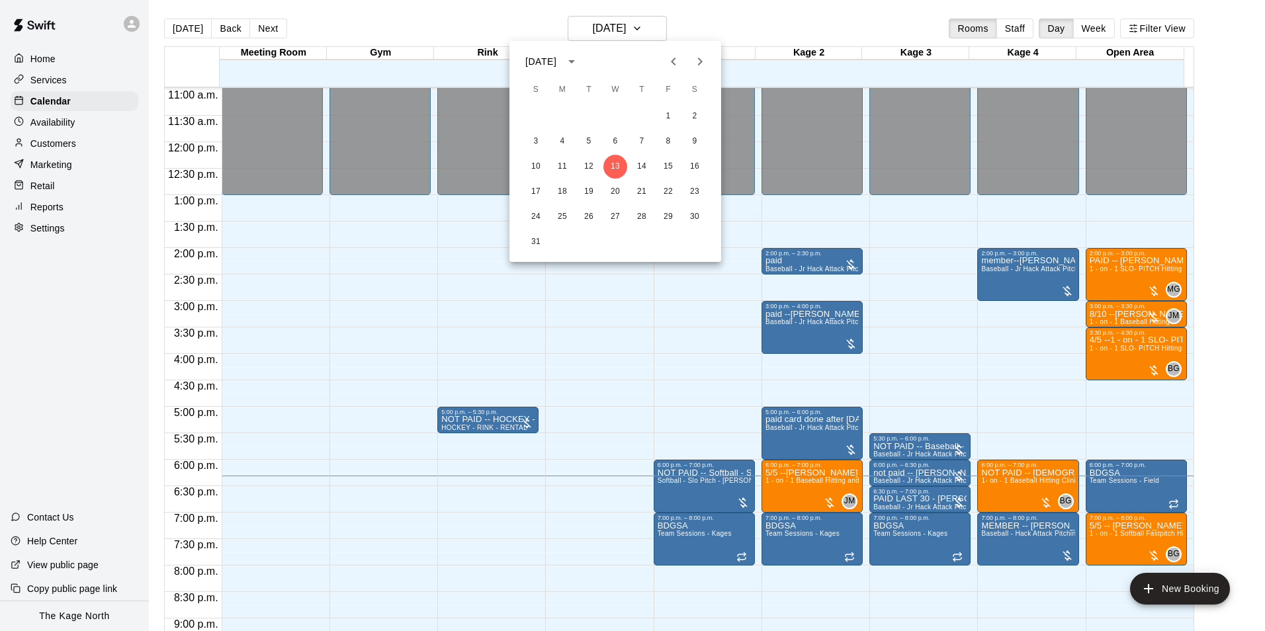
drag, startPoint x: 754, startPoint y: 27, endPoint x: 744, endPoint y: 26, distance: 10.6
click at [753, 27] on div at bounding box center [632, 315] width 1265 height 631
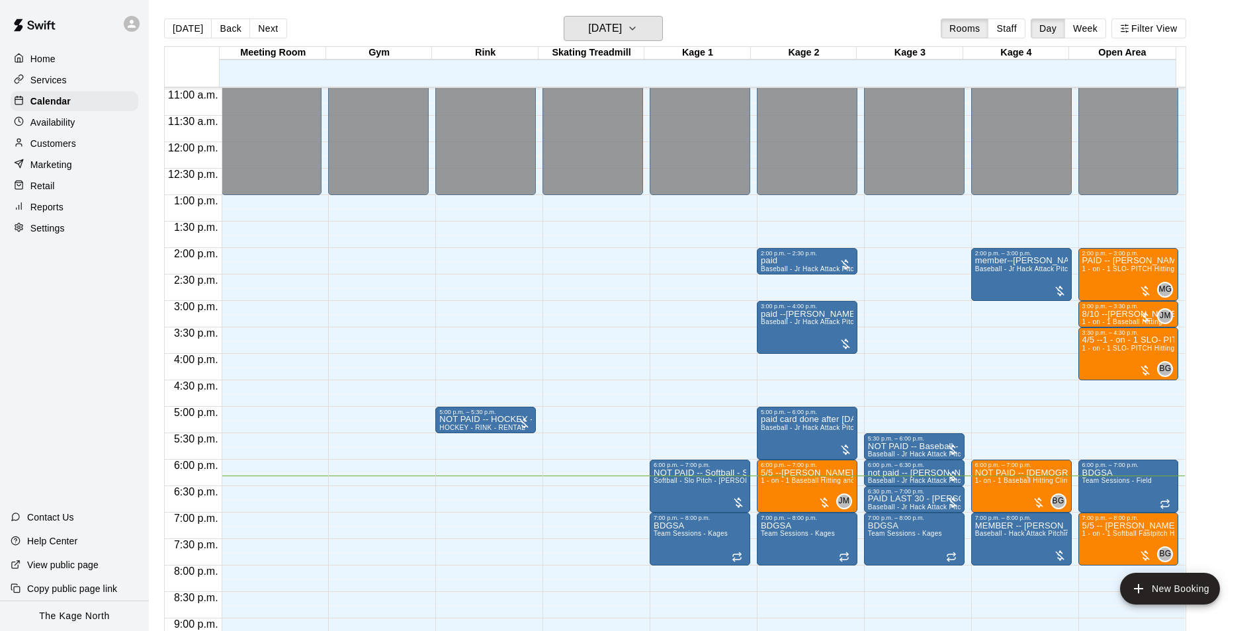
click at [622, 27] on h6 "[DATE]" at bounding box center [605, 28] width 34 height 19
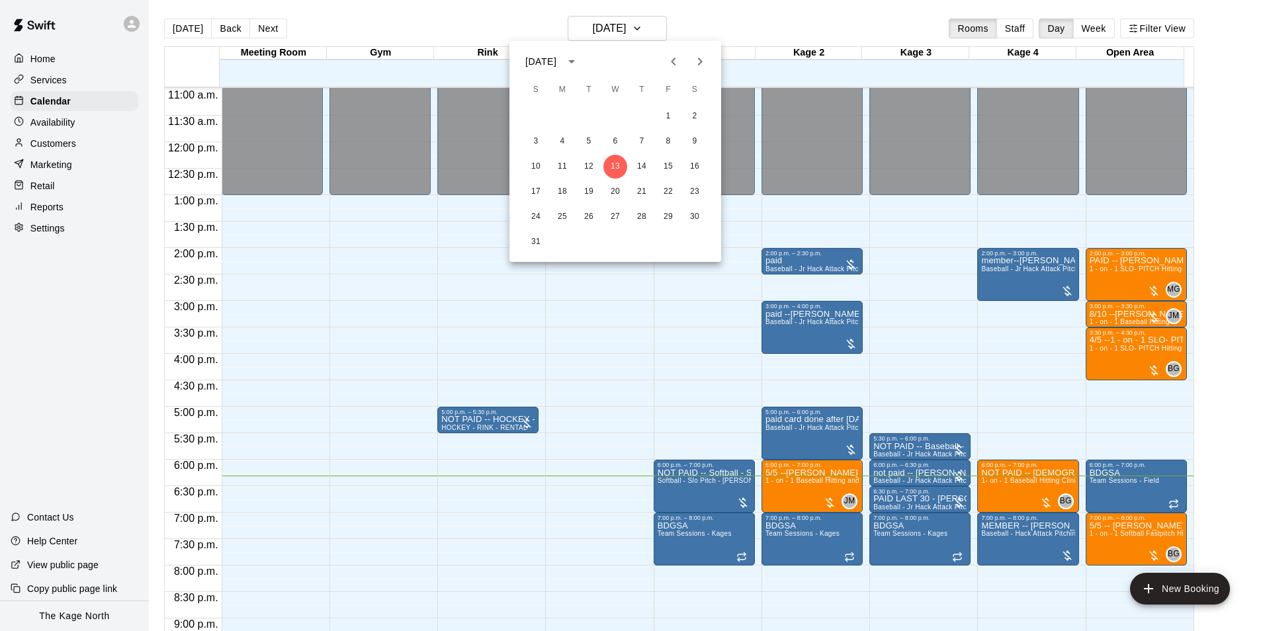
click at [699, 20] on div at bounding box center [632, 315] width 1265 height 631
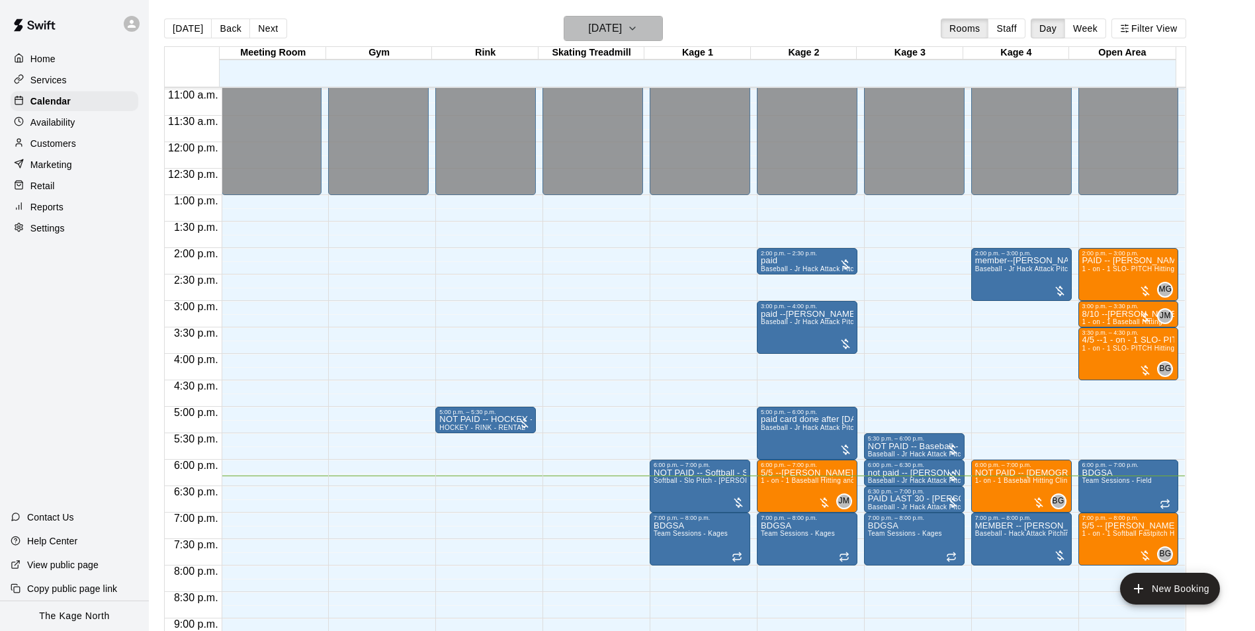
click at [638, 26] on icon "button" at bounding box center [632, 29] width 11 height 16
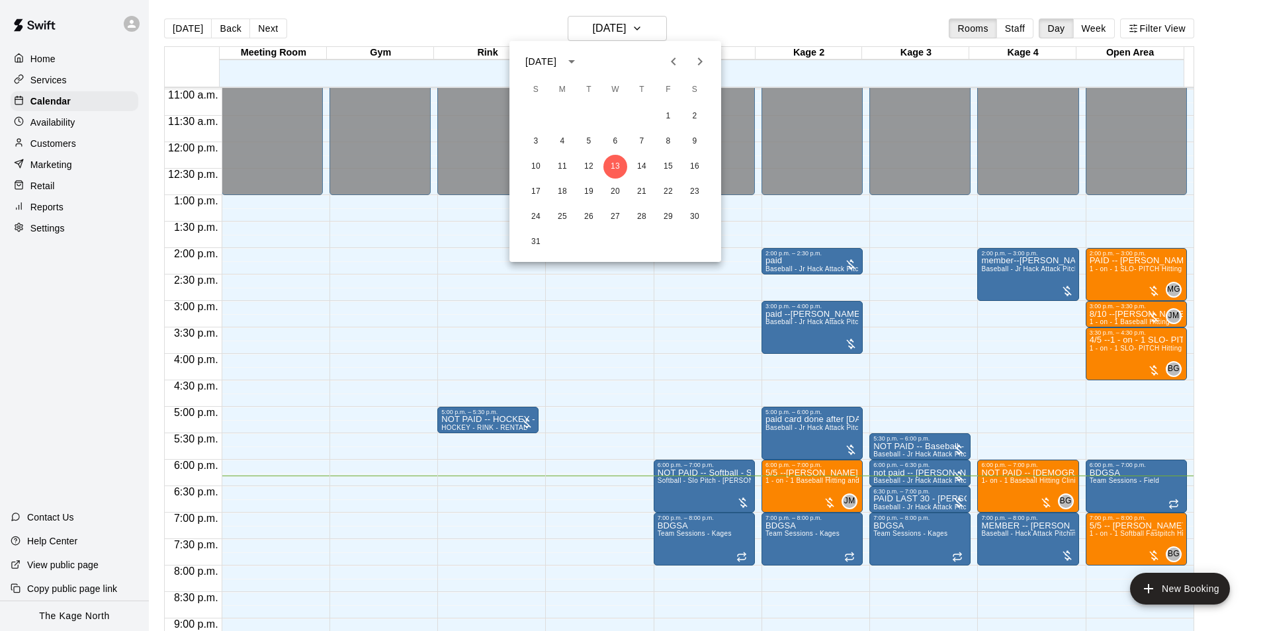
click at [720, 17] on div at bounding box center [632, 315] width 1265 height 631
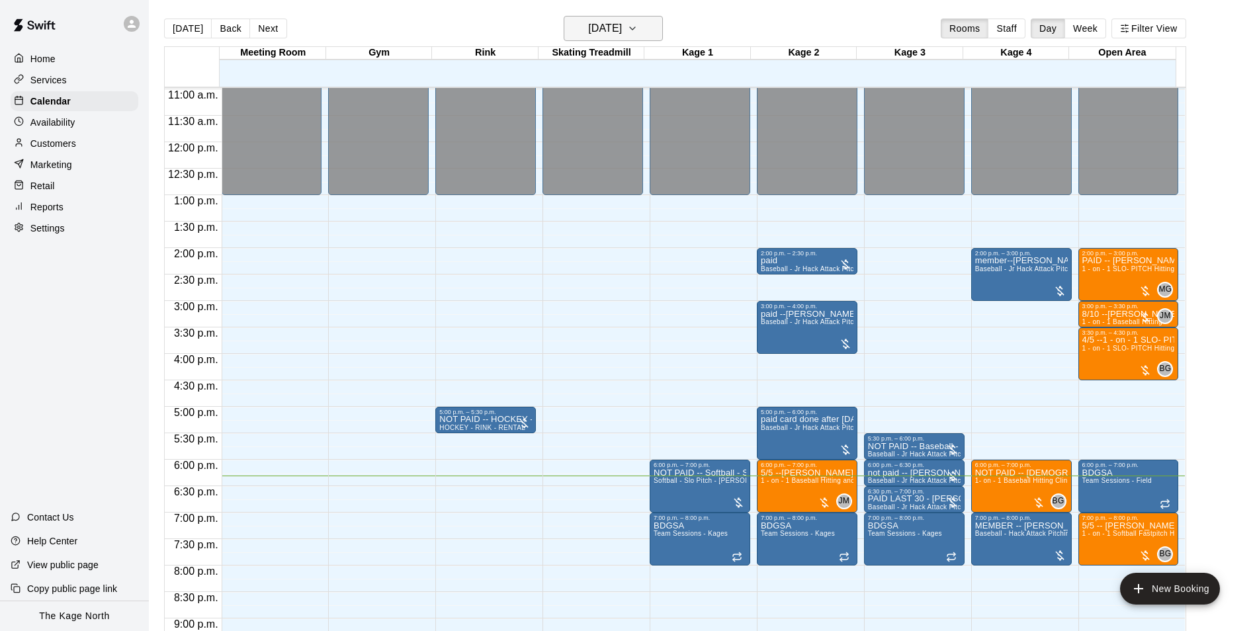
click at [635, 19] on button "[DATE]" at bounding box center [613, 28] width 99 height 25
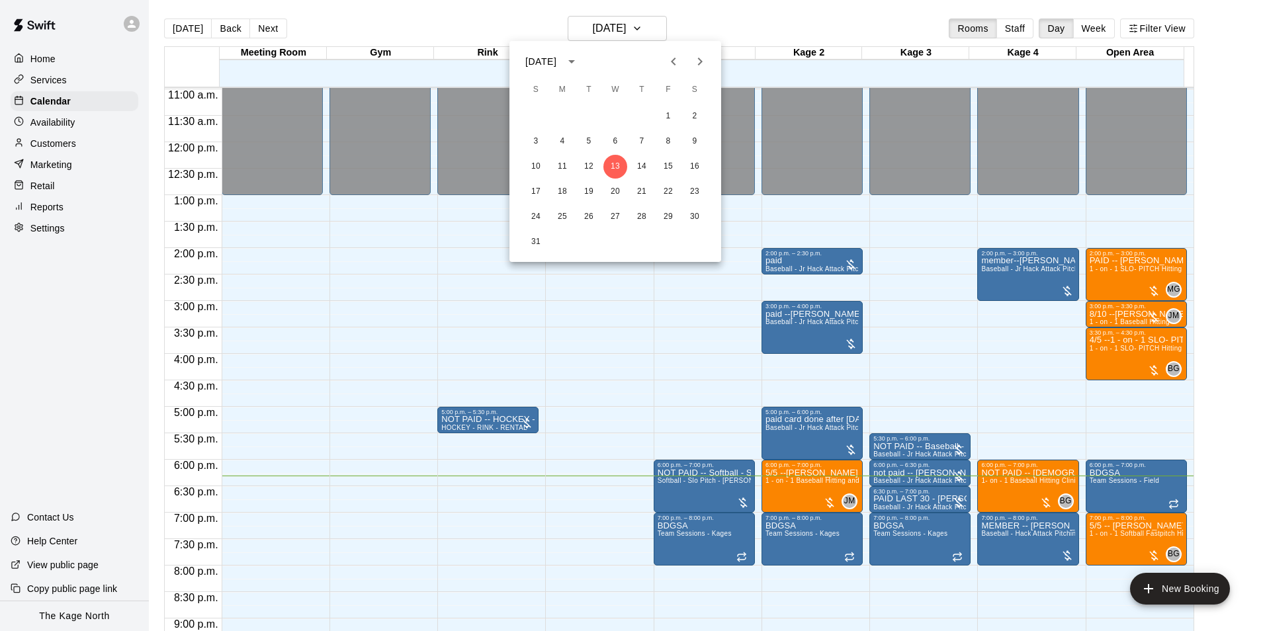
click at [656, 33] on div at bounding box center [632, 315] width 1265 height 631
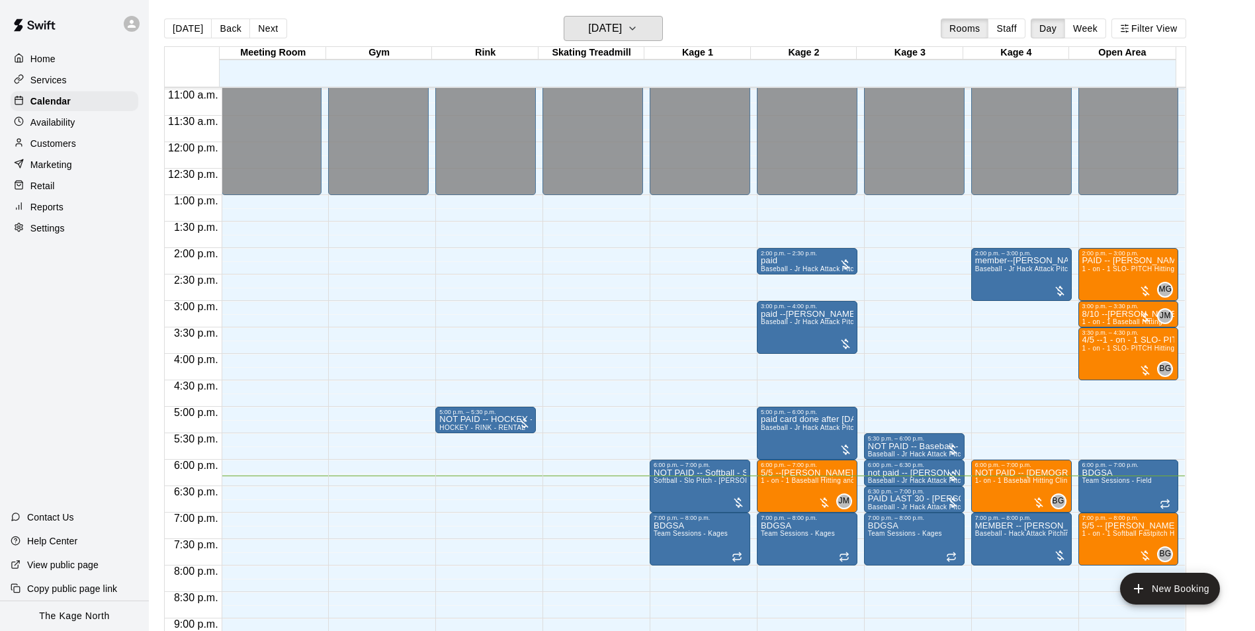
click at [658, 34] on button "[DATE]" at bounding box center [613, 28] width 99 height 25
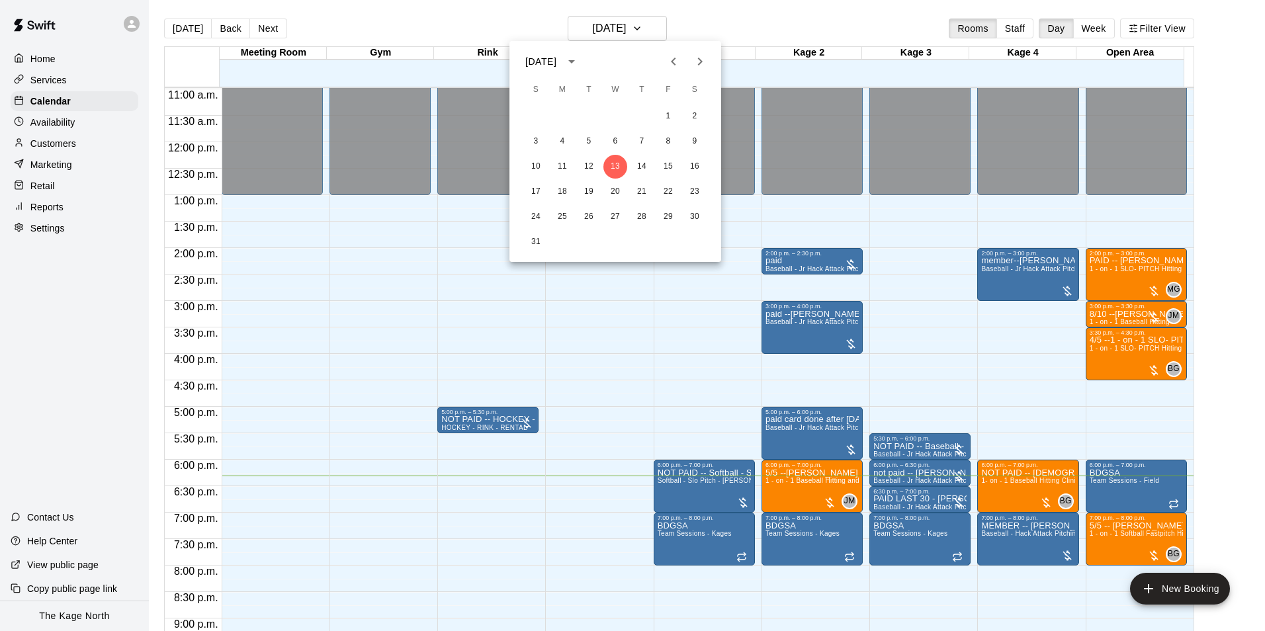
click at [673, 60] on icon "Previous month" at bounding box center [673, 62] width 5 height 8
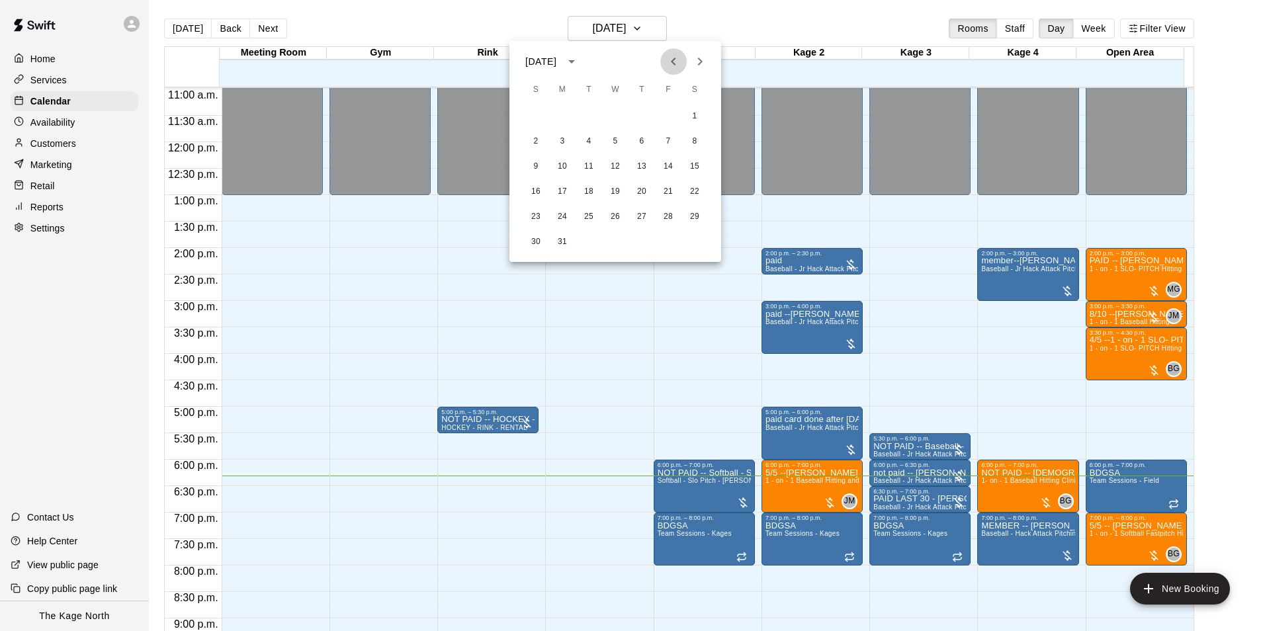
click at [673, 60] on icon "Previous month" at bounding box center [673, 62] width 5 height 8
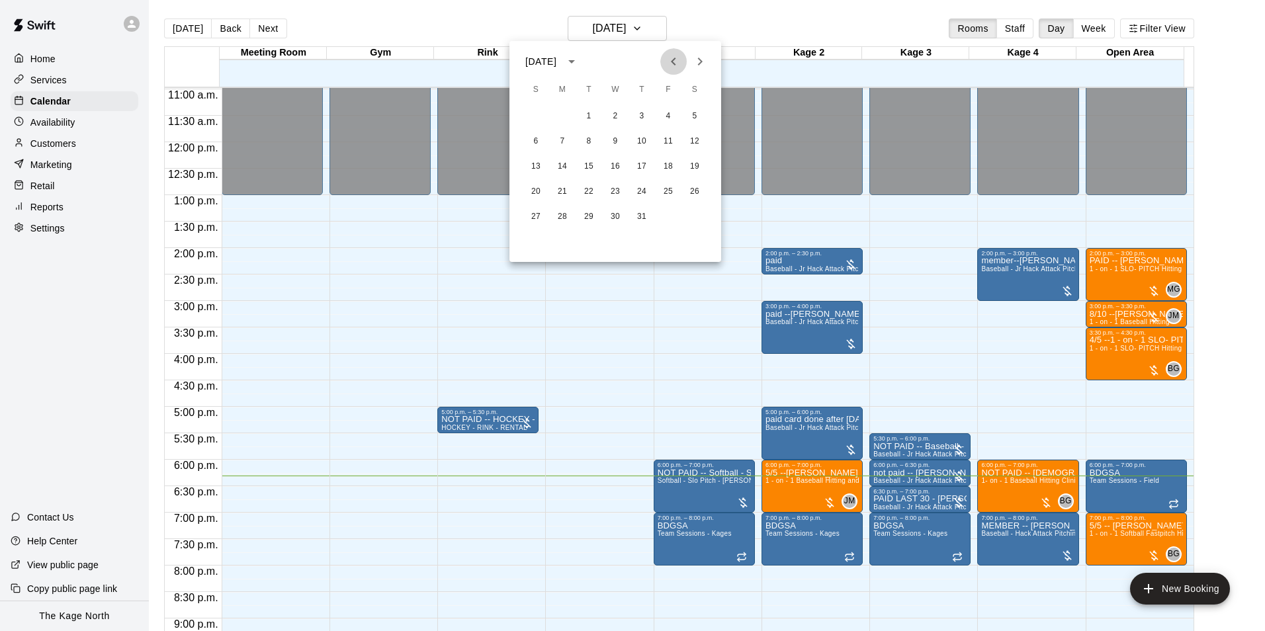
click at [673, 60] on icon "Previous month" at bounding box center [673, 62] width 5 height 8
click at [689, 60] on button "Next month" at bounding box center [700, 61] width 26 height 26
click at [688, 62] on button "Next month" at bounding box center [700, 61] width 26 height 26
drag, startPoint x: 537, startPoint y: 143, endPoint x: 845, endPoint y: 300, distance: 345.5
click at [536, 143] on button "3" at bounding box center [536, 142] width 24 height 24
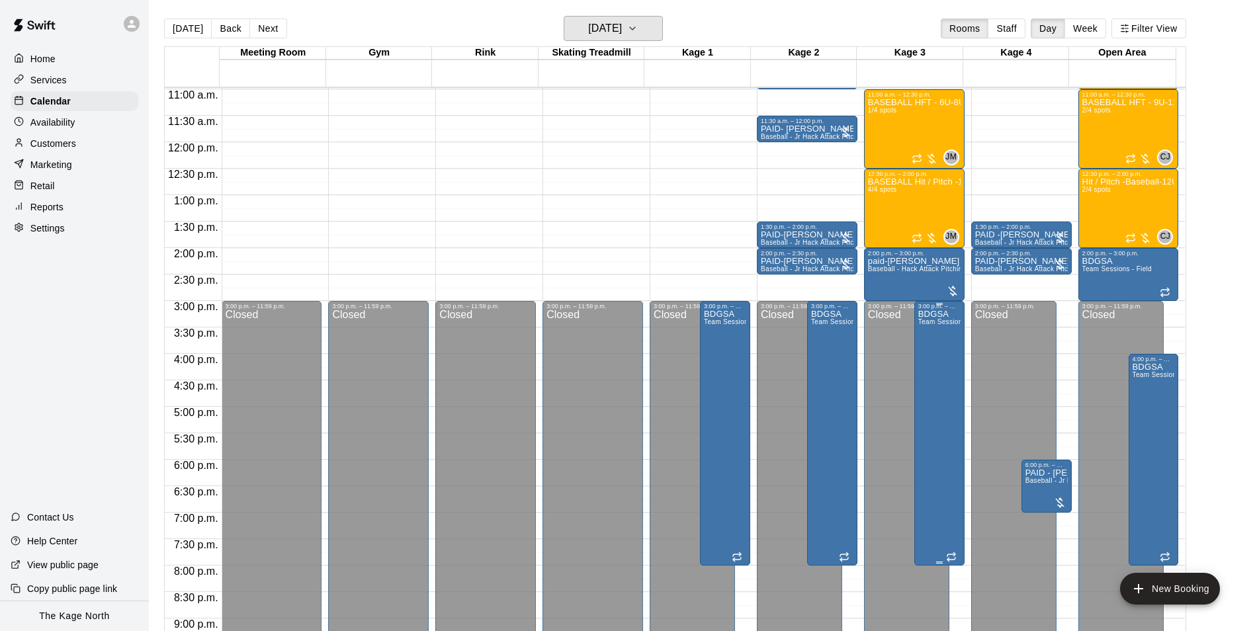
scroll to position [647, 0]
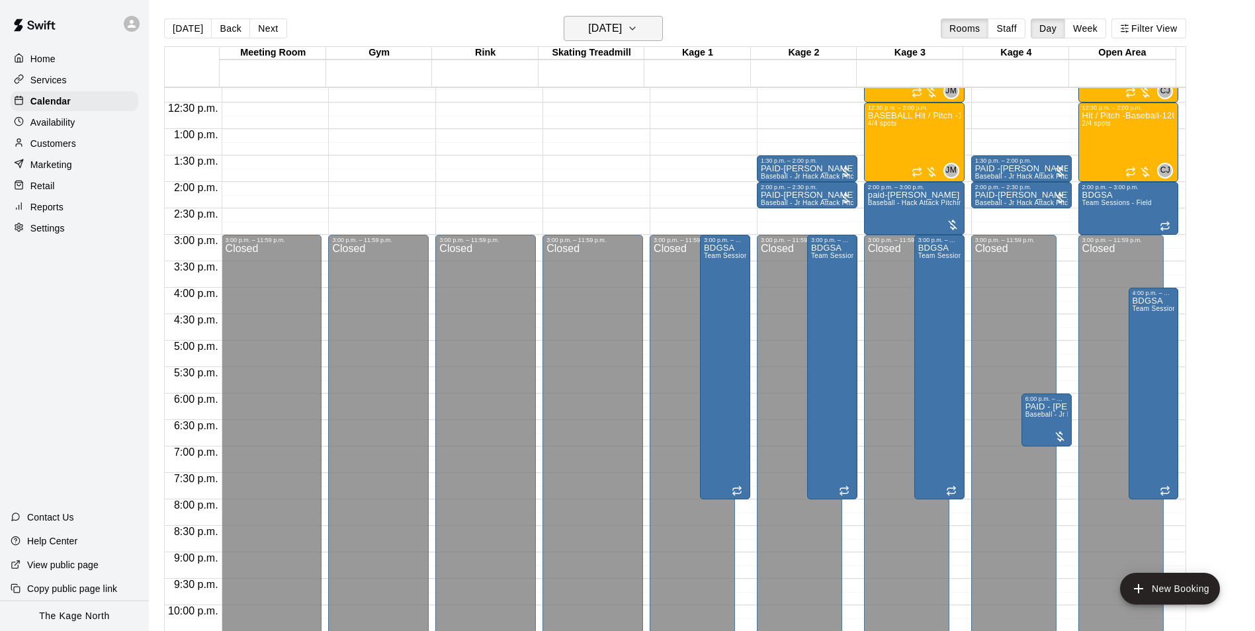
click at [622, 24] on h6 "Sunday Nov 03" at bounding box center [605, 28] width 34 height 19
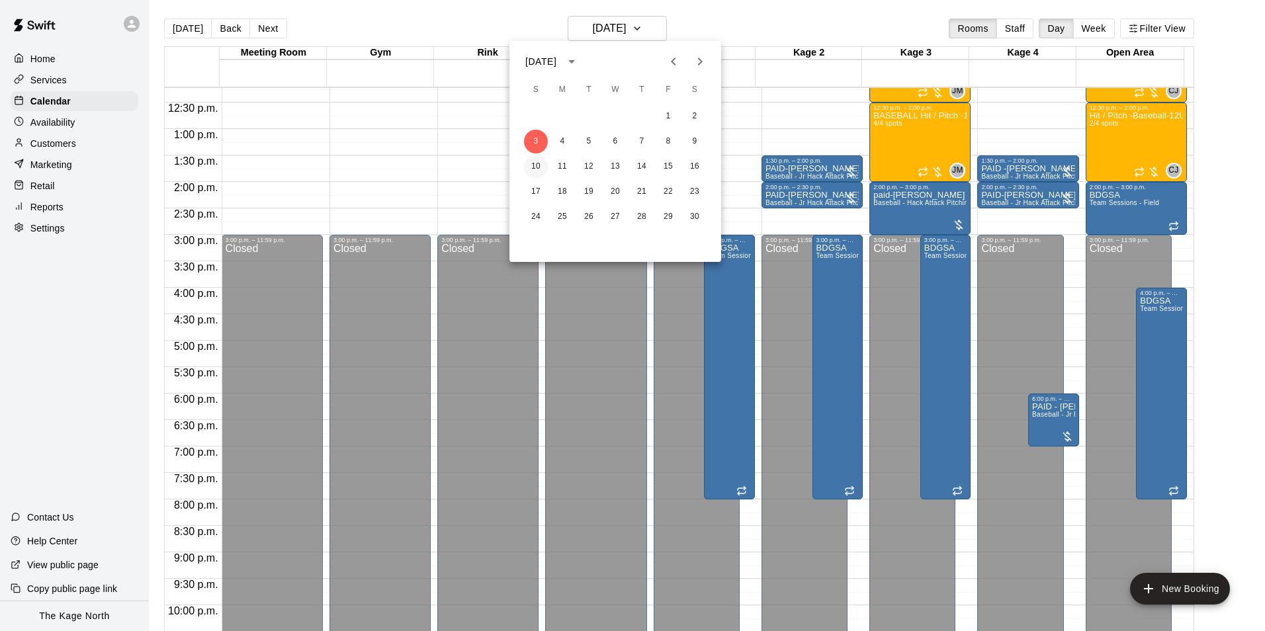
click at [538, 161] on button "10" at bounding box center [536, 167] width 24 height 24
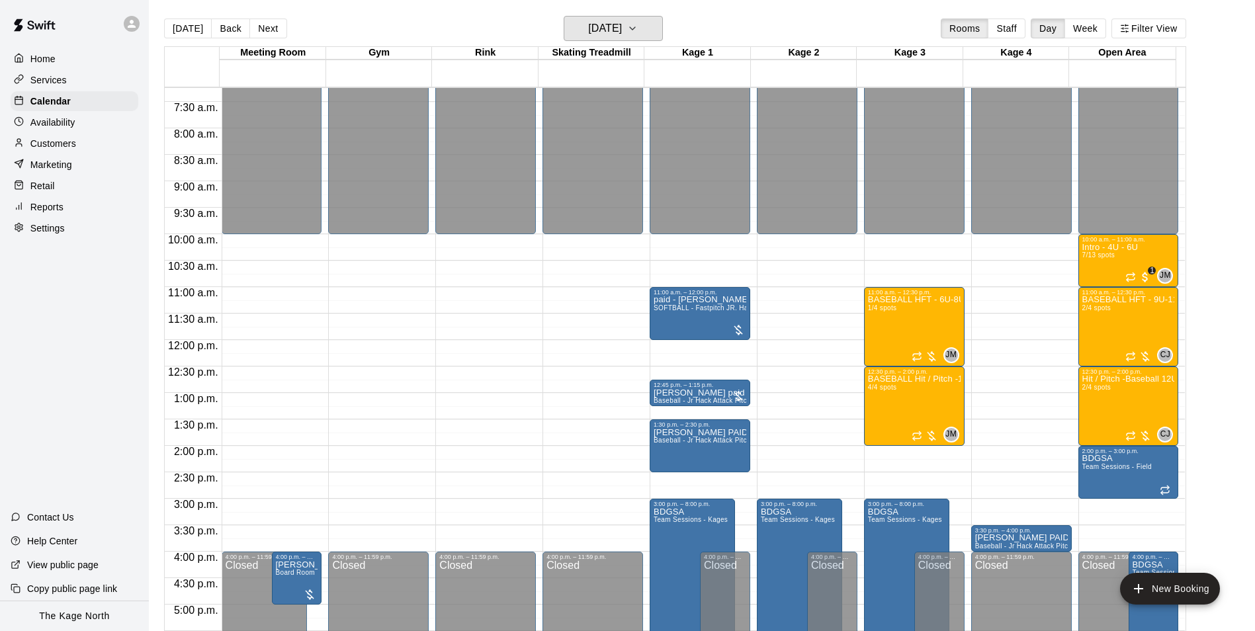
scroll to position [382, 0]
click at [616, 26] on h6 "Sunday Nov 10" at bounding box center [605, 28] width 34 height 19
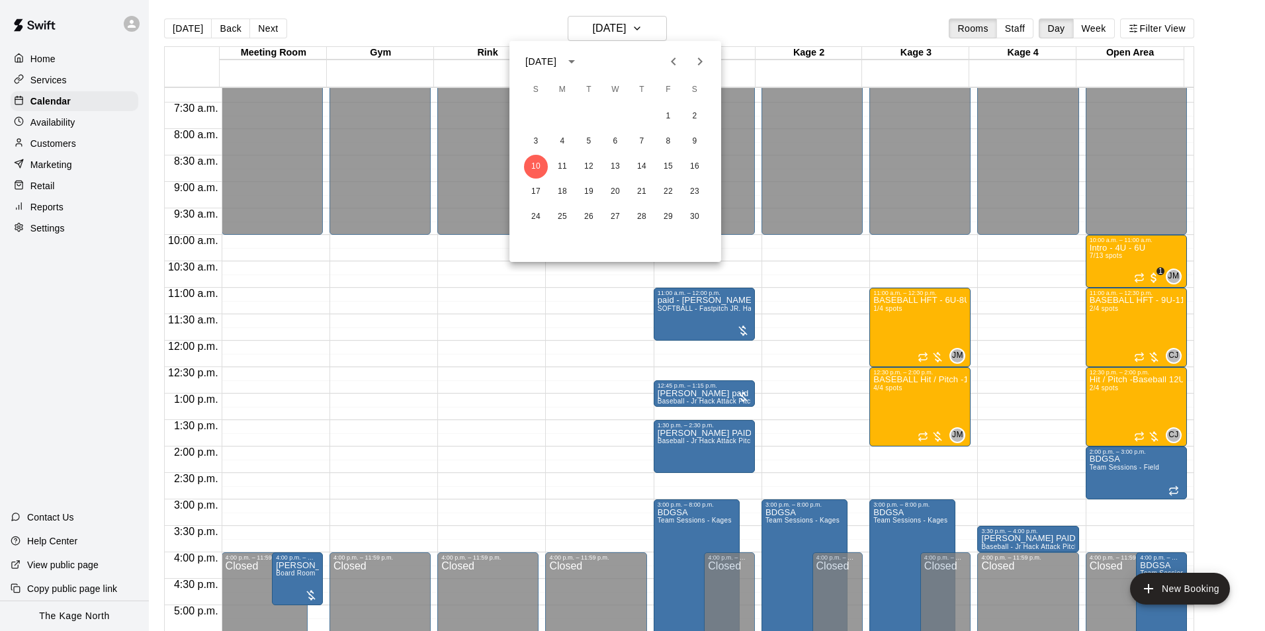
click at [672, 64] on icon "Previous month" at bounding box center [673, 62] width 16 height 16
click at [672, 63] on icon "Previous month" at bounding box center [673, 62] width 5 height 8
click at [698, 64] on icon "Next month" at bounding box center [700, 62] width 16 height 16
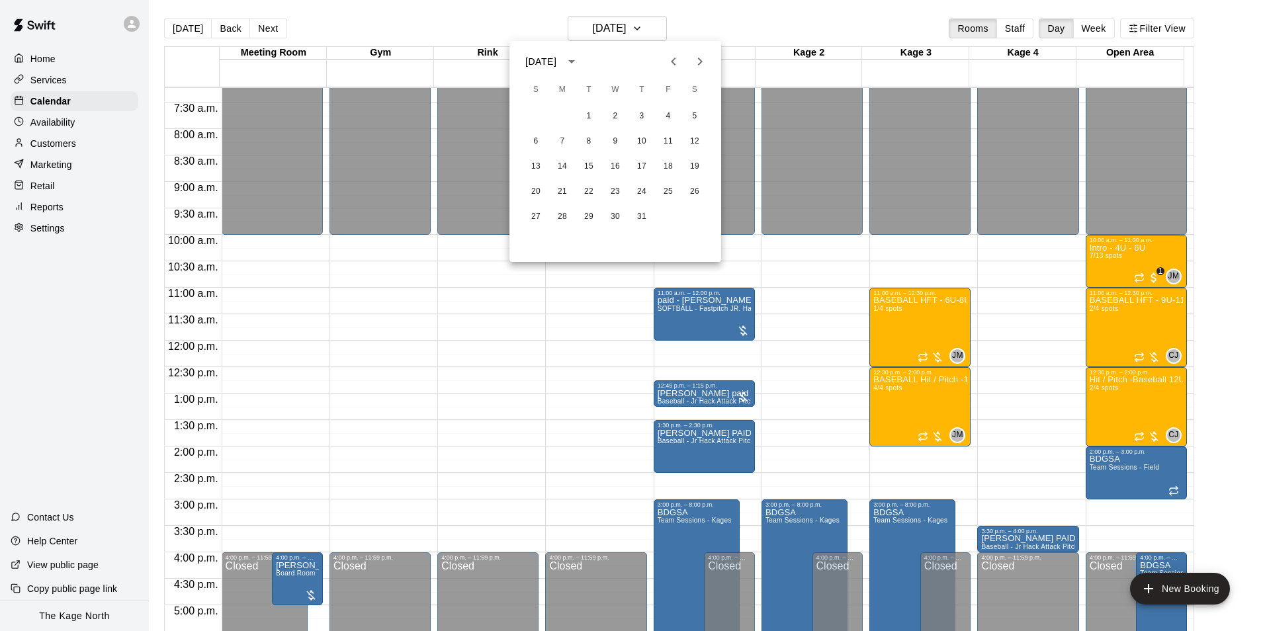
click at [676, 66] on icon "Previous month" at bounding box center [673, 62] width 16 height 16
click at [689, 118] on button "7" at bounding box center [695, 117] width 24 height 24
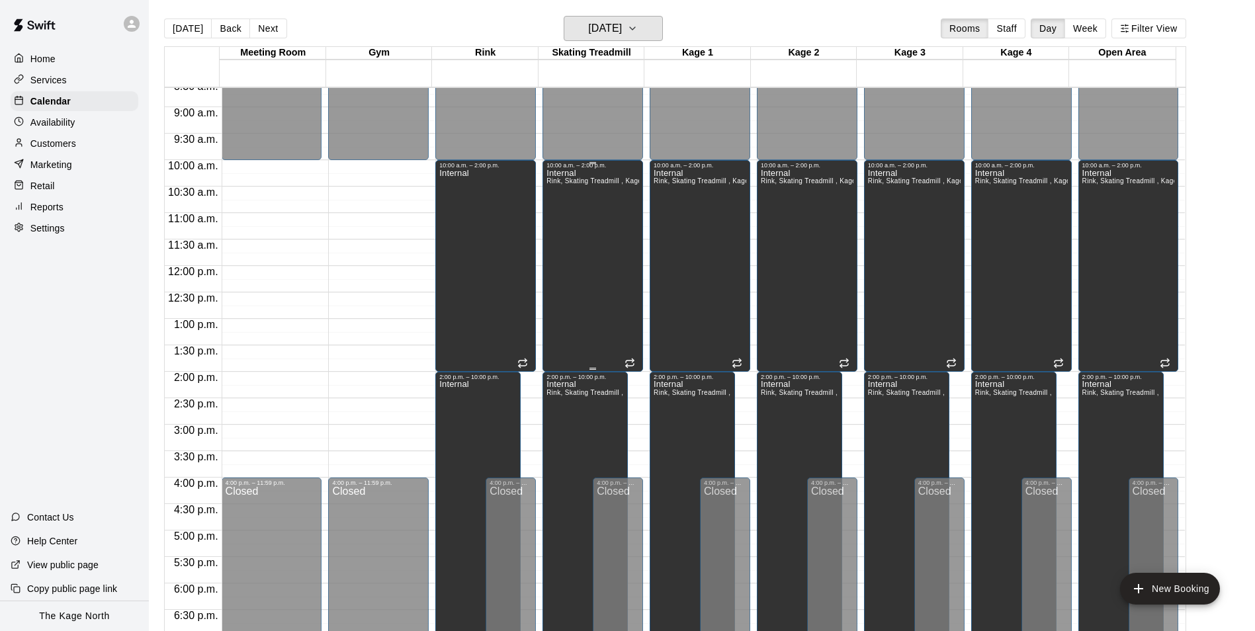
scroll to position [515, 0]
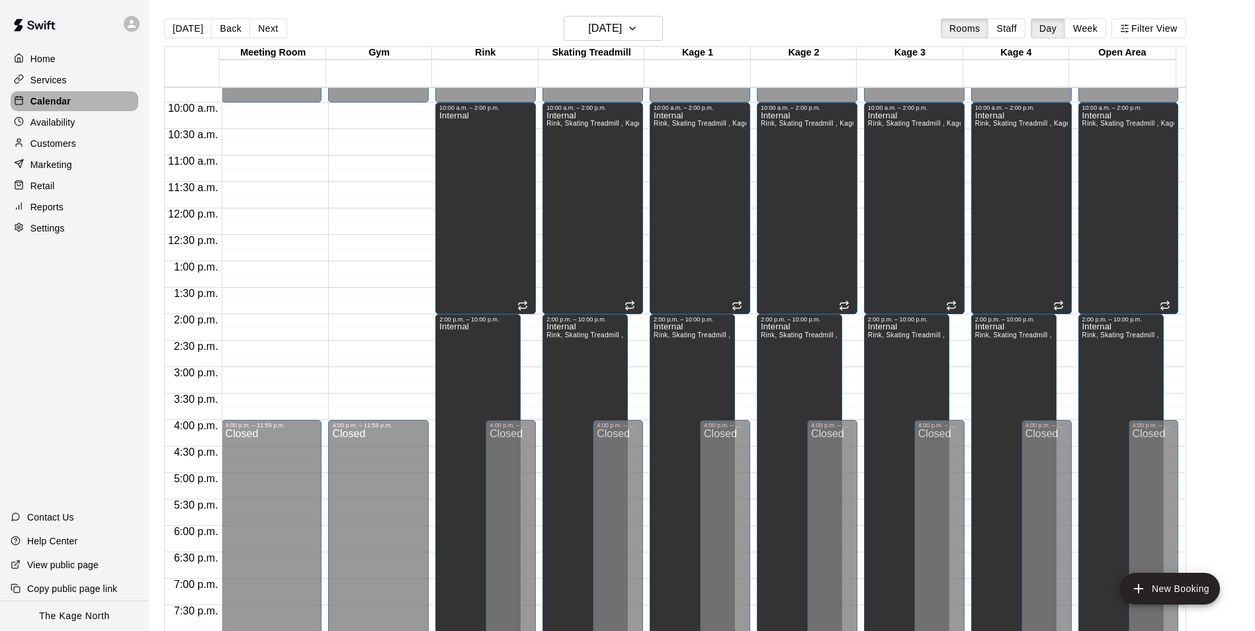
click at [47, 104] on p "Calendar" at bounding box center [50, 101] width 40 height 13
click at [649, 17] on button "Saturday Sep 07" at bounding box center [613, 28] width 99 height 25
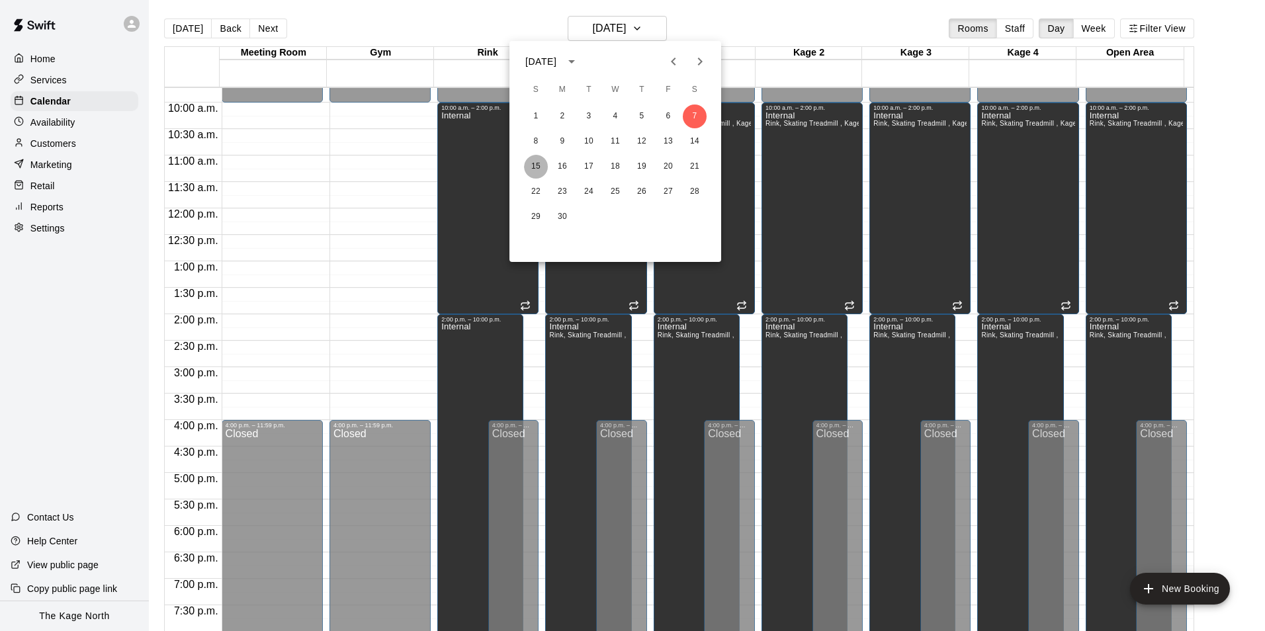
click at [529, 168] on button "15" at bounding box center [536, 167] width 24 height 24
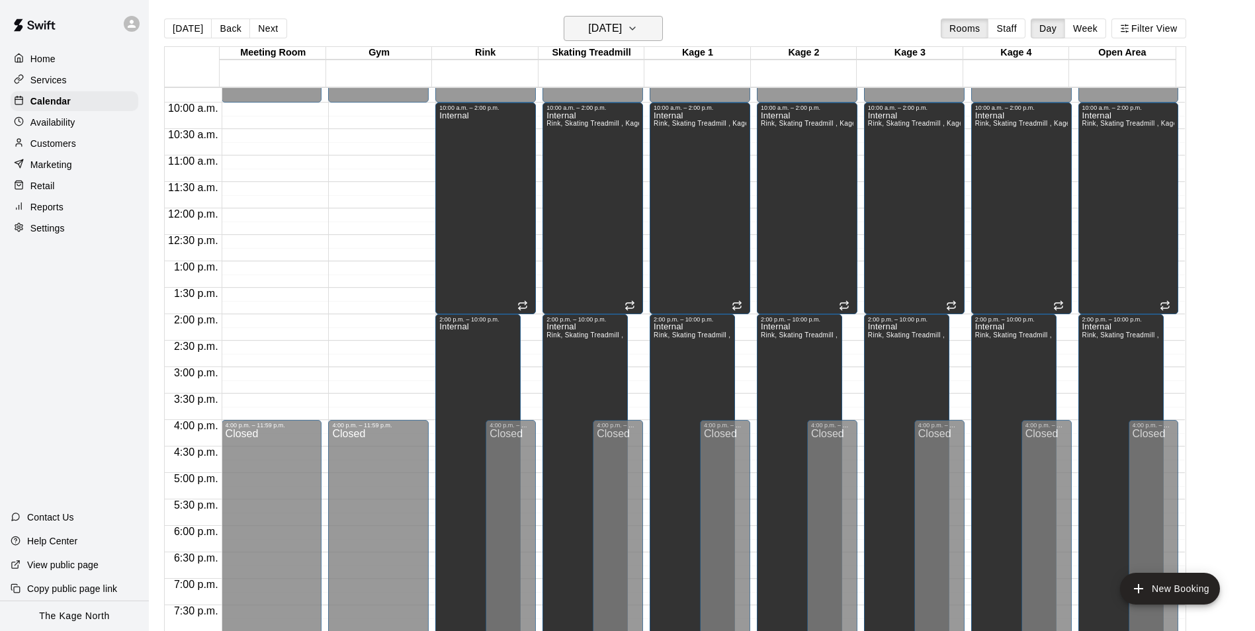
click at [622, 21] on h6 "Sunday Sep 15" at bounding box center [605, 28] width 34 height 19
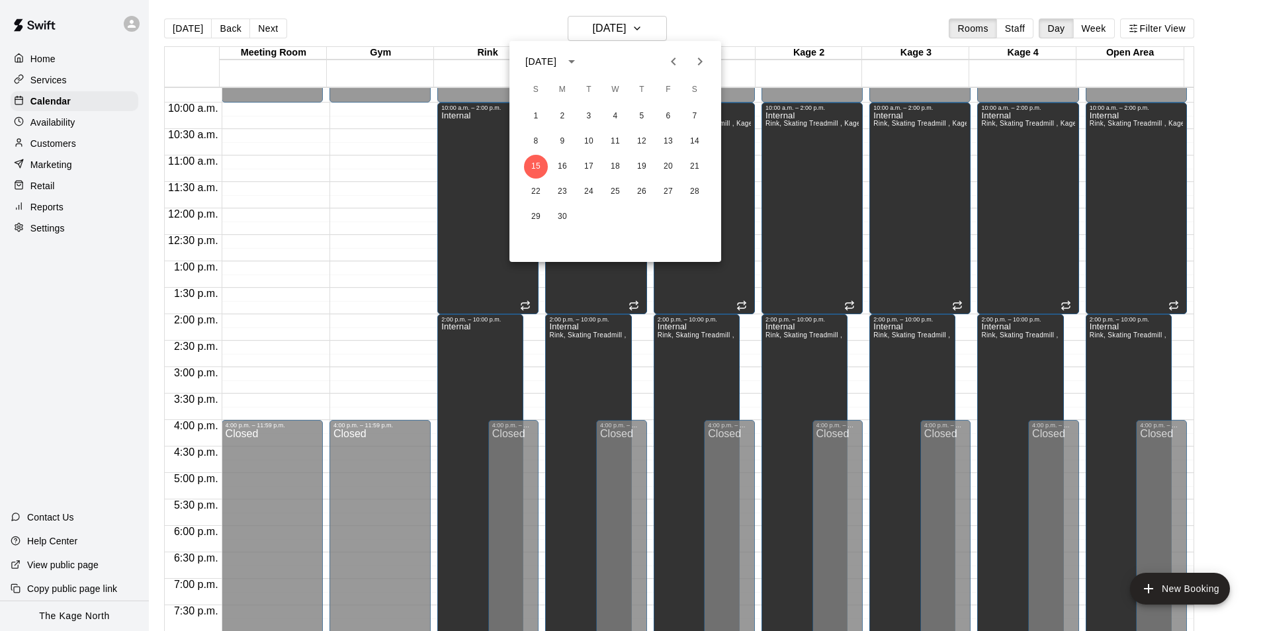
click at [689, 56] on button "Next month" at bounding box center [700, 61] width 26 height 26
click at [696, 59] on icon "Next month" at bounding box center [700, 62] width 16 height 16
click at [670, 111] on button "1" at bounding box center [668, 117] width 24 height 24
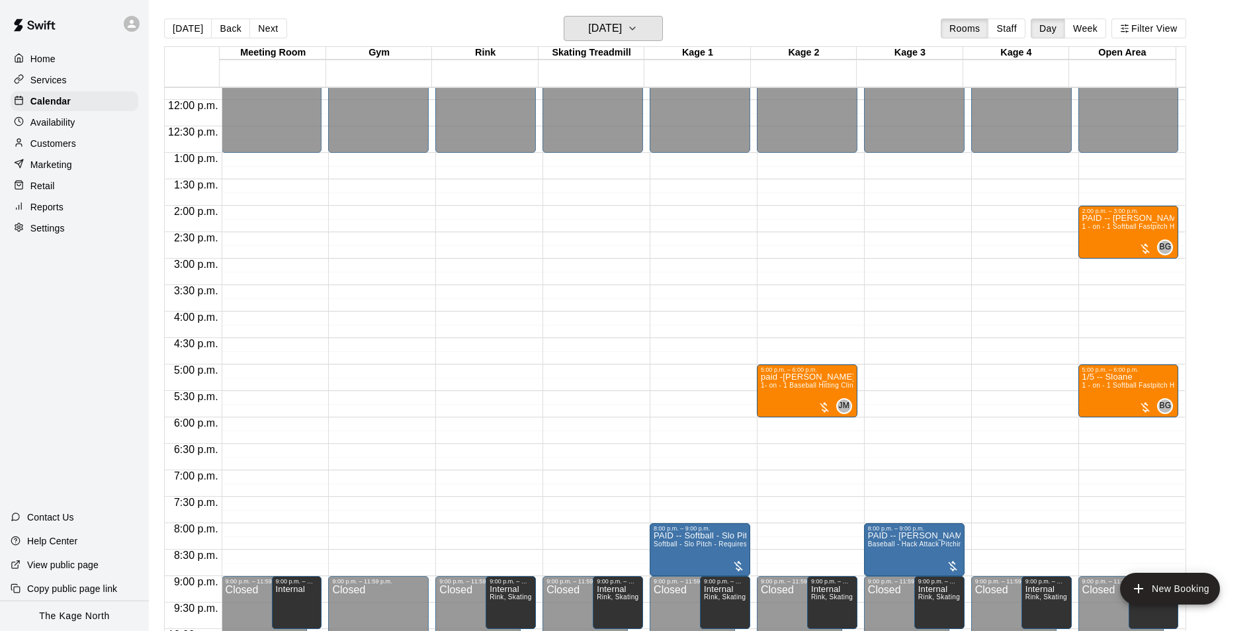
scroll to position [713, 0]
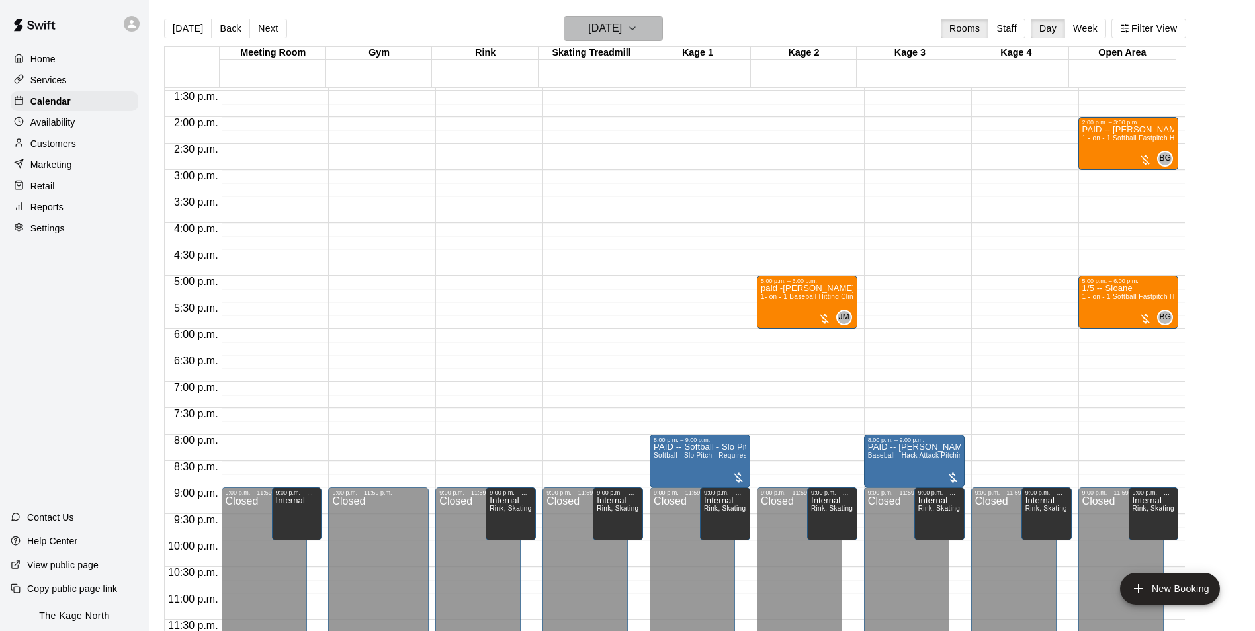
click at [638, 26] on icon "button" at bounding box center [632, 29] width 11 height 16
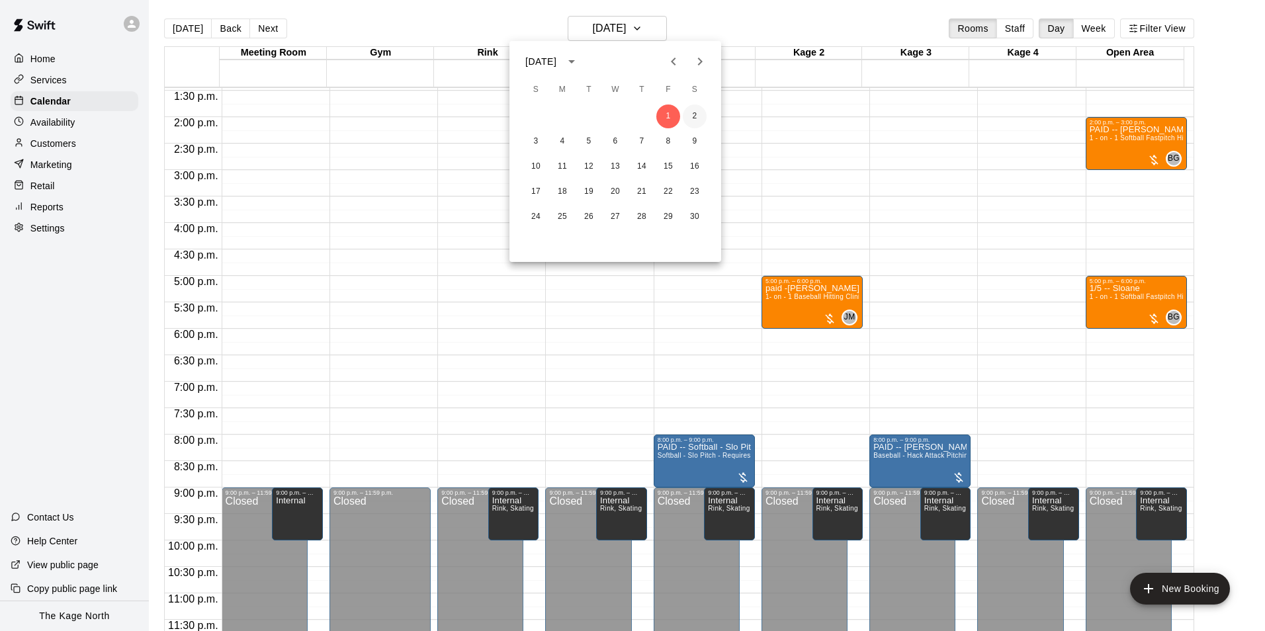
click at [694, 108] on button "2" at bounding box center [695, 117] width 24 height 24
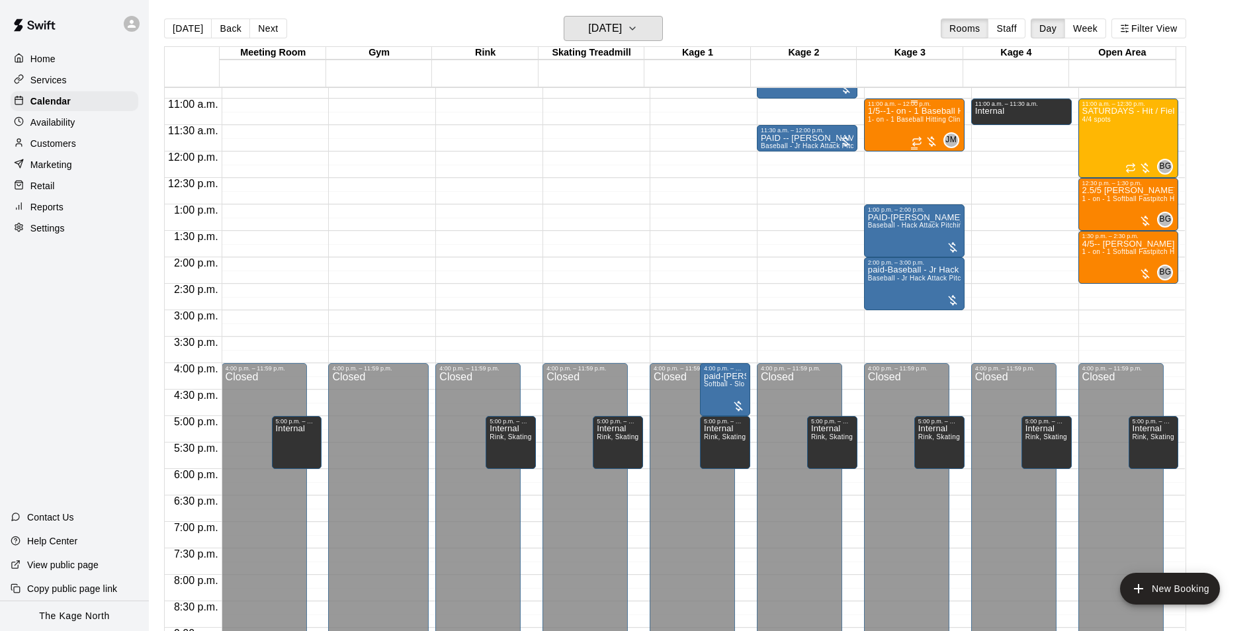
scroll to position [515, 0]
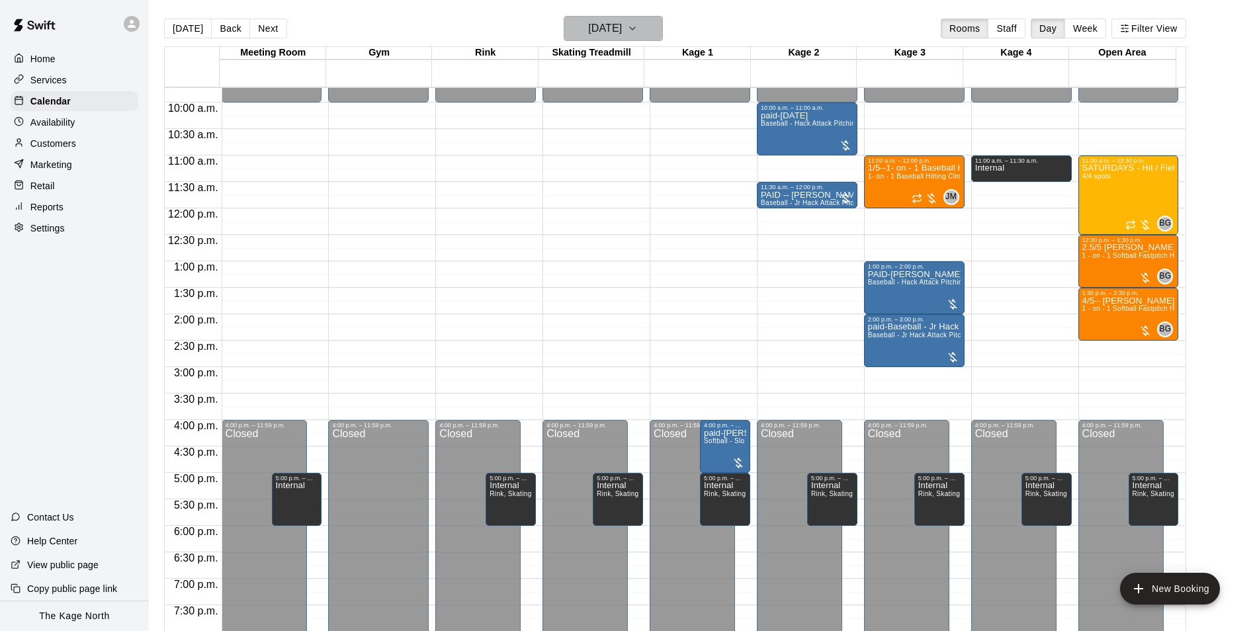
click at [622, 22] on h6 "Saturday Nov 02" at bounding box center [605, 28] width 34 height 19
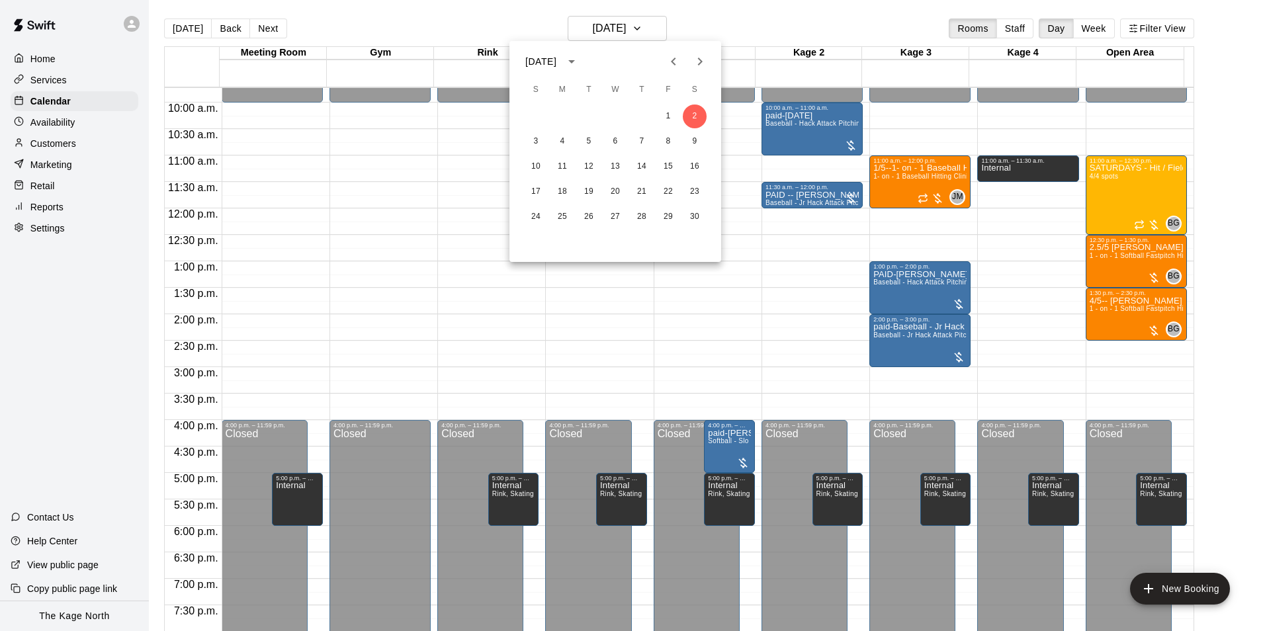
click at [648, 27] on div at bounding box center [632, 315] width 1265 height 631
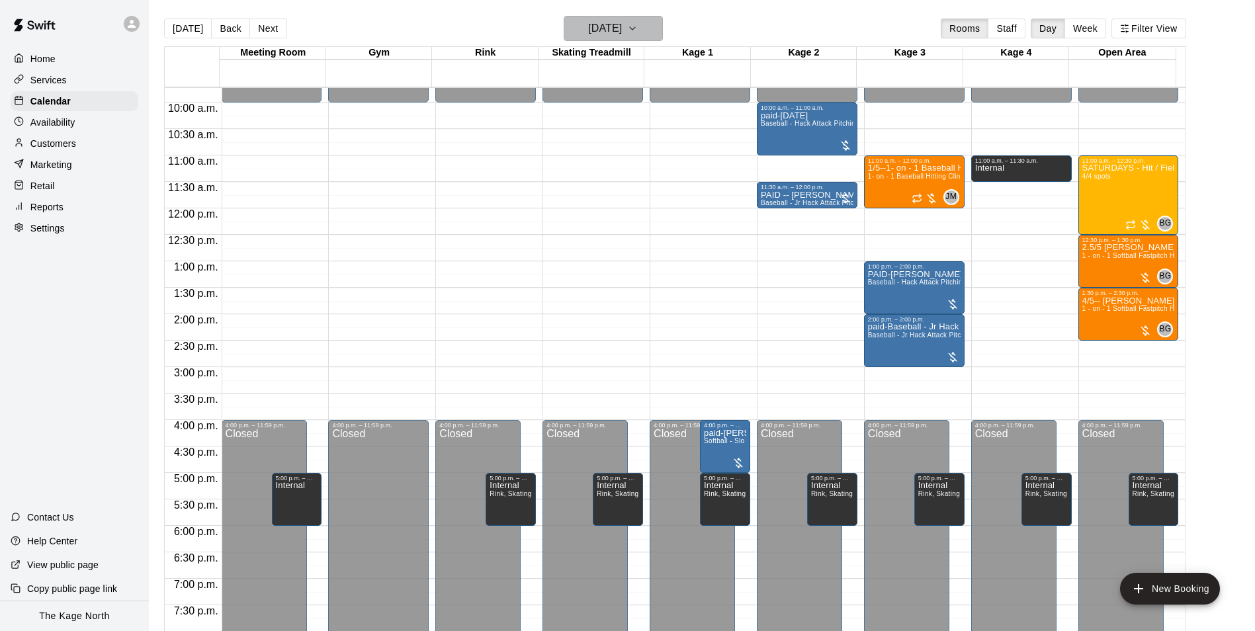
click at [663, 24] on button "Saturday Nov 02" at bounding box center [613, 28] width 99 height 25
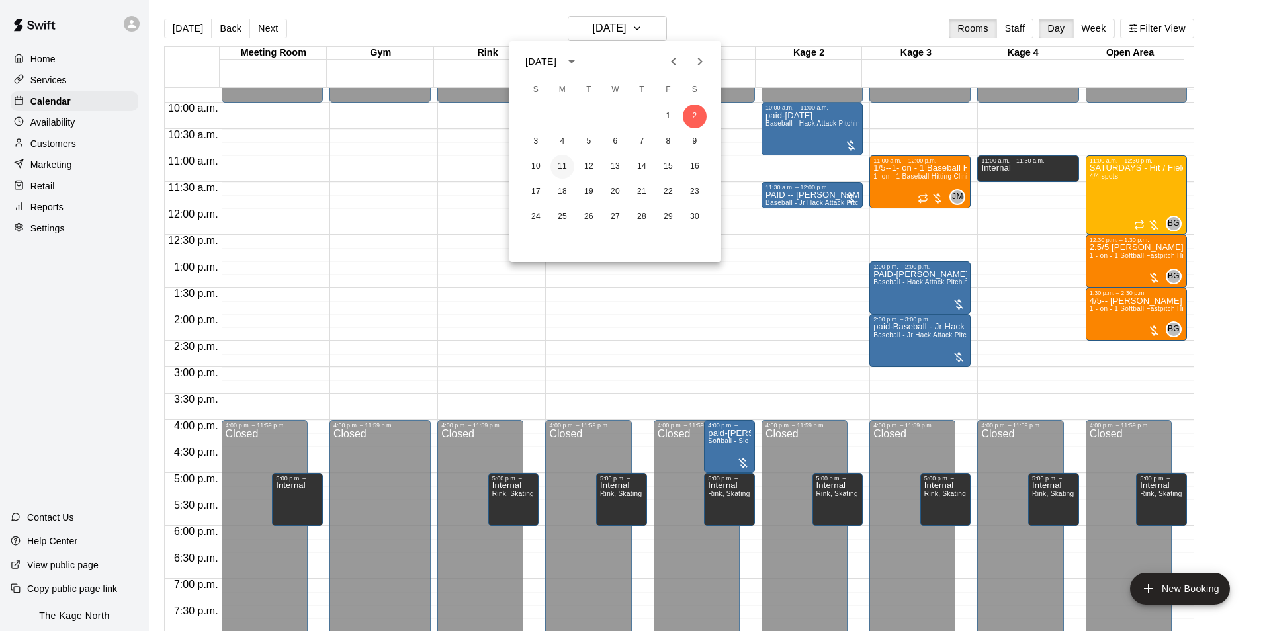
click at [570, 166] on button "11" at bounding box center [562, 167] width 24 height 24
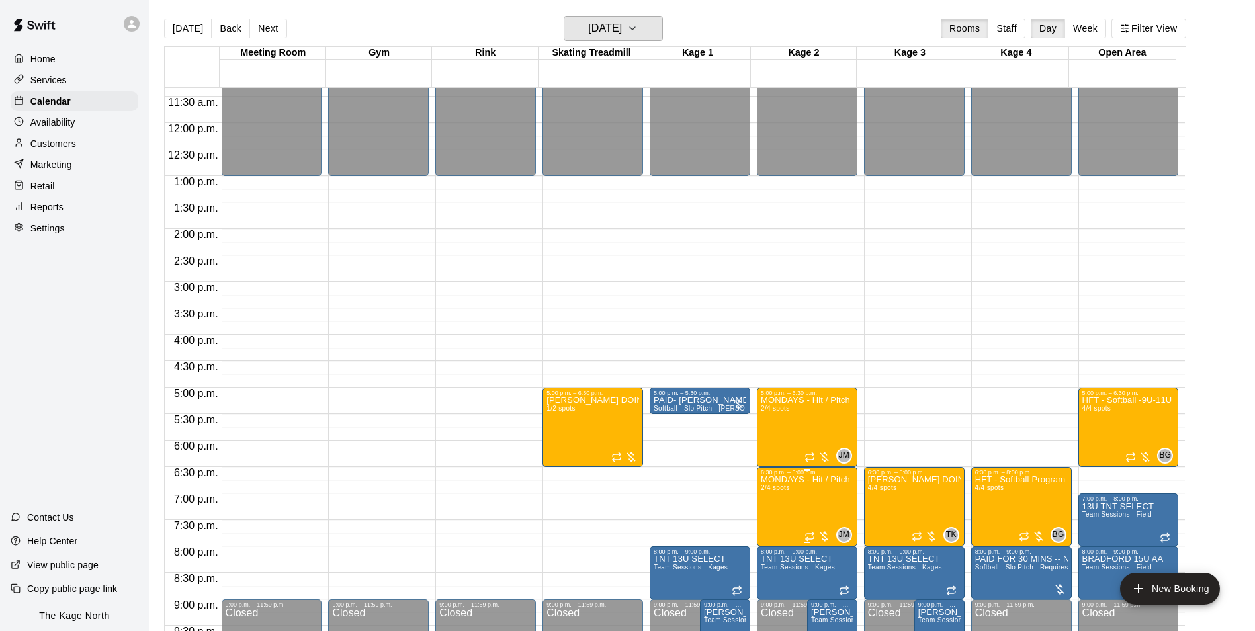
scroll to position [713, 0]
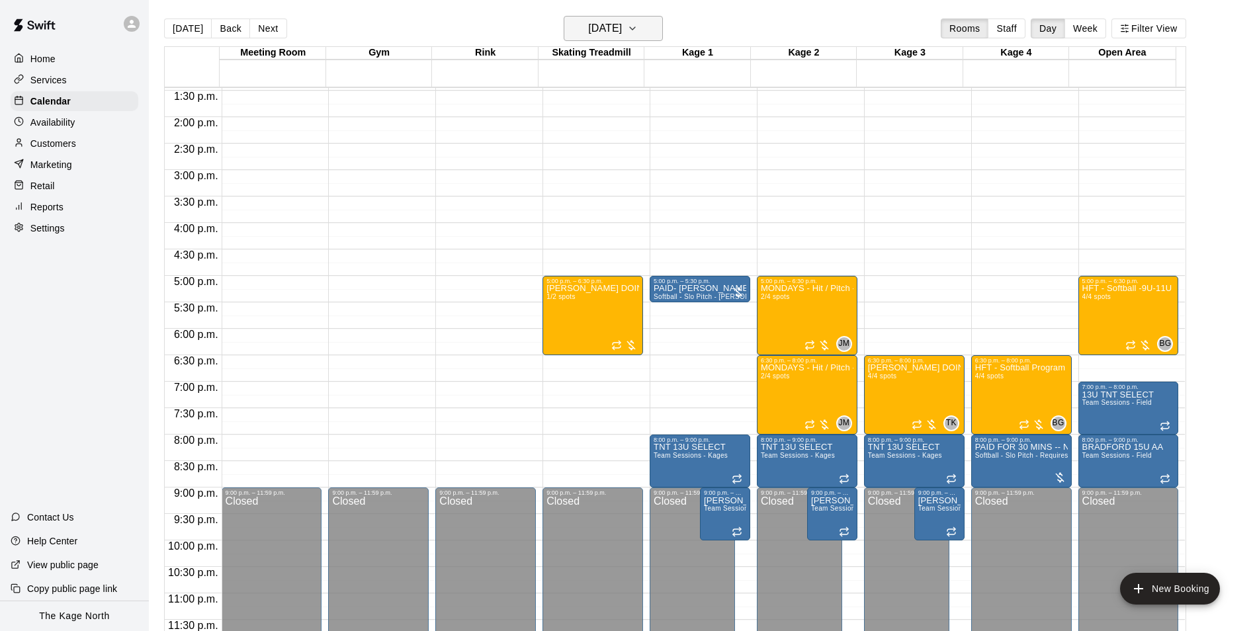
click at [647, 31] on button "Monday Nov 11" at bounding box center [613, 28] width 99 height 25
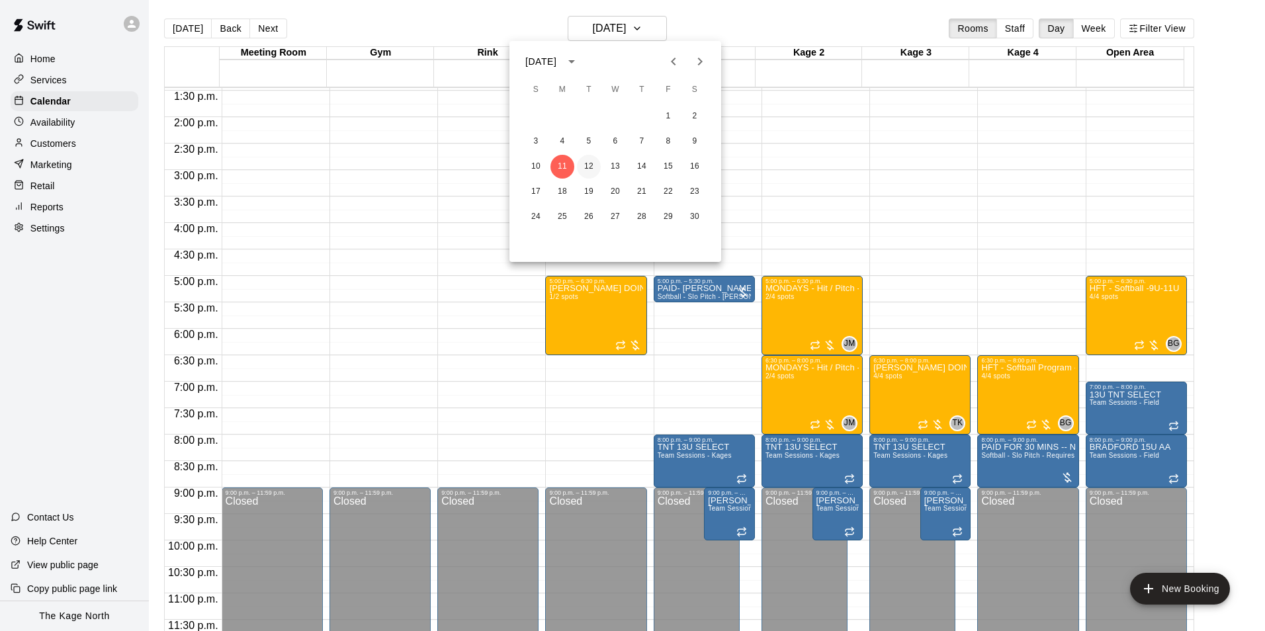
click at [589, 165] on button "12" at bounding box center [589, 167] width 24 height 24
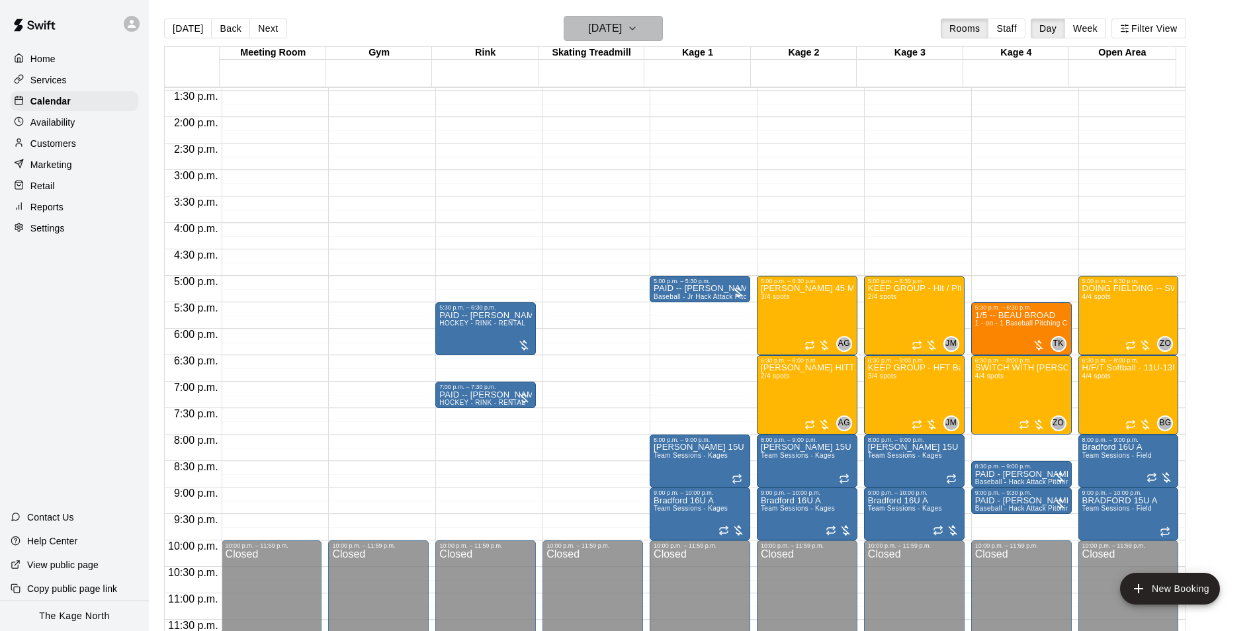
click at [638, 34] on icon "button" at bounding box center [632, 29] width 11 height 16
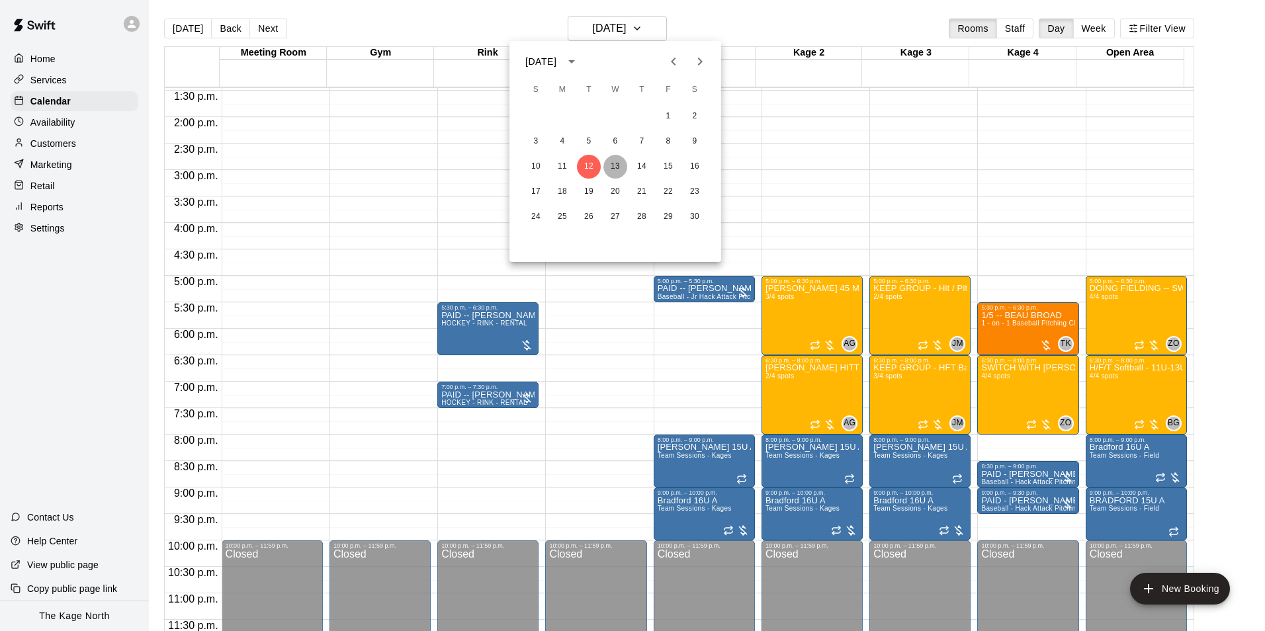
click at [622, 164] on button "13" at bounding box center [615, 167] width 24 height 24
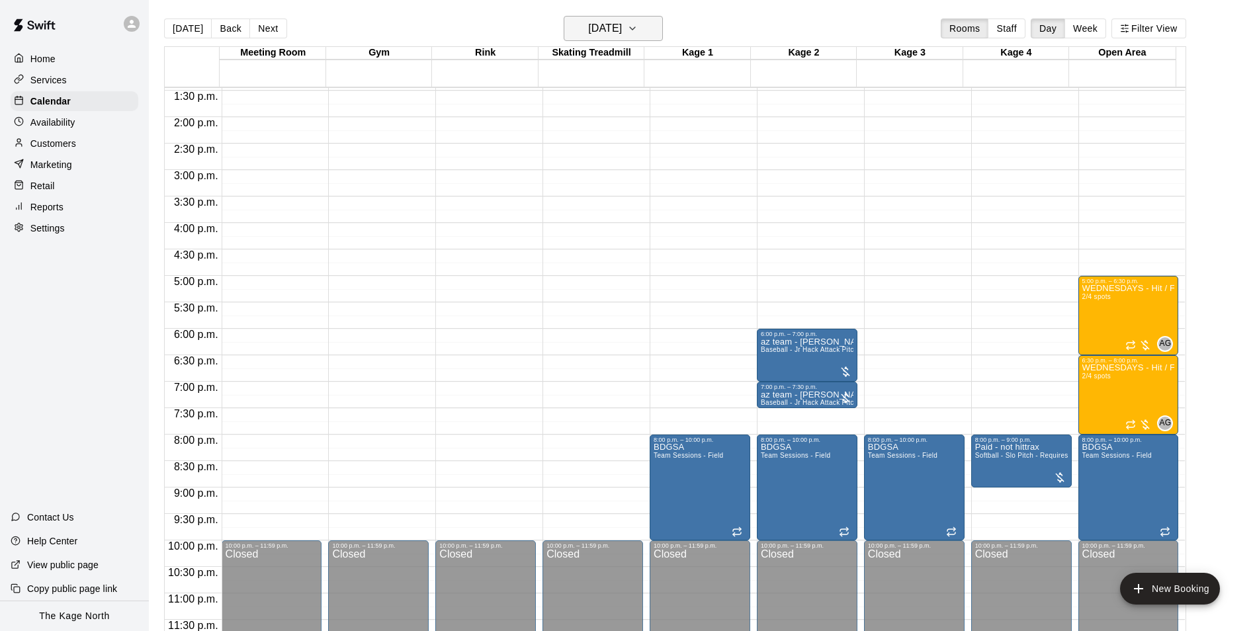
click at [622, 33] on h6 "Wednesday Nov 13" at bounding box center [605, 28] width 34 height 19
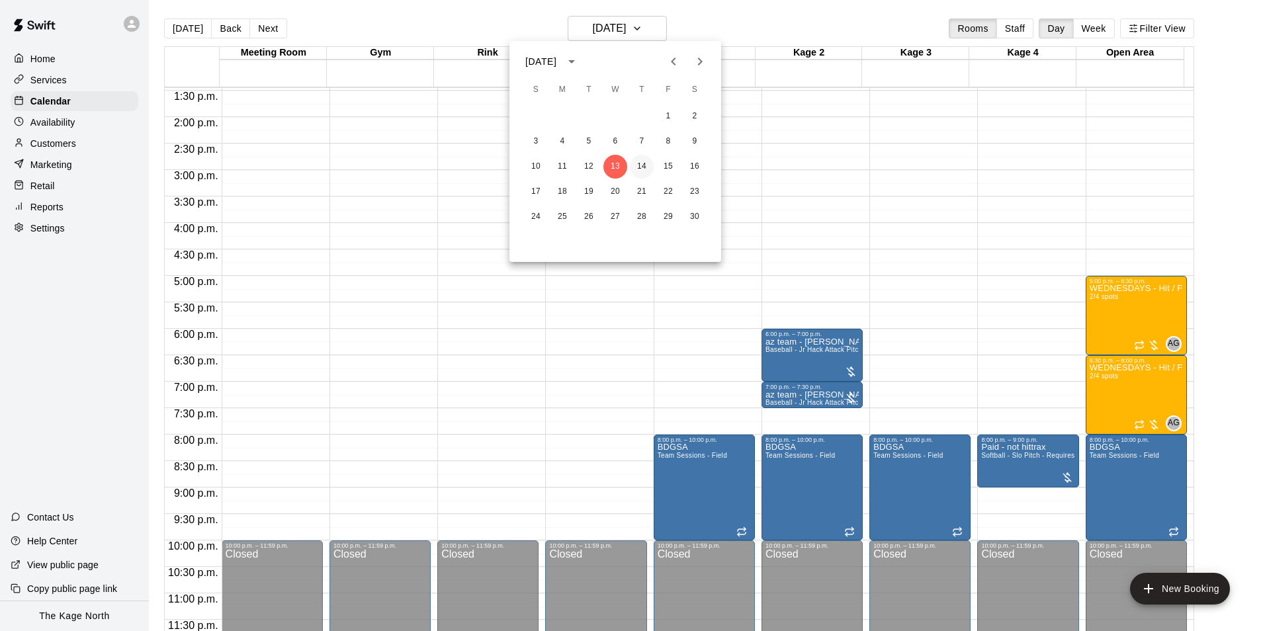
click at [643, 159] on button "14" at bounding box center [642, 167] width 24 height 24
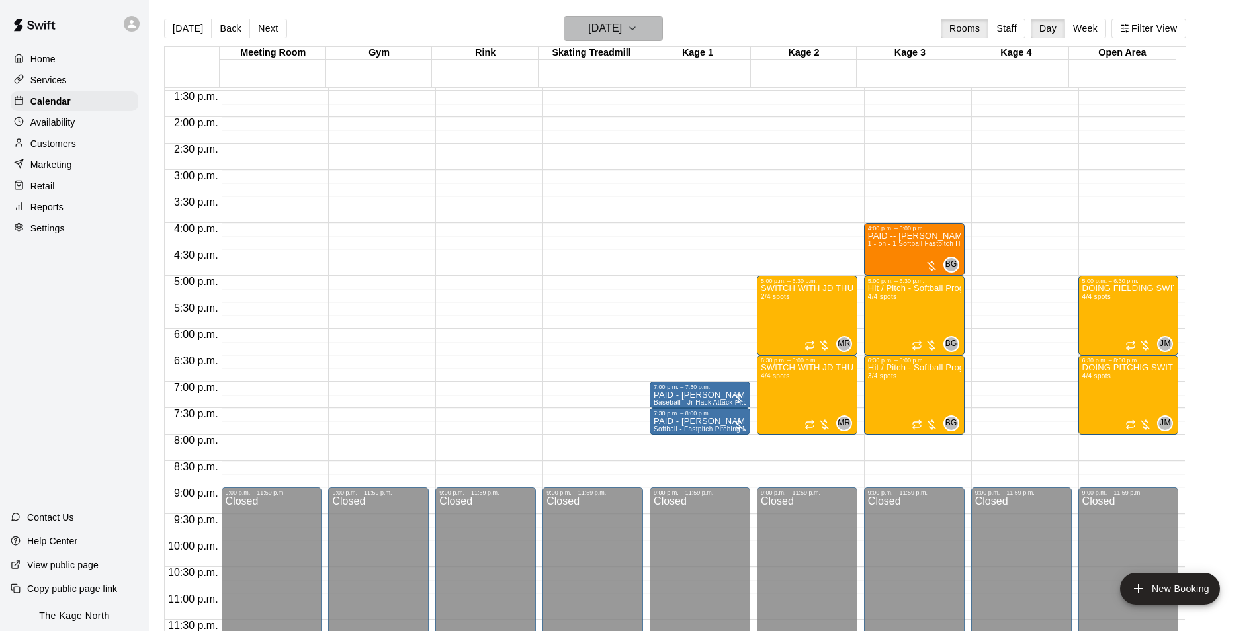
click at [622, 30] on h6 "Thursday Nov 14" at bounding box center [605, 28] width 34 height 19
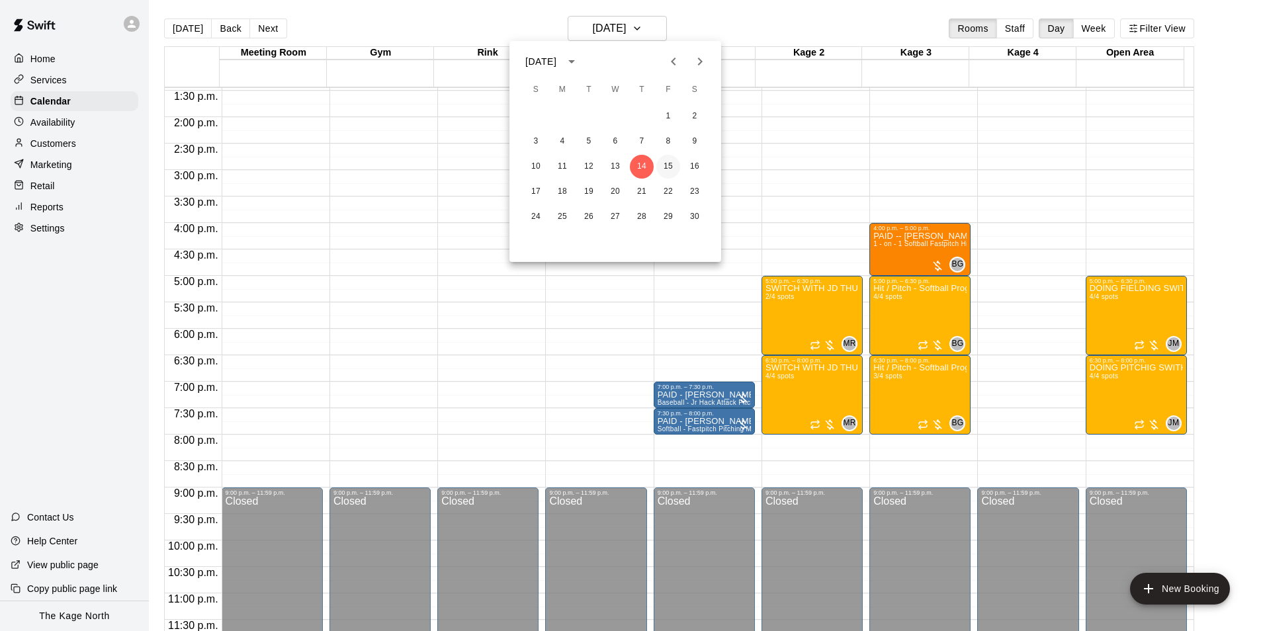
click at [666, 166] on button "15" at bounding box center [668, 167] width 24 height 24
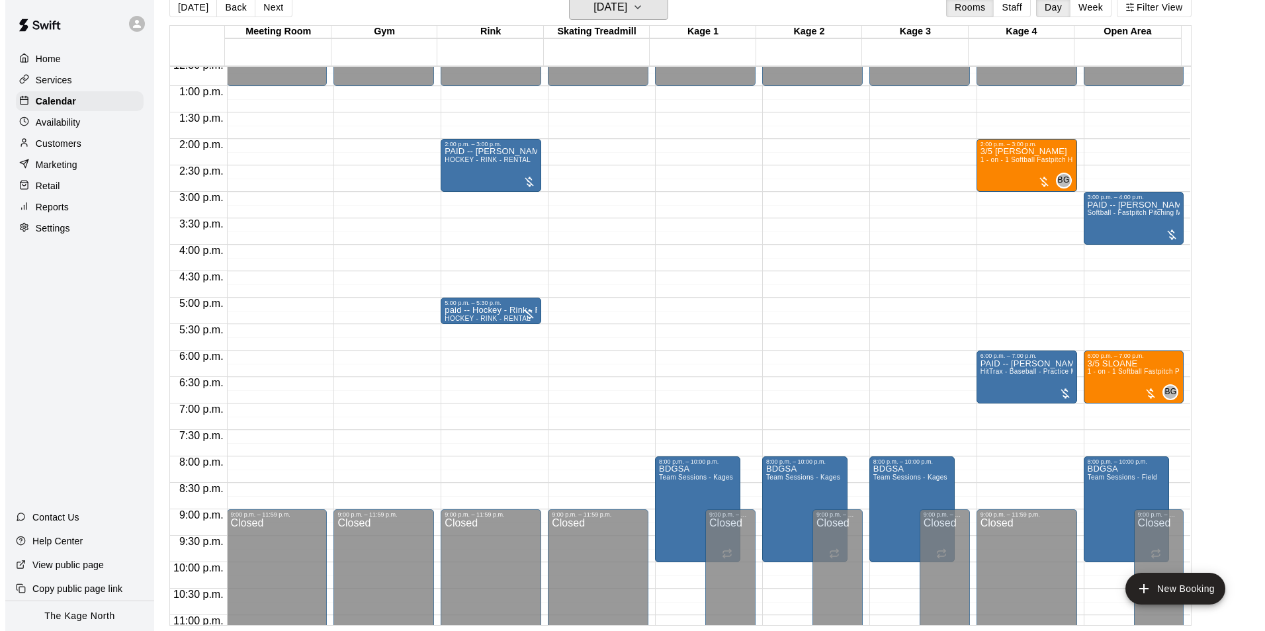
scroll to position [647, 0]
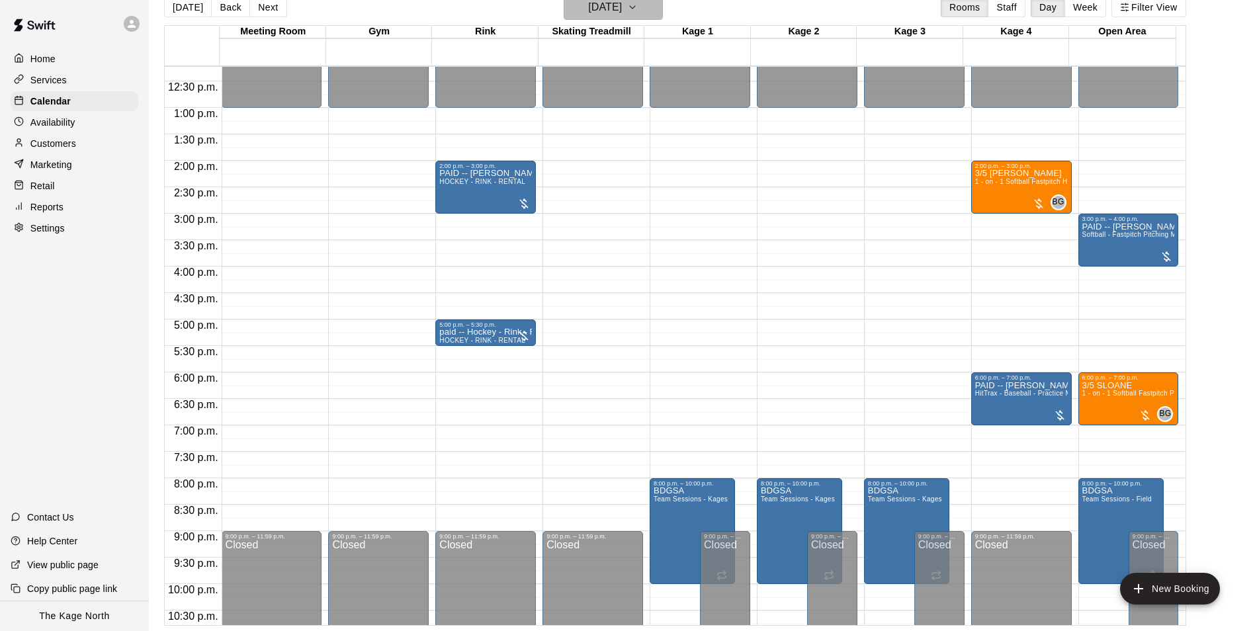
click at [622, 12] on h6 "Friday Nov 15" at bounding box center [605, 7] width 34 height 19
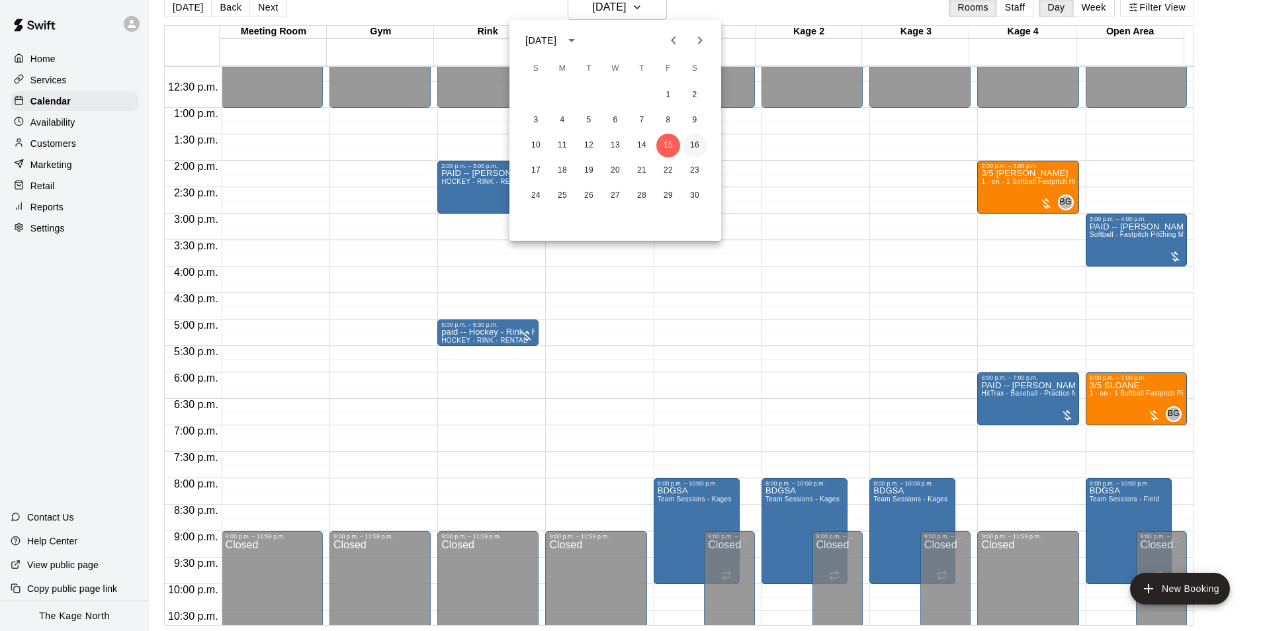
click at [689, 142] on button "16" at bounding box center [695, 146] width 24 height 24
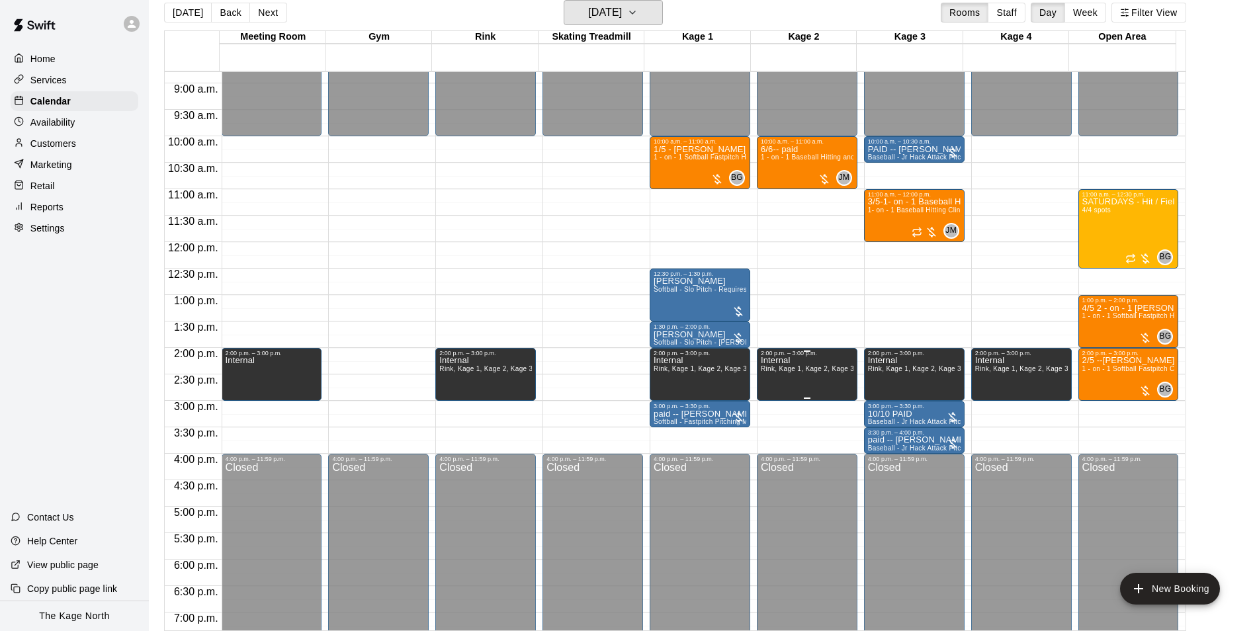
scroll to position [448, 0]
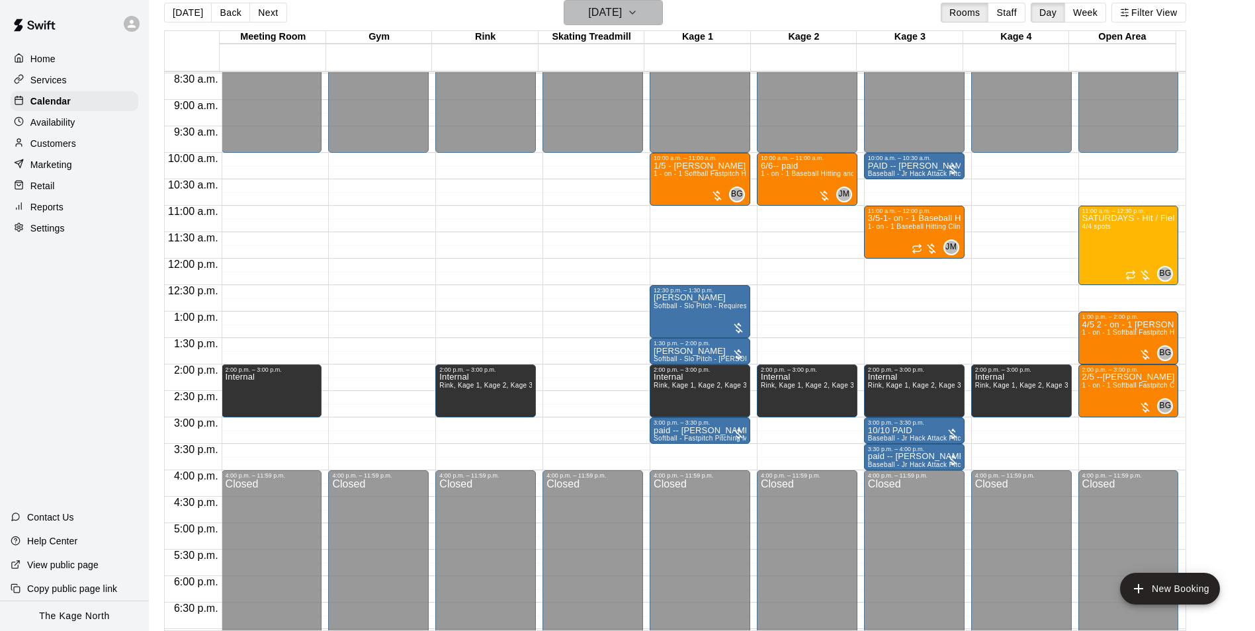
click at [650, 18] on button "Saturday Nov 16" at bounding box center [613, 12] width 99 height 25
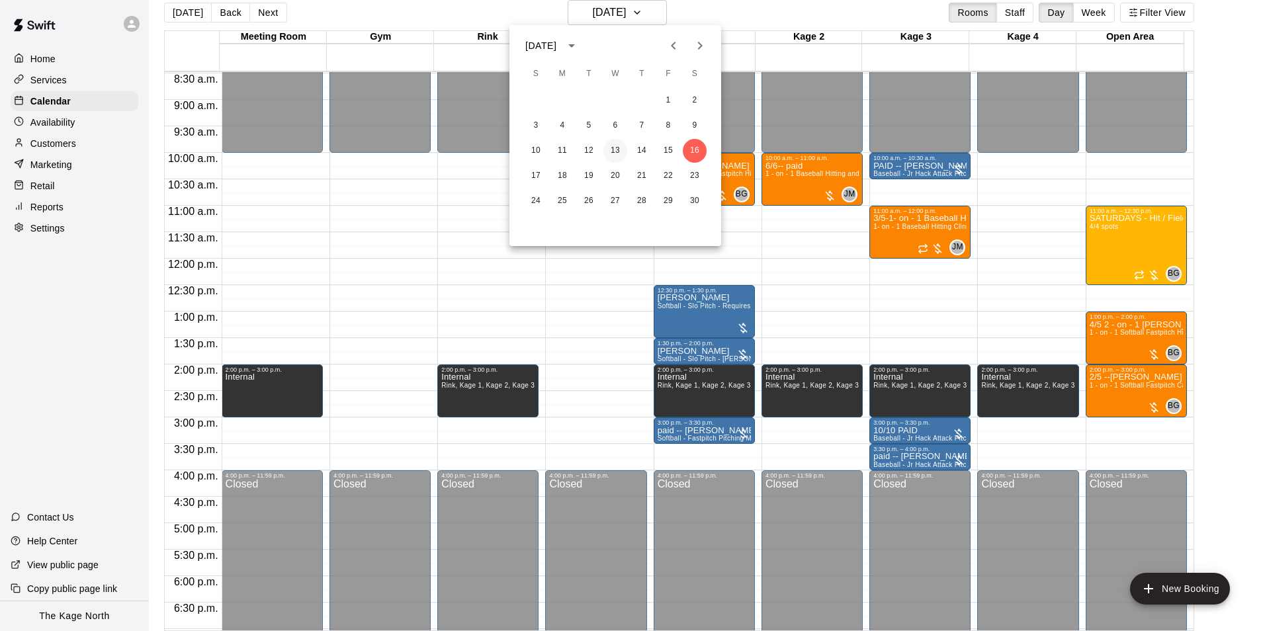
click at [613, 154] on button "13" at bounding box center [615, 151] width 24 height 24
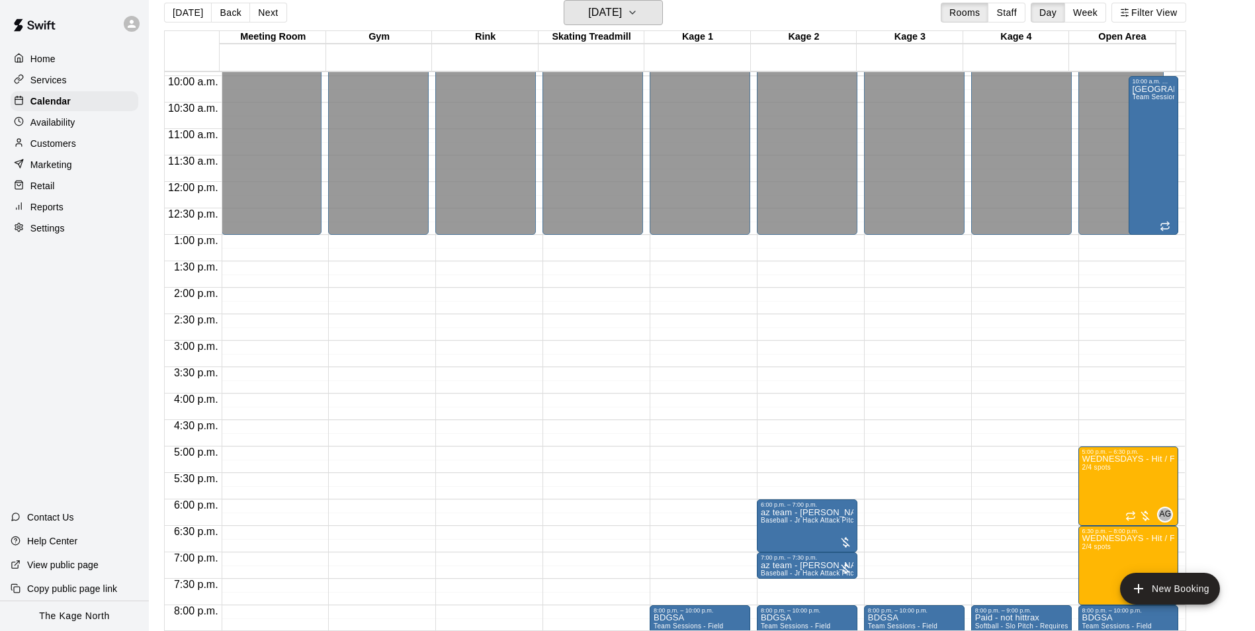
scroll to position [647, 0]
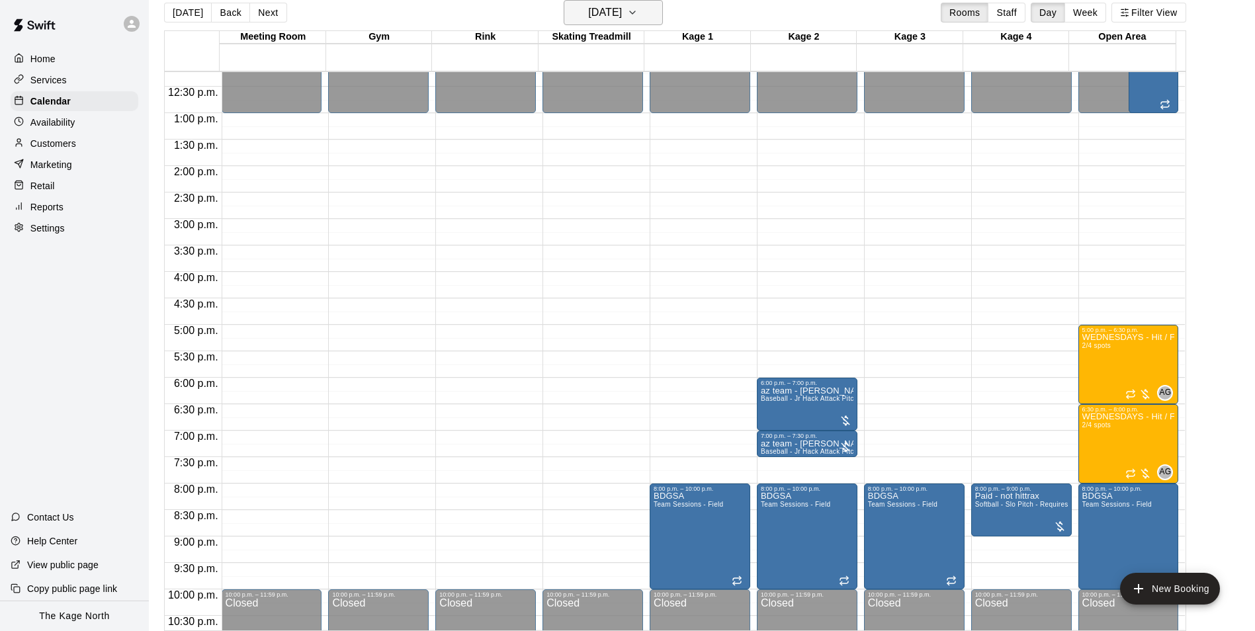
click at [658, 21] on button "Wednesday Nov 13" at bounding box center [613, 12] width 99 height 25
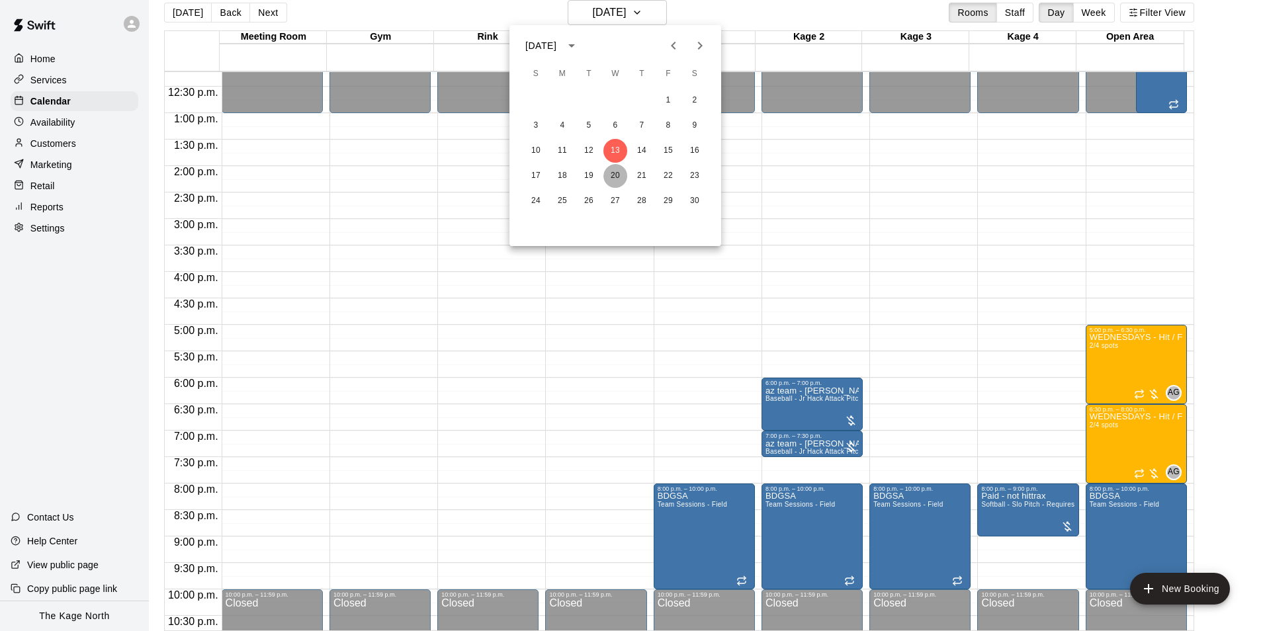
click at [619, 173] on button "20" at bounding box center [615, 176] width 24 height 24
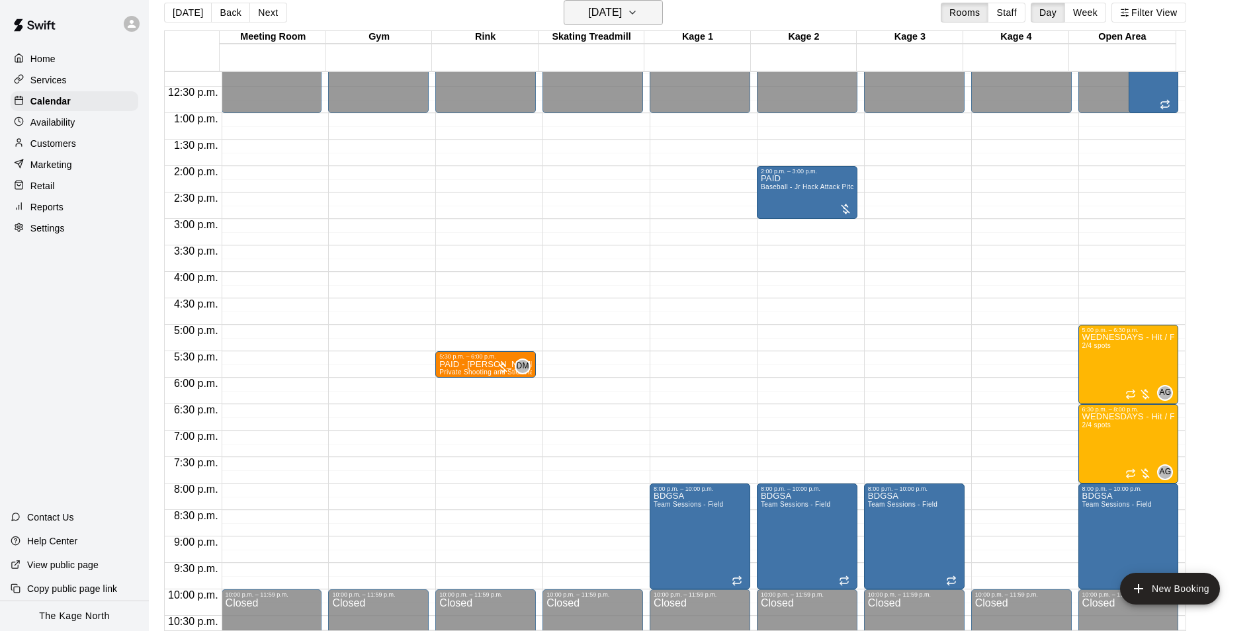
click at [638, 15] on icon "button" at bounding box center [632, 13] width 11 height 16
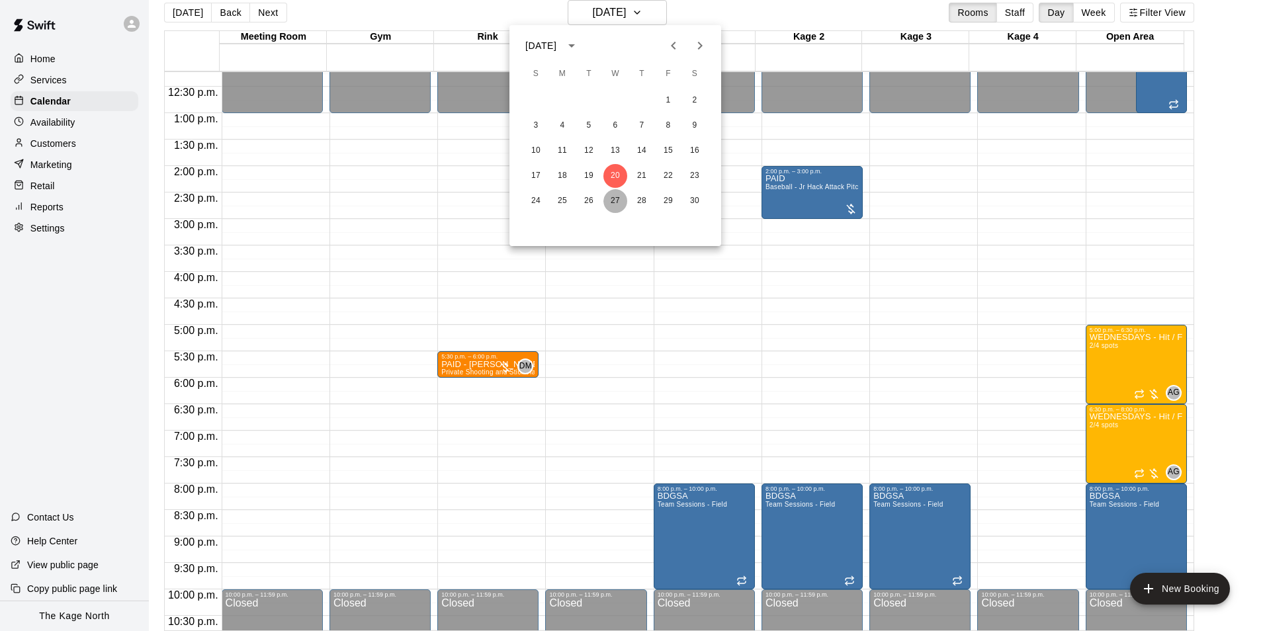
click at [619, 198] on button "27" at bounding box center [615, 201] width 24 height 24
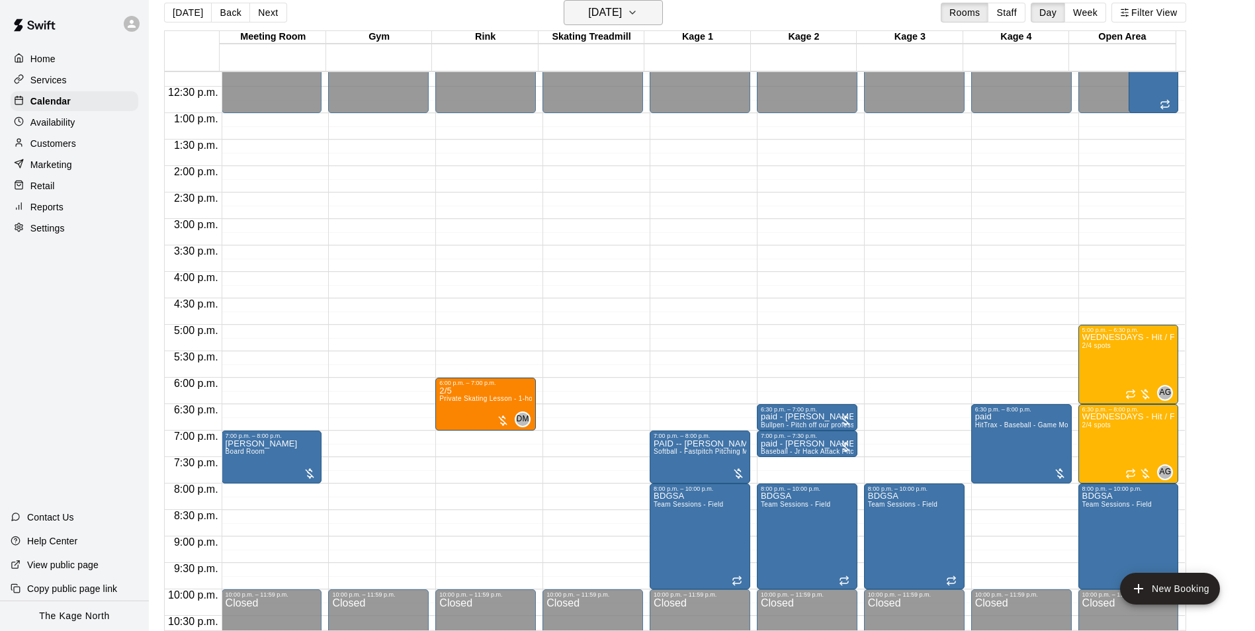
click at [622, 10] on h6 "Wednesday Nov 27" at bounding box center [605, 12] width 34 height 19
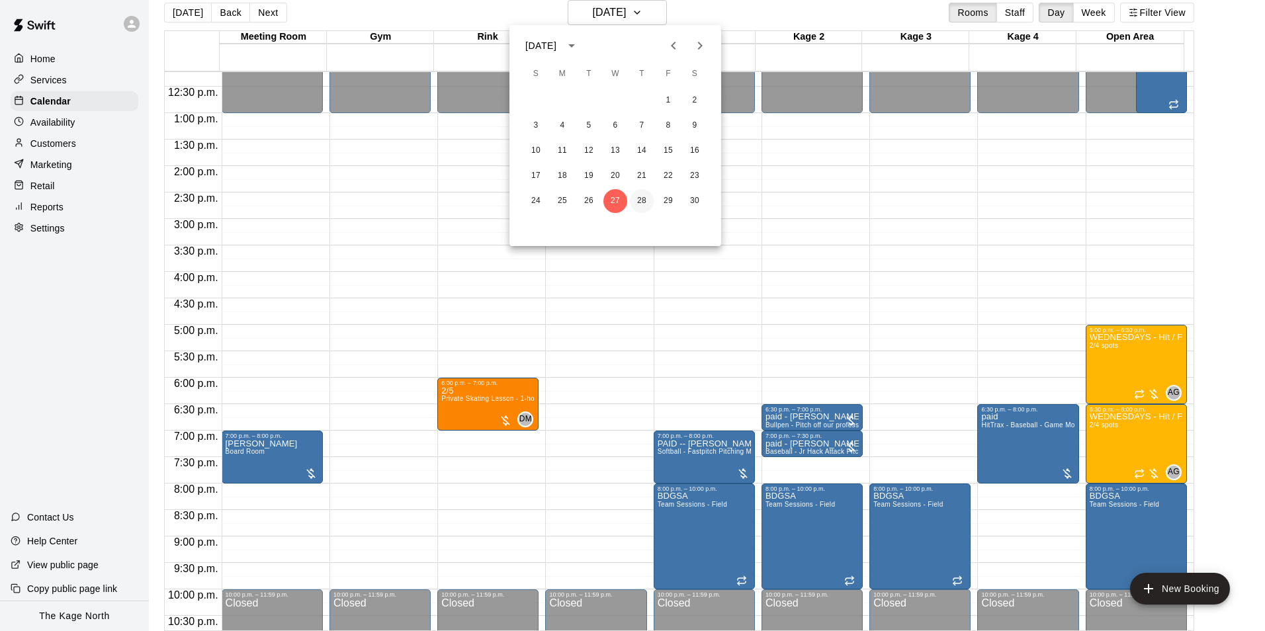
click at [646, 200] on button "28" at bounding box center [642, 201] width 24 height 24
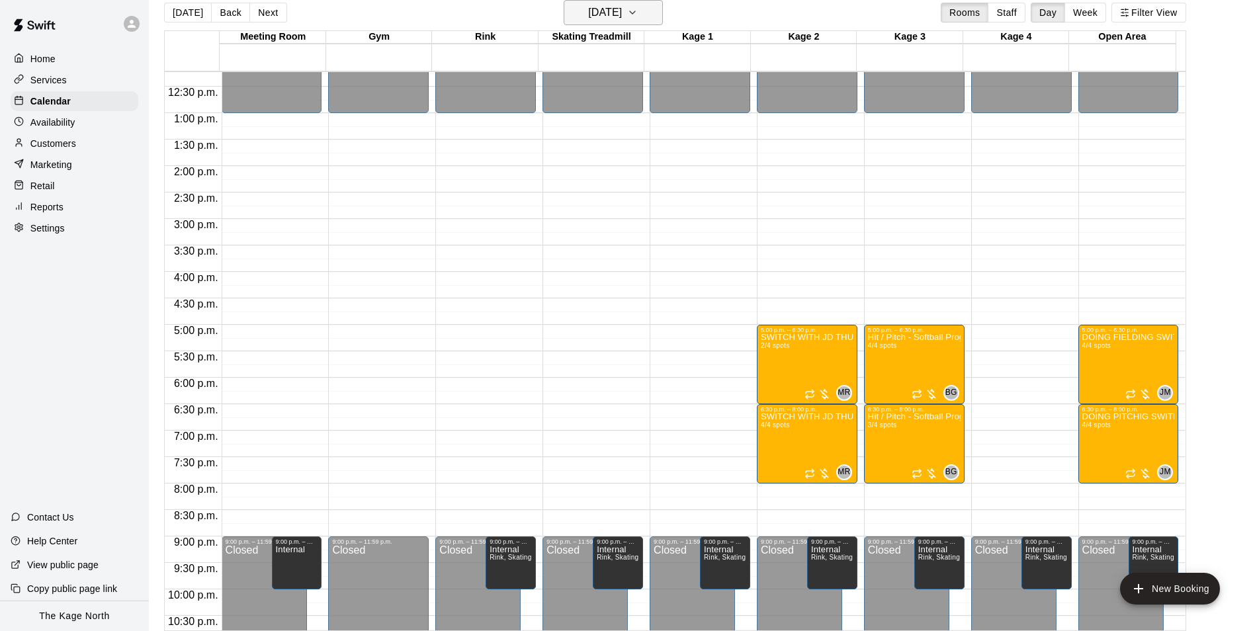
click at [613, 16] on h6 "Thursday Nov 28" at bounding box center [605, 12] width 34 height 19
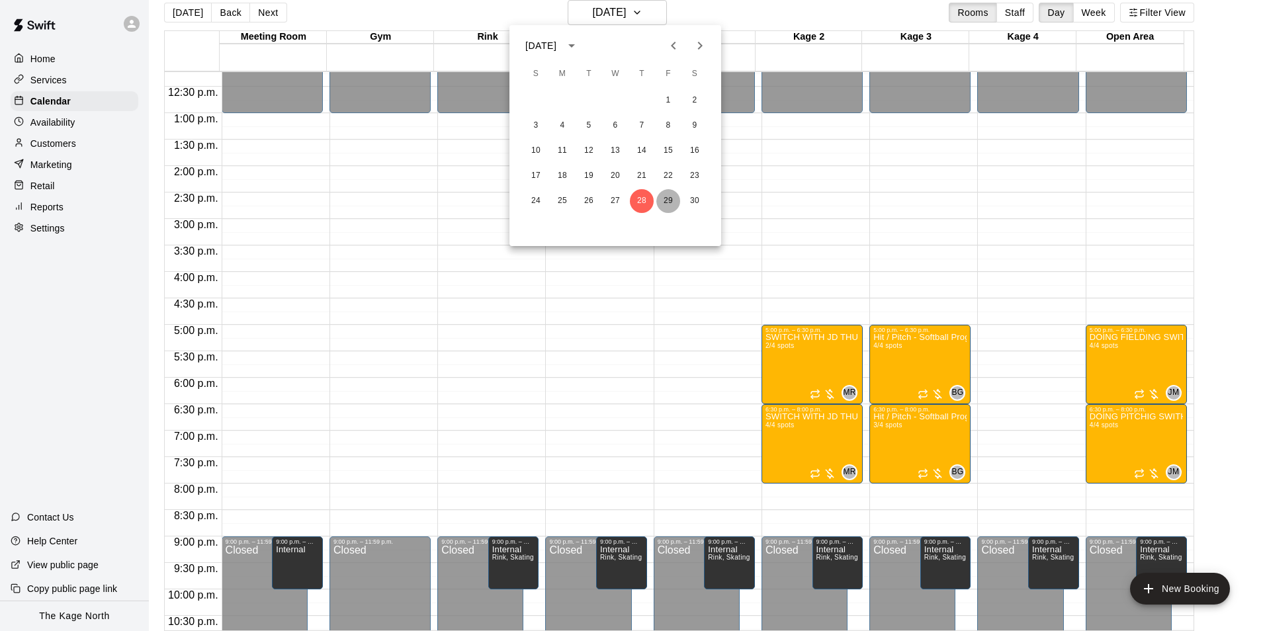
click at [671, 206] on button "29" at bounding box center [668, 201] width 24 height 24
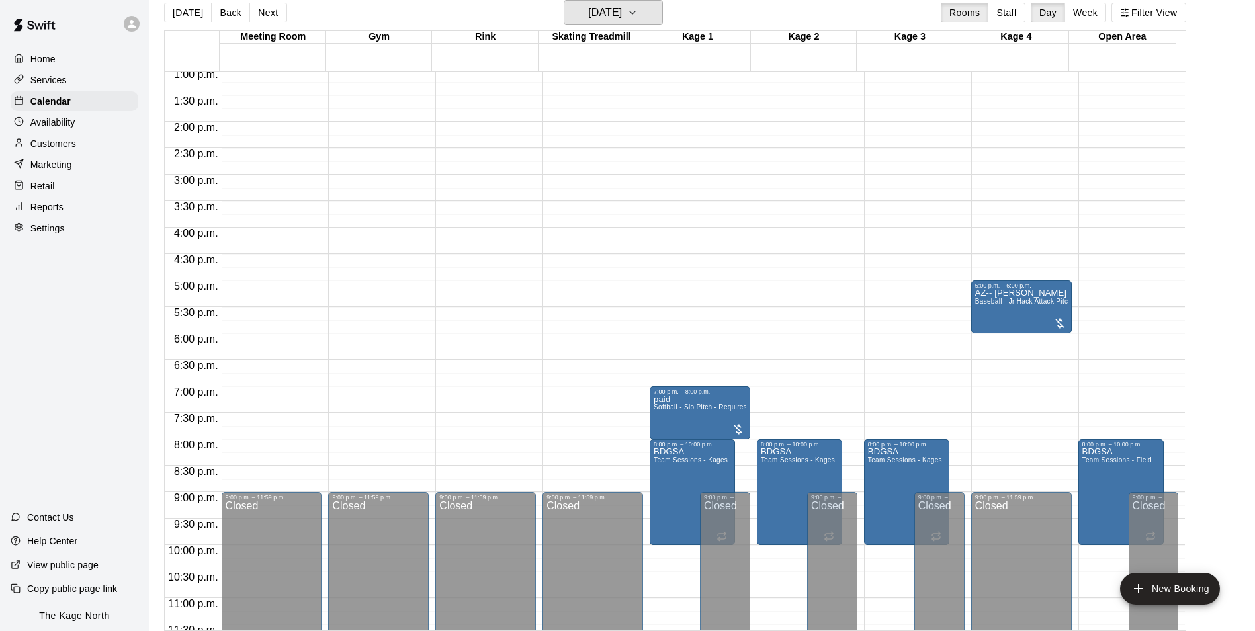
scroll to position [713, 0]
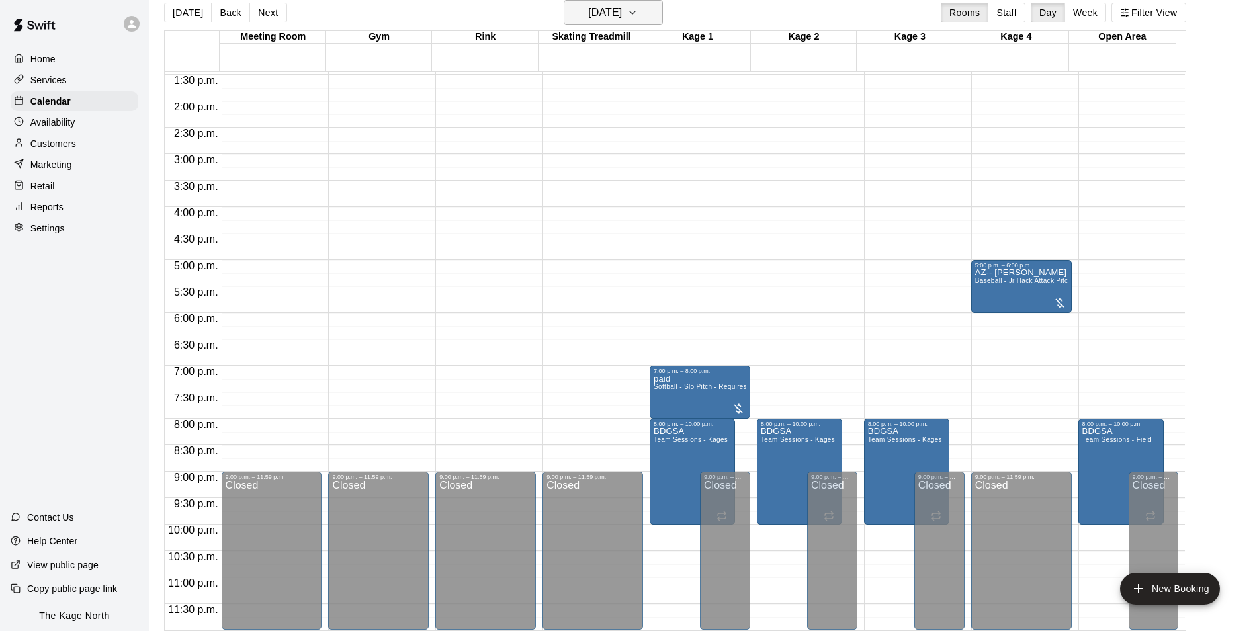
click at [638, 16] on icon "button" at bounding box center [632, 13] width 11 height 16
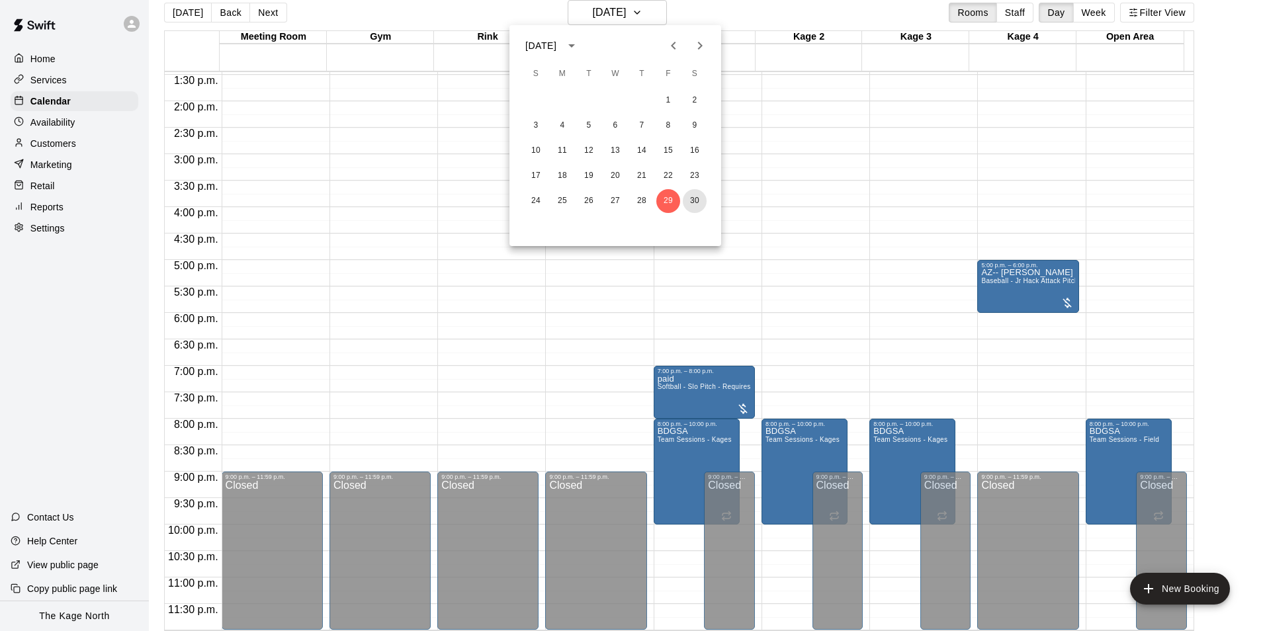
click at [697, 196] on button "30" at bounding box center [695, 201] width 24 height 24
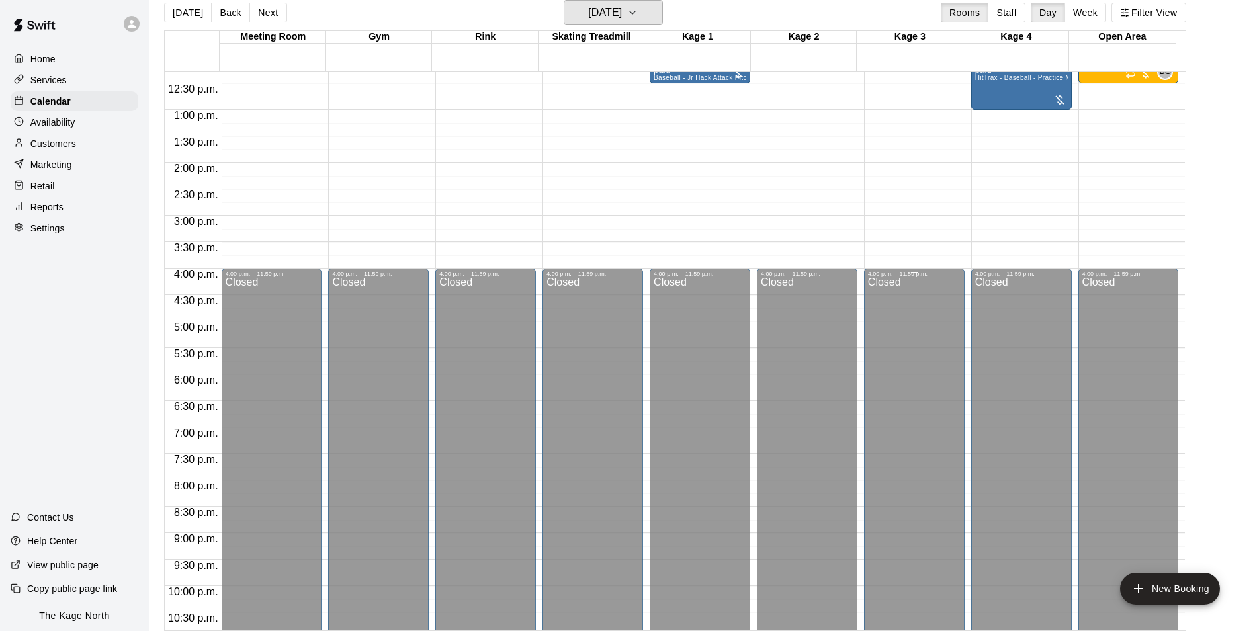
scroll to position [515, 0]
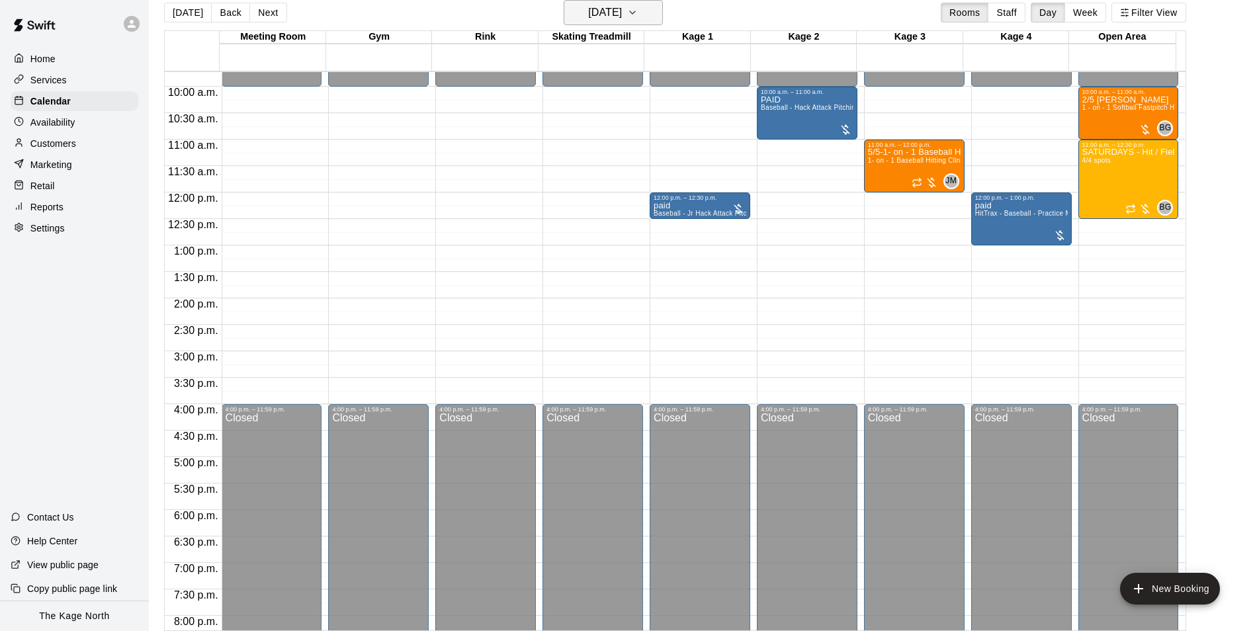
click at [622, 6] on h6 "Saturday Nov 30" at bounding box center [605, 12] width 34 height 19
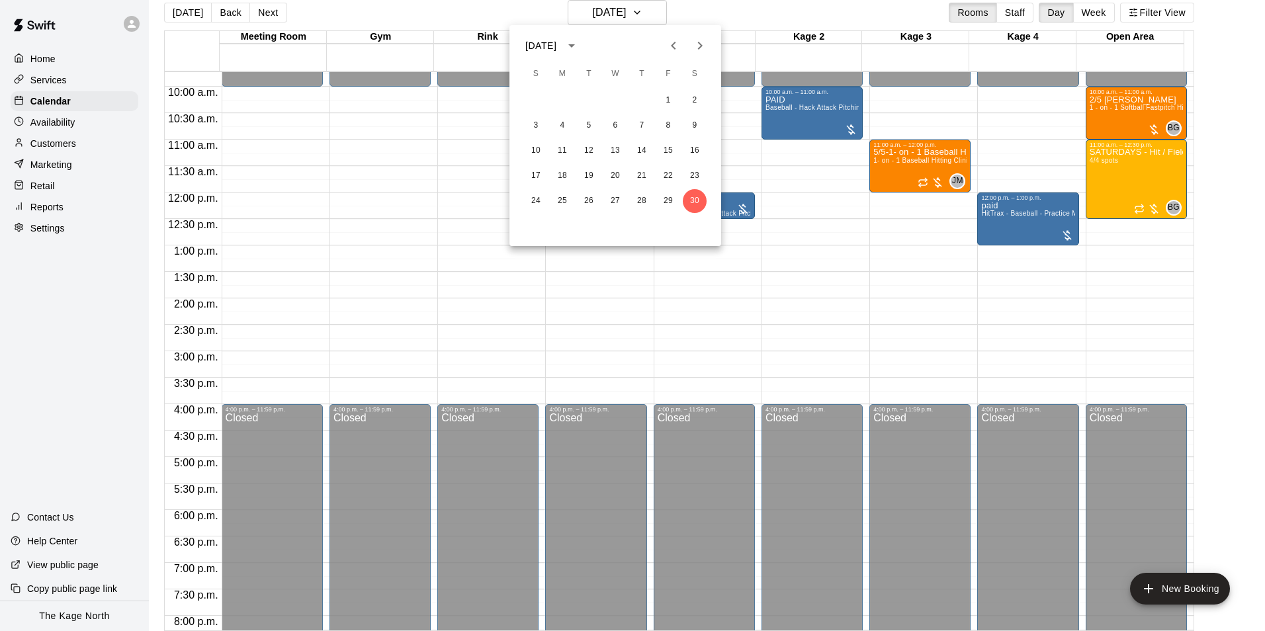
click at [702, 48] on icon "Next month" at bounding box center [700, 46] width 16 height 16
click at [663, 96] on button "6" at bounding box center [668, 101] width 24 height 24
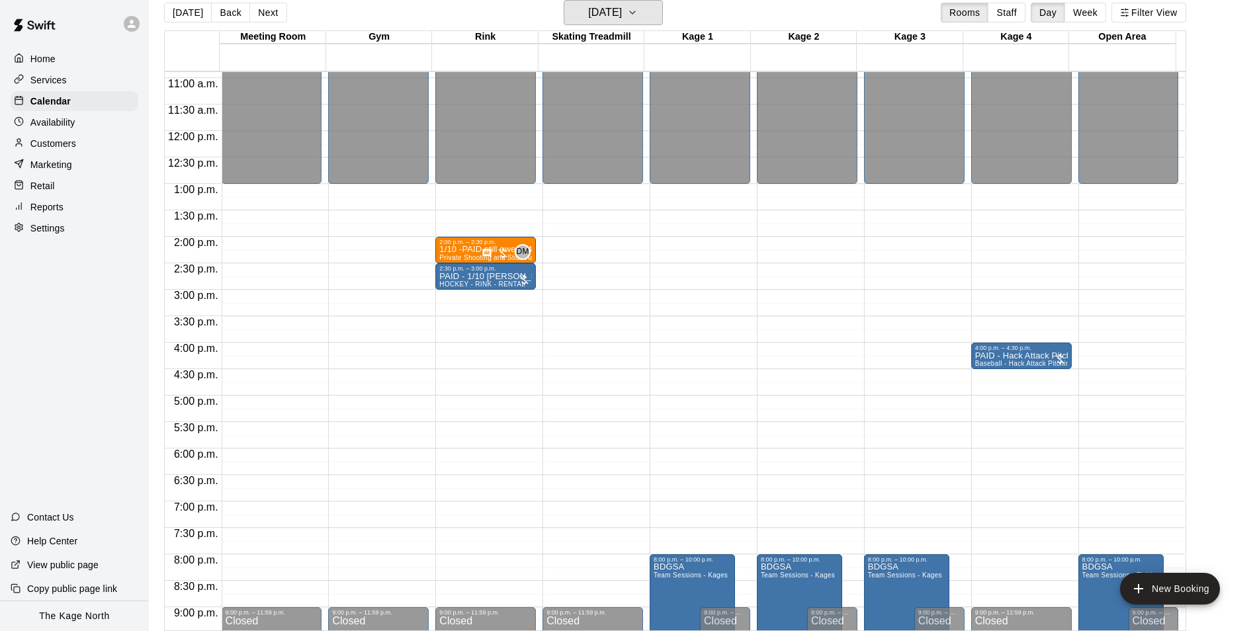
scroll to position [647, 0]
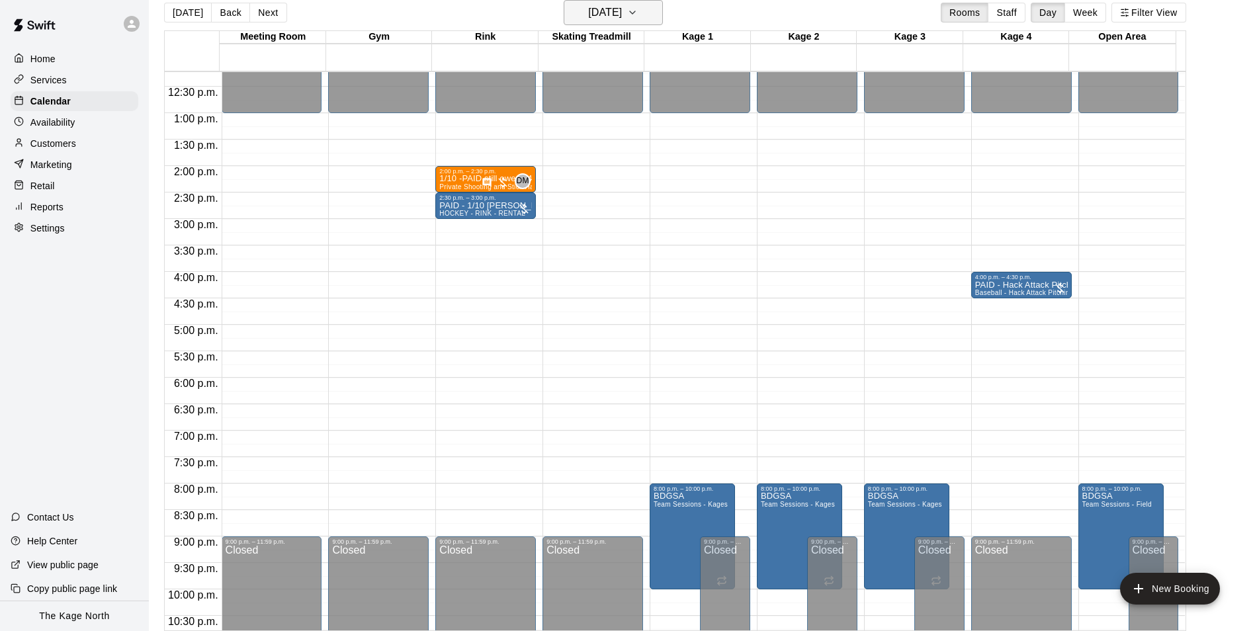
click at [622, 17] on h6 "Friday Dec 06" at bounding box center [605, 12] width 34 height 19
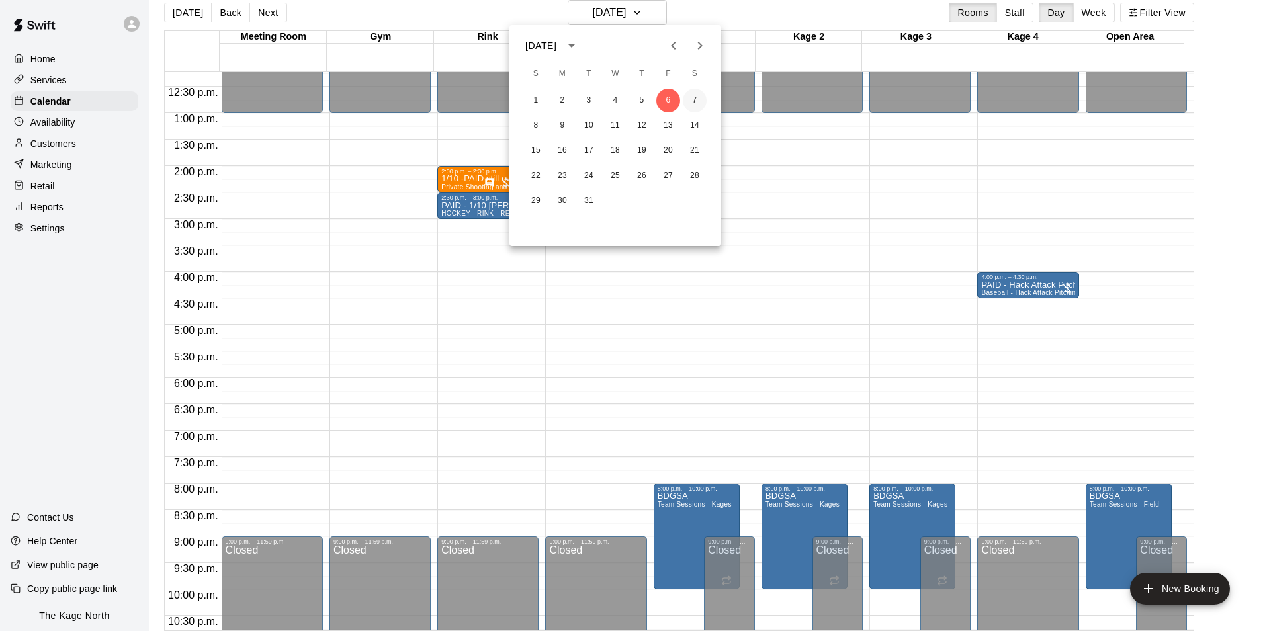
click at [691, 96] on button "7" at bounding box center [695, 101] width 24 height 24
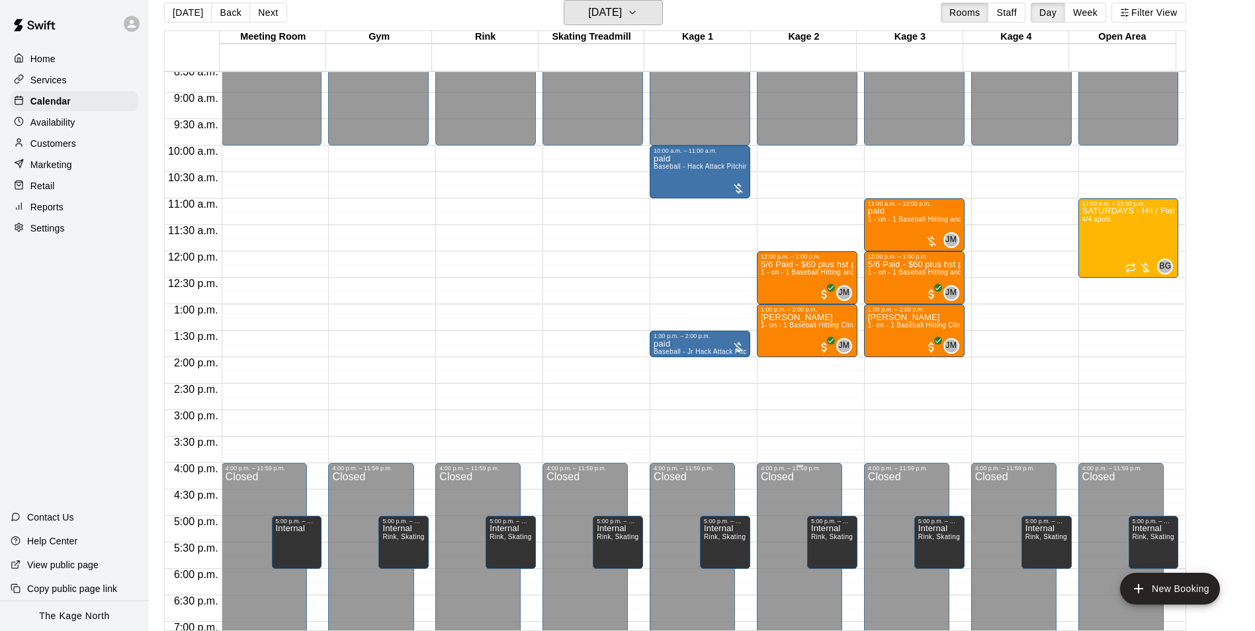
scroll to position [448, 0]
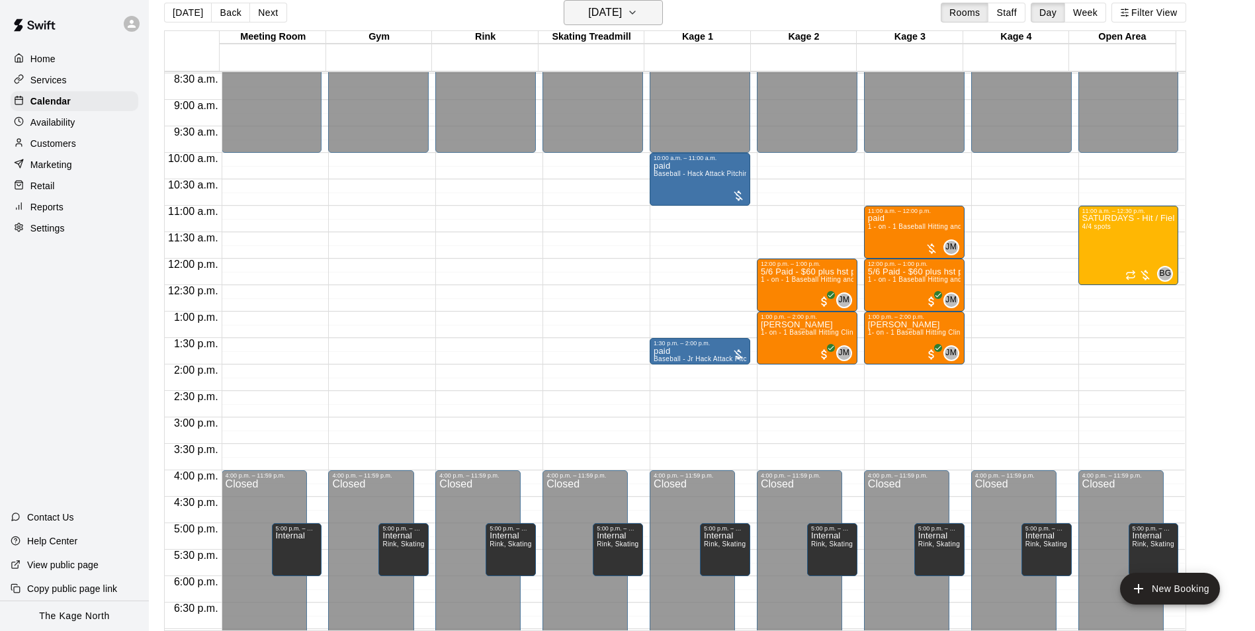
click at [622, 7] on h6 "Saturday Dec 07" at bounding box center [605, 12] width 34 height 19
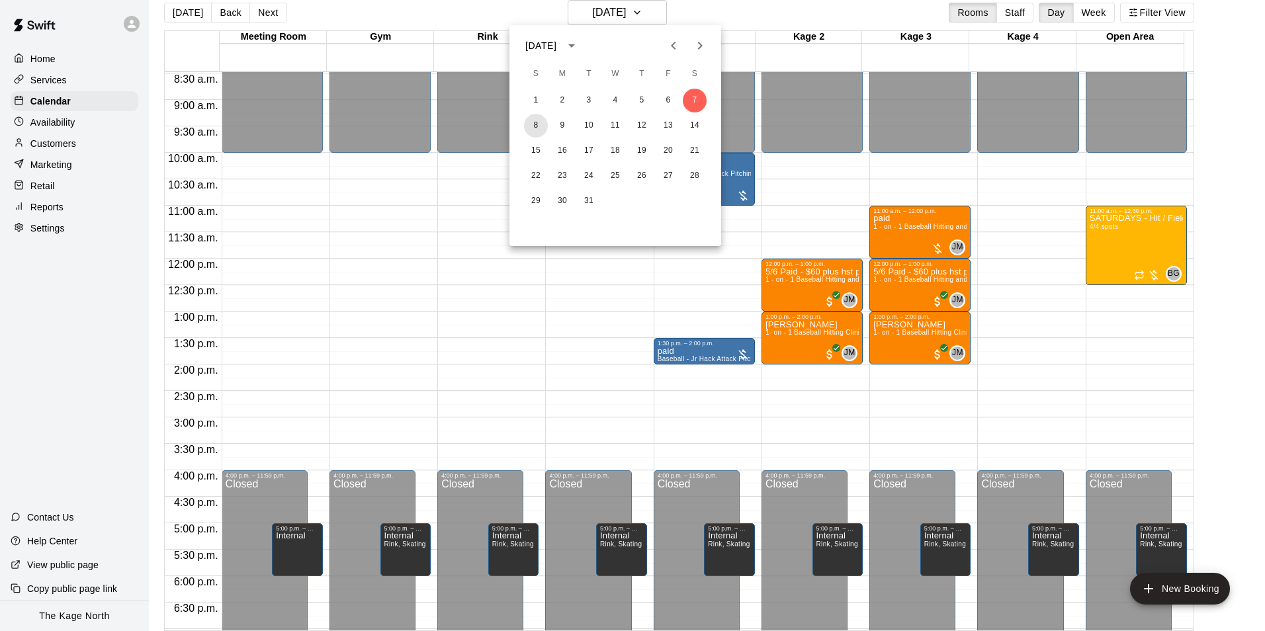
drag, startPoint x: 538, startPoint y: 120, endPoint x: 1084, endPoint y: 405, distance: 616.3
click at [538, 120] on button "8" at bounding box center [536, 126] width 24 height 24
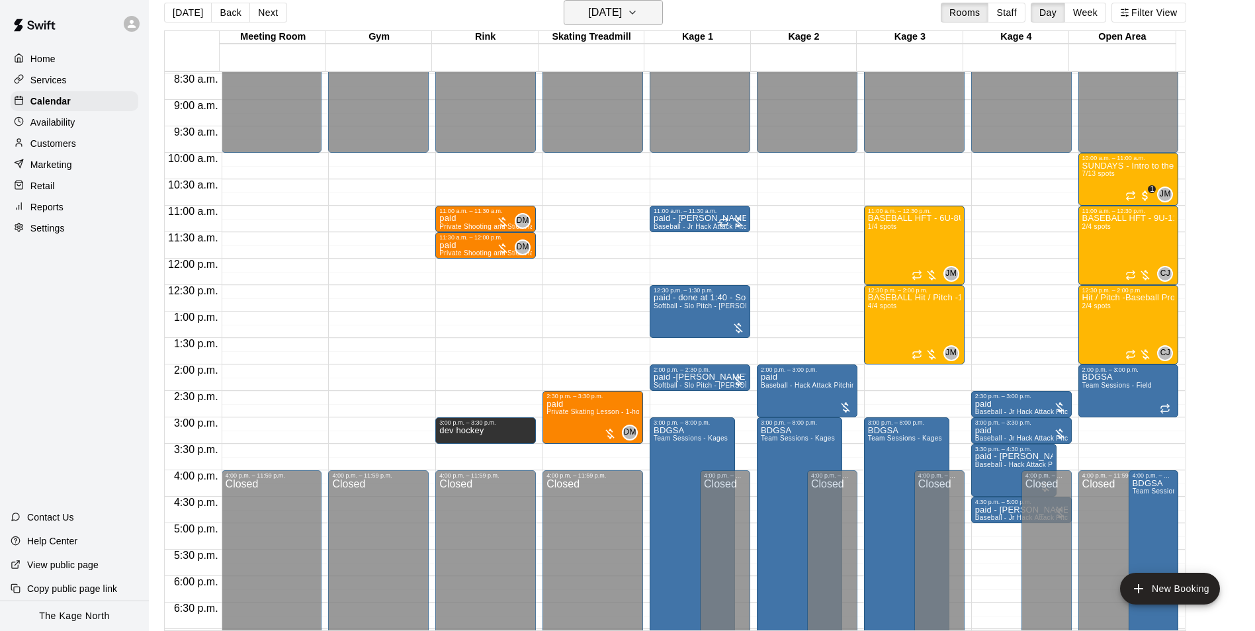
click at [644, 15] on button "Sunday Dec 08" at bounding box center [613, 12] width 99 height 25
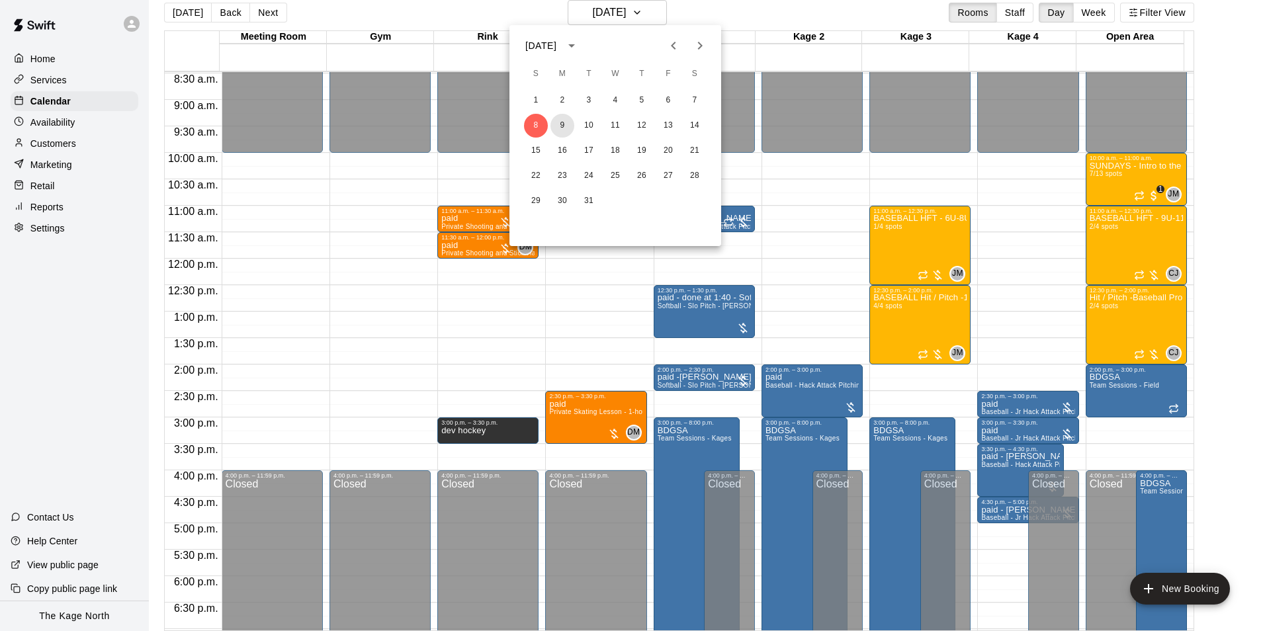
click at [564, 122] on button "9" at bounding box center [562, 126] width 24 height 24
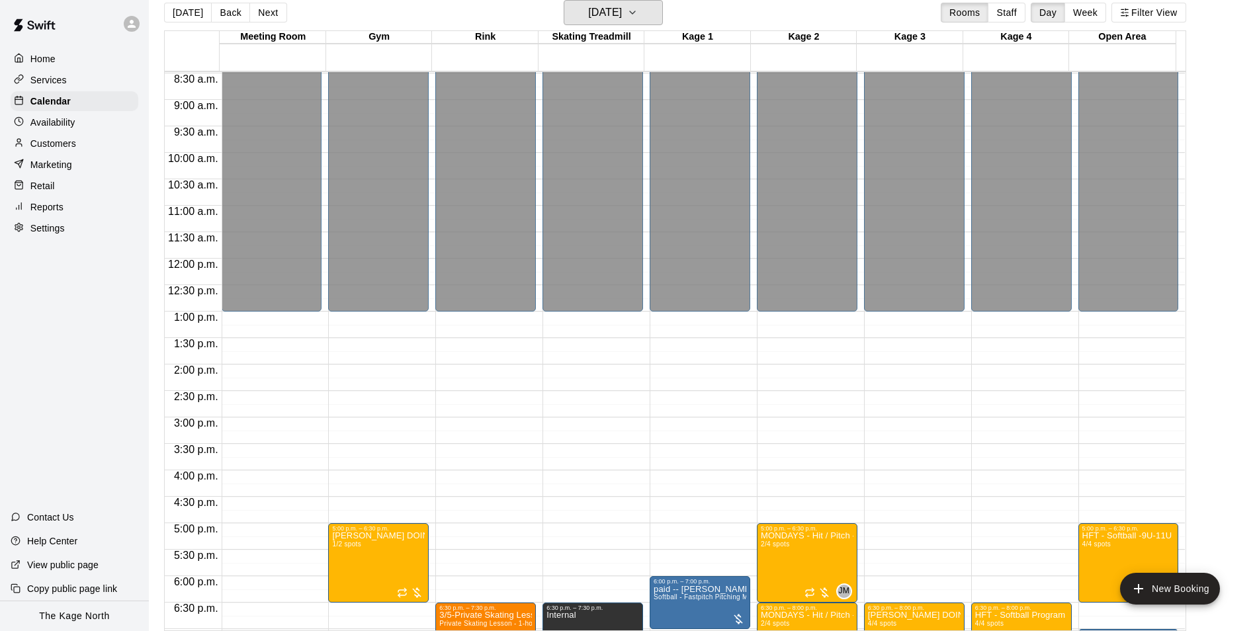
scroll to position [647, 0]
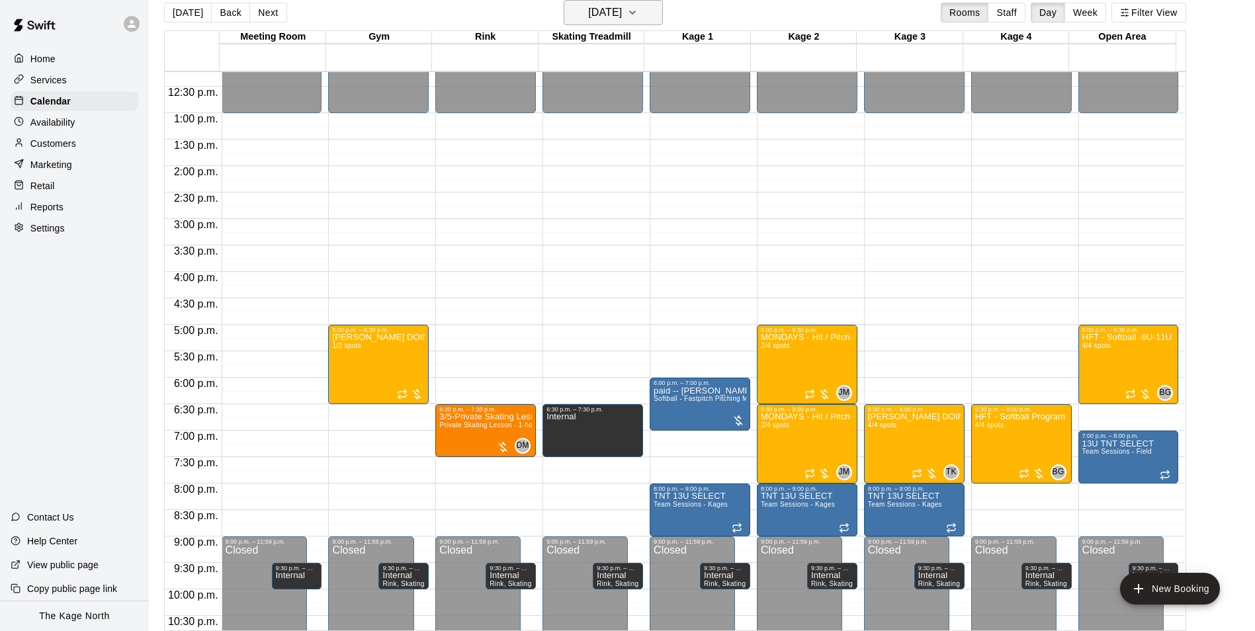
click at [622, 11] on h6 "Monday Dec 09" at bounding box center [605, 12] width 34 height 19
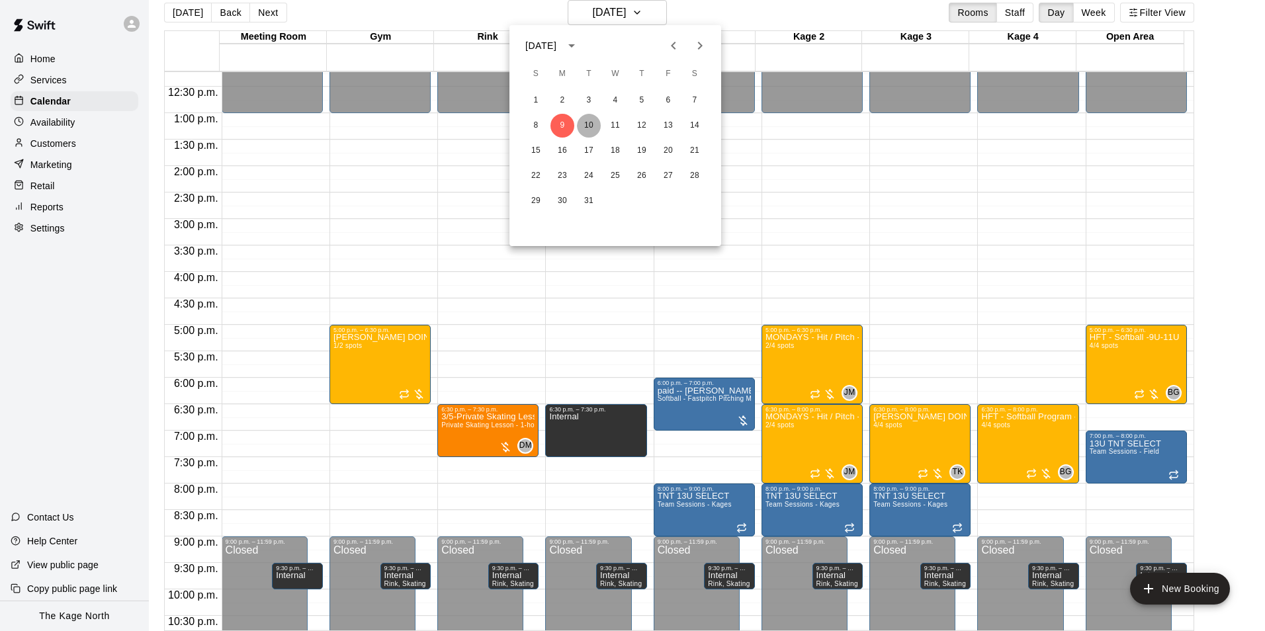
click at [588, 123] on button "10" at bounding box center [589, 126] width 24 height 24
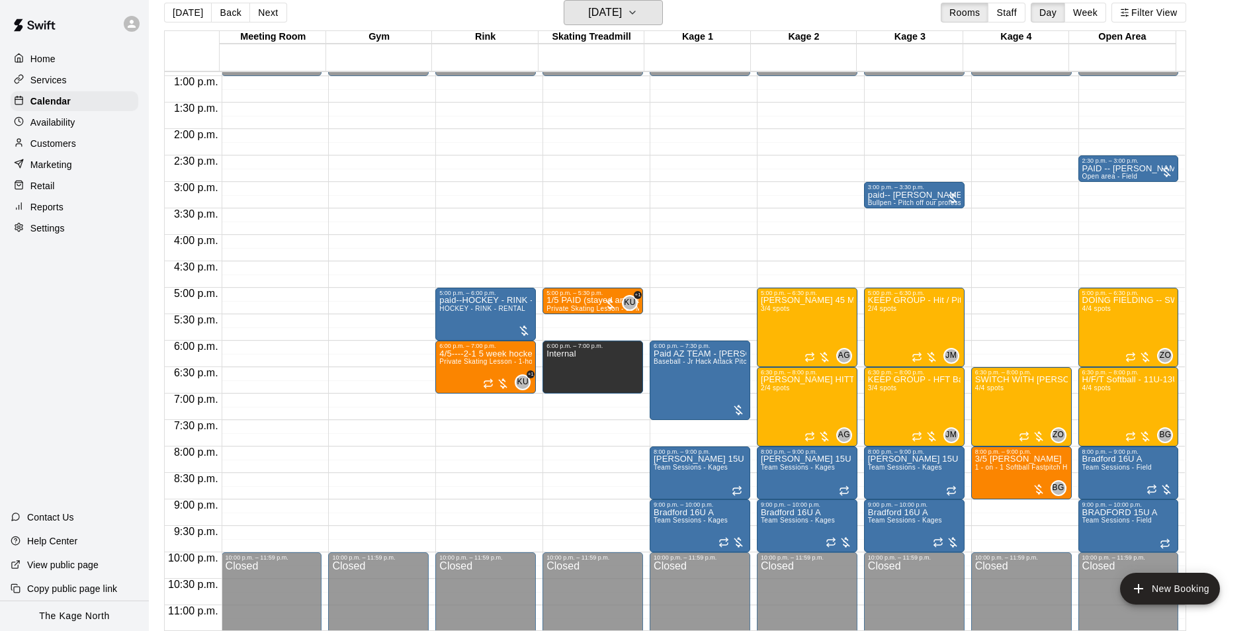
scroll to position [713, 0]
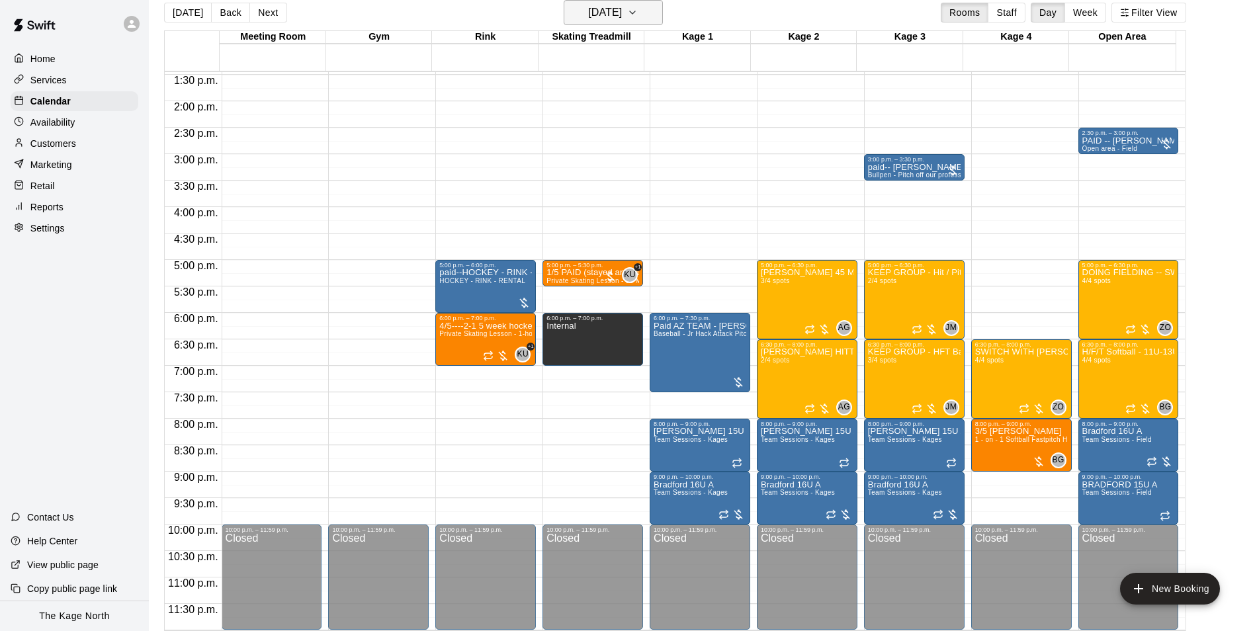
click at [622, 15] on h6 "Tuesday Dec 10" at bounding box center [605, 12] width 34 height 19
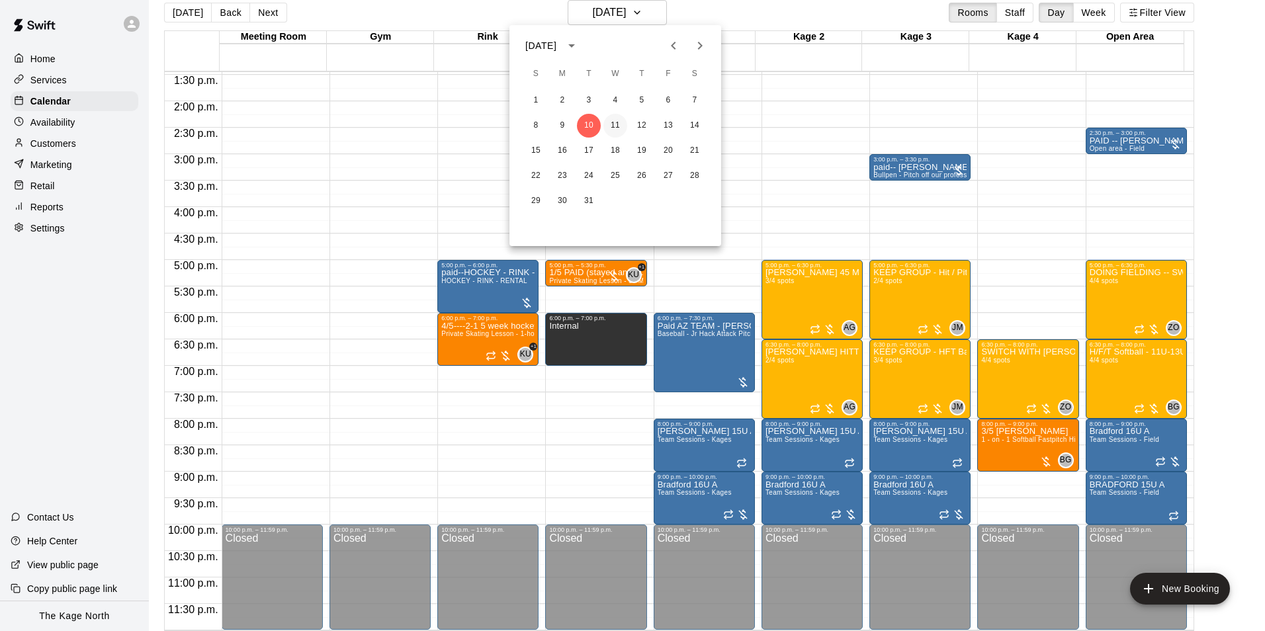
click at [617, 124] on button "11" at bounding box center [615, 126] width 24 height 24
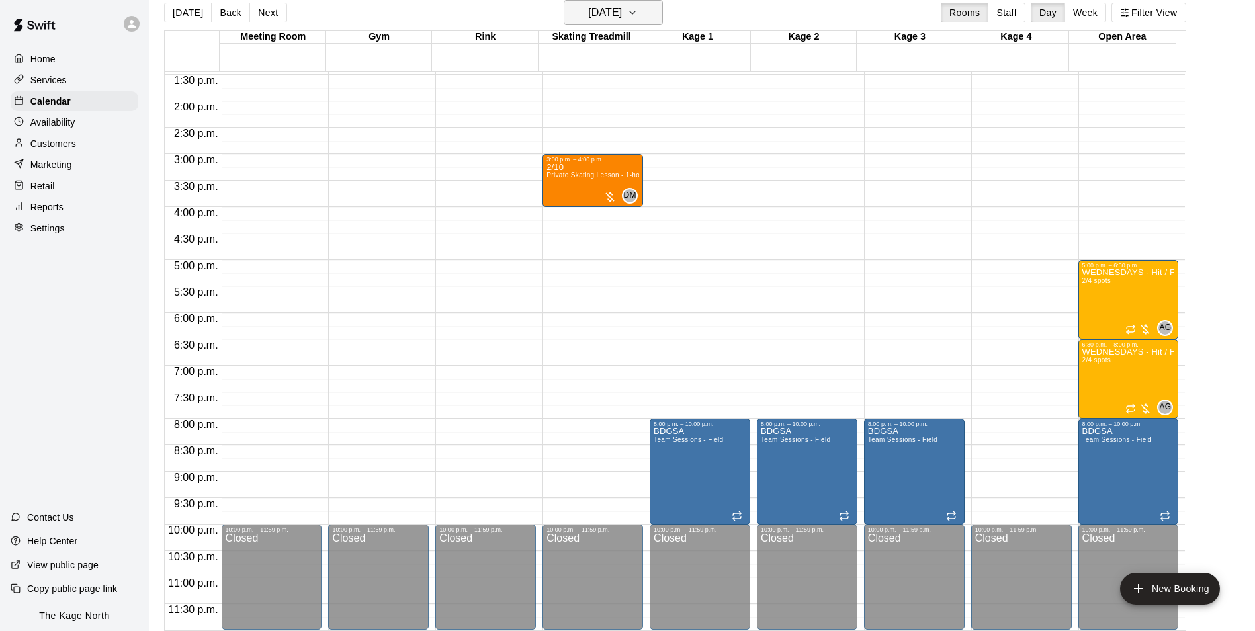
click at [622, 17] on h6 "Wednesday Dec 11" at bounding box center [605, 12] width 34 height 19
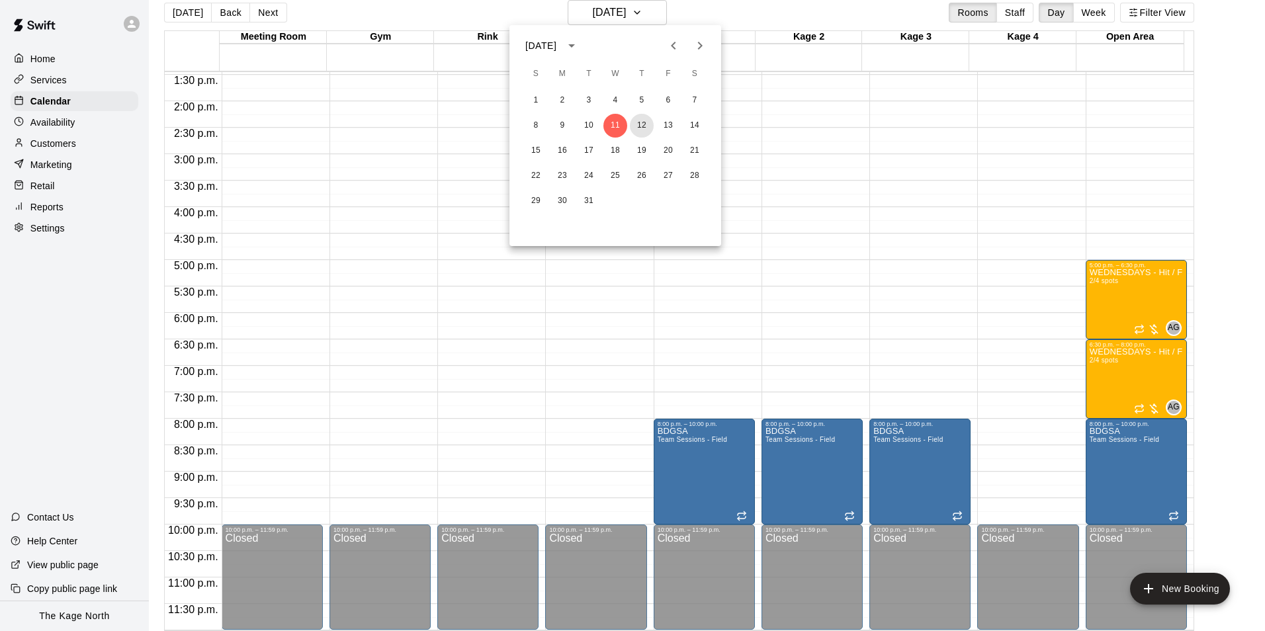
click at [646, 124] on button "12" at bounding box center [642, 126] width 24 height 24
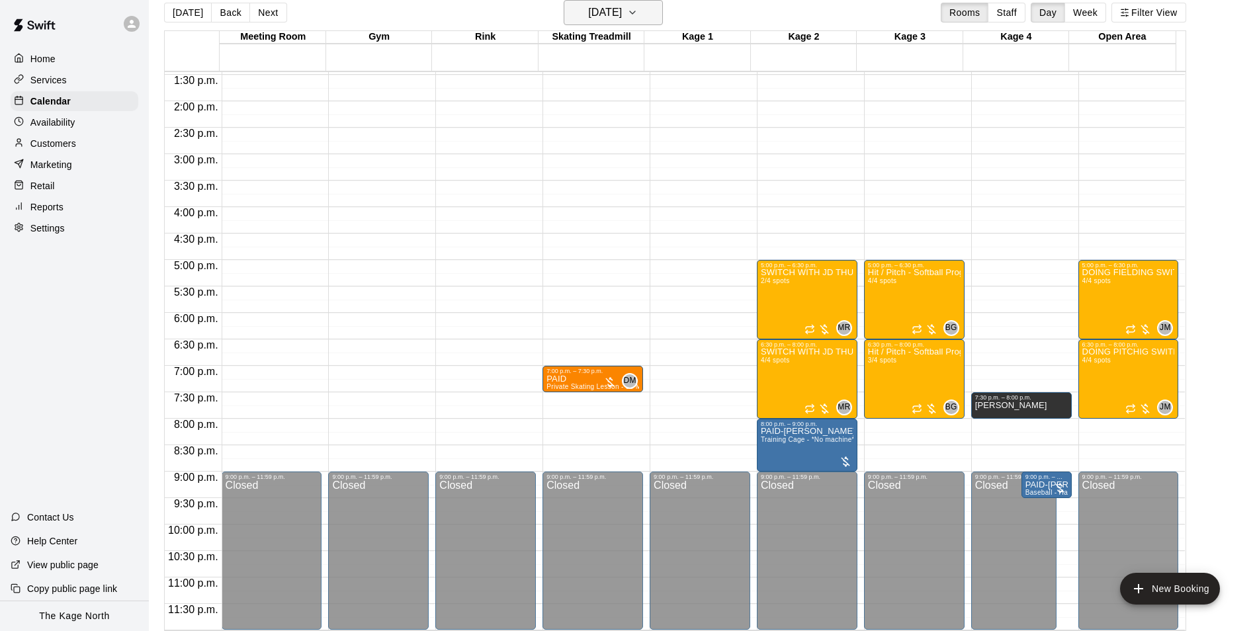
click at [605, 9] on h6 "Thursday Dec 12" at bounding box center [605, 12] width 34 height 19
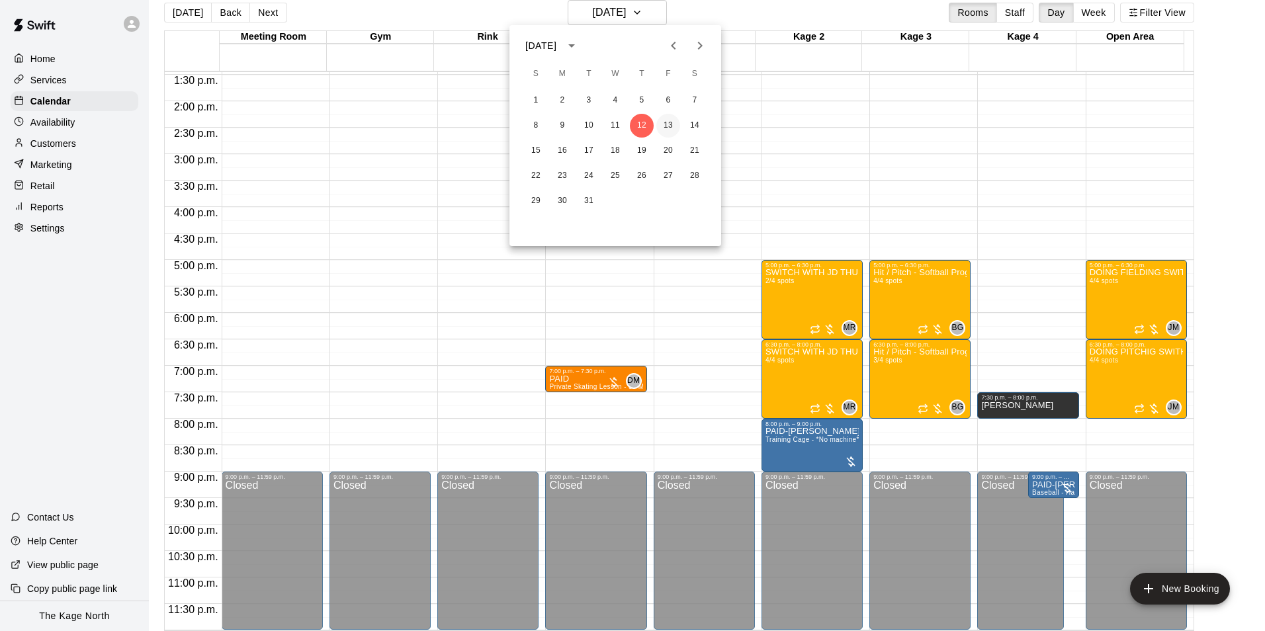
click at [665, 125] on button "13" at bounding box center [668, 126] width 24 height 24
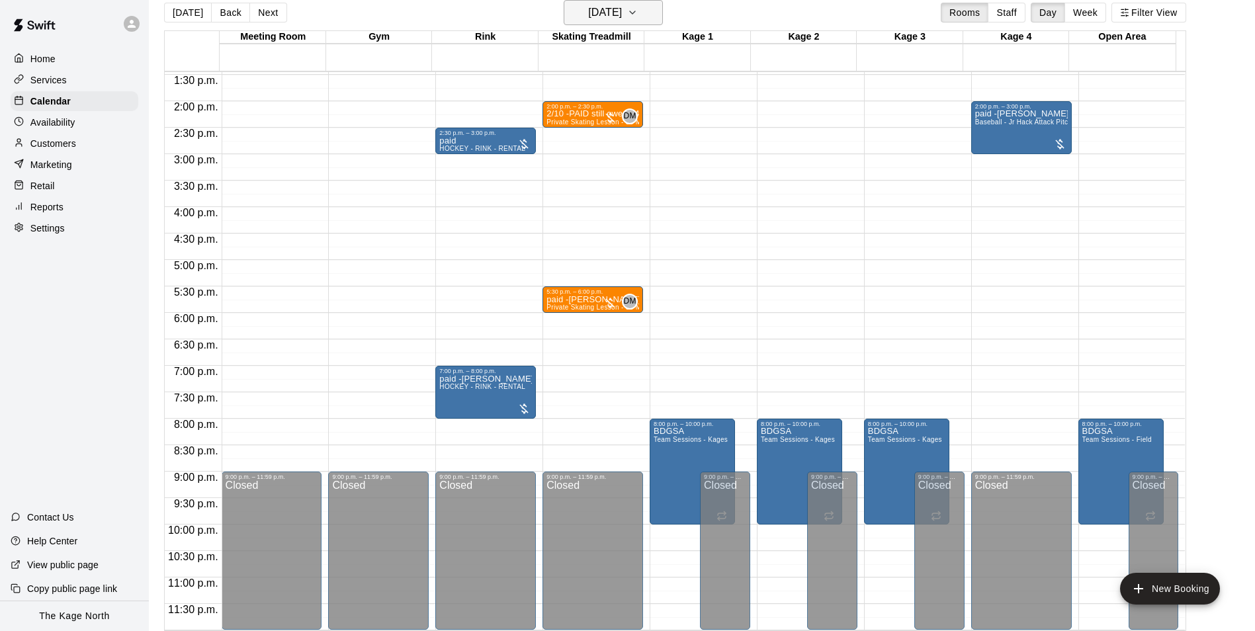
click at [622, 15] on h6 "Friday Dec 13" at bounding box center [605, 12] width 34 height 19
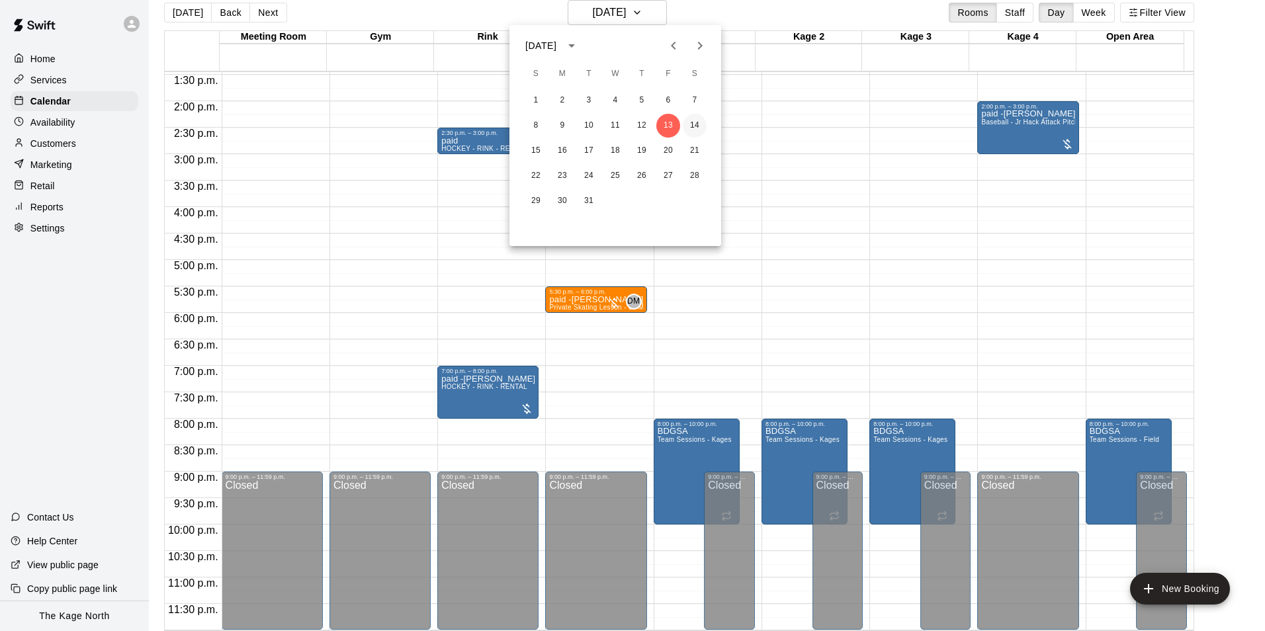
click at [701, 122] on button "14" at bounding box center [695, 126] width 24 height 24
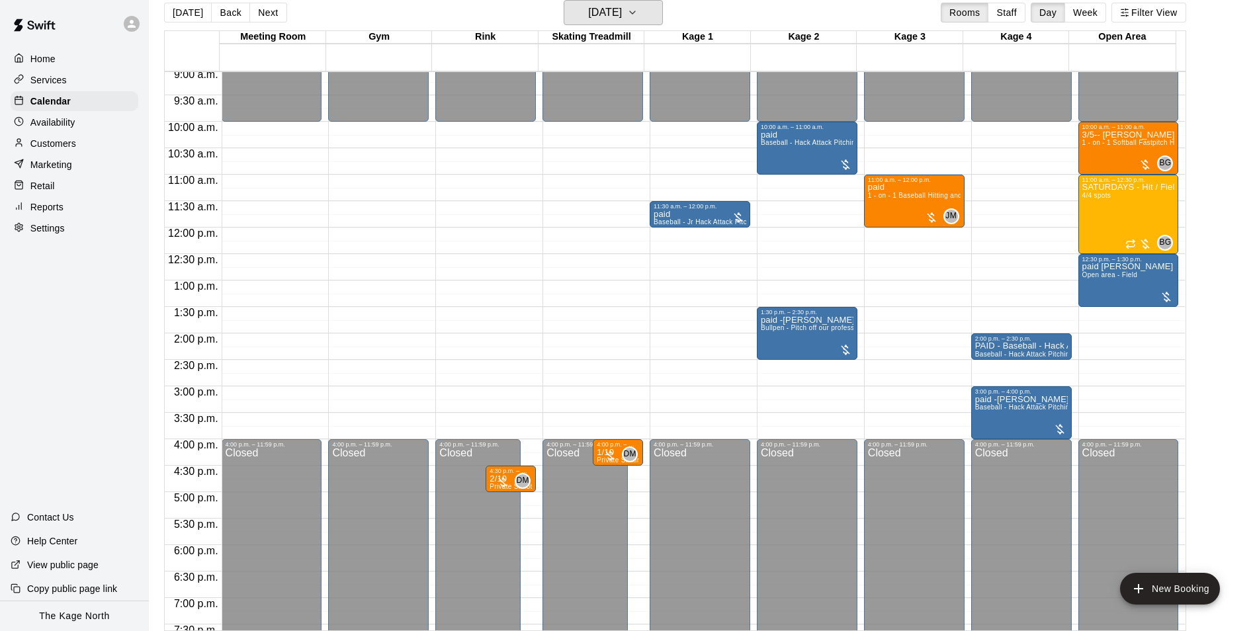
scroll to position [448, 0]
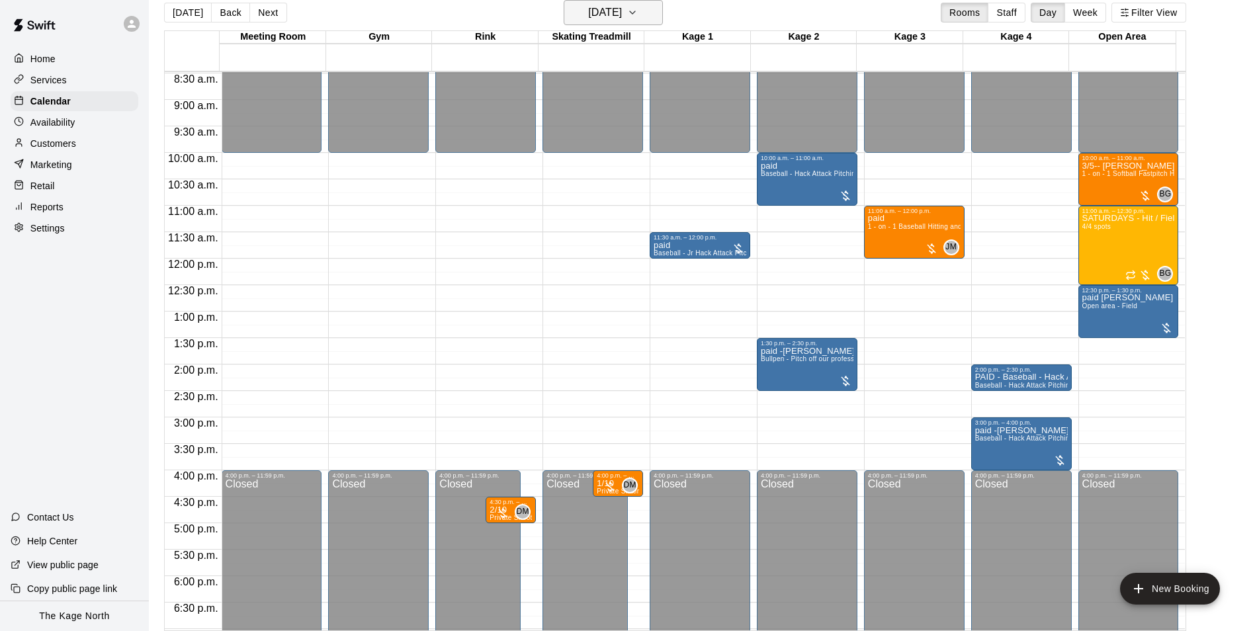
click at [622, 13] on h6 "Saturday Dec 14" at bounding box center [605, 12] width 34 height 19
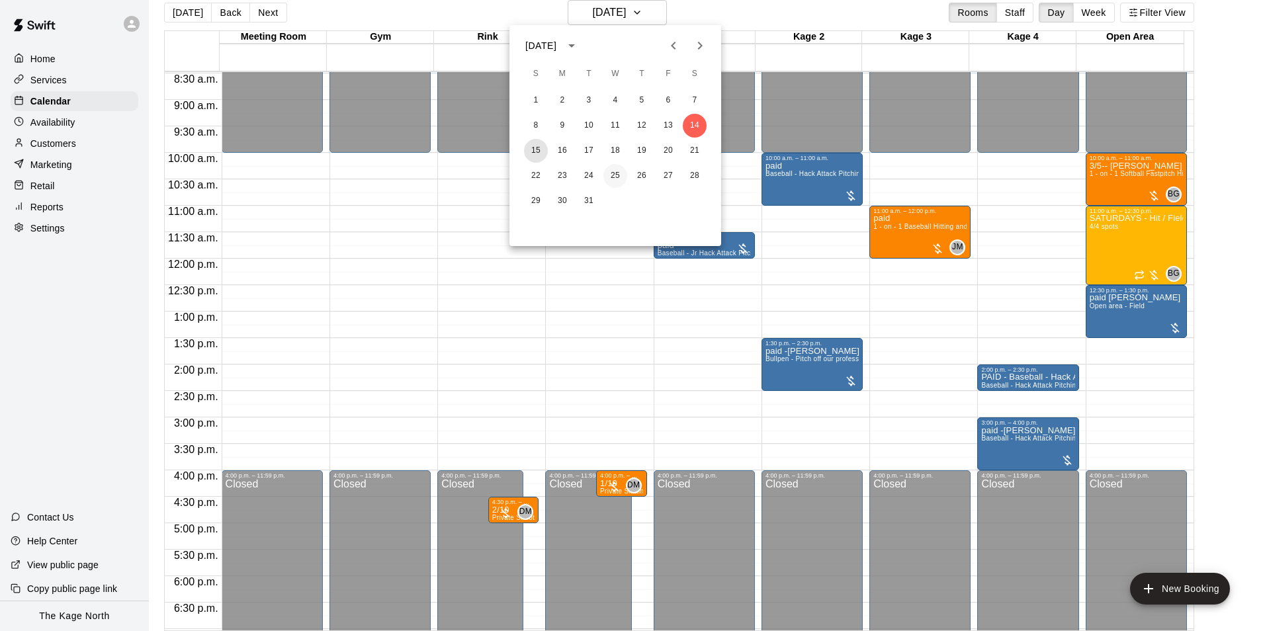
click at [540, 150] on button "15" at bounding box center [536, 151] width 24 height 24
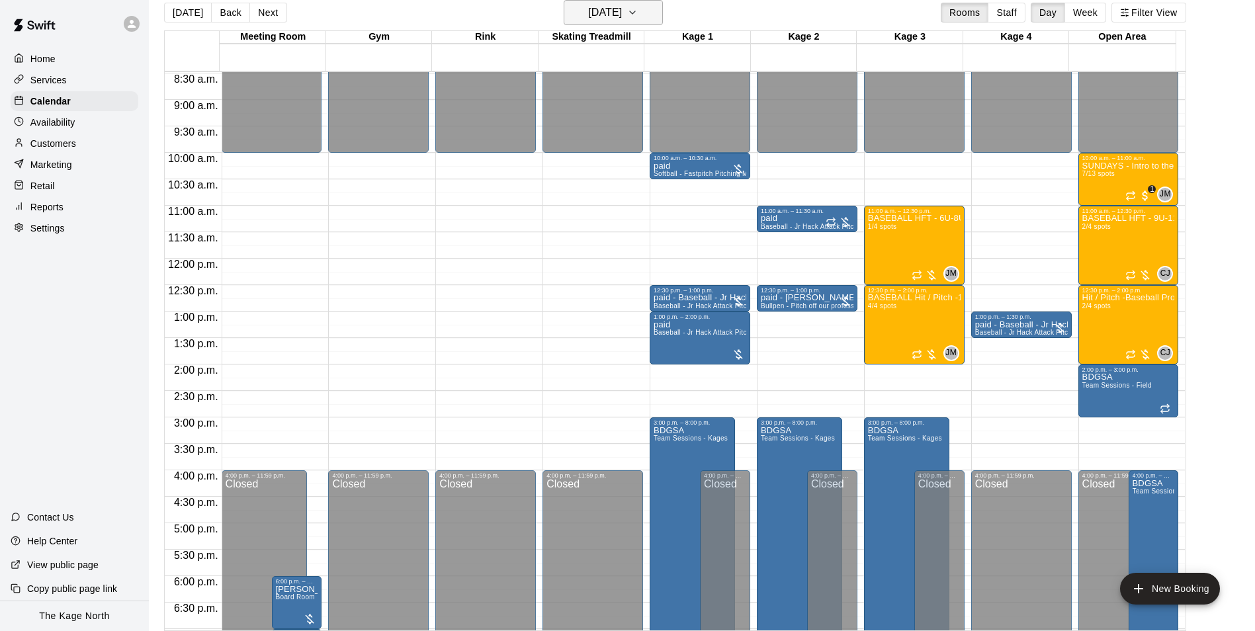
click at [622, 8] on h6 "Sunday Dec 15" at bounding box center [605, 12] width 34 height 19
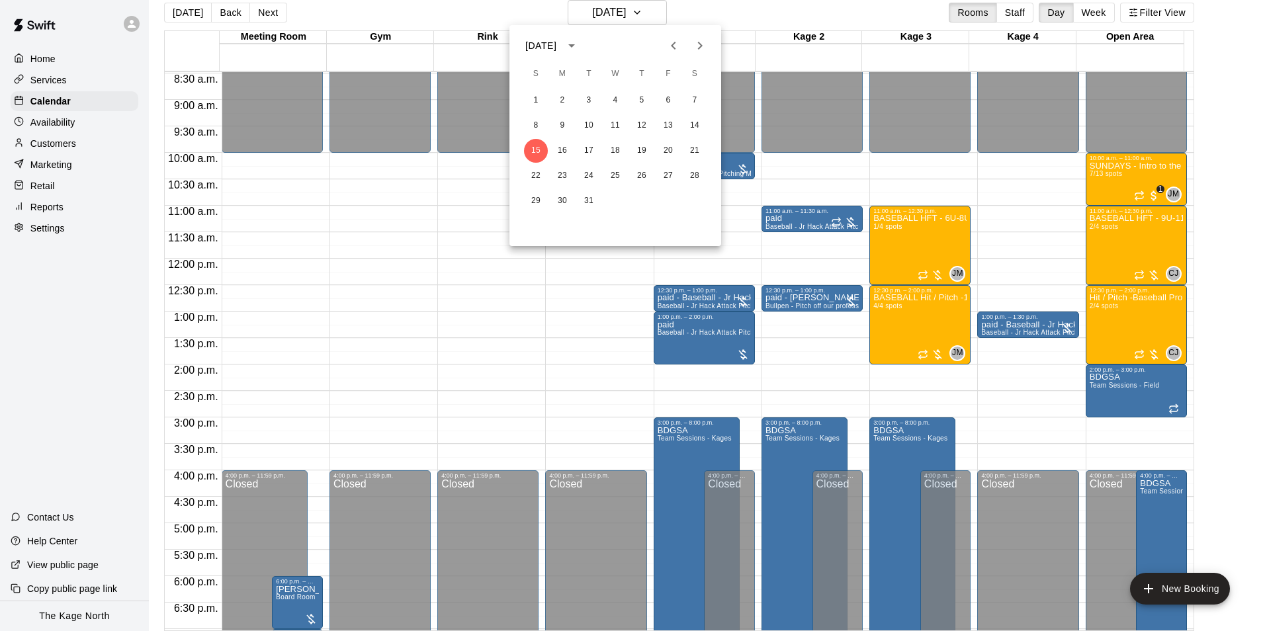
click at [666, 43] on icon "Previous month" at bounding box center [673, 46] width 16 height 16
click at [668, 45] on icon "Previous month" at bounding box center [673, 46] width 16 height 16
click at [665, 47] on icon "Previous month" at bounding box center [673, 46] width 16 height 16
click at [667, 50] on icon "Previous month" at bounding box center [673, 46] width 16 height 16
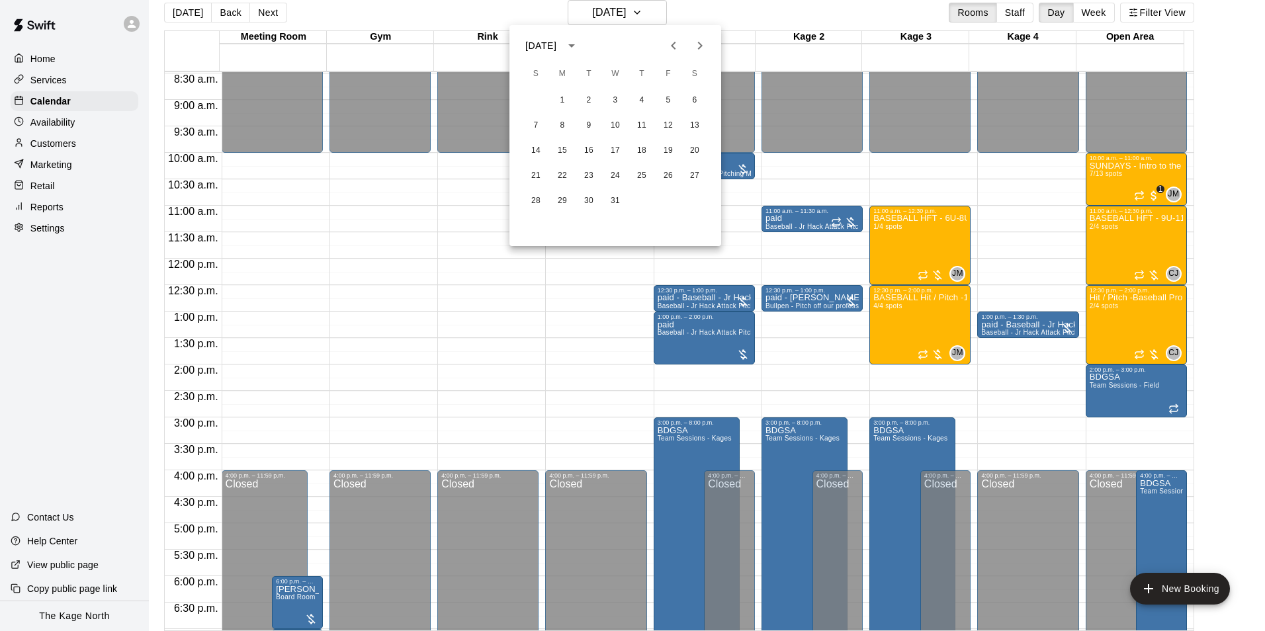
click at [673, 52] on icon "Previous month" at bounding box center [673, 46] width 16 height 16
click at [674, 52] on icon "Previous month" at bounding box center [673, 46] width 16 height 16
click at [673, 52] on icon "Previous month" at bounding box center [673, 46] width 16 height 16
click at [670, 49] on icon "Previous month" at bounding box center [673, 46] width 16 height 16
click at [669, 49] on icon "Previous month" at bounding box center [673, 46] width 16 height 16
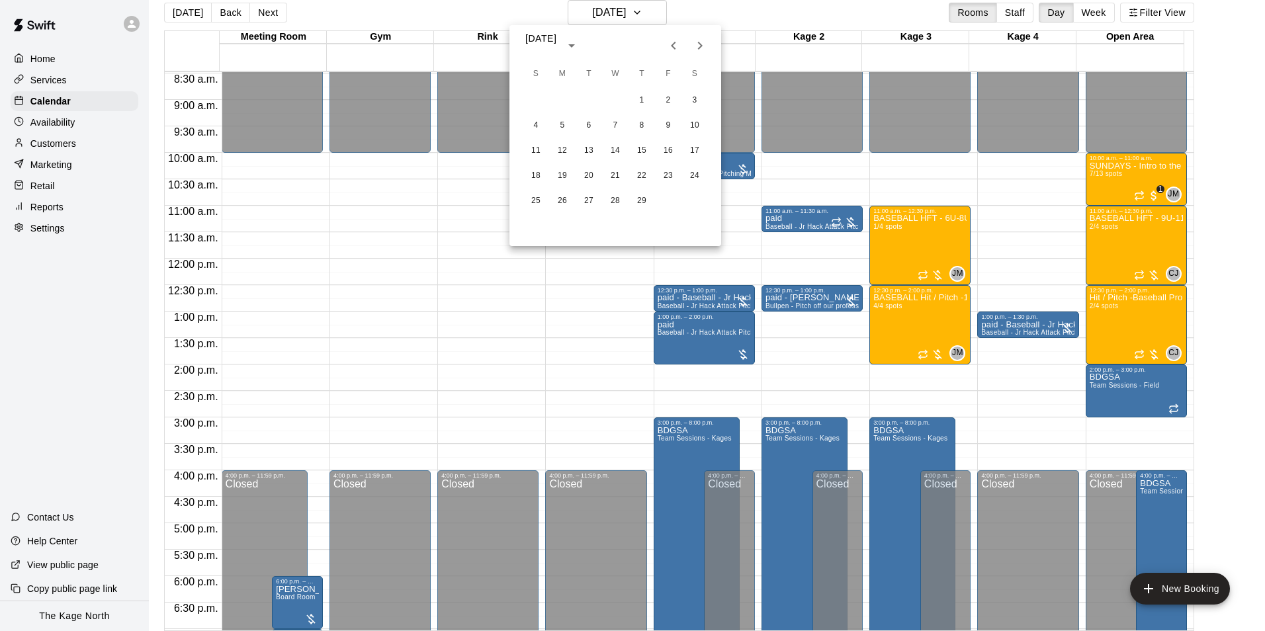
click at [669, 49] on icon "Previous month" at bounding box center [673, 46] width 16 height 16
click at [669, 48] on icon "Previous month" at bounding box center [673, 46] width 16 height 16
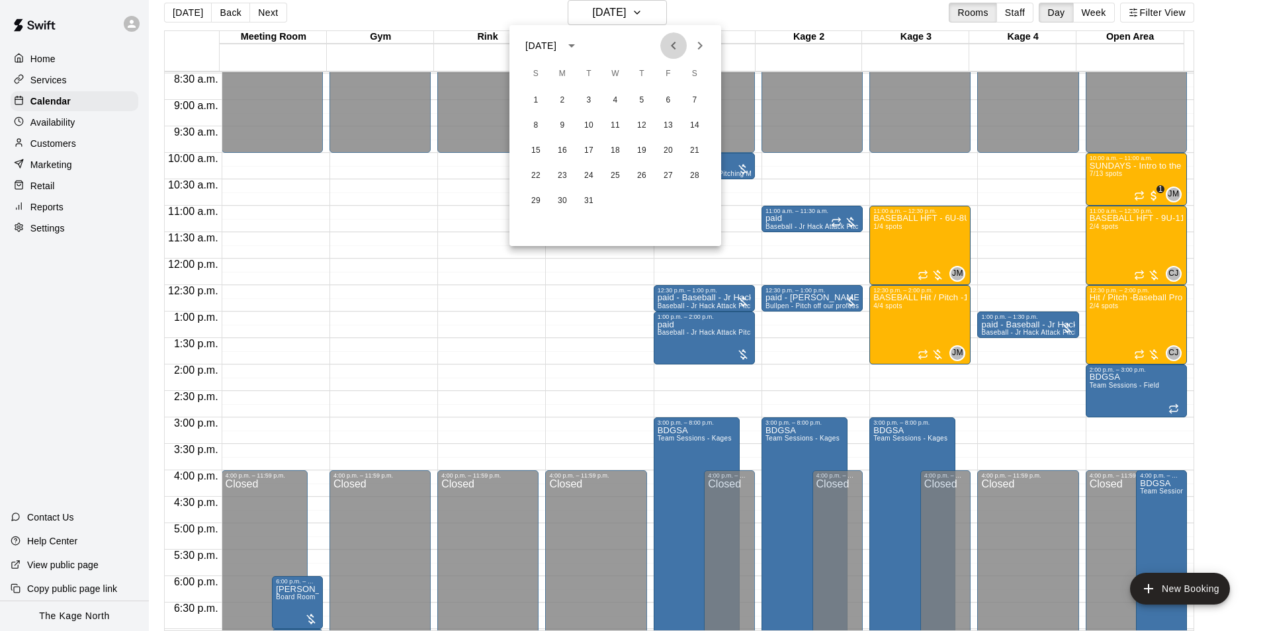
click at [669, 48] on icon "Previous month" at bounding box center [673, 46] width 16 height 16
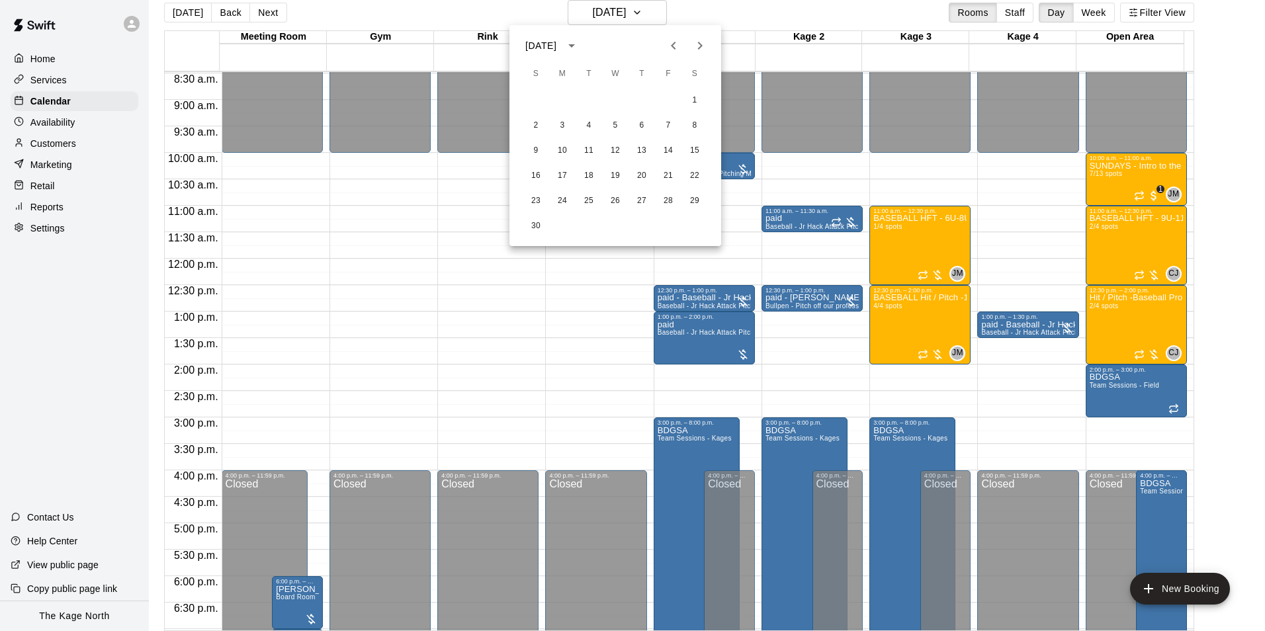
click at [669, 48] on icon "Previous month" at bounding box center [673, 46] width 16 height 16
click at [675, 41] on icon "Previous month" at bounding box center [673, 46] width 16 height 16
click at [673, 48] on icon "Previous month" at bounding box center [673, 46] width 5 height 8
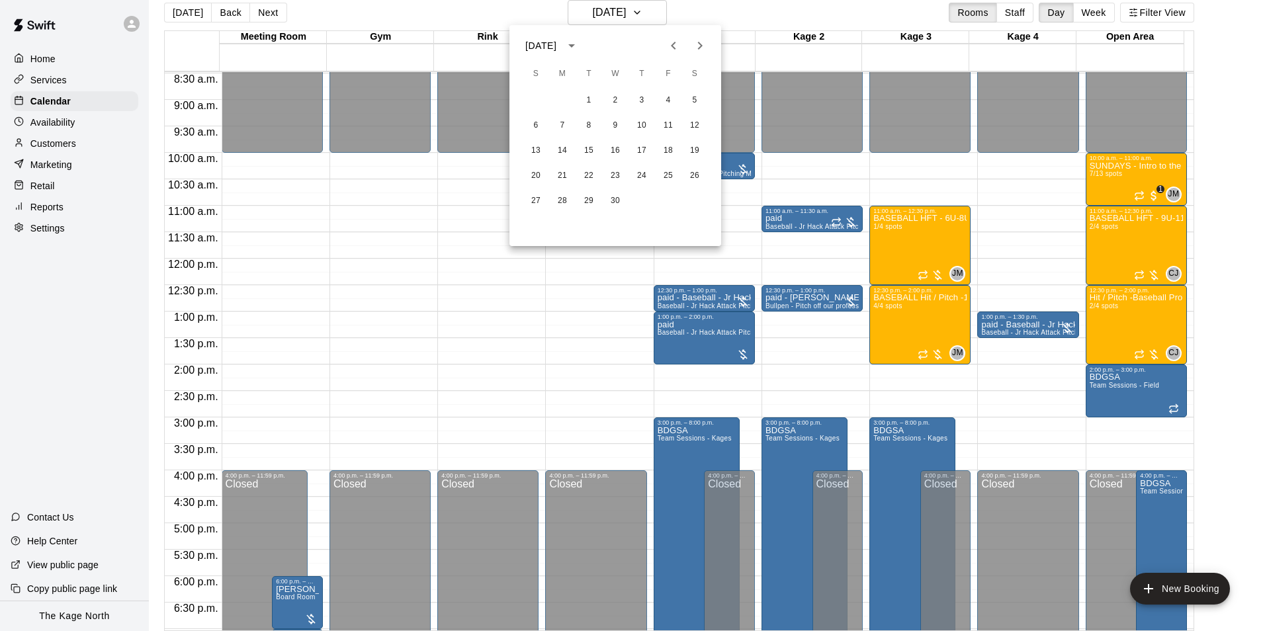
click at [673, 48] on icon "Previous month" at bounding box center [673, 46] width 5 height 8
click at [705, 9] on div at bounding box center [632, 315] width 1265 height 631
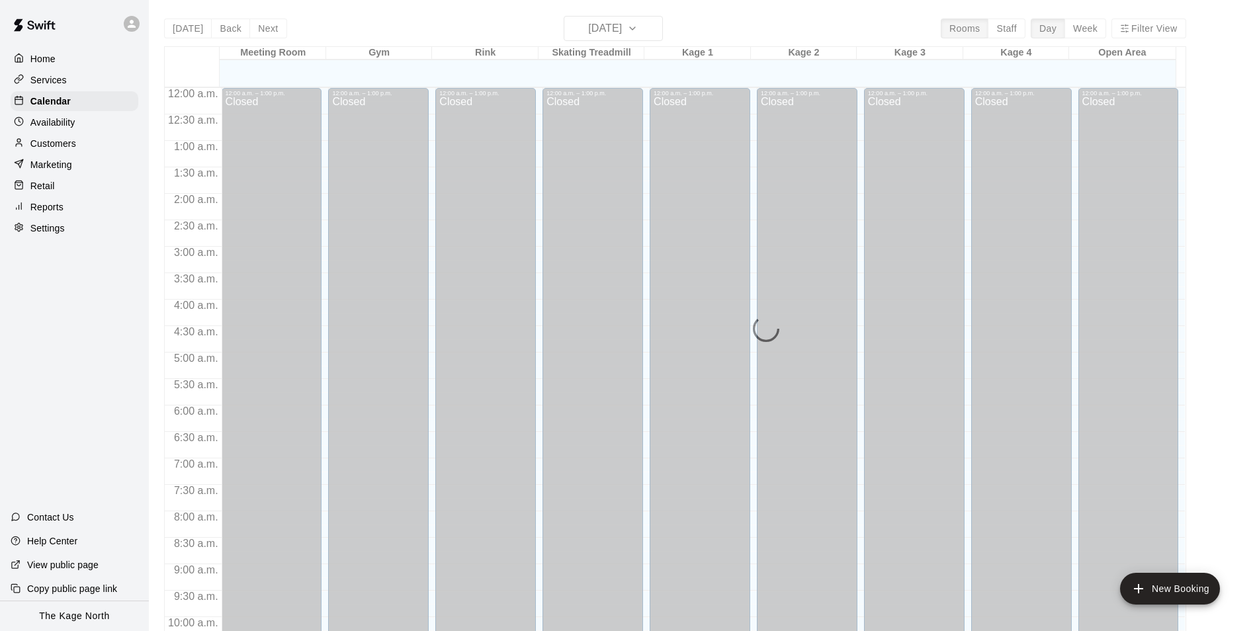
scroll to position [672, 0]
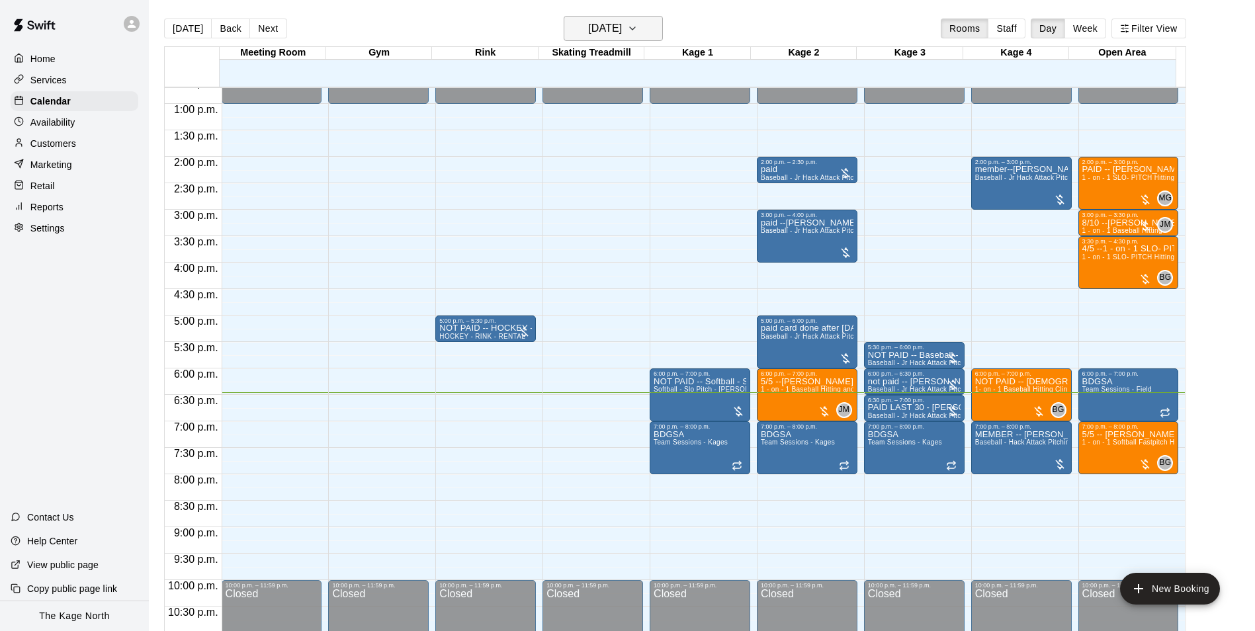
click at [638, 28] on icon "button" at bounding box center [632, 29] width 11 height 16
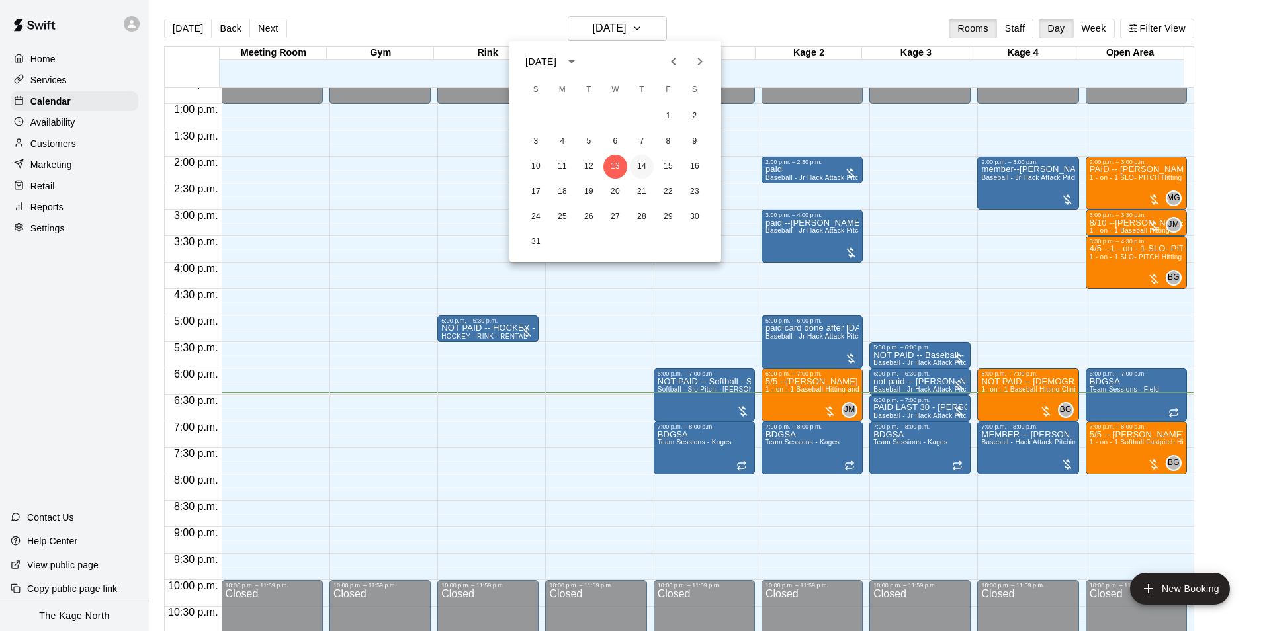
click at [635, 166] on button "14" at bounding box center [642, 167] width 24 height 24
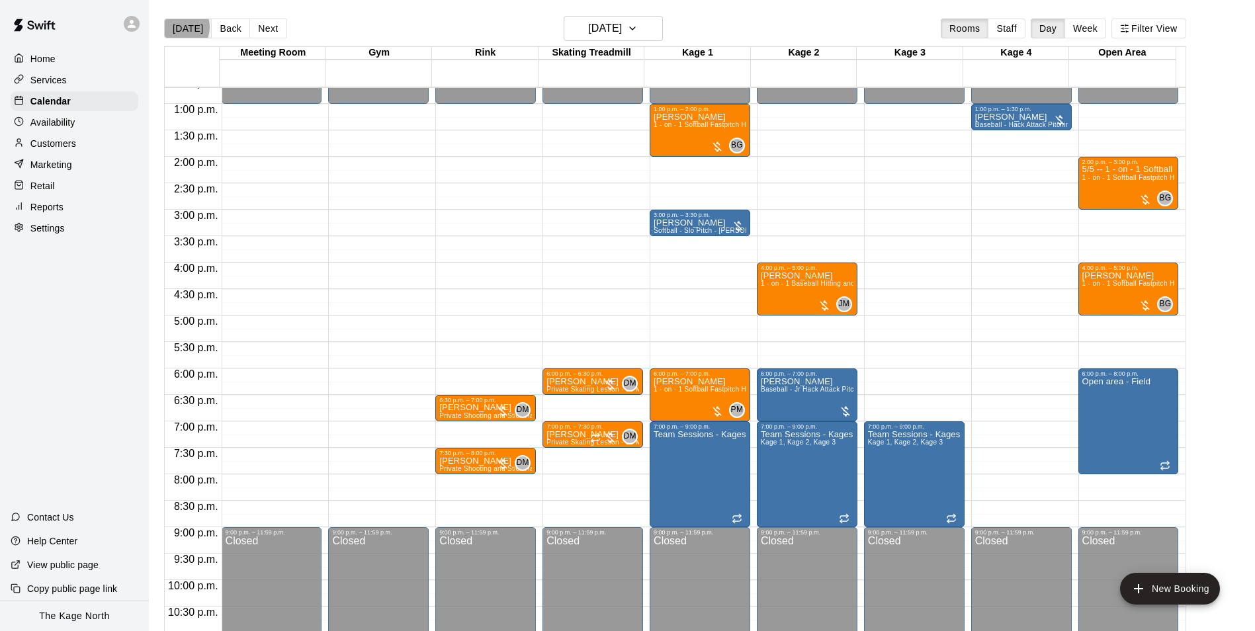
click at [175, 26] on button "[DATE]" at bounding box center [188, 29] width 48 height 20
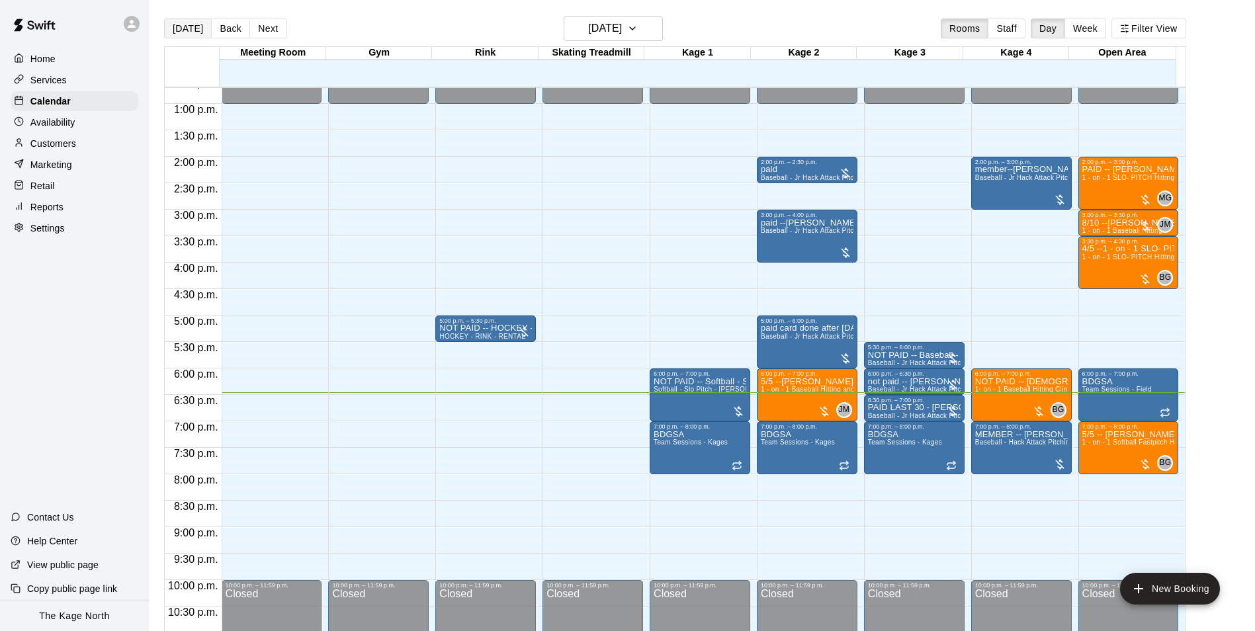
click at [175, 26] on button "[DATE]" at bounding box center [188, 29] width 48 height 20
click at [622, 26] on h6 "[DATE]" at bounding box center [605, 28] width 34 height 19
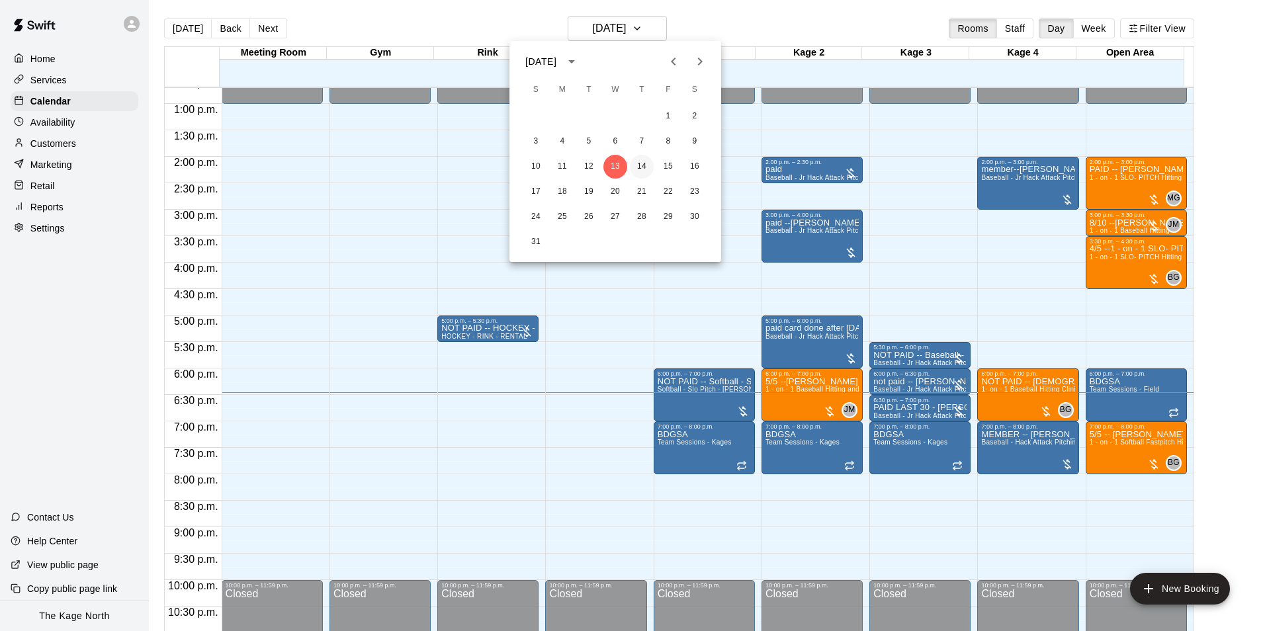
click at [637, 161] on button "14" at bounding box center [642, 167] width 24 height 24
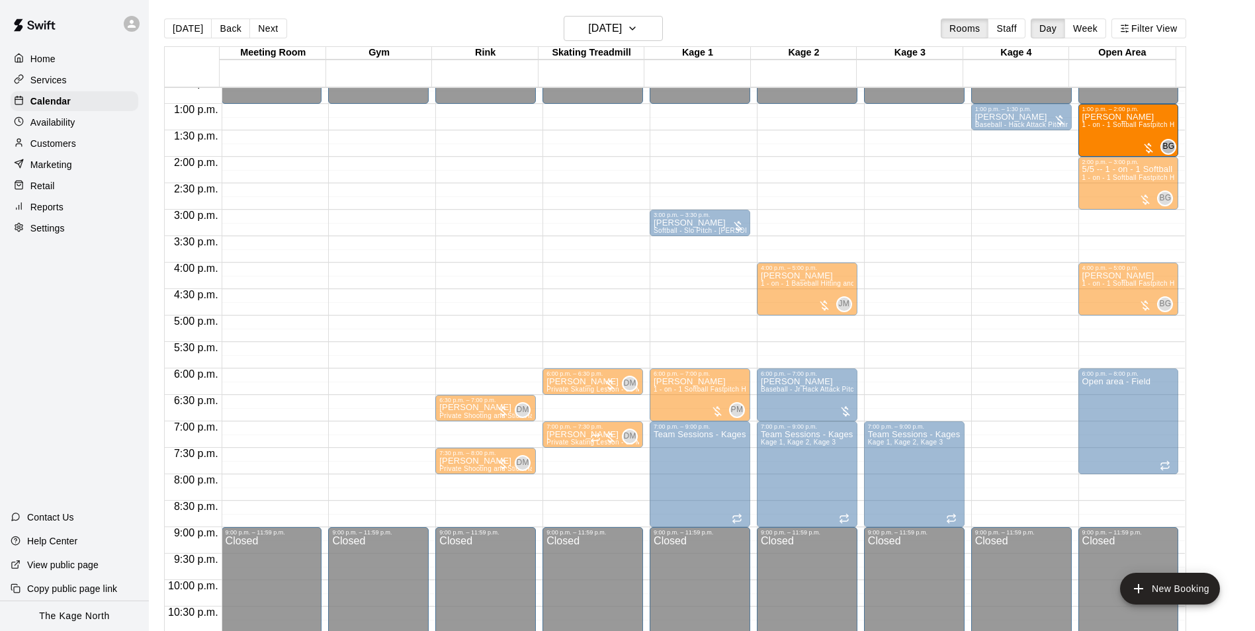
drag, startPoint x: 687, startPoint y: 132, endPoint x: 1118, endPoint y: 141, distance: 431.4
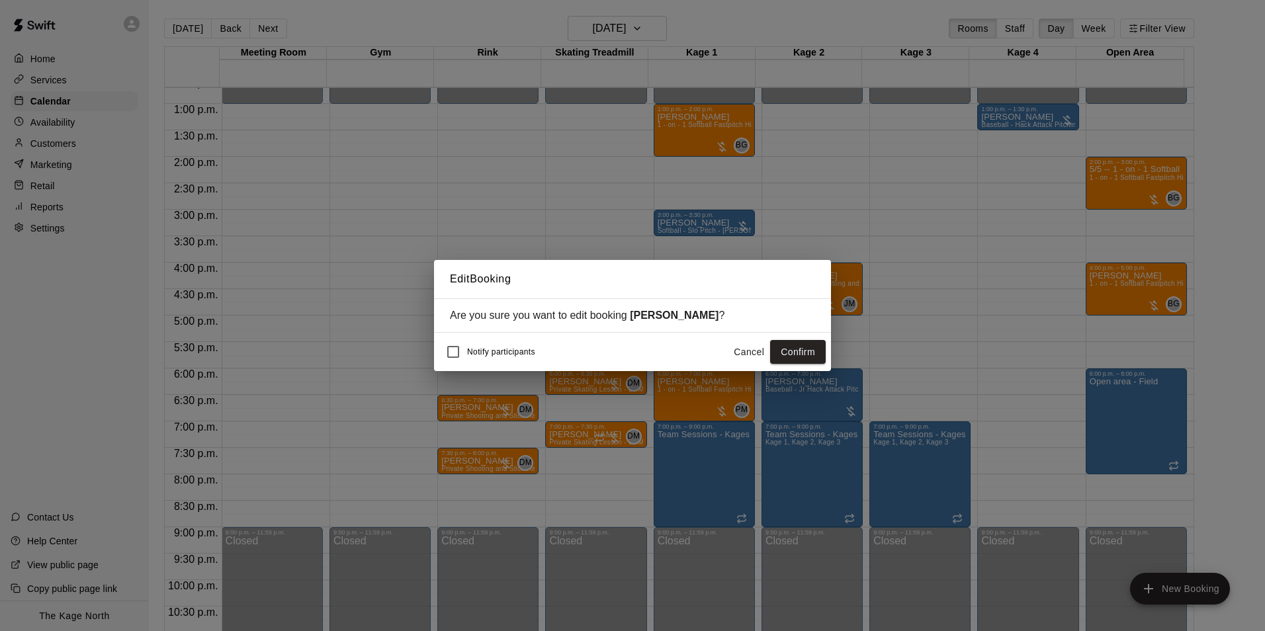
click at [800, 355] on button "Confirm" at bounding box center [798, 352] width 56 height 24
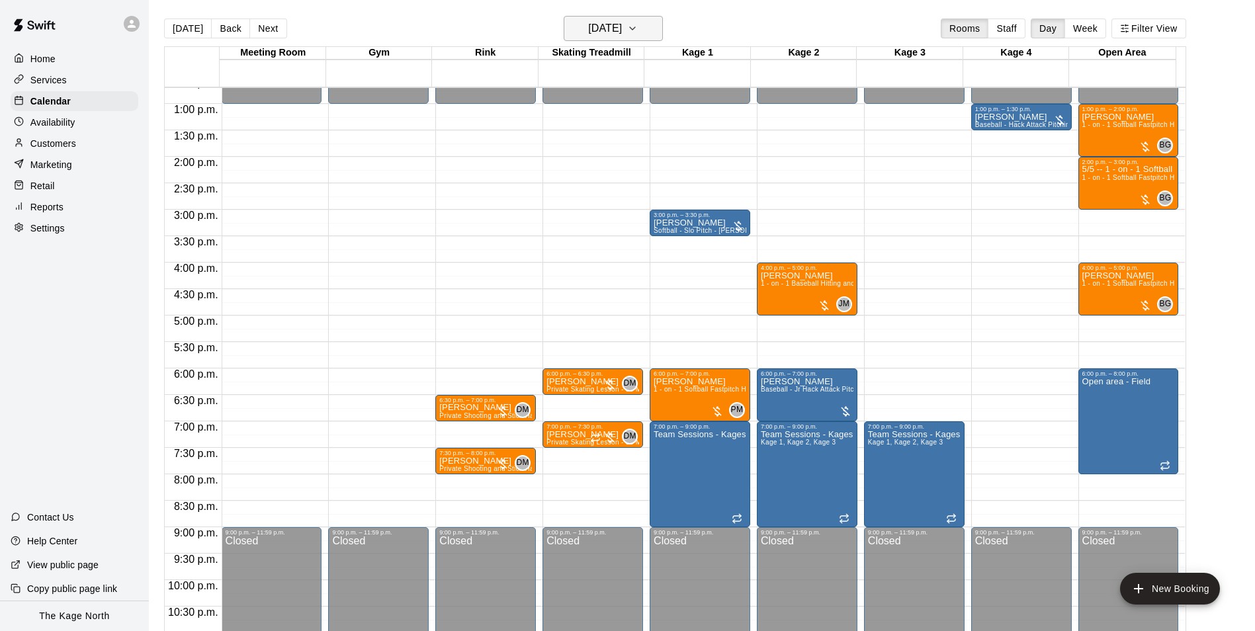
click at [622, 27] on h6 "[DATE]" at bounding box center [605, 28] width 34 height 19
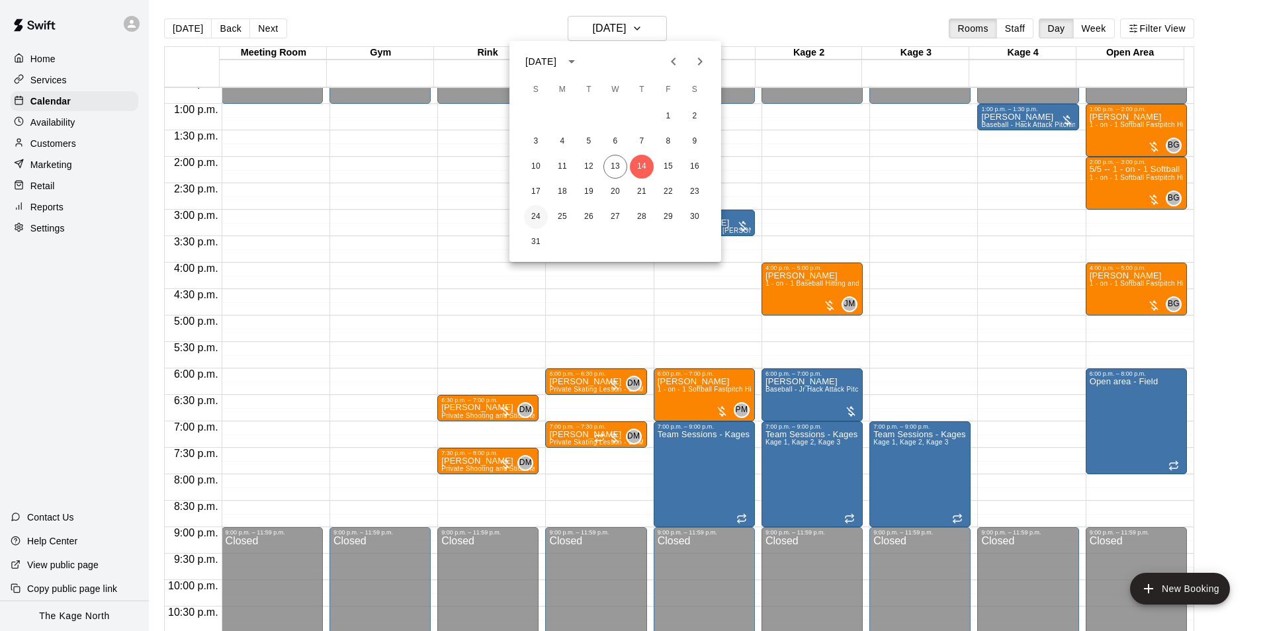
click at [536, 218] on button "24" at bounding box center [536, 217] width 24 height 24
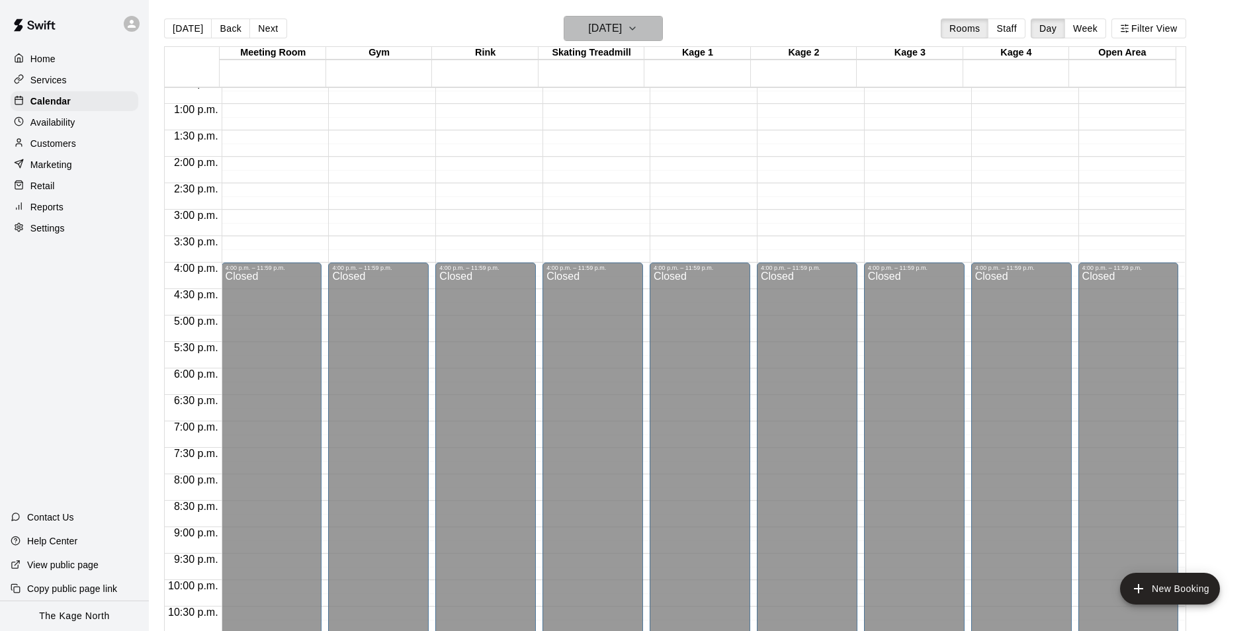
click at [622, 29] on h6 "[DATE]" at bounding box center [605, 28] width 34 height 19
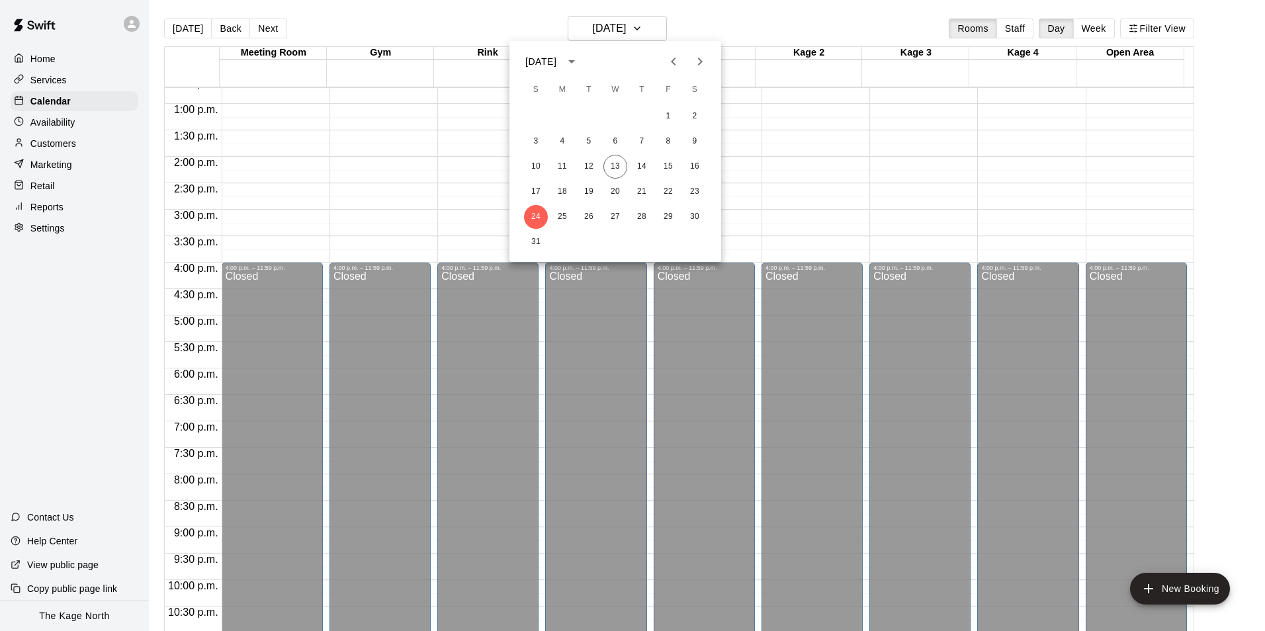
click at [739, 25] on div at bounding box center [632, 315] width 1265 height 631
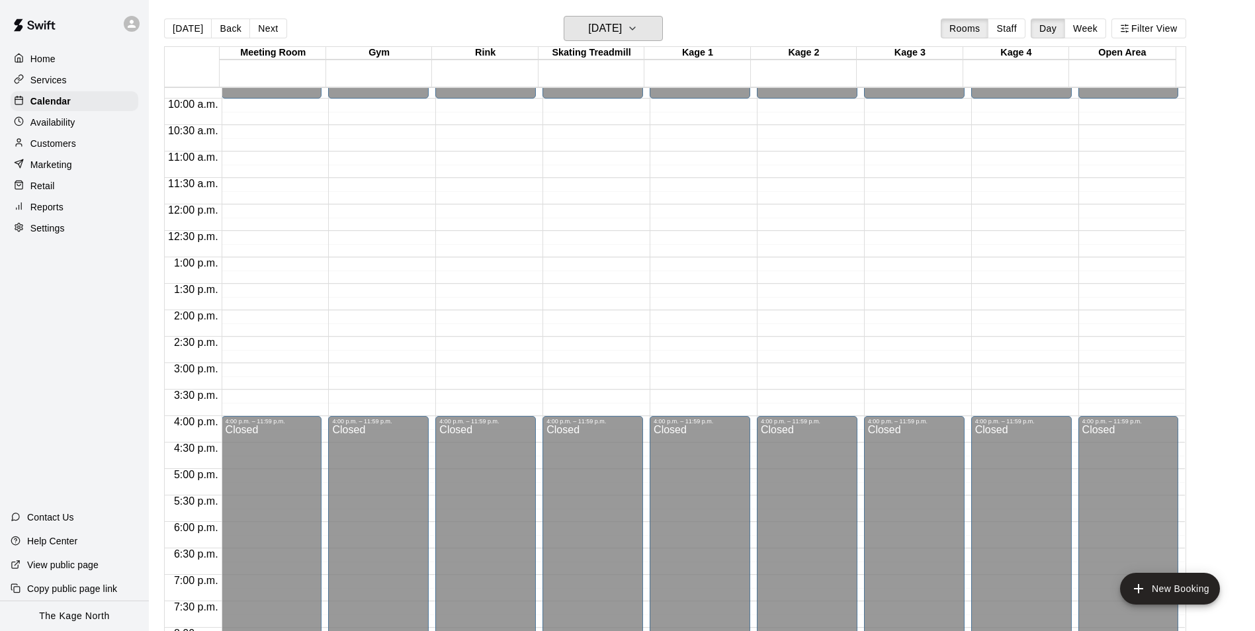
scroll to position [474, 0]
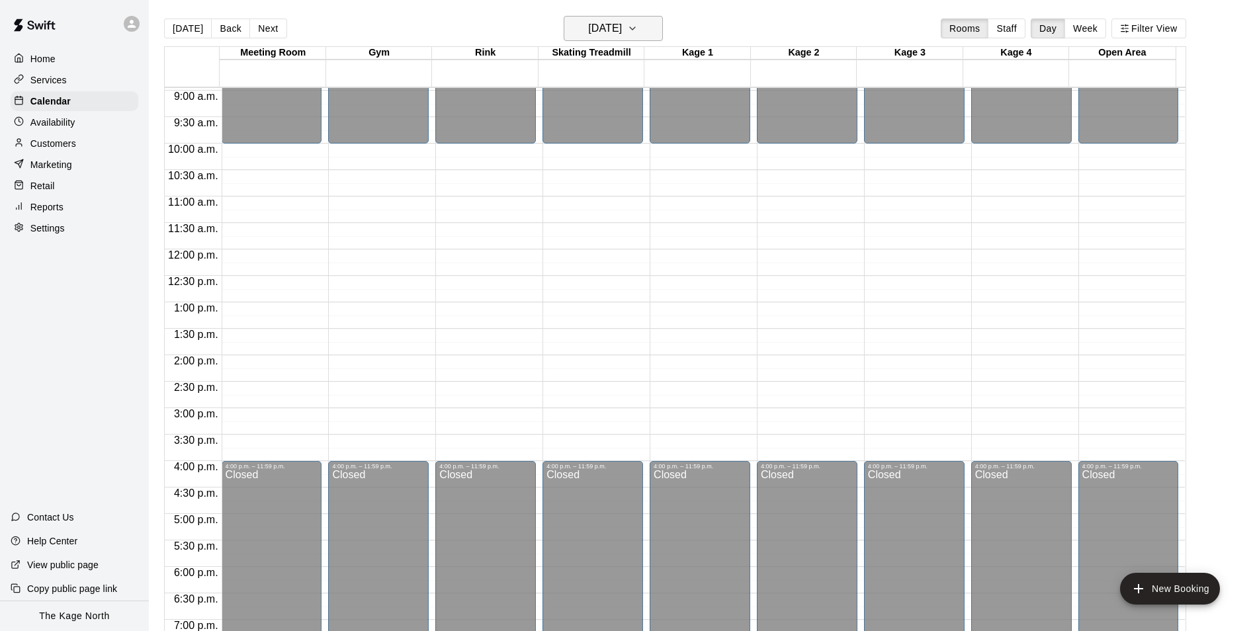
click at [638, 22] on icon "button" at bounding box center [632, 29] width 11 height 16
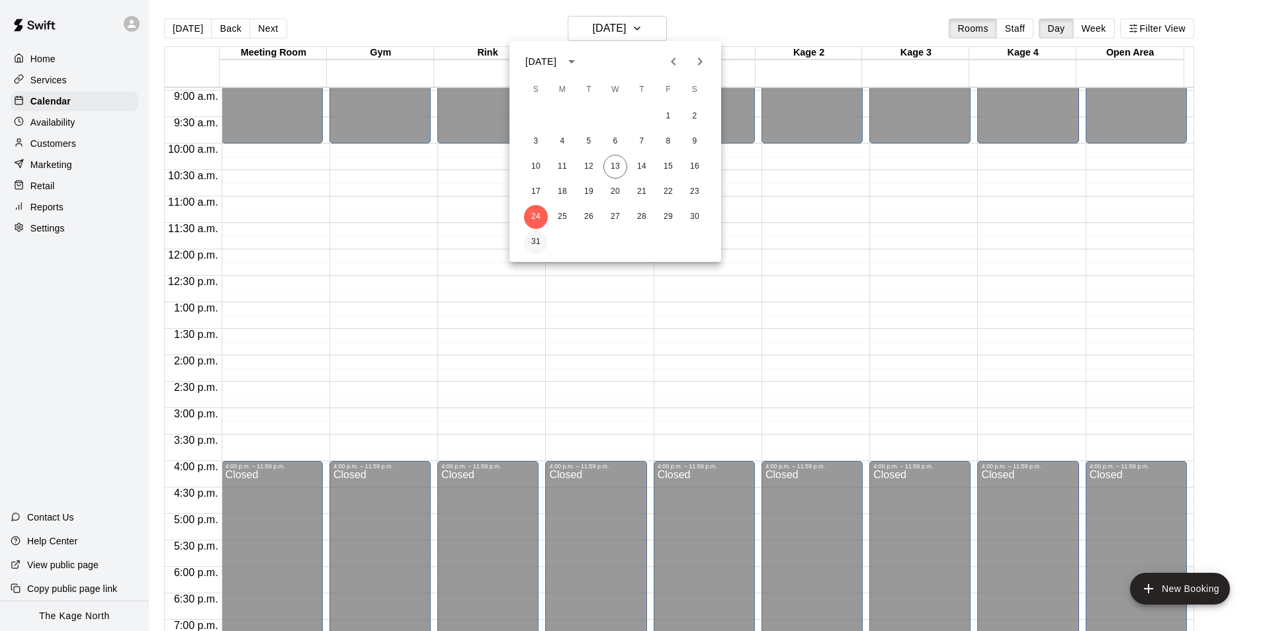
click at [543, 241] on button "31" at bounding box center [536, 242] width 24 height 24
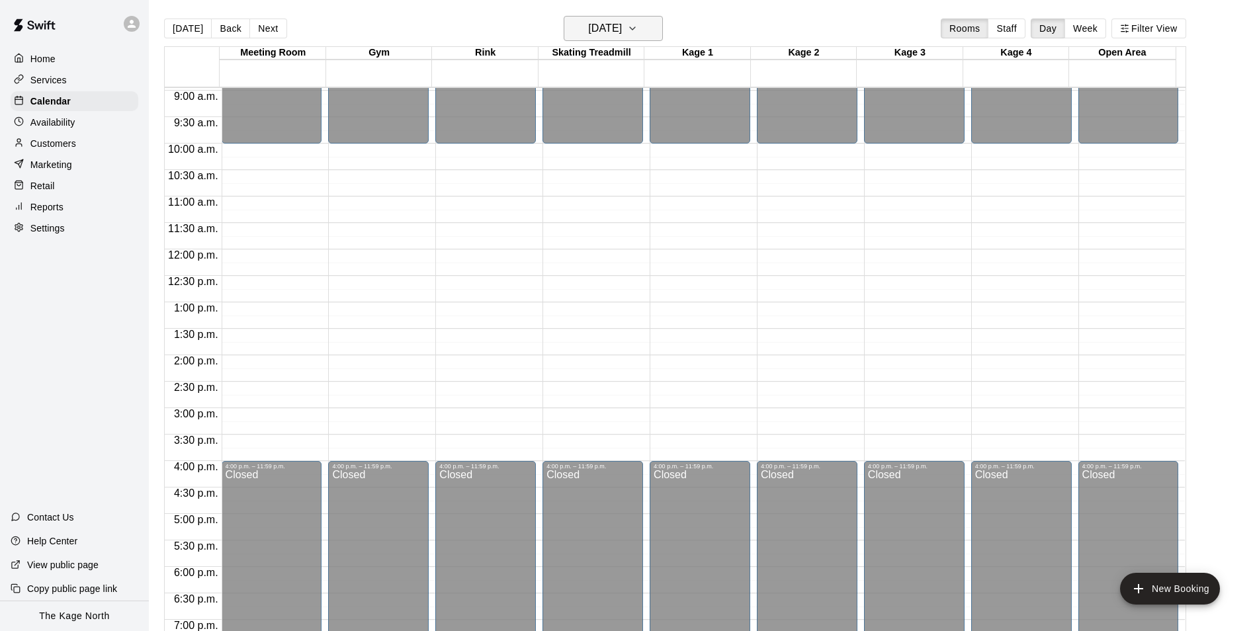
click at [622, 31] on h6 "[DATE]" at bounding box center [605, 28] width 34 height 19
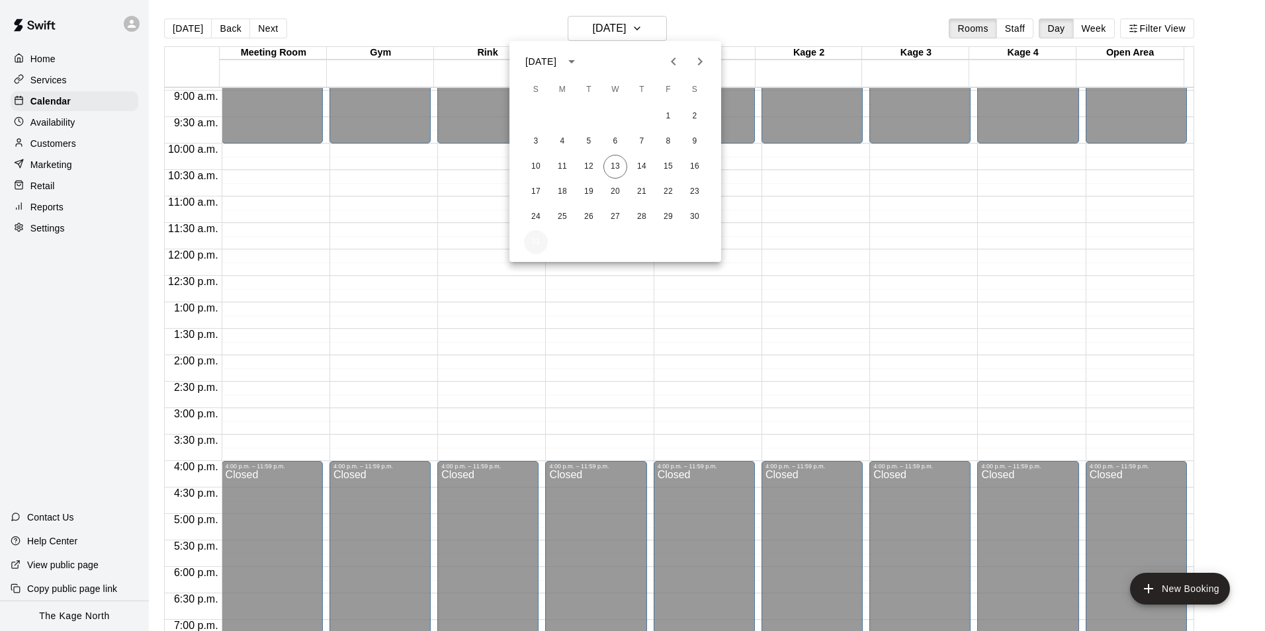
click at [540, 241] on button "31" at bounding box center [536, 242] width 24 height 24
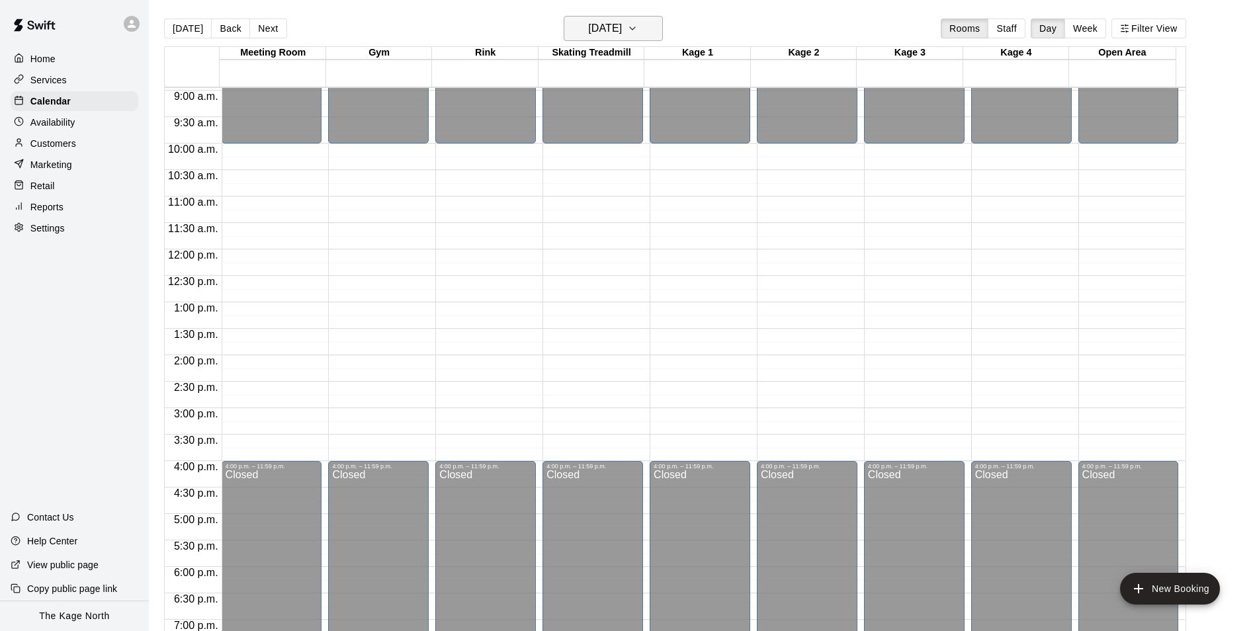
click at [622, 24] on h6 "[DATE]" at bounding box center [605, 28] width 34 height 19
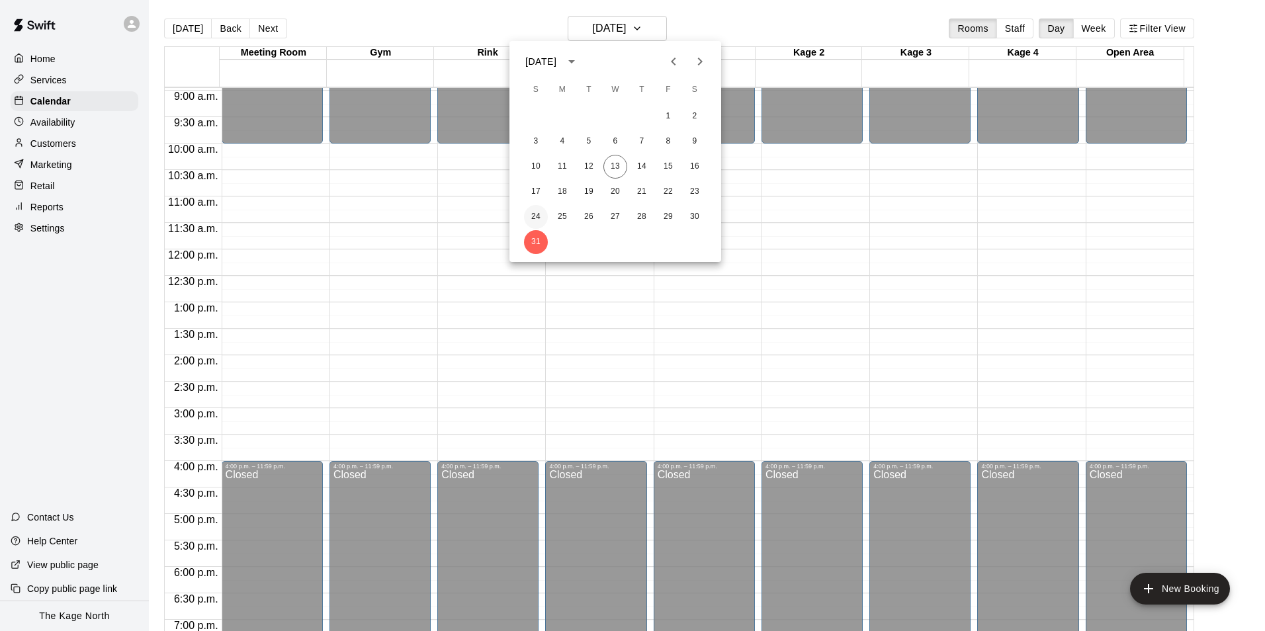
click at [533, 213] on button "24" at bounding box center [536, 217] width 24 height 24
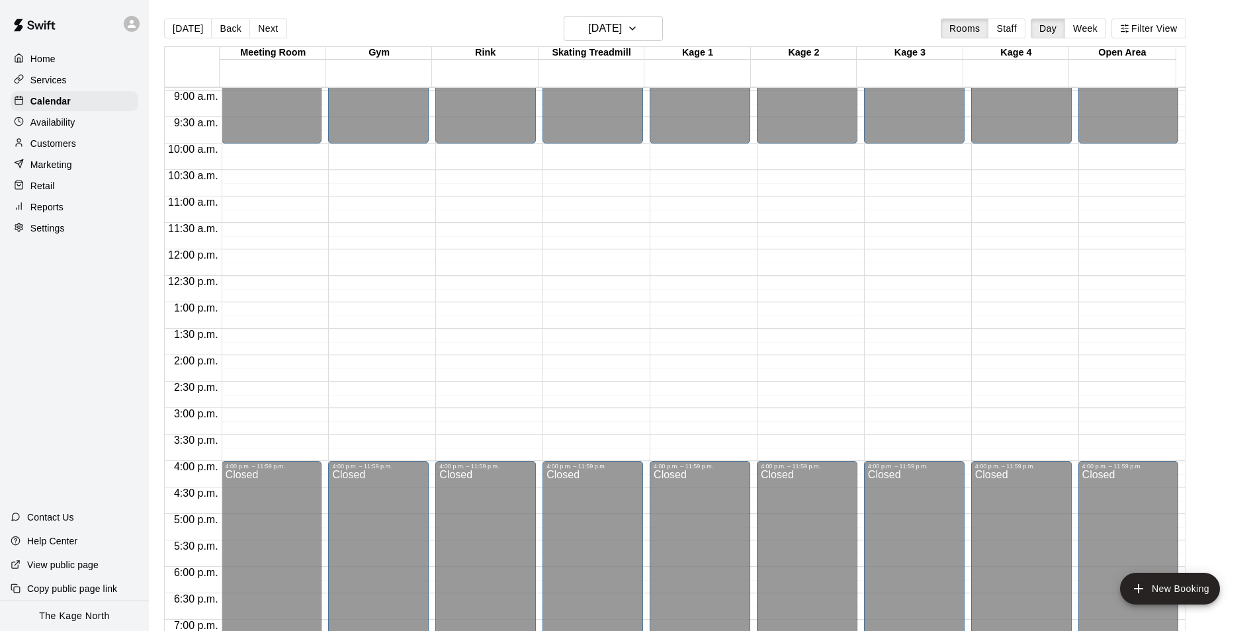
click at [757, 21] on div "[DATE] Back [DATE][DATE] Rooms Staff Day Week Filter View" at bounding box center [675, 31] width 1022 height 30
click at [622, 23] on h6 "[DATE]" at bounding box center [605, 28] width 34 height 19
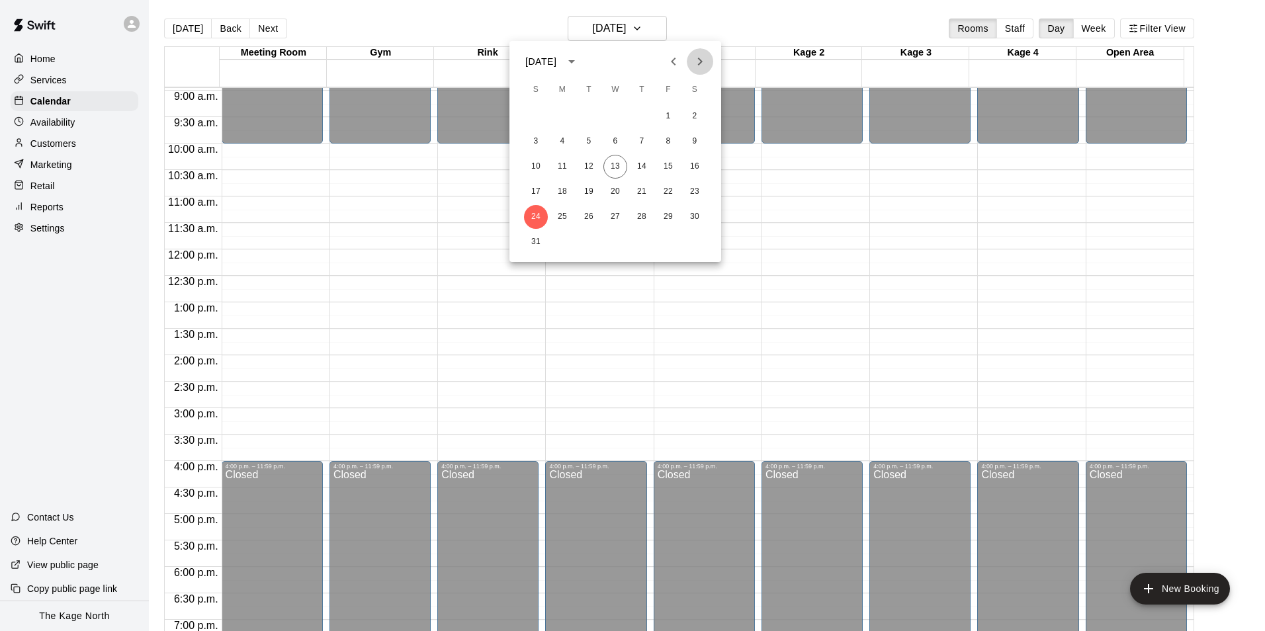
click at [699, 52] on button "Next month" at bounding box center [700, 61] width 26 height 26
click at [543, 148] on button "7" at bounding box center [536, 142] width 24 height 24
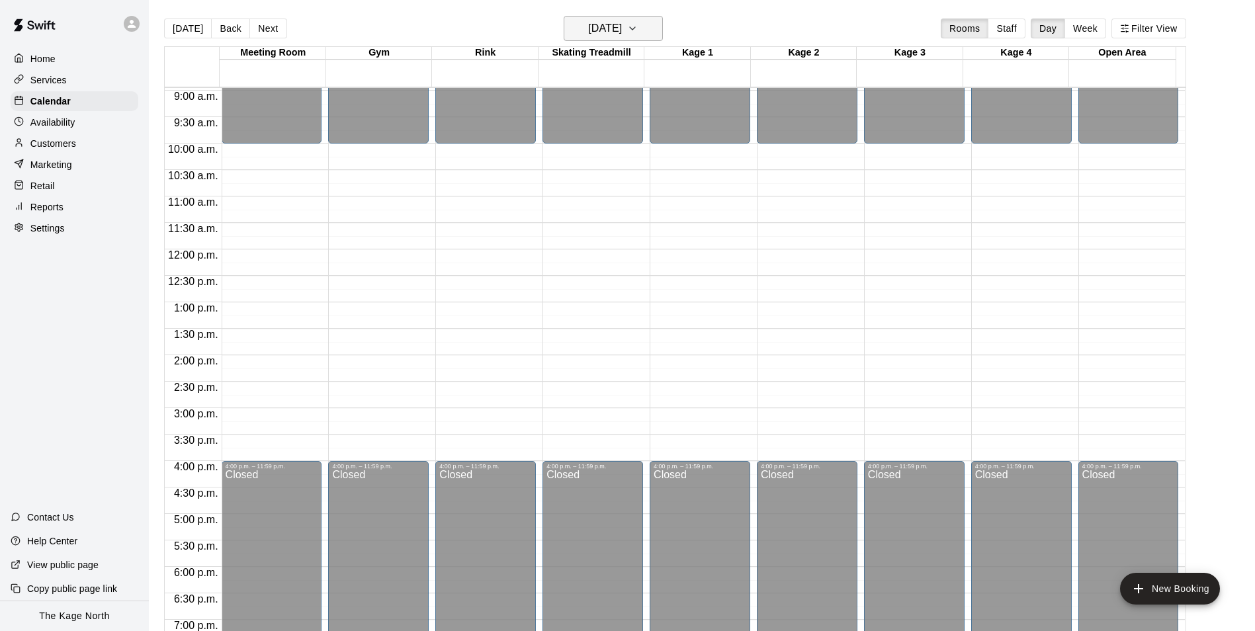
click at [622, 30] on h6 "[DATE]" at bounding box center [605, 28] width 34 height 19
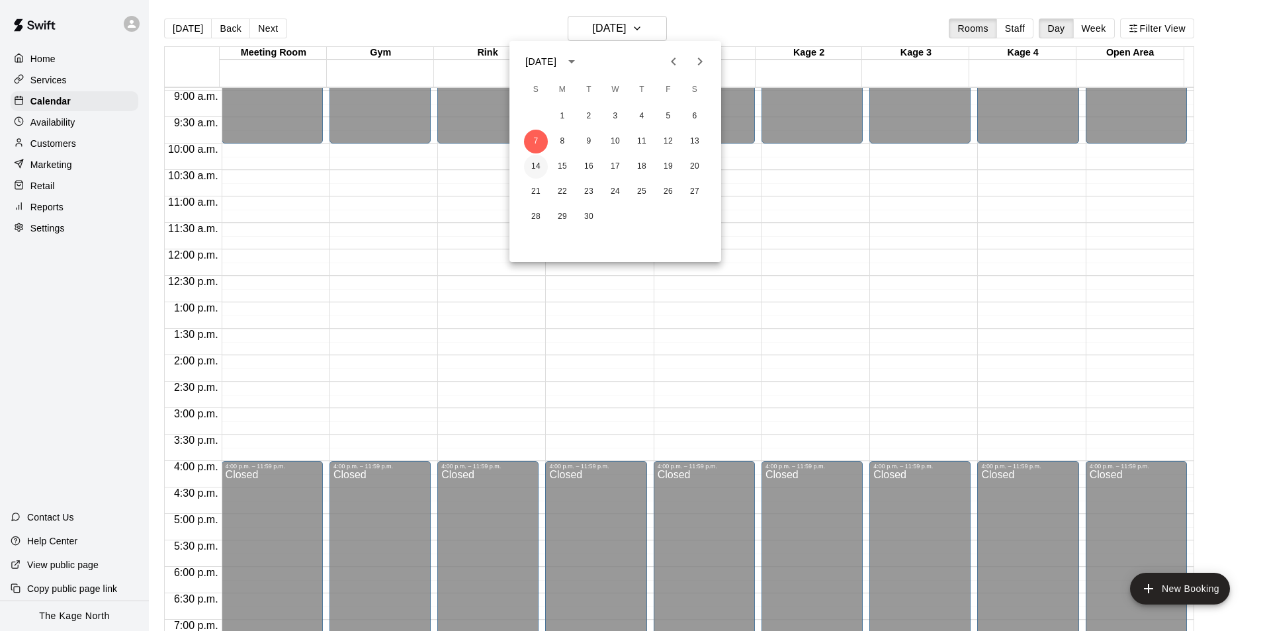
click at [537, 171] on button "14" at bounding box center [536, 167] width 24 height 24
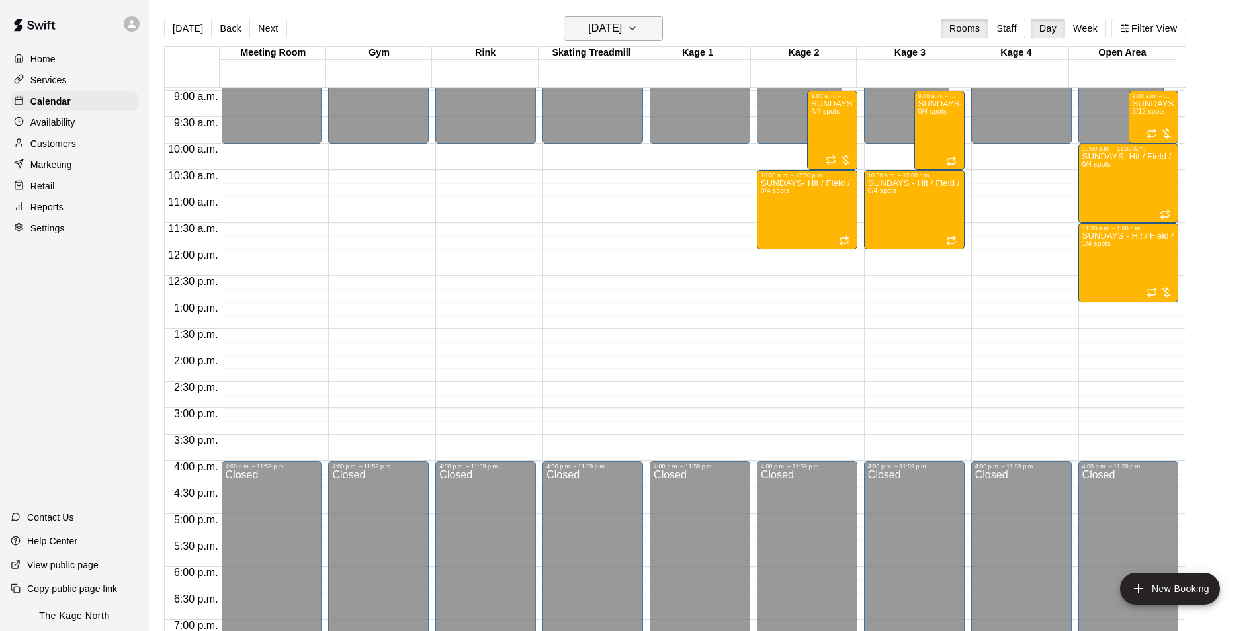
click at [622, 30] on h6 "[DATE]" at bounding box center [605, 28] width 34 height 19
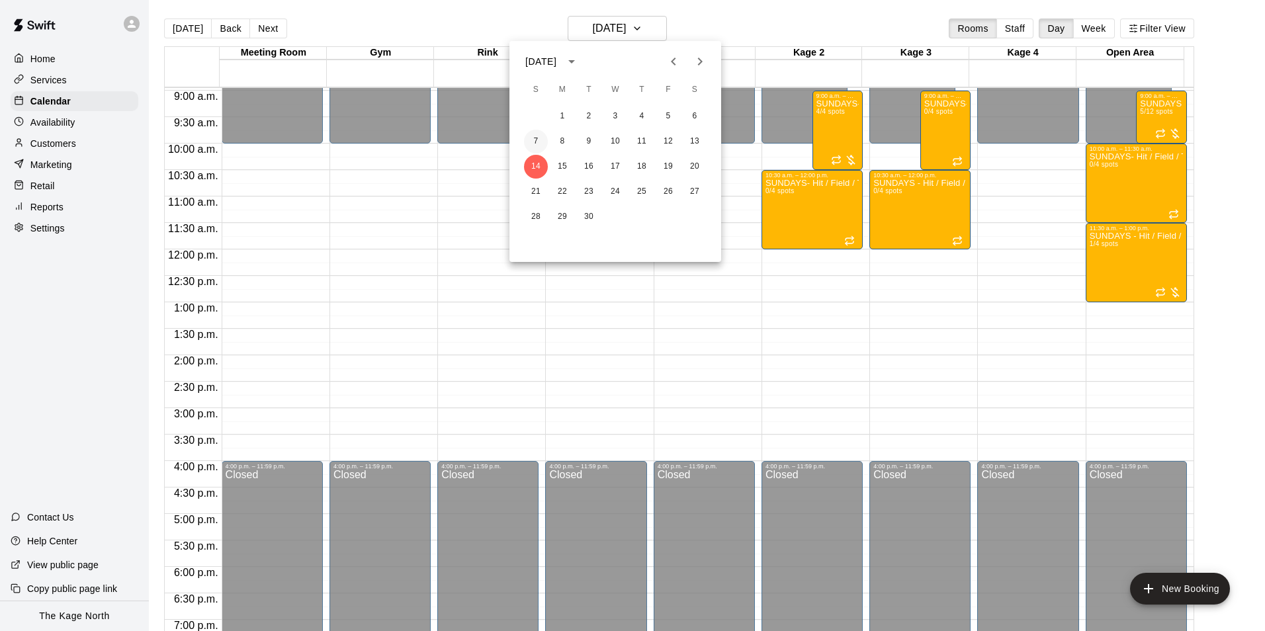
click at [531, 142] on button "7" at bounding box center [536, 142] width 24 height 24
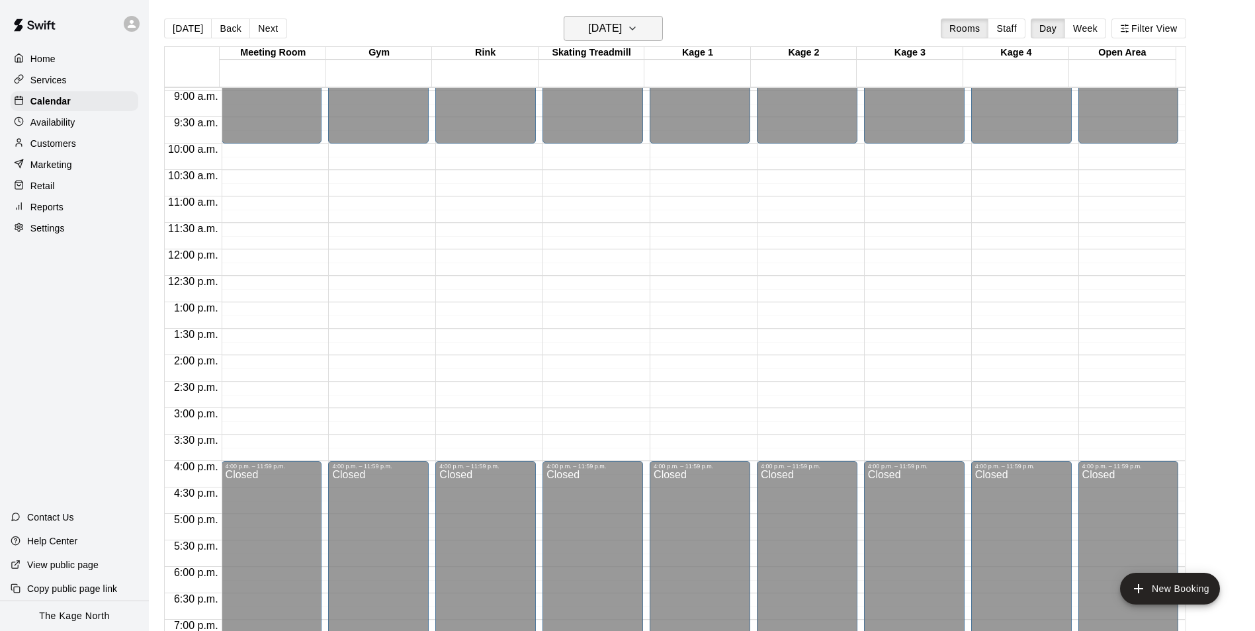
drag, startPoint x: 644, startPoint y: 15, endPoint x: 648, endPoint y: 30, distance: 15.3
click at [645, 14] on main "[DATE] Back [DATE][DATE] Rooms Staff Day Week Filter View Meeting Room 07 Sun G…" at bounding box center [702, 326] width 1106 height 652
click at [646, 33] on button "[DATE]" at bounding box center [613, 28] width 99 height 25
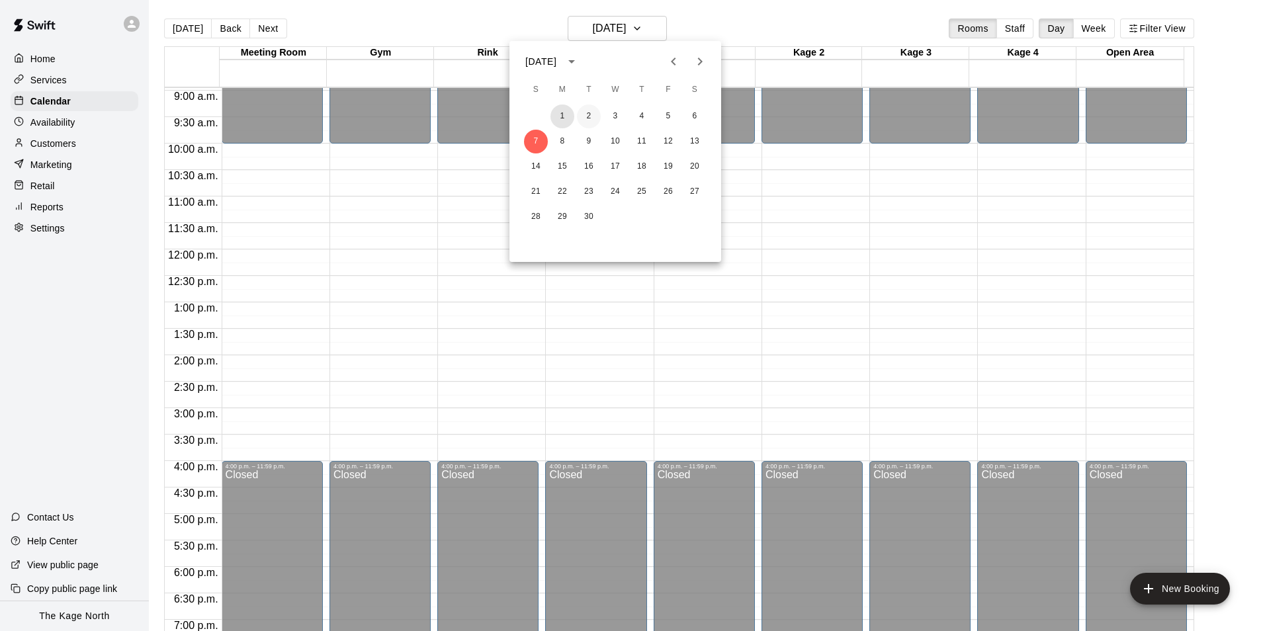
drag, startPoint x: 572, startPoint y: 120, endPoint x: 580, endPoint y: 114, distance: 10.5
click at [573, 120] on button "1" at bounding box center [562, 117] width 24 height 24
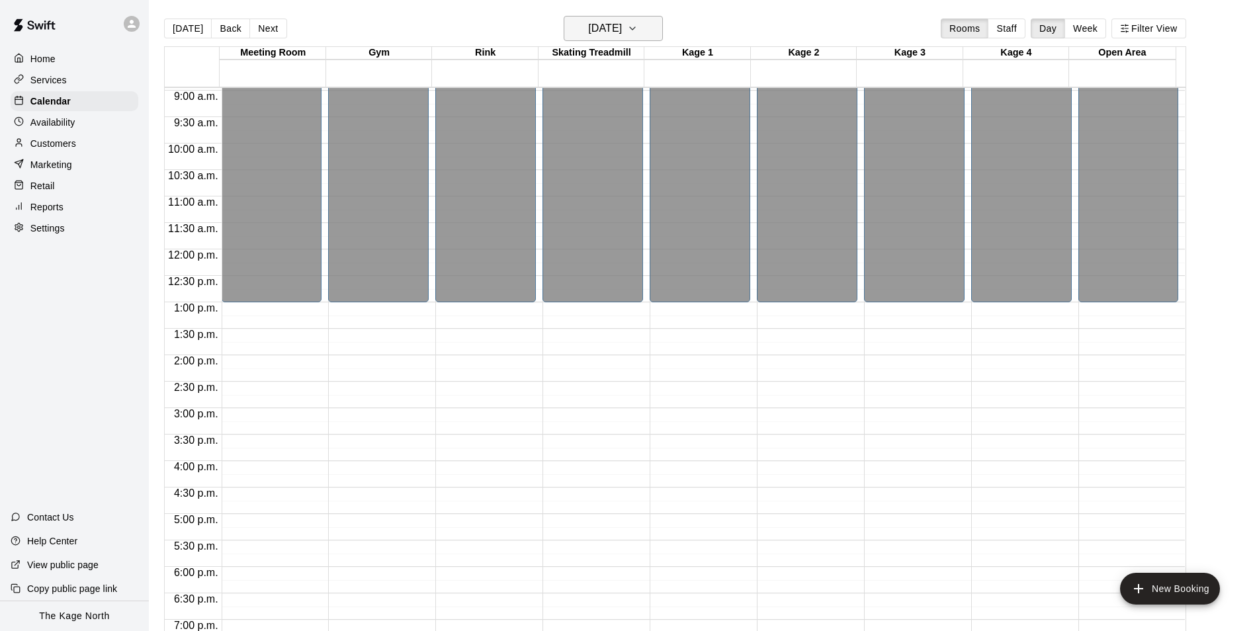
click at [622, 24] on h6 "[DATE]" at bounding box center [605, 28] width 34 height 19
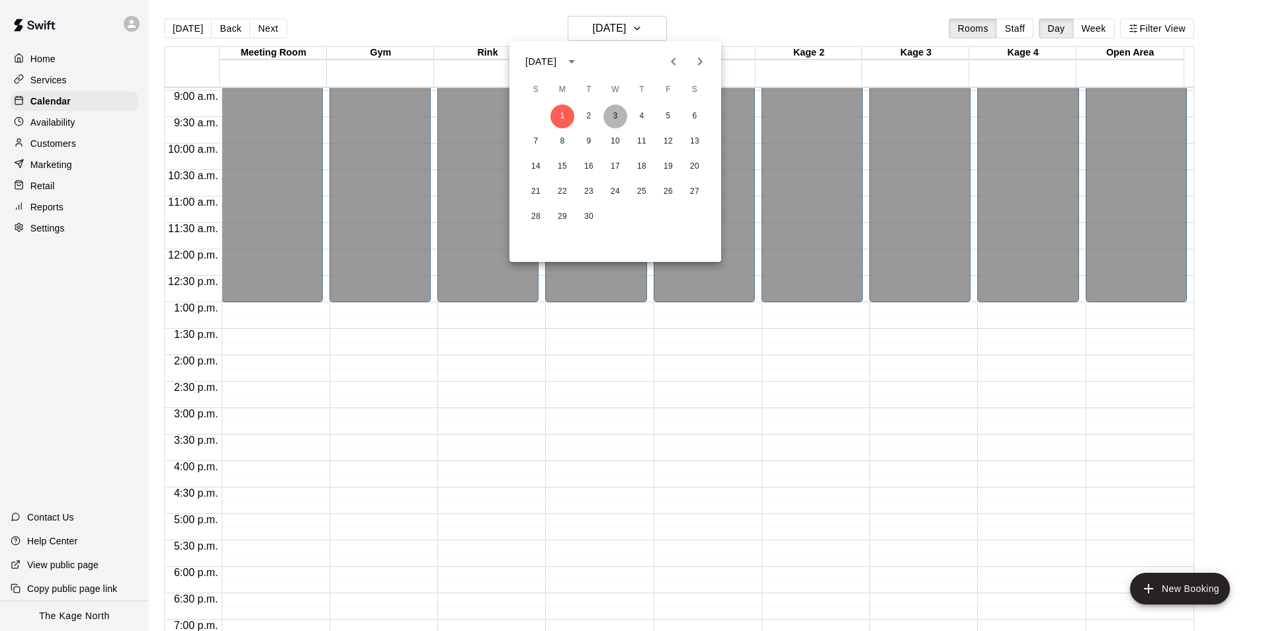
click at [611, 118] on button "3" at bounding box center [615, 117] width 24 height 24
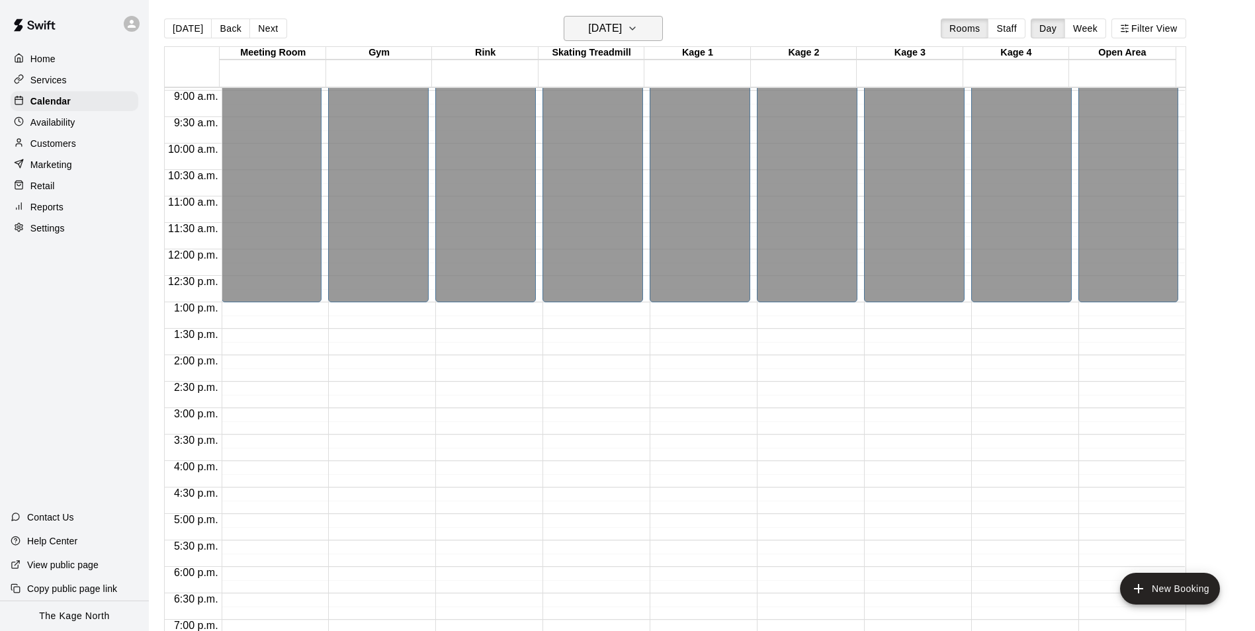
click at [622, 32] on h6 "[DATE]" at bounding box center [605, 28] width 34 height 19
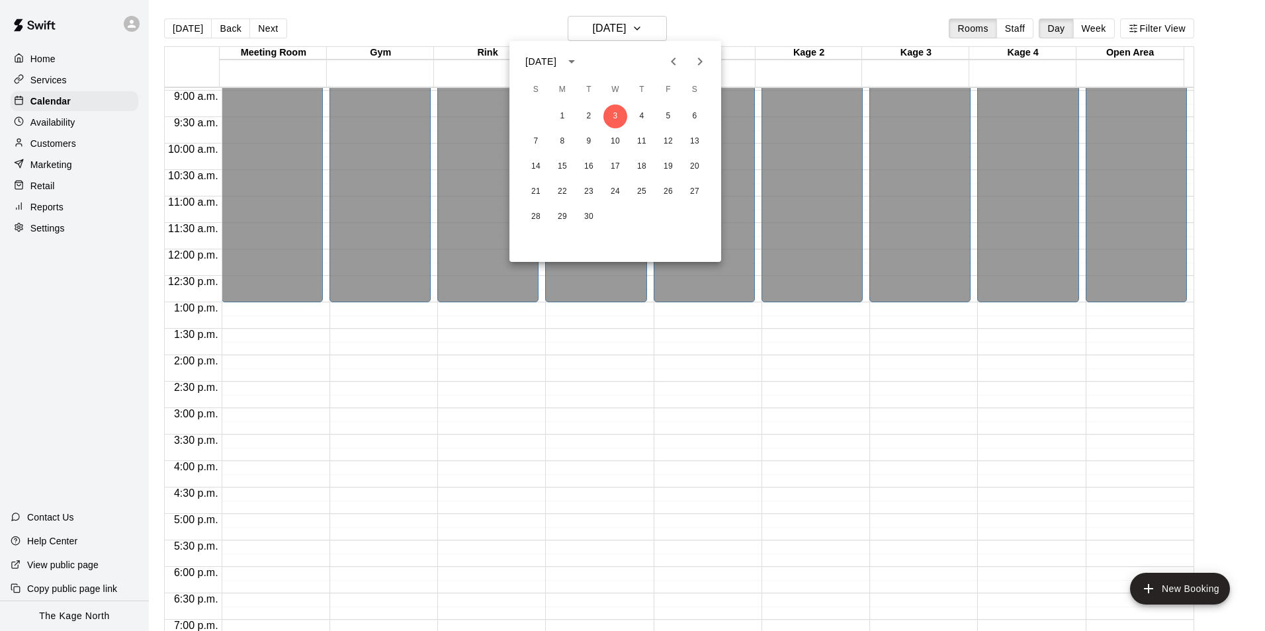
click at [777, 34] on div at bounding box center [632, 315] width 1265 height 631
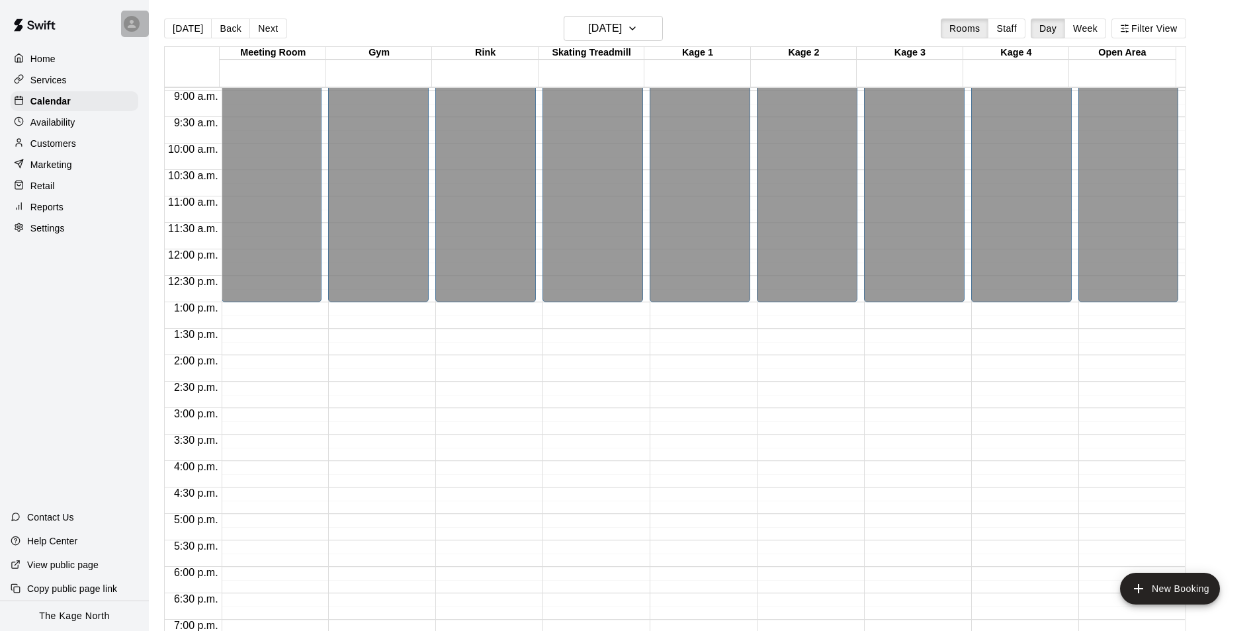
click at [131, 29] on icon at bounding box center [132, 24] width 12 height 12
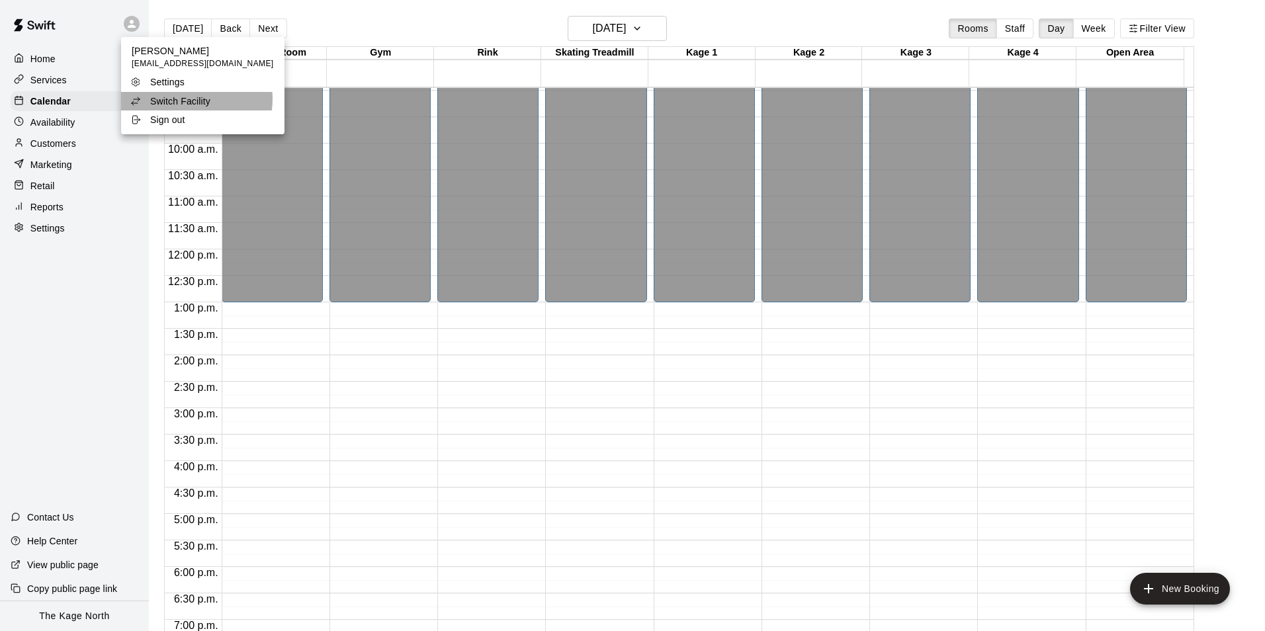
click at [191, 99] on p "Switch Facility" at bounding box center [180, 101] width 60 height 13
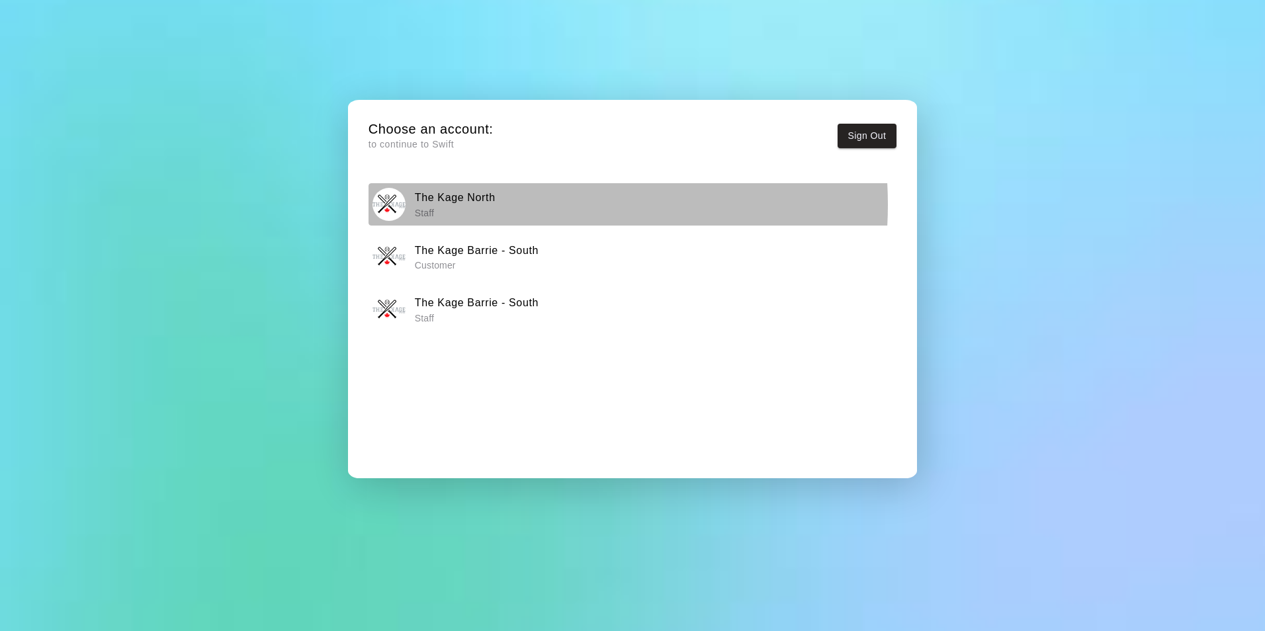
click at [500, 204] on div "The Kage North Staff" at bounding box center [631, 204] width 519 height 33
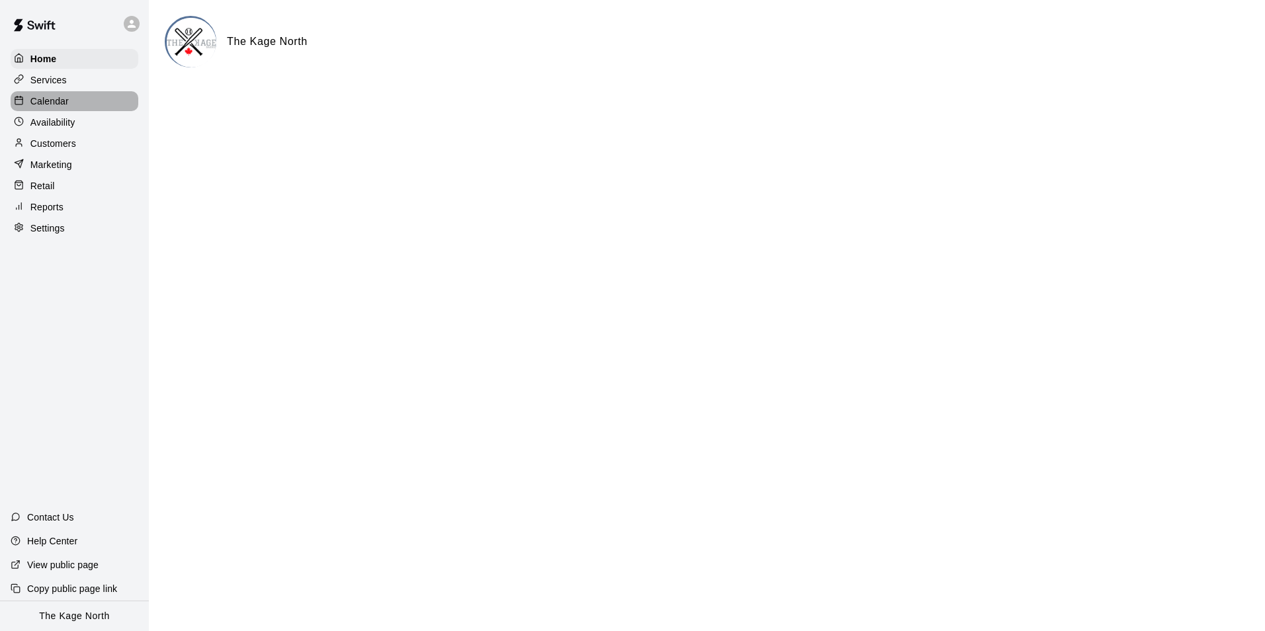
click at [65, 97] on p "Calendar" at bounding box center [49, 101] width 38 height 13
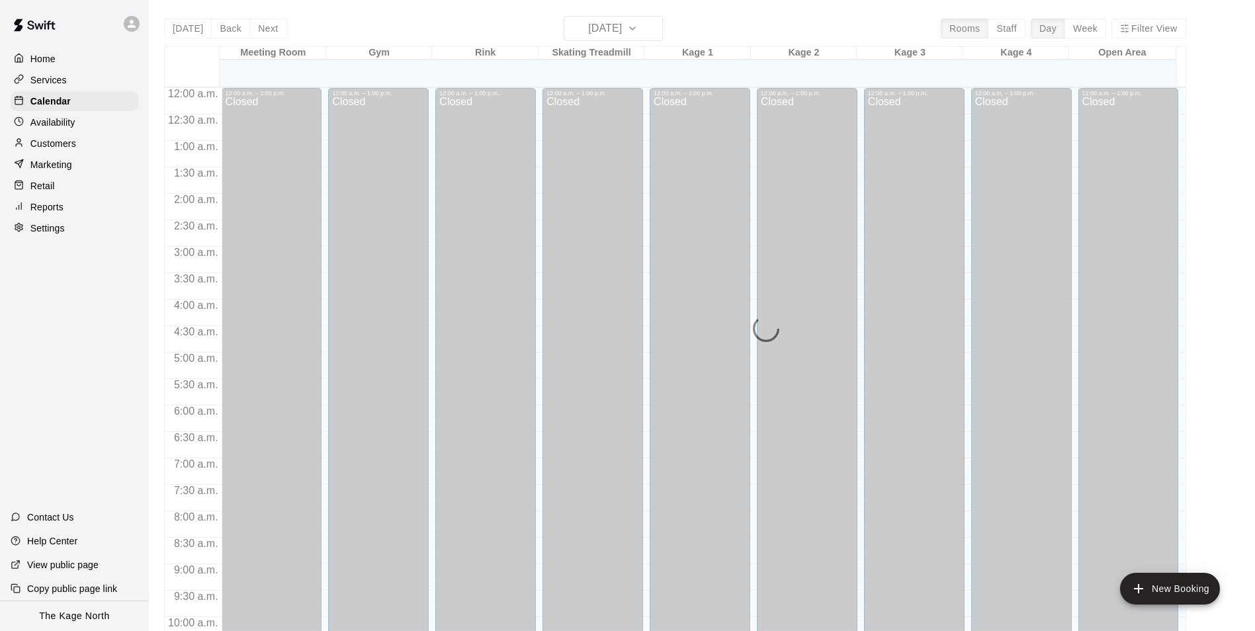
scroll to position [672, 0]
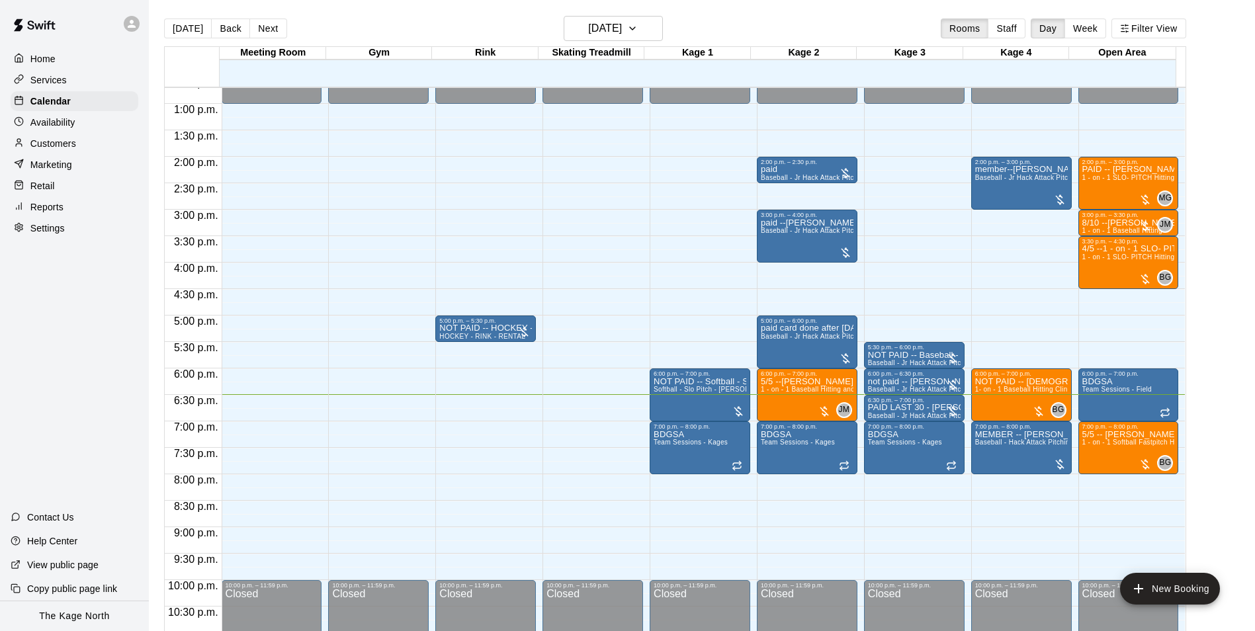
click at [60, 83] on p "Services" at bounding box center [48, 79] width 36 height 13
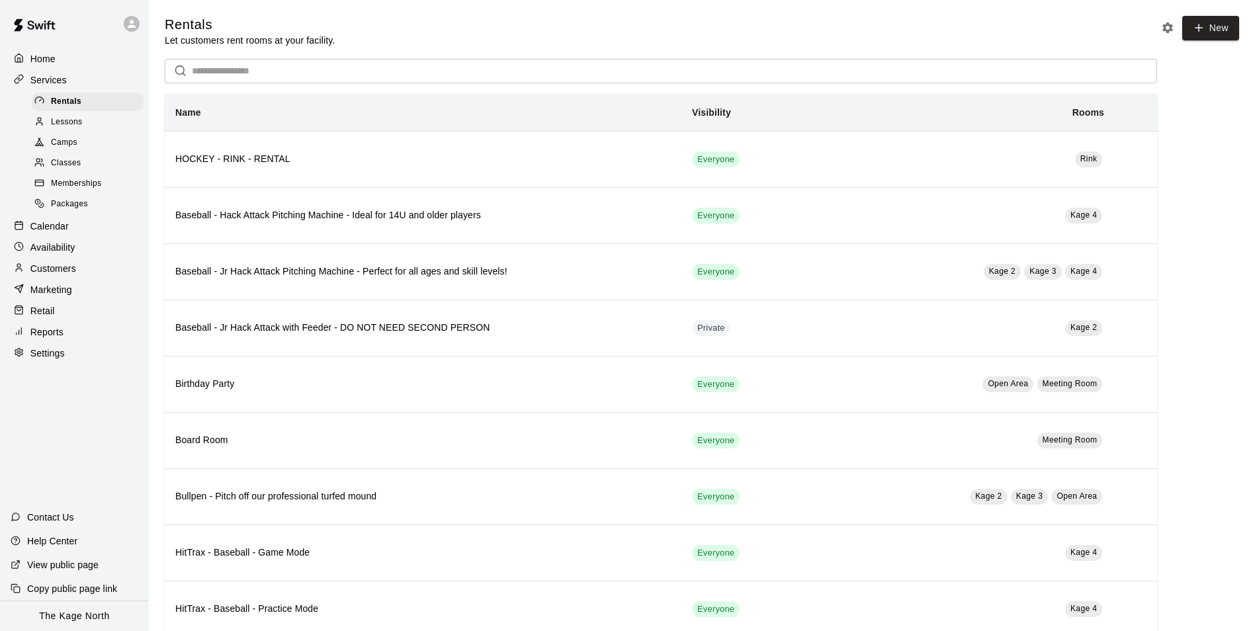
click at [79, 148] on div "Camps" at bounding box center [88, 143] width 112 height 19
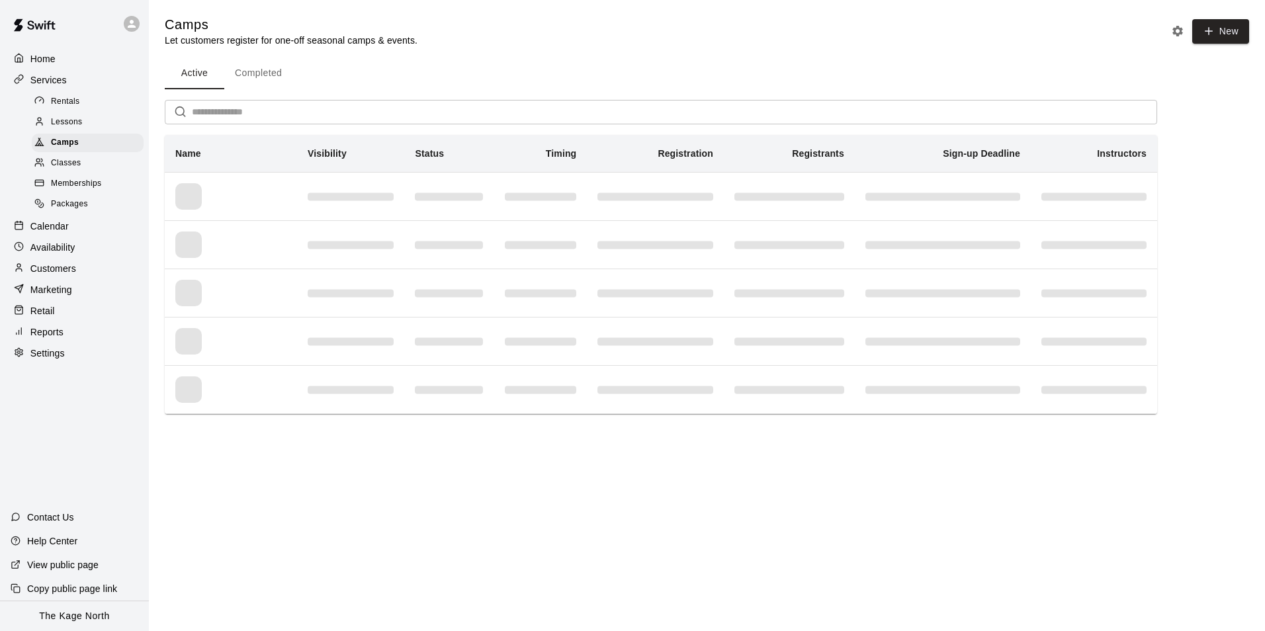
click at [82, 121] on span "Lessons" at bounding box center [67, 122] width 32 height 13
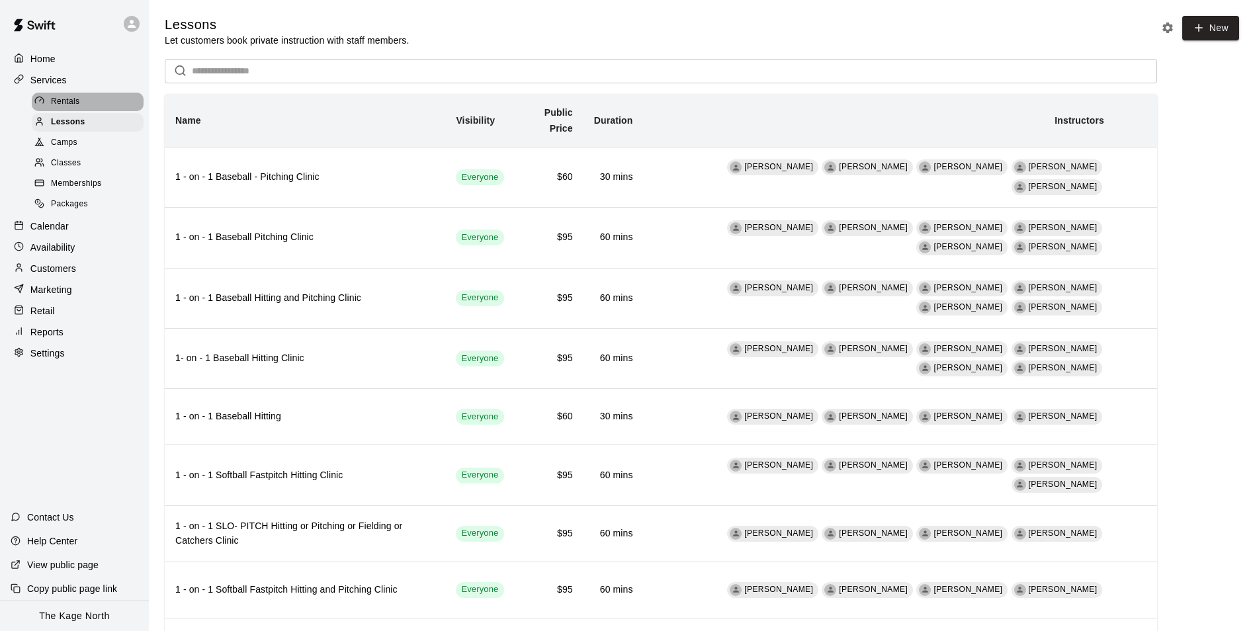
click at [69, 97] on span "Rentals" at bounding box center [65, 101] width 29 height 13
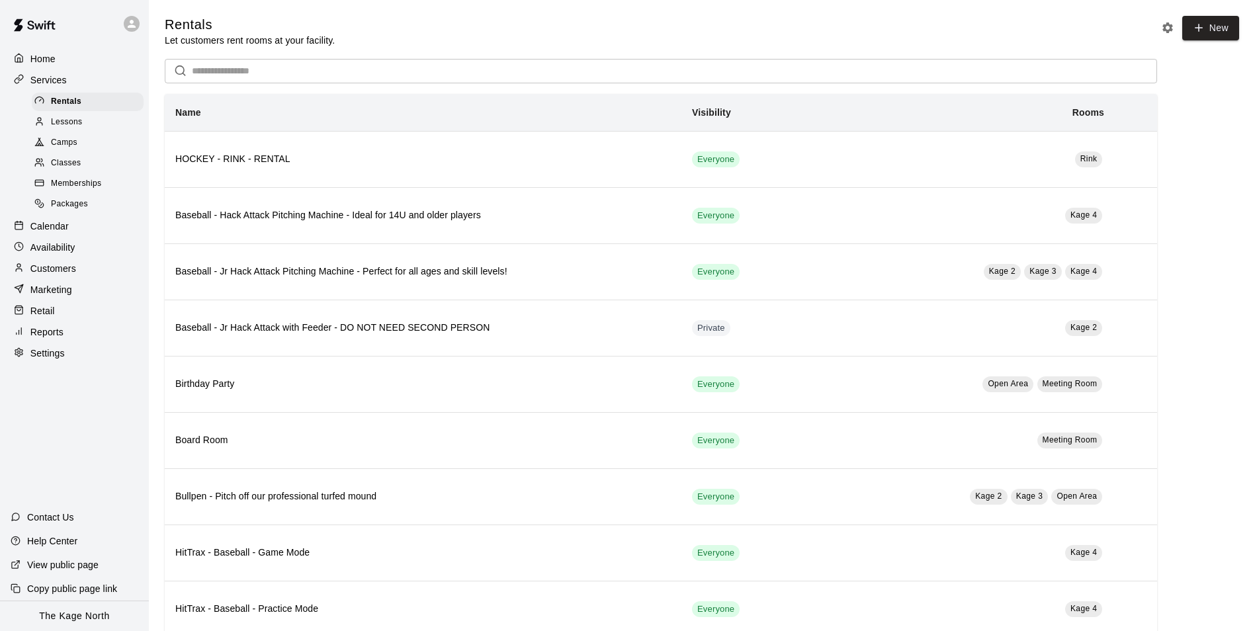
click at [67, 141] on span "Camps" at bounding box center [64, 142] width 26 height 13
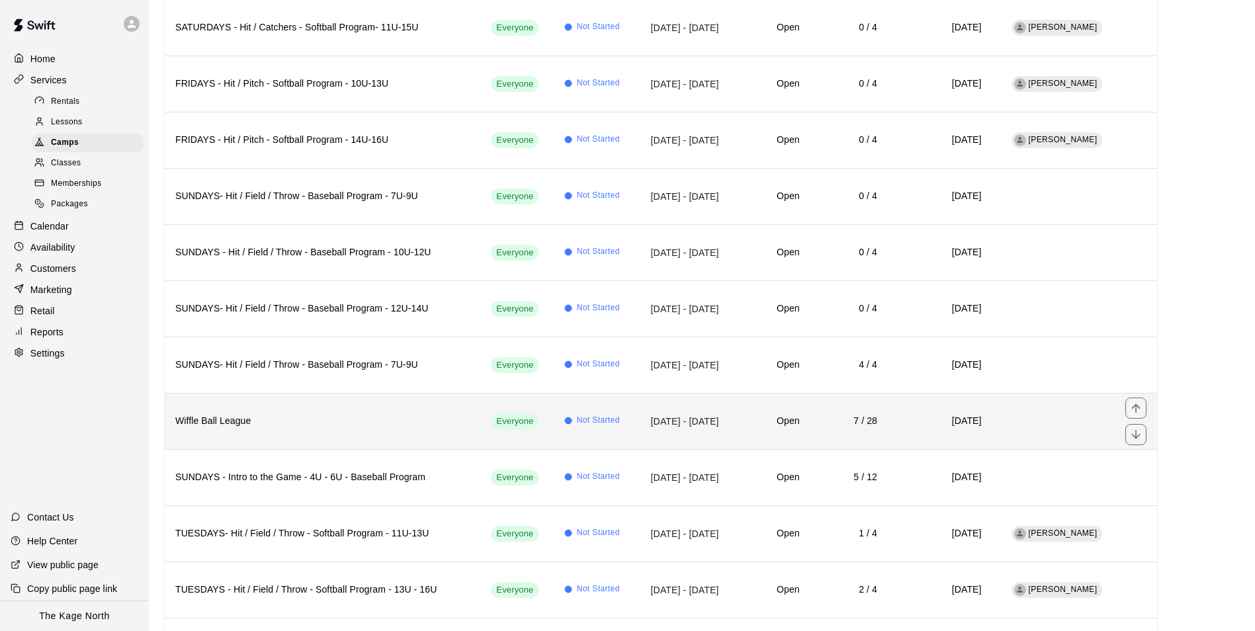
scroll to position [529, 0]
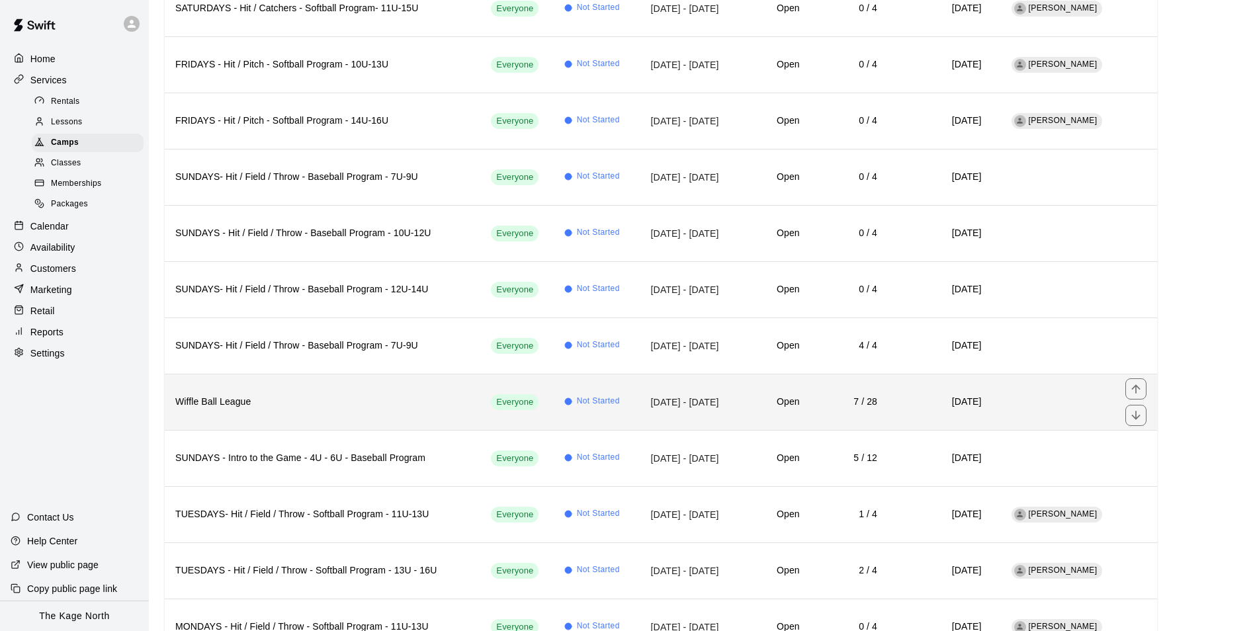
click at [368, 413] on th "Wiffle Ball League" at bounding box center [323, 402] width 316 height 56
